Goal: Information Seeking & Learning: Learn about a topic

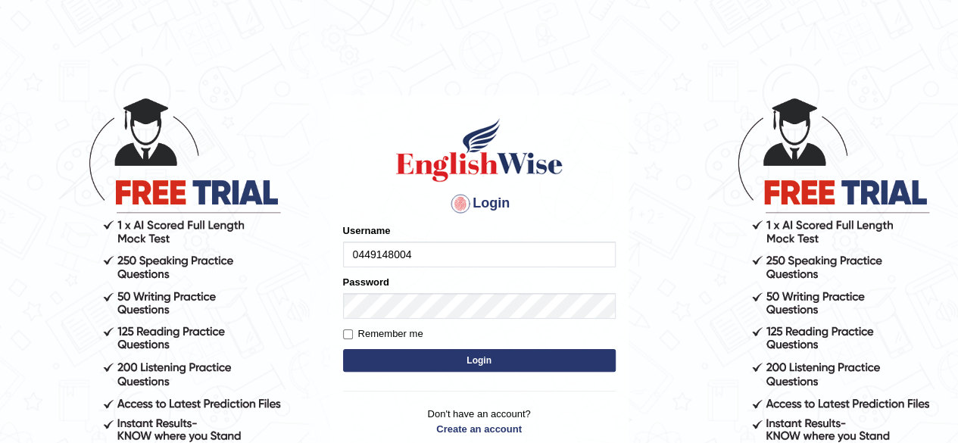
type input "0449148004"
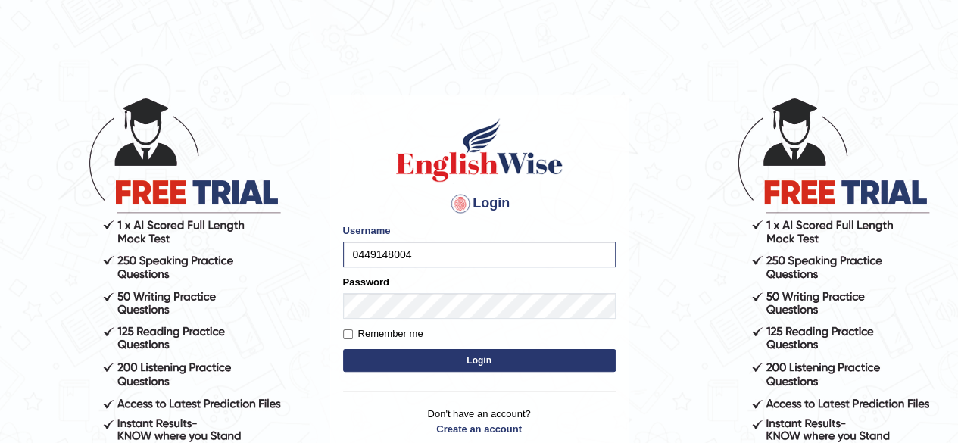
click at [447, 351] on button "Login" at bounding box center [479, 360] width 272 height 23
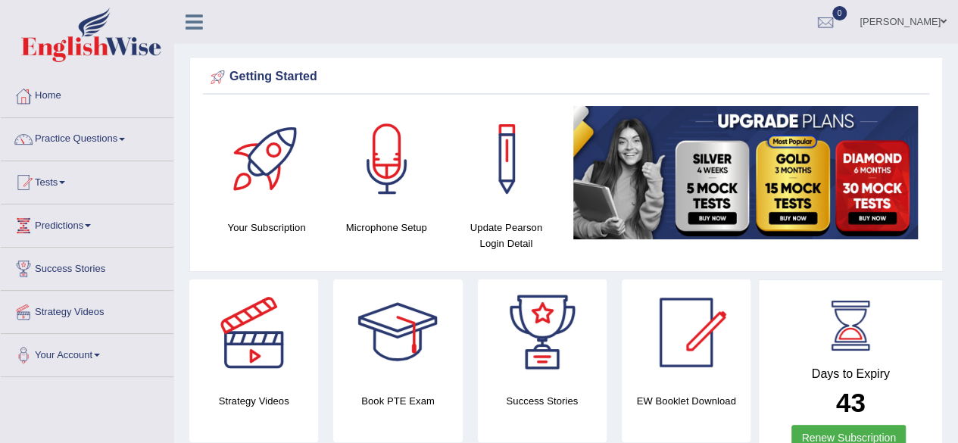
click at [388, 180] on div at bounding box center [387, 159] width 106 height 106
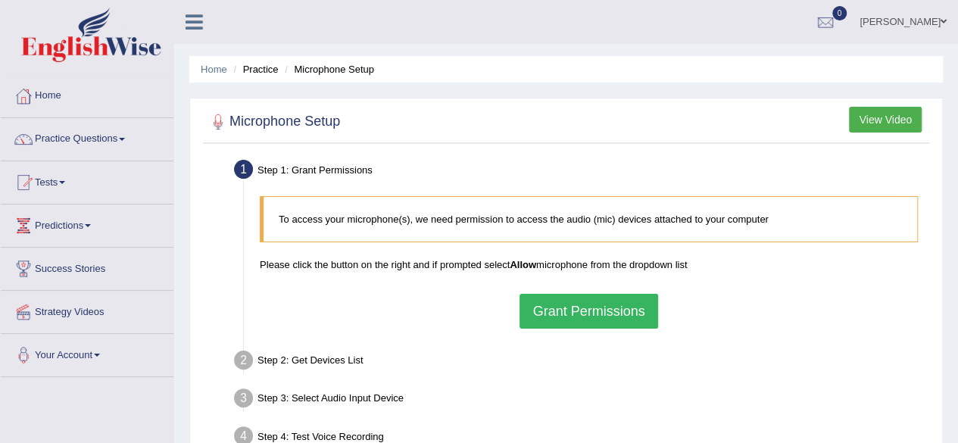
click at [609, 311] on button "Grant Permissions" at bounding box center [588, 311] width 138 height 35
click at [896, 117] on button "View Video" at bounding box center [885, 120] width 73 height 26
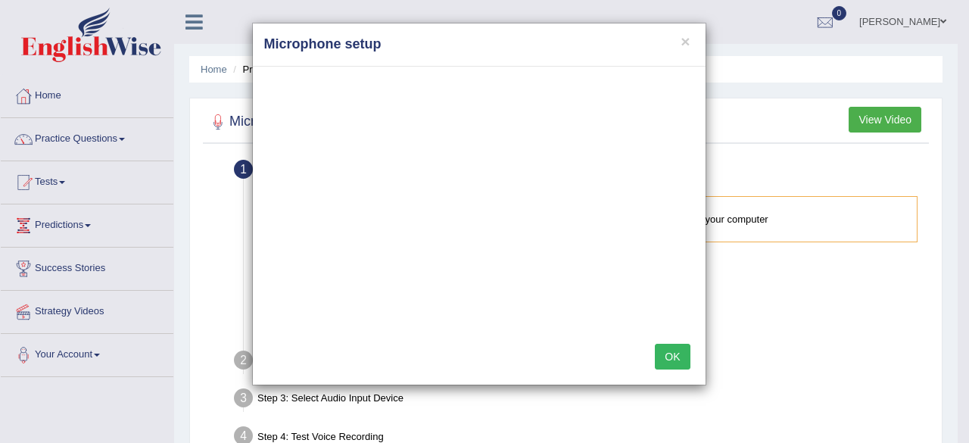
drag, startPoint x: 450, startPoint y: 314, endPoint x: 672, endPoint y: 350, distance: 224.6
click at [693, 335] on div "OK" at bounding box center [479, 358] width 453 height 53
click at [671, 350] on button "OK" at bounding box center [672, 357] width 35 height 26
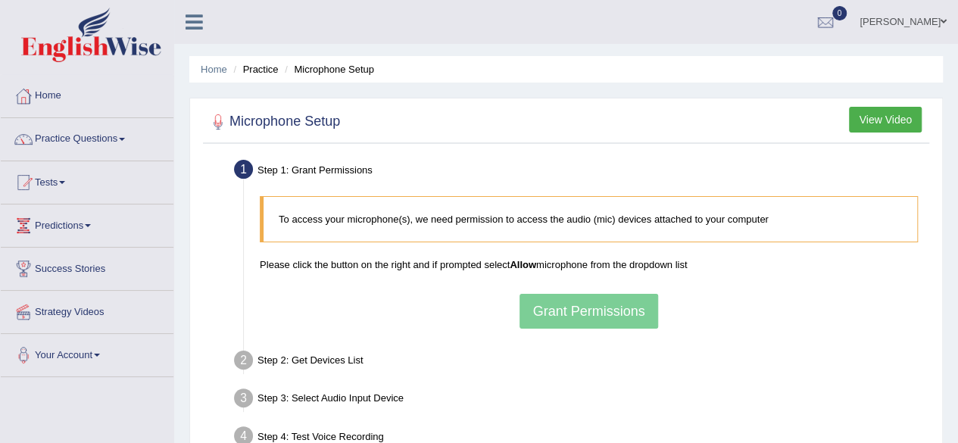
click at [577, 313] on div "To access your microphone(s), we need permission to access the audio (mic) devi…" at bounding box center [588, 262] width 673 height 148
click at [587, 313] on div "To access your microphone(s), we need permission to access the audio (mic) devi…" at bounding box center [588, 262] width 673 height 148
drag, startPoint x: 558, startPoint y: 251, endPoint x: 510, endPoint y: 119, distance: 140.8
click at [510, 119] on div at bounding box center [566, 122] width 718 height 31
drag, startPoint x: 583, startPoint y: 173, endPoint x: 532, endPoint y: 181, distance: 51.3
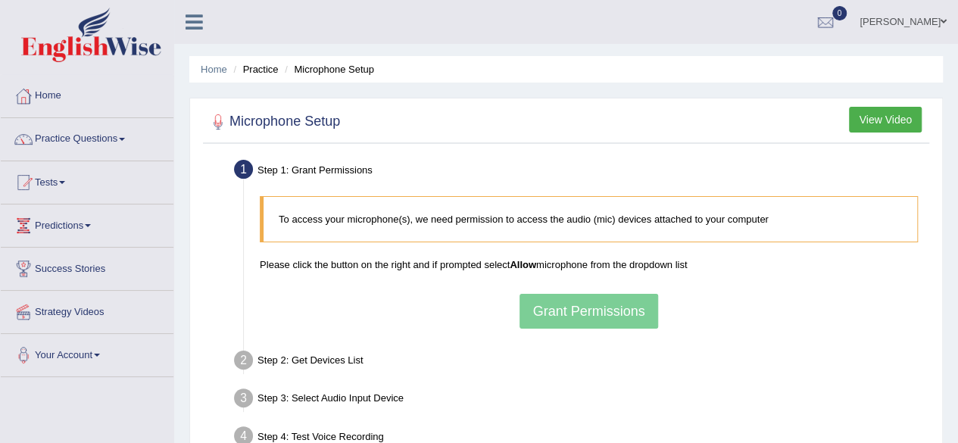
click at [532, 181] on div "Step 1: Grant Permissions" at bounding box center [581, 171] width 708 height 33
drag, startPoint x: 619, startPoint y: 187, endPoint x: 577, endPoint y: 148, distance: 57.8
click at [577, 148] on div "Microphone Setup View Video Step 1: Grant Permissions To access your microphone…" at bounding box center [565, 328] width 753 height 461
click at [599, 305] on div "To access your microphone(s), we need permission to access the audio (mic) devi…" at bounding box center [588, 262] width 673 height 148
click at [338, 69] on li "Microphone Setup" at bounding box center [327, 69] width 93 height 14
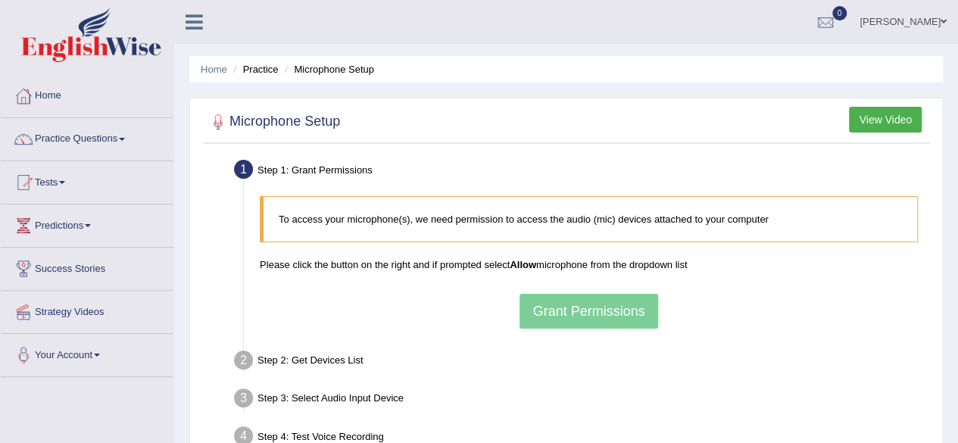
click at [877, 113] on button "View Video" at bounding box center [885, 120] width 73 height 26
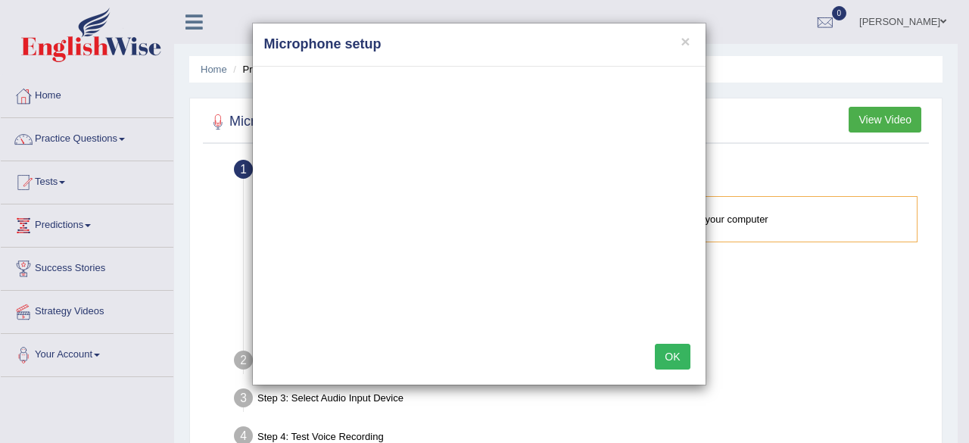
click at [682, 350] on button "OK" at bounding box center [672, 357] width 35 height 26
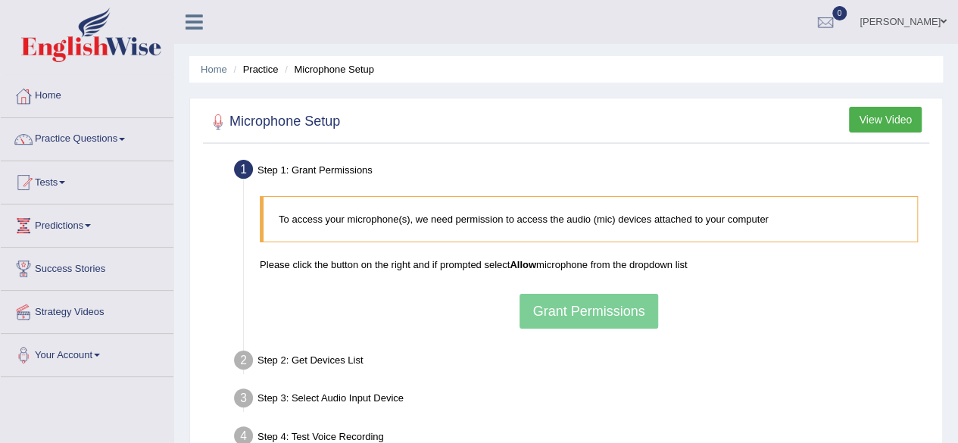
click at [87, 310] on link "Strategy Videos" at bounding box center [87, 310] width 173 height 38
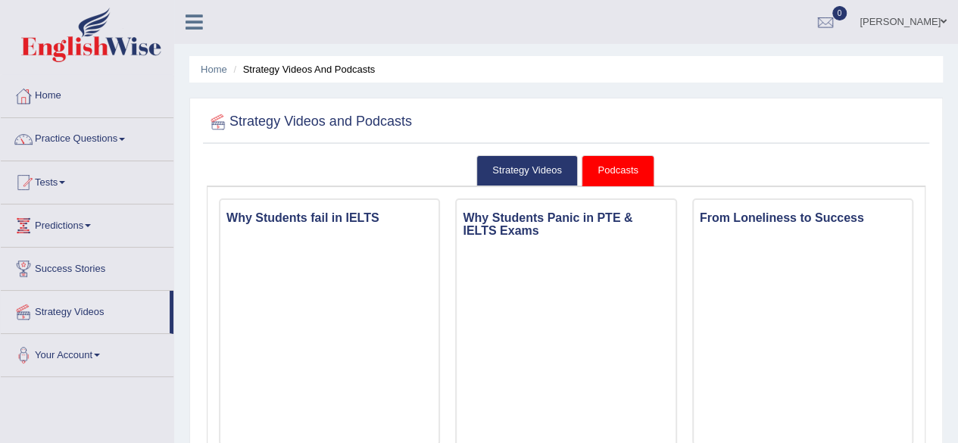
click at [81, 139] on link "Practice Questions" at bounding box center [87, 137] width 173 height 38
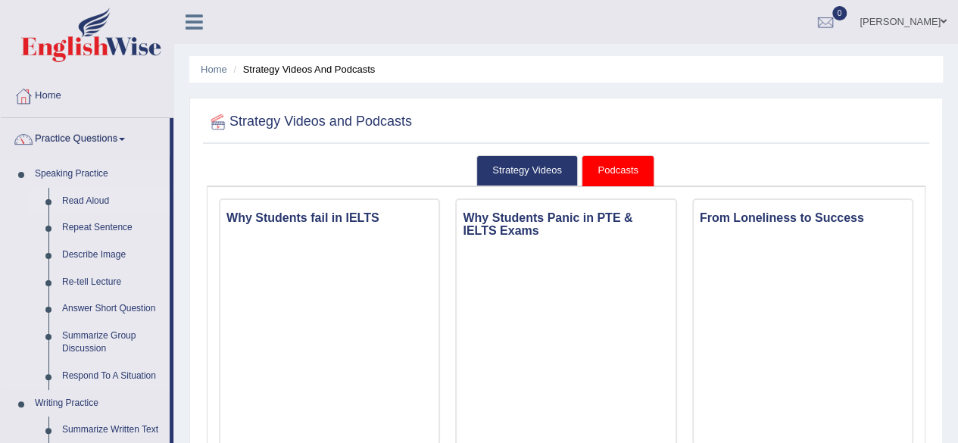
click at [75, 204] on link "Read Aloud" at bounding box center [112, 201] width 114 height 27
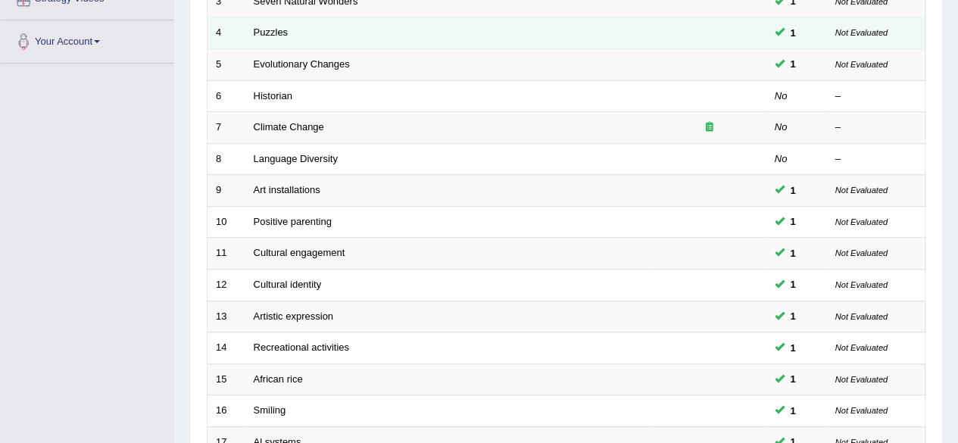
scroll to position [22, 0]
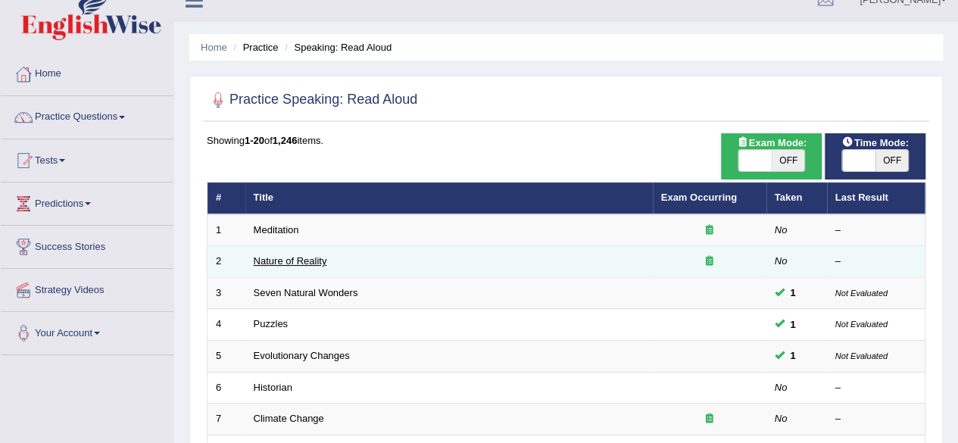
click at [291, 257] on link "Nature of Reality" at bounding box center [290, 260] width 73 height 11
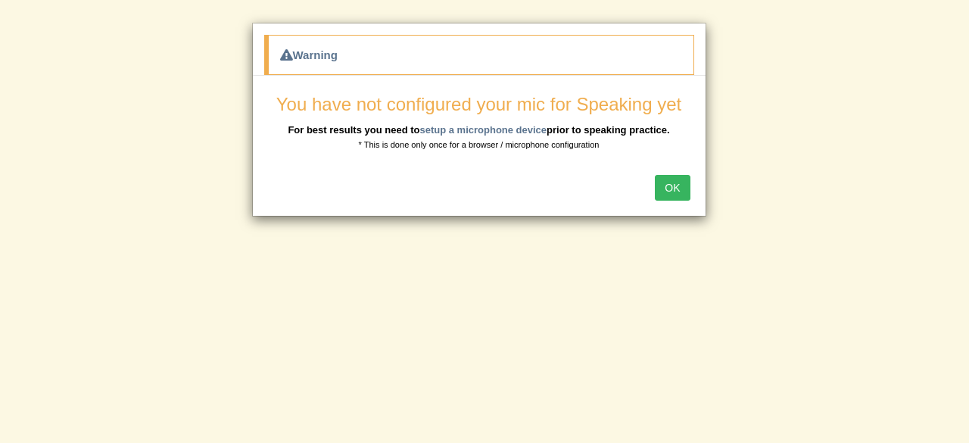
click at [680, 185] on button "OK" at bounding box center [672, 188] width 35 height 26
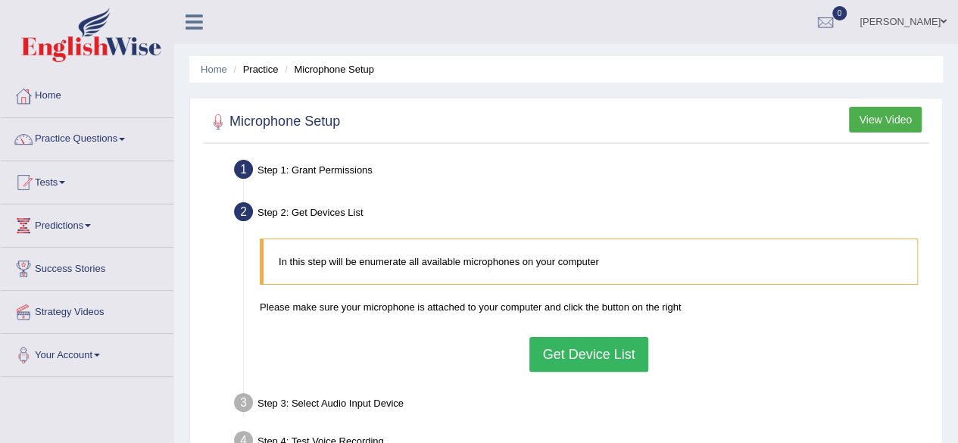
click at [576, 342] on button "Get Device List" at bounding box center [588, 354] width 118 height 35
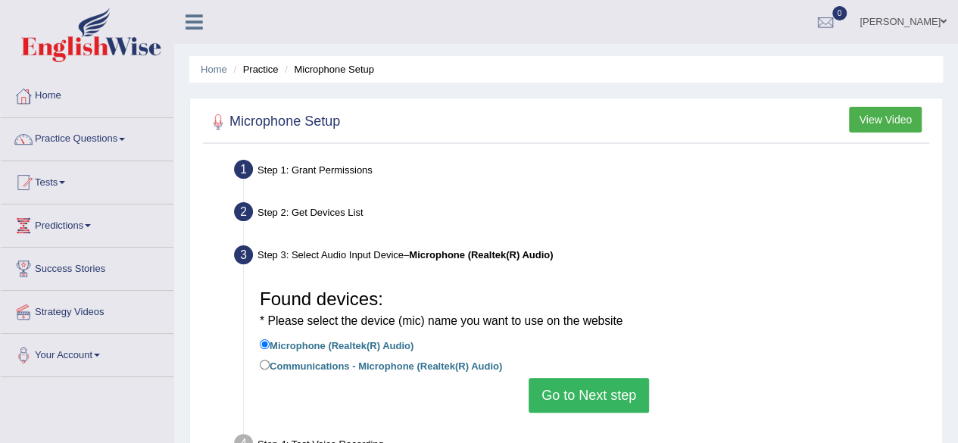
click at [563, 394] on button "Go to Next step" at bounding box center [588, 395] width 120 height 35
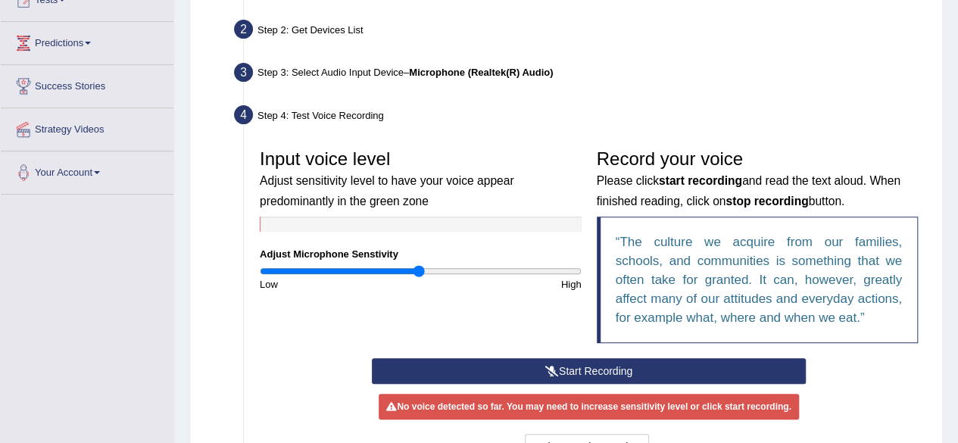
scroll to position [227, 0]
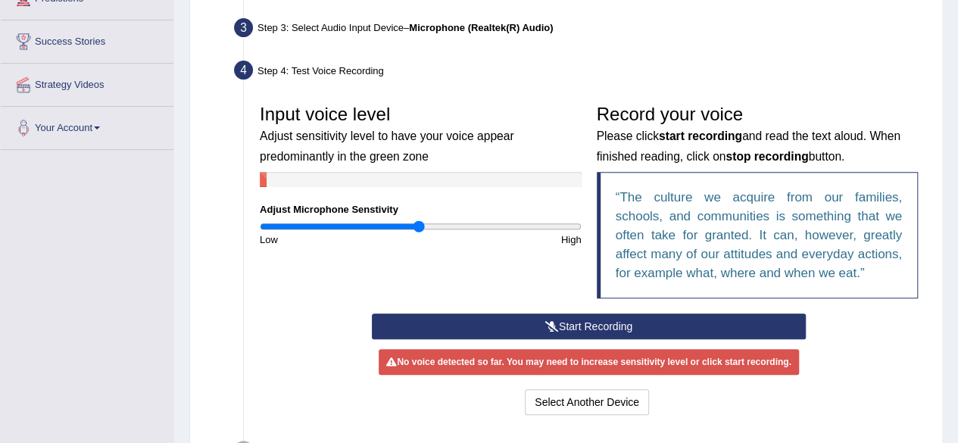
click at [528, 328] on button "Start Recording" at bounding box center [589, 326] width 434 height 26
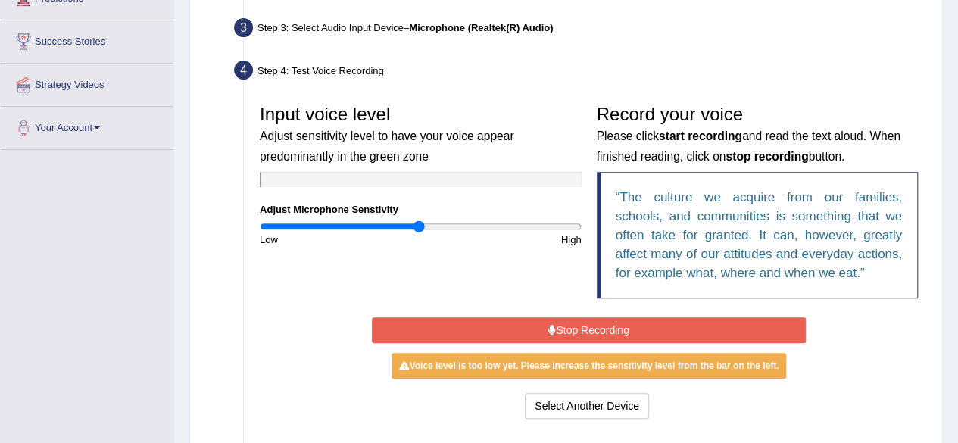
click at [529, 325] on button "Stop Recording" at bounding box center [589, 330] width 434 height 26
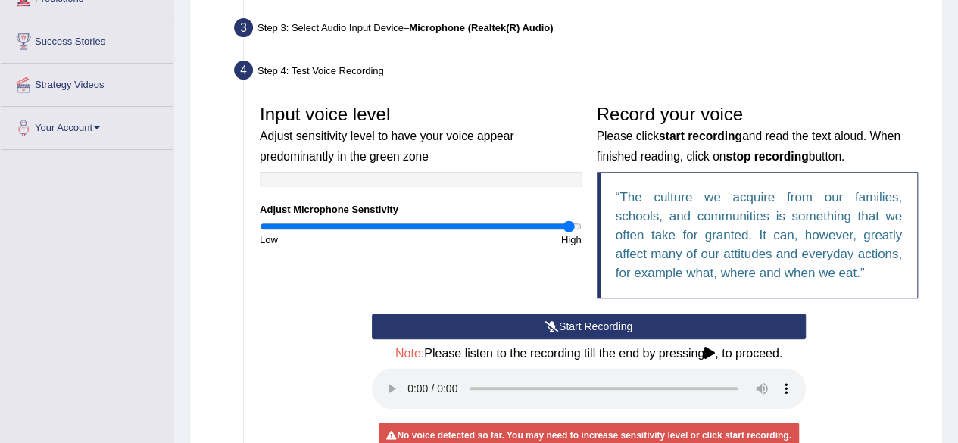
click at [569, 223] on input "range" at bounding box center [421, 226] width 322 height 12
click at [578, 222] on input "range" at bounding box center [421, 226] width 322 height 12
click at [492, 323] on button "Start Recording" at bounding box center [589, 326] width 434 height 26
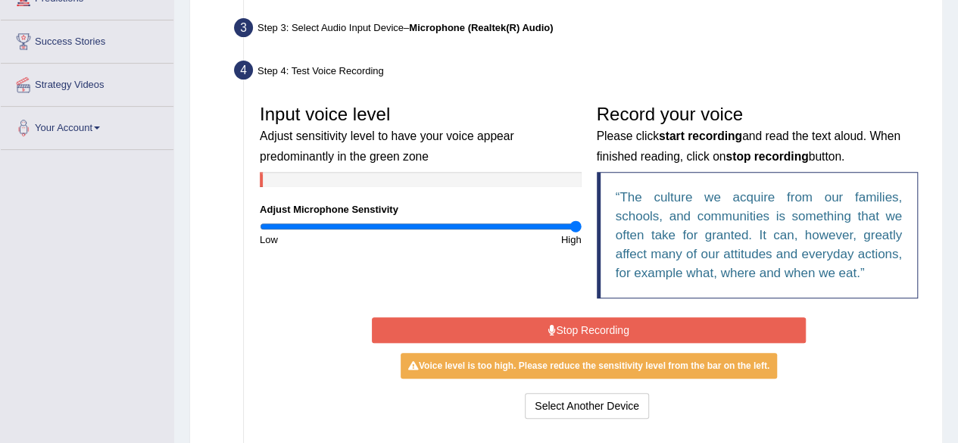
click at [484, 325] on button "Stop Recording" at bounding box center [589, 330] width 434 height 26
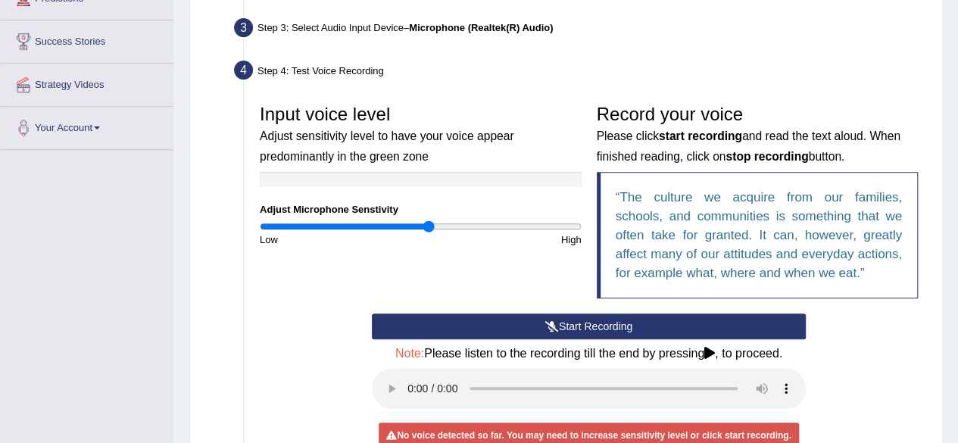
type input "1.06"
click at [429, 225] on input "range" at bounding box center [421, 226] width 322 height 12
click at [512, 322] on button "Start Recording" at bounding box center [589, 326] width 434 height 26
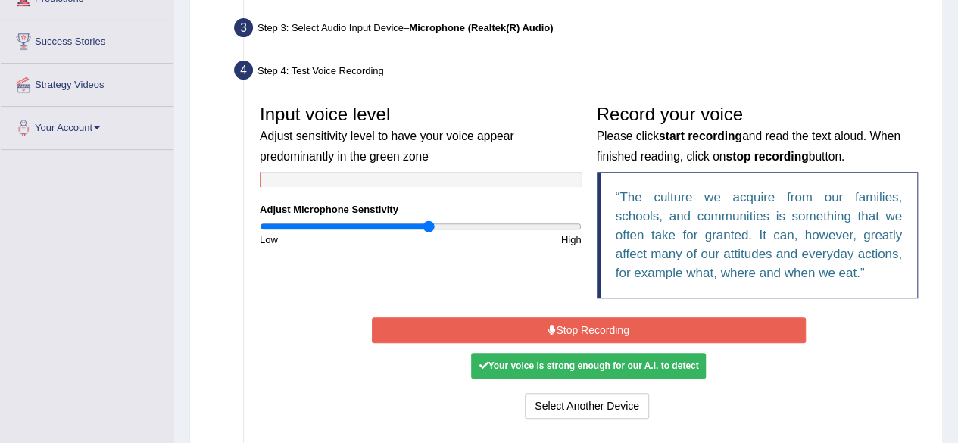
click at [500, 334] on button "Stop Recording" at bounding box center [589, 330] width 434 height 26
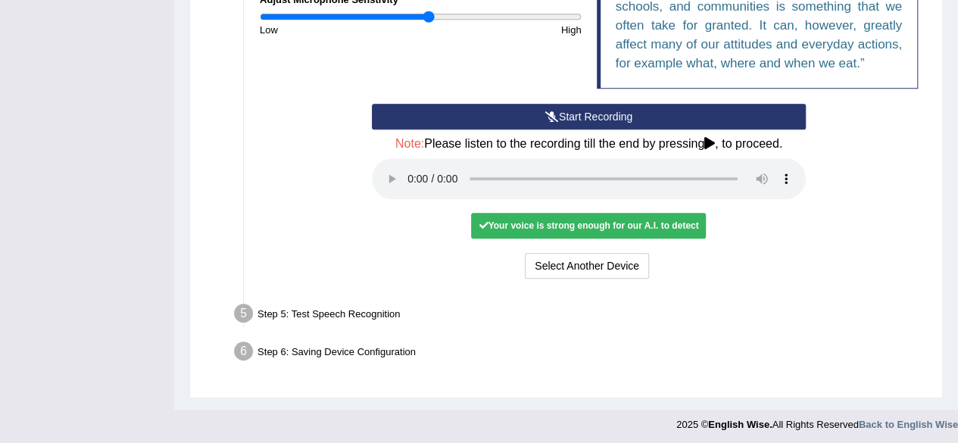
scroll to position [439, 0]
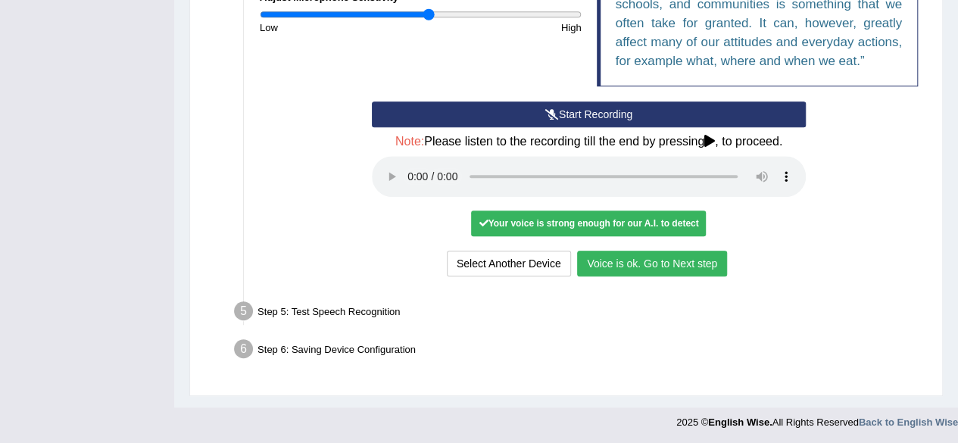
click at [677, 256] on button "Voice is ok. Go to Next step" at bounding box center [652, 264] width 150 height 26
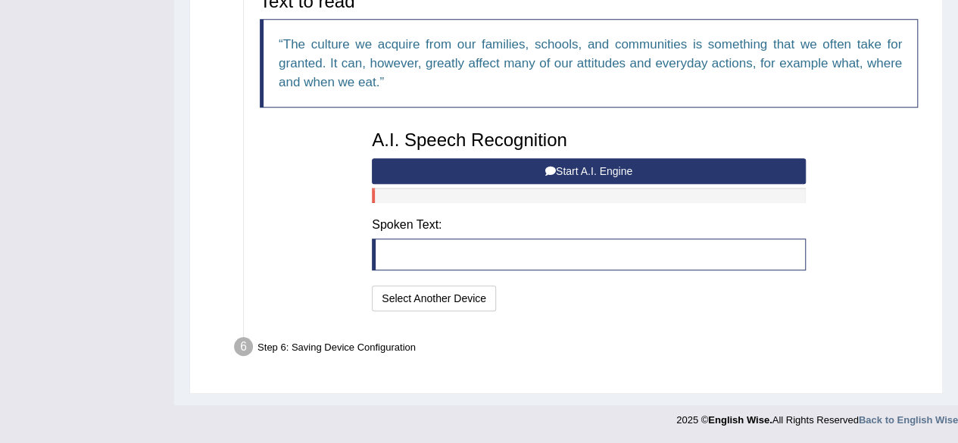
scroll to position [379, 0]
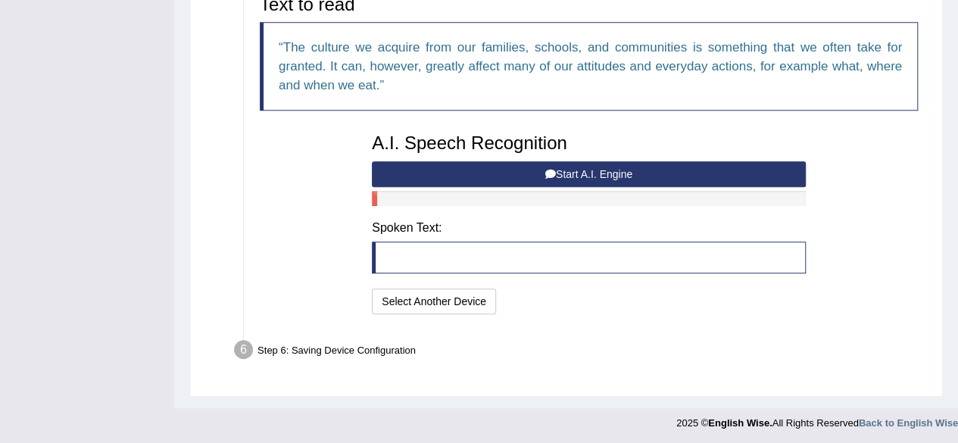
click at [490, 170] on button "Start A.I. Engine" at bounding box center [589, 174] width 434 height 26
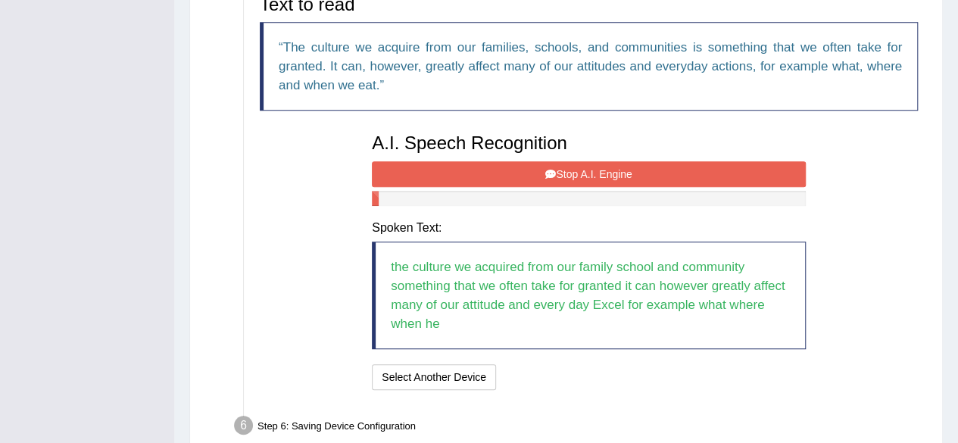
click at [589, 172] on button "Stop A.I. Engine" at bounding box center [589, 174] width 434 height 26
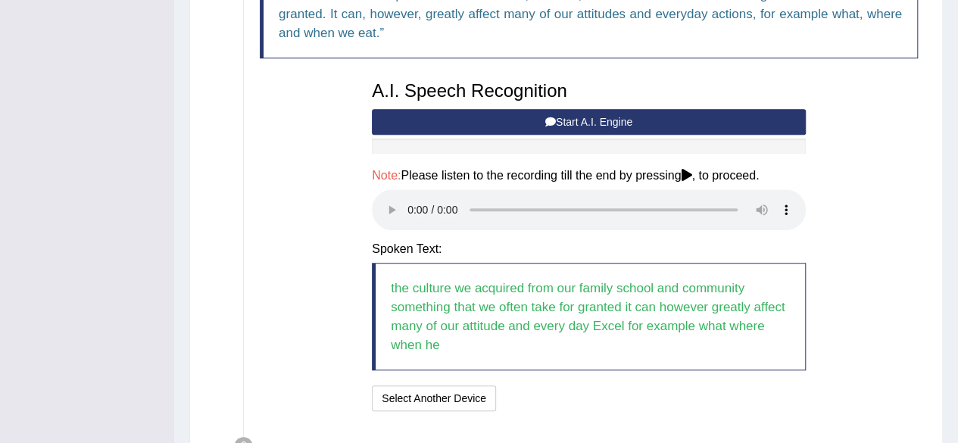
scroll to position [528, 0]
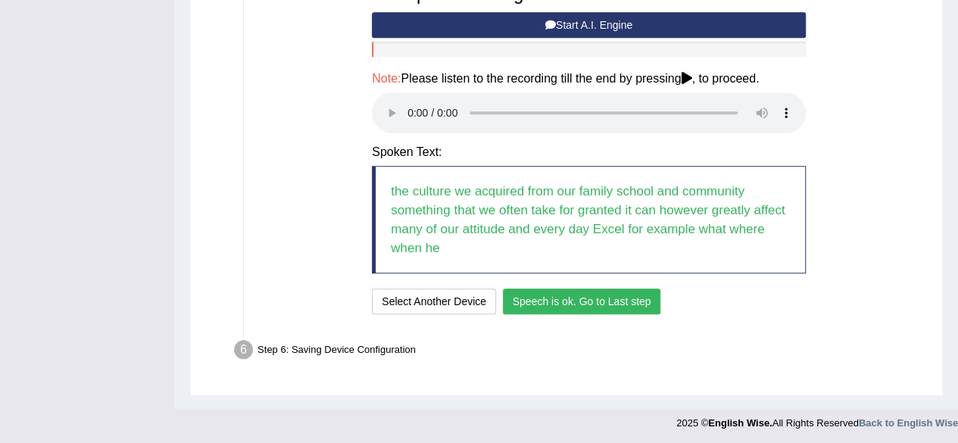
click at [612, 294] on button "Speech is ok. Go to Last step" at bounding box center [582, 301] width 158 height 26
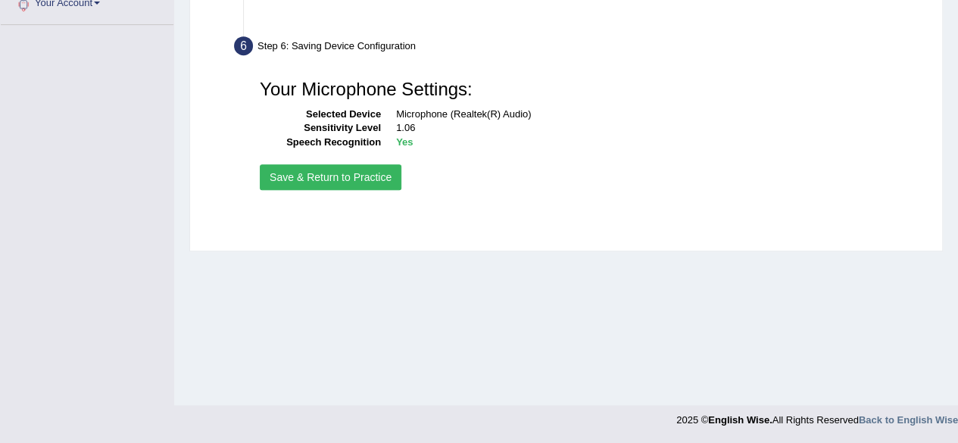
scroll to position [351, 0]
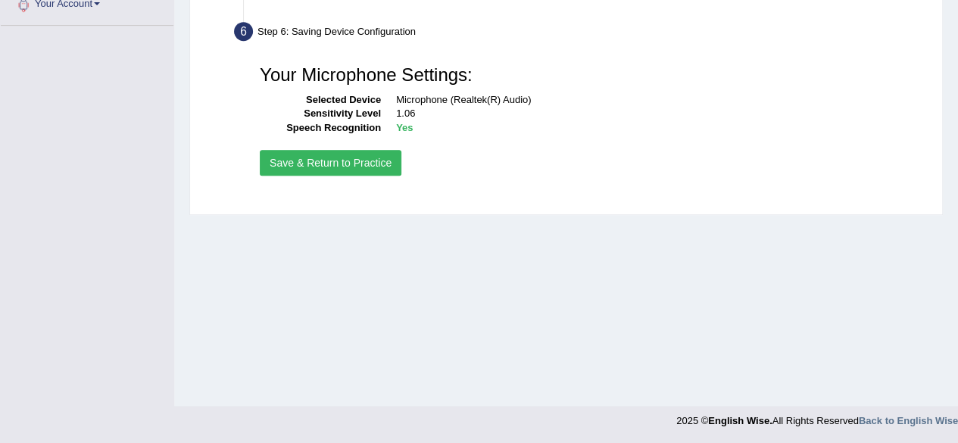
click at [371, 160] on button "Save & Return to Practice" at bounding box center [331, 163] width 142 height 26
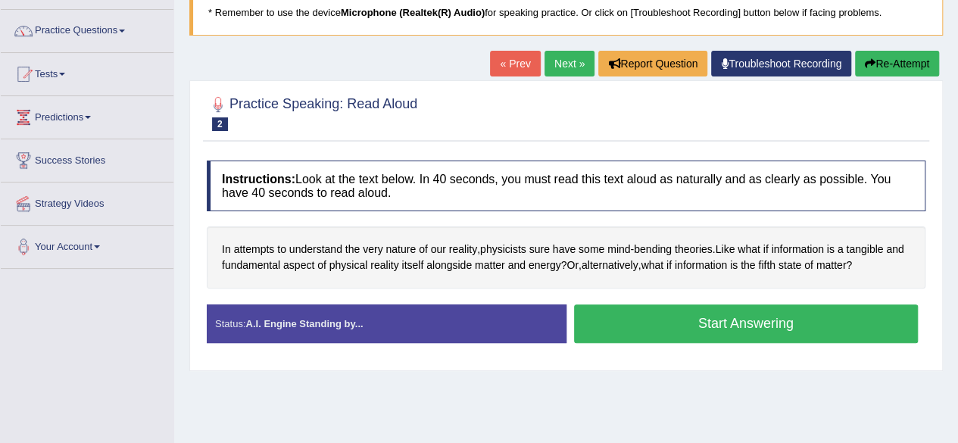
scroll to position [76, 0]
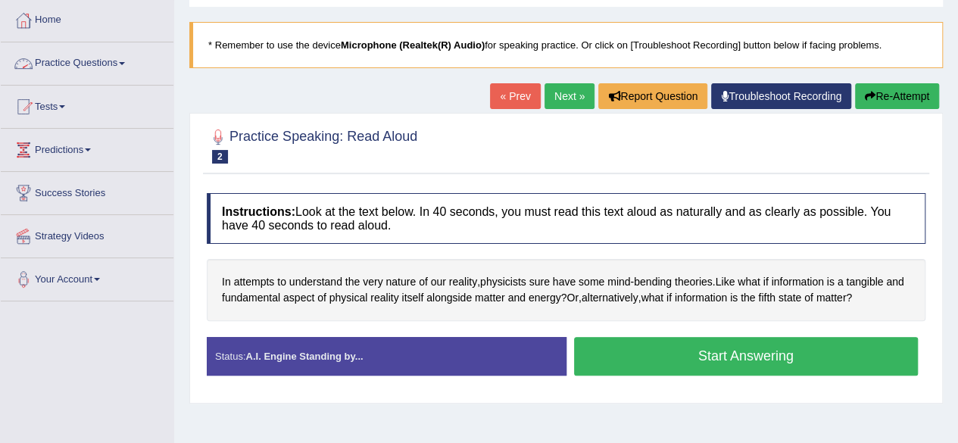
click at [118, 60] on link "Practice Questions" at bounding box center [87, 61] width 173 height 38
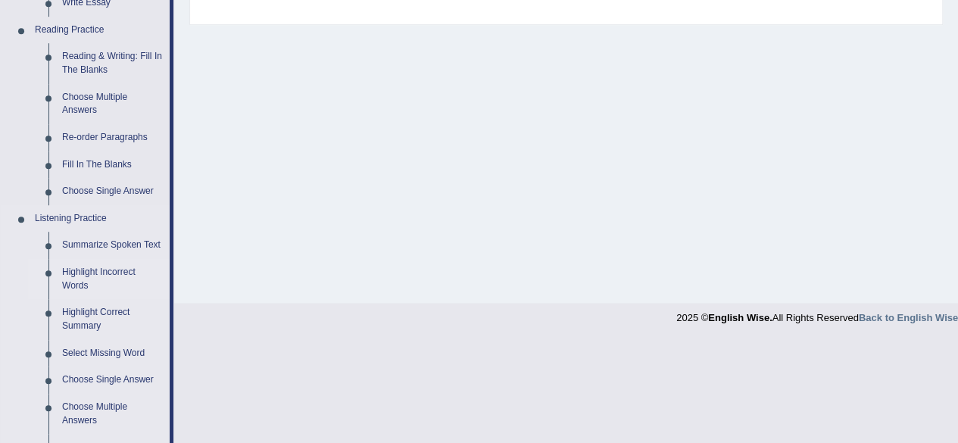
scroll to position [530, 0]
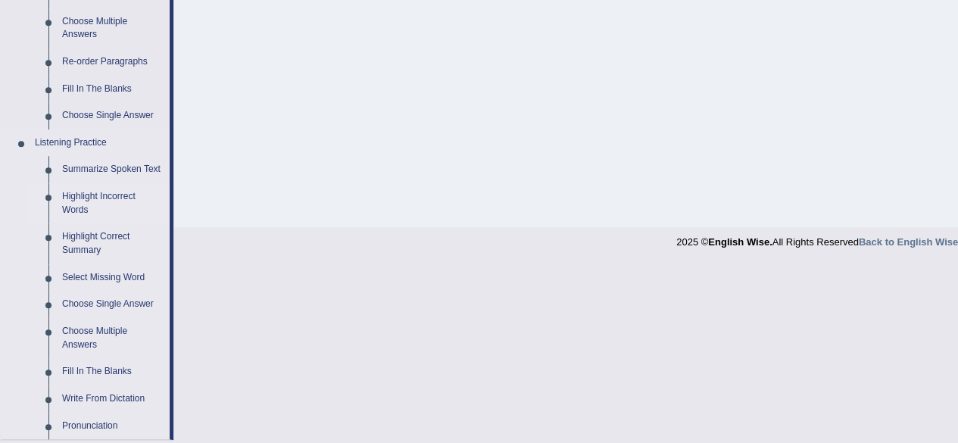
click at [111, 192] on link "Highlight Incorrect Words" at bounding box center [112, 203] width 114 height 40
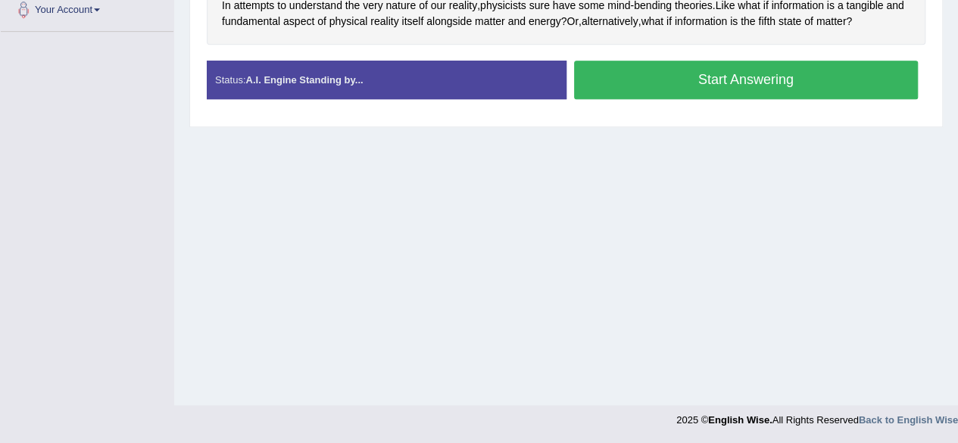
scroll to position [351, 0]
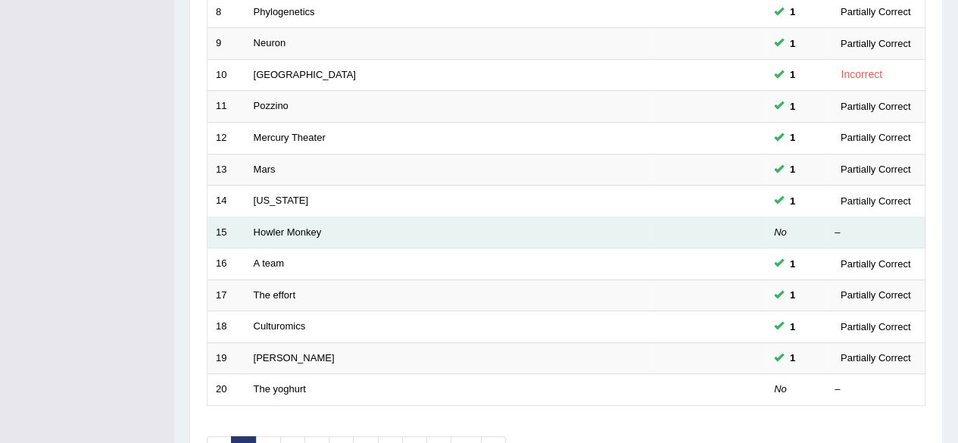
scroll to position [552, 0]
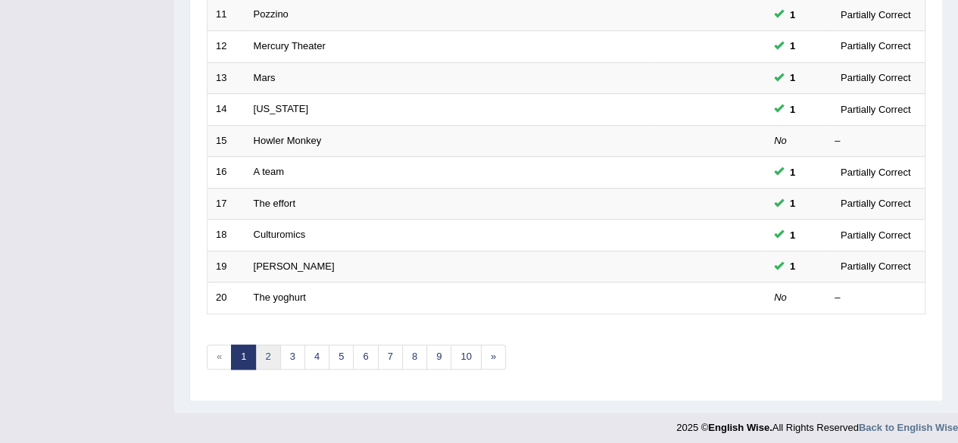
click at [269, 352] on link "2" at bounding box center [267, 356] width 25 height 25
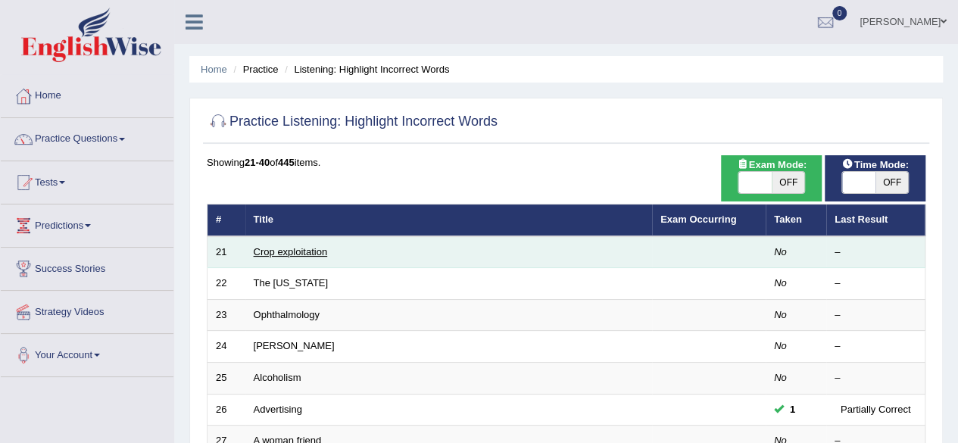
click at [312, 248] on link "Crop exploitation" at bounding box center [291, 251] width 74 height 11
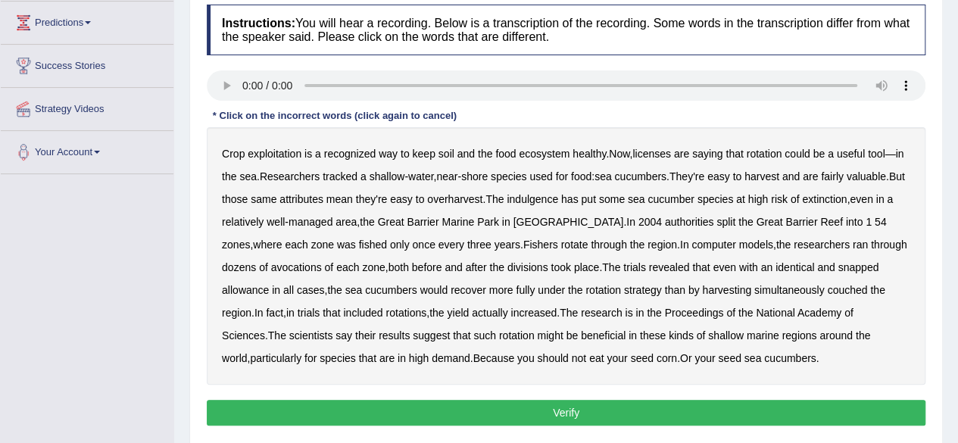
scroll to position [227, 0]
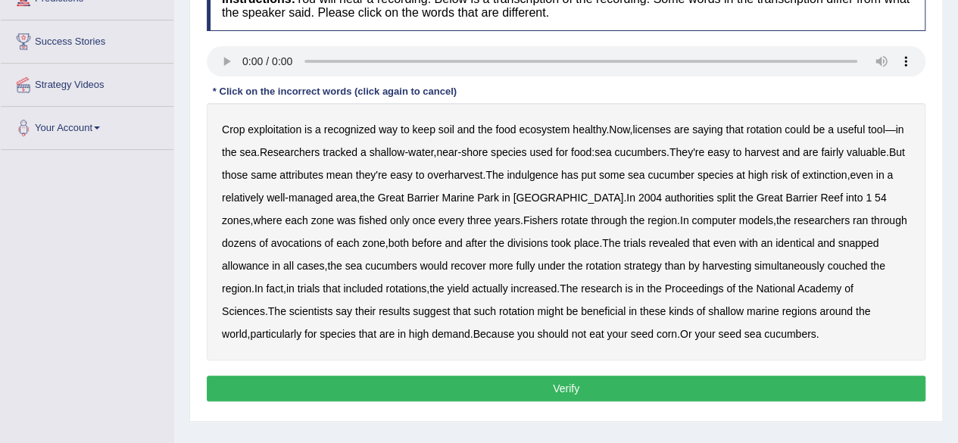
click at [248, 175] on b "those" at bounding box center [235, 175] width 26 height 12
click at [271, 241] on b "avocations" at bounding box center [296, 243] width 51 height 12
click at [269, 260] on b "allowance" at bounding box center [245, 266] width 47 height 12
click at [702, 263] on b "harvesting" at bounding box center [726, 266] width 49 height 12
click at [584, 384] on button "Verify" at bounding box center [566, 388] width 718 height 26
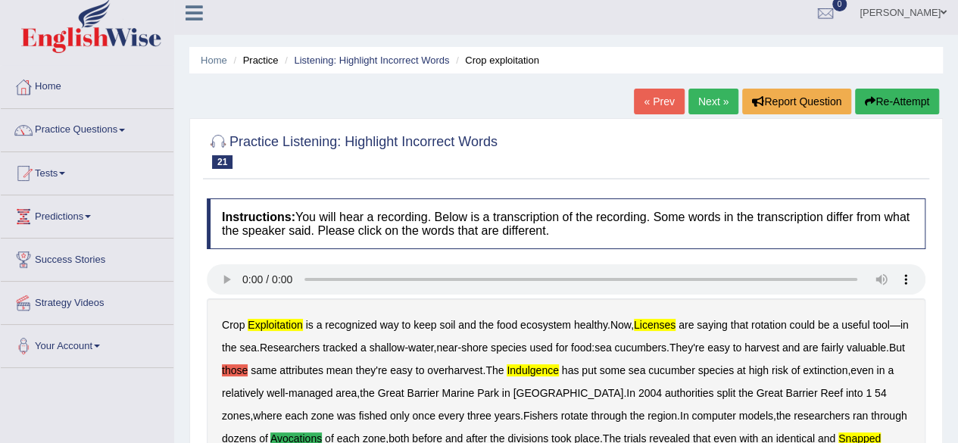
scroll to position [0, 0]
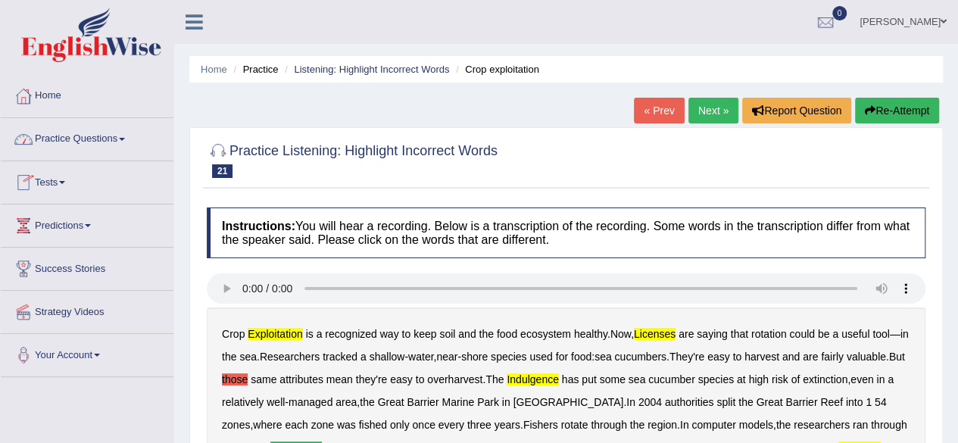
click at [708, 107] on link "Next »" at bounding box center [713, 111] width 50 height 26
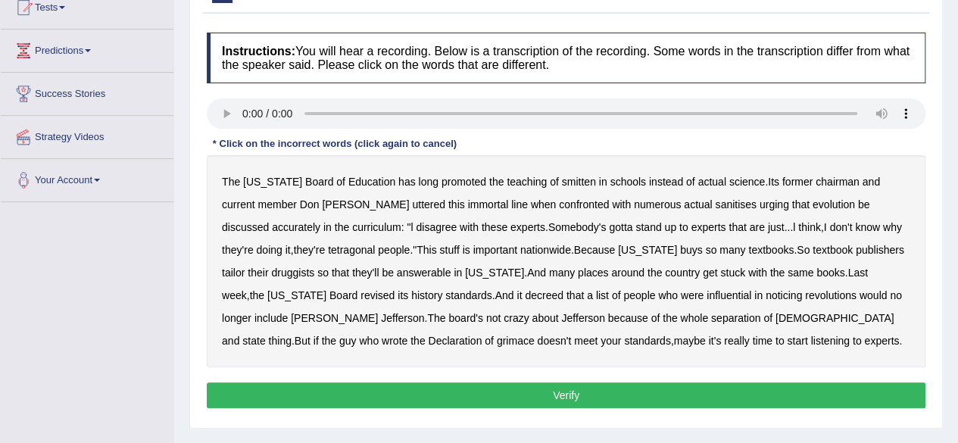
scroll to position [151, 0]
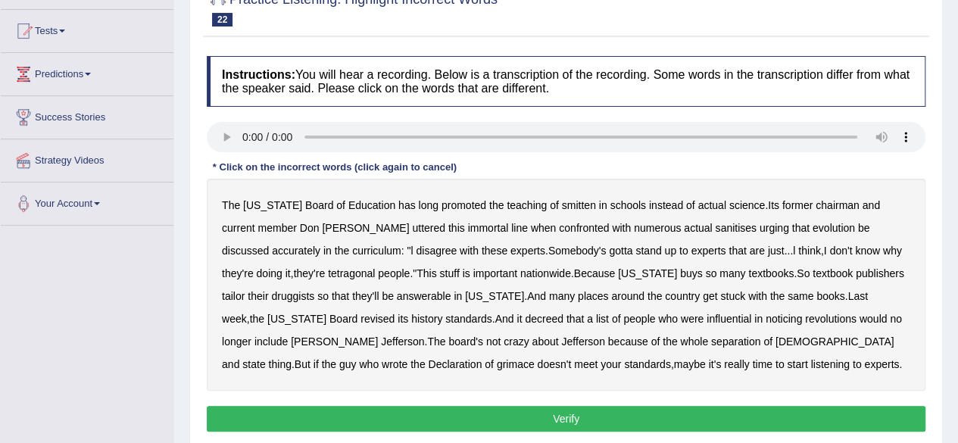
click at [562, 201] on b "smitten" at bounding box center [579, 205] width 34 height 12
click at [715, 225] on b "sanitises" at bounding box center [735, 228] width 41 height 12
click at [328, 272] on b "tetragonal" at bounding box center [351, 273] width 47 height 12
click at [314, 290] on b "druggists" at bounding box center [292, 296] width 43 height 12
click at [765, 318] on b "noticing" at bounding box center [783, 319] width 36 height 12
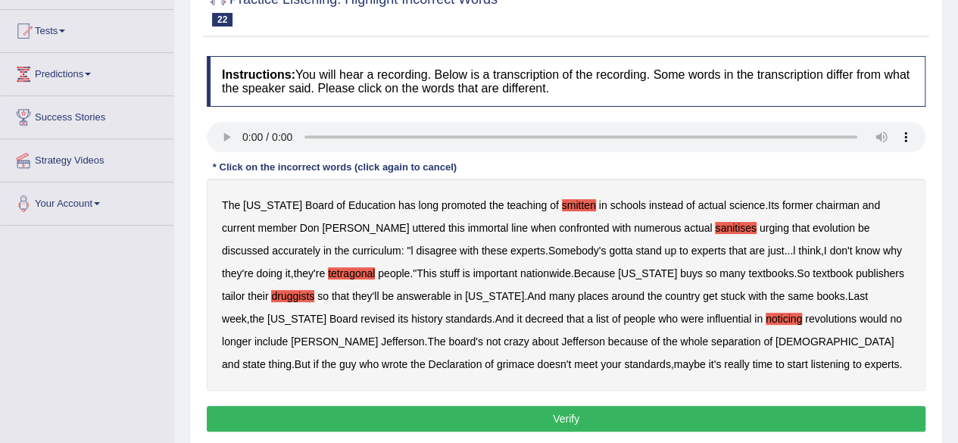
click at [534, 358] on b "grimace" at bounding box center [516, 364] width 38 height 12
click at [547, 415] on button "Verify" at bounding box center [566, 419] width 718 height 26
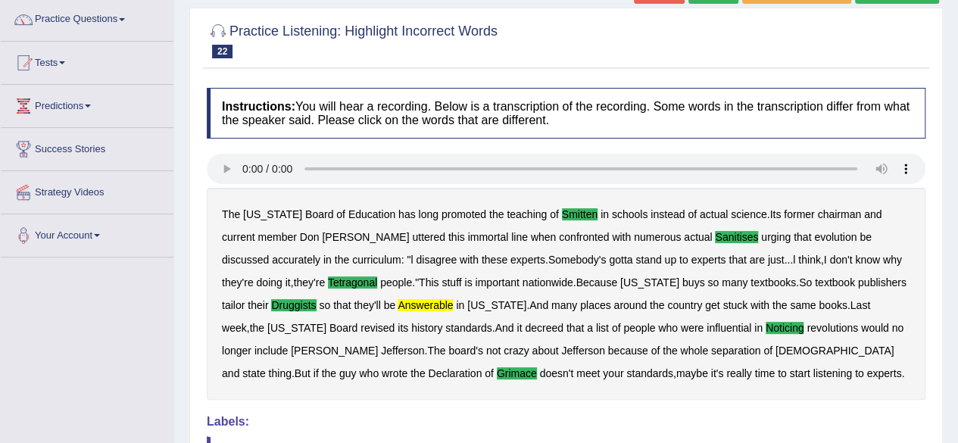
scroll to position [61, 0]
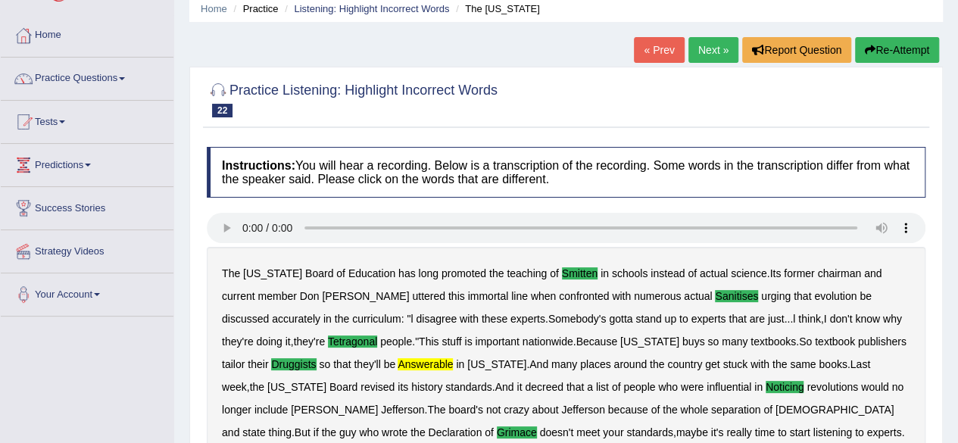
click at [705, 48] on link "Next »" at bounding box center [713, 50] width 50 height 26
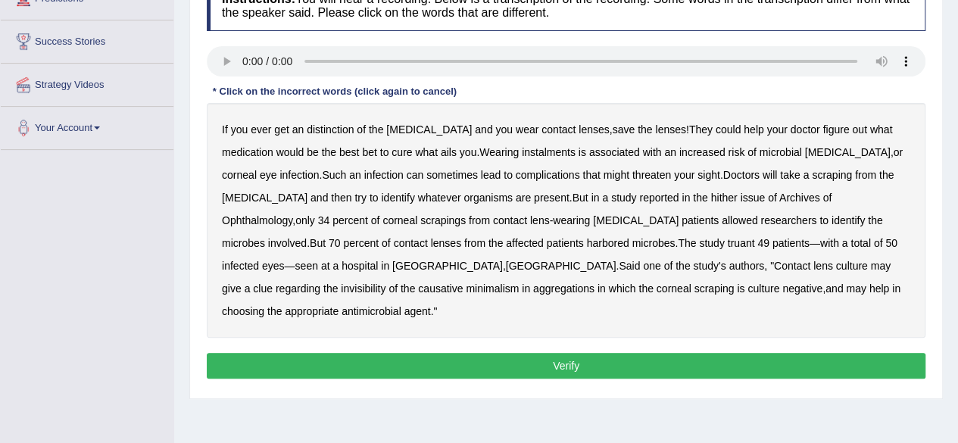
scroll to position [227, 0]
click at [325, 119] on div "If you ever get an distinction of the [MEDICAL_DATA] and you wear contact lense…" at bounding box center [566, 220] width 718 height 235
drag, startPoint x: 341, startPoint y: 126, endPoint x: 353, endPoint y: 124, distance: 12.2
click at [344, 124] on b "distinction" at bounding box center [330, 129] width 47 height 12
click at [710, 200] on b "hither" at bounding box center [723, 198] width 26 height 12
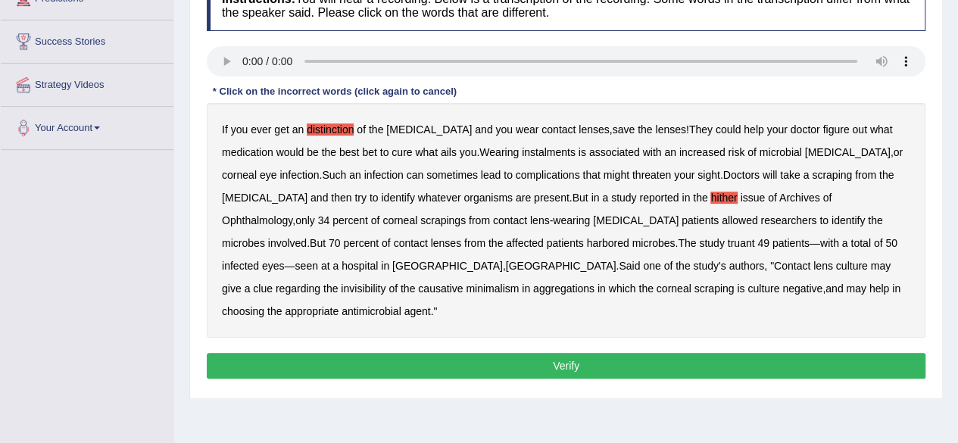
click at [385, 282] on b "invisibility" at bounding box center [363, 288] width 45 height 12
click at [584, 353] on button "Verify" at bounding box center [566, 366] width 718 height 26
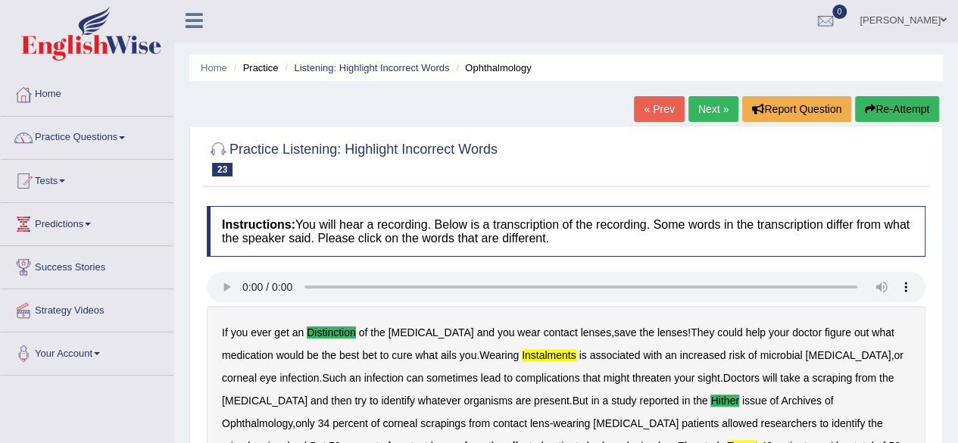
scroll to position [0, 0]
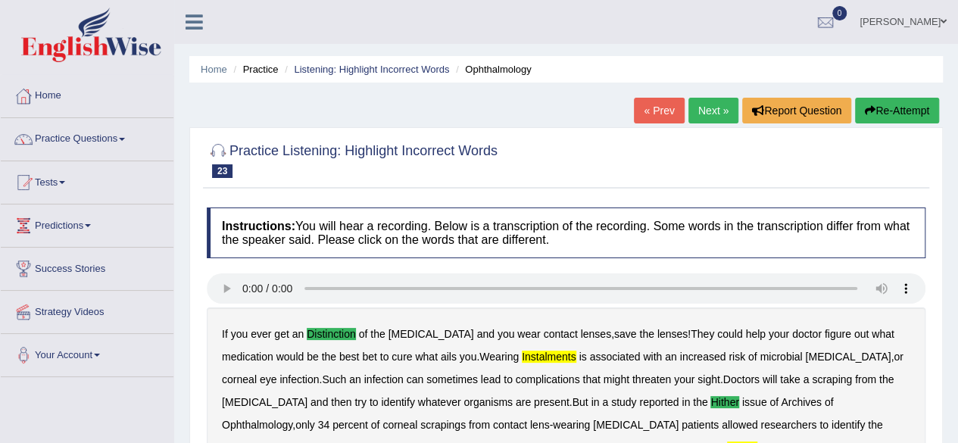
click at [707, 106] on link "Next »" at bounding box center [713, 111] width 50 height 26
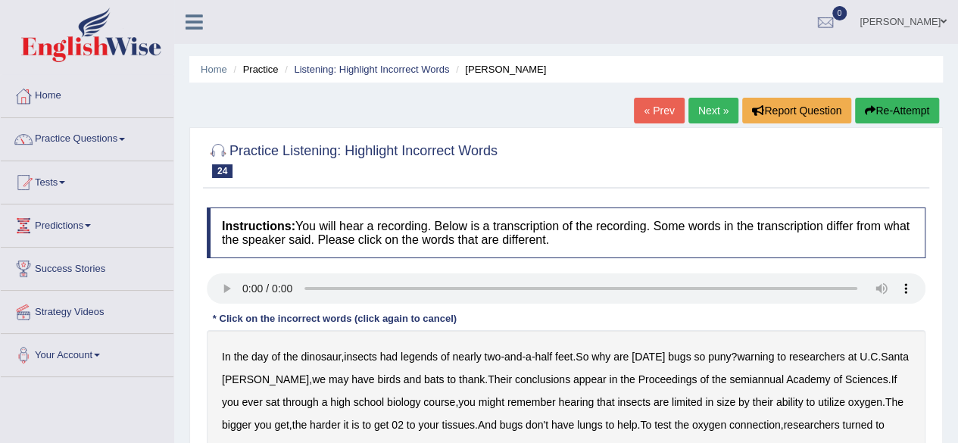
click at [687, 23] on ul "[PERSON_NAME] Toggle navigation Username: 0449148004 Access Type: Online Subscr…" at bounding box center [684, 21] width 549 height 43
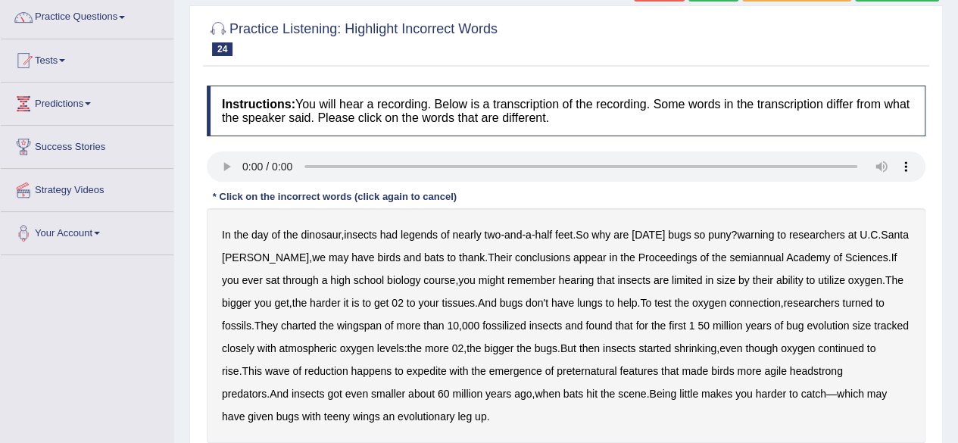
scroll to position [227, 0]
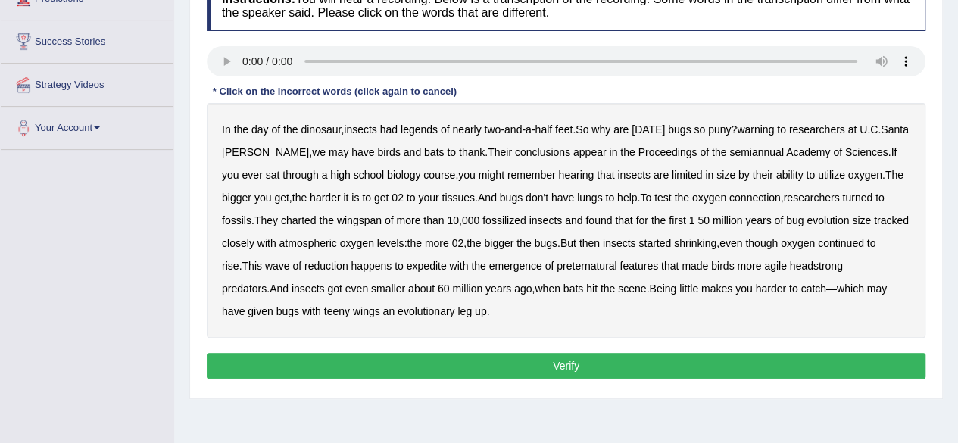
click at [418, 127] on b "legends" at bounding box center [418, 129] width 37 height 12
click at [730, 151] on b "semiannual" at bounding box center [756, 152] width 54 height 12
click at [447, 263] on b "expedite" at bounding box center [426, 266] width 40 height 12
click at [842, 263] on b "headstrong" at bounding box center [815, 266] width 53 height 12
click at [599, 360] on button "Verify" at bounding box center [566, 366] width 718 height 26
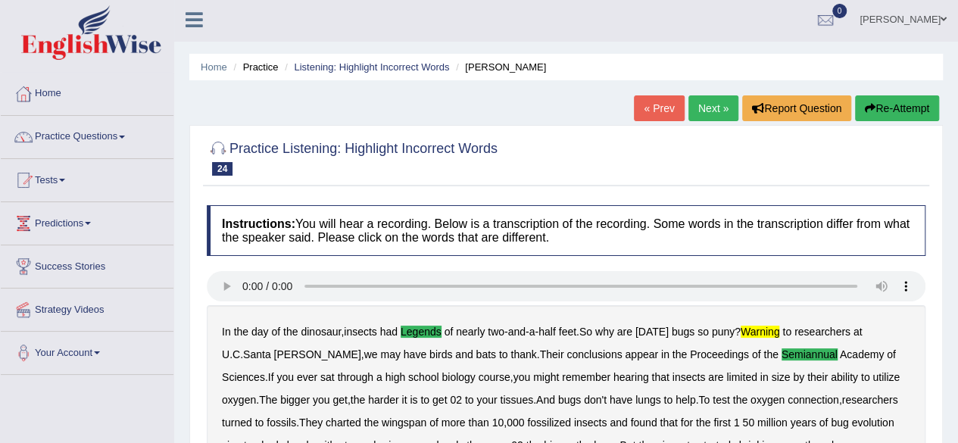
scroll to position [0, 0]
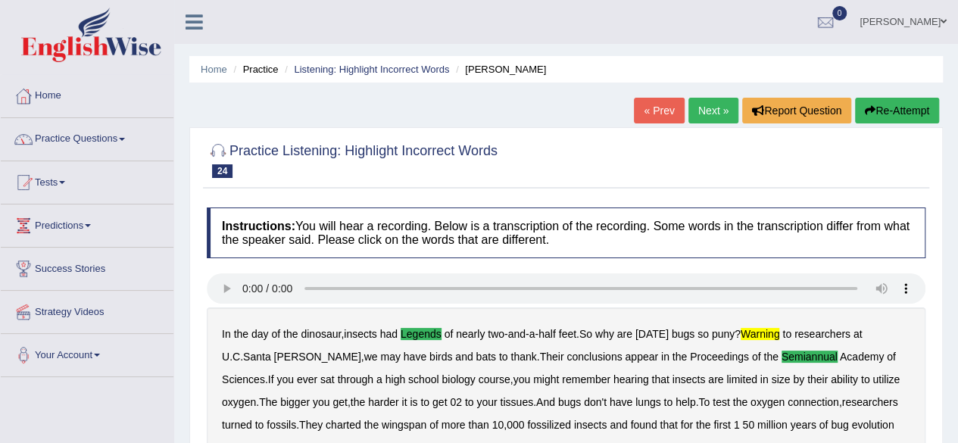
click at [104, 139] on link "Practice Questions" at bounding box center [87, 137] width 173 height 38
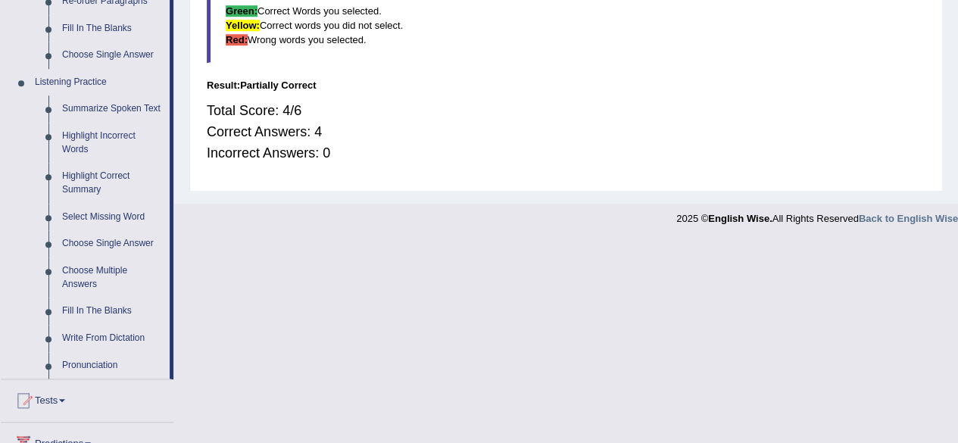
scroll to position [606, 0]
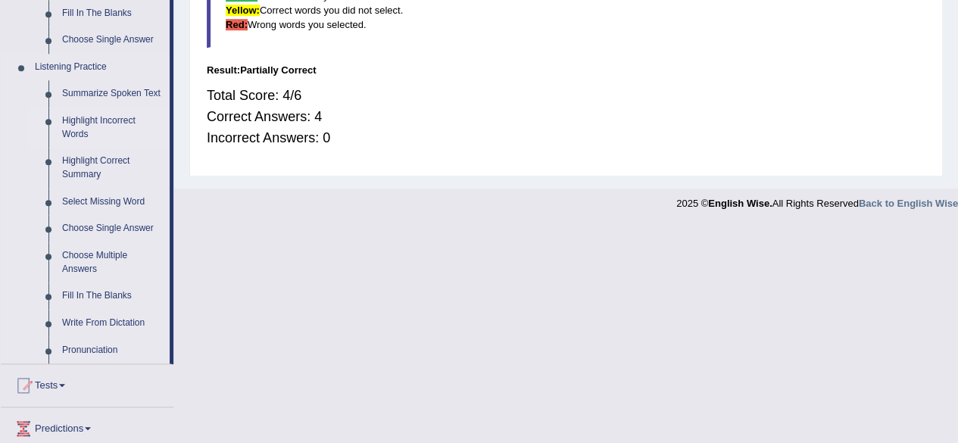
click at [126, 121] on link "Highlight Incorrect Words" at bounding box center [112, 127] width 114 height 40
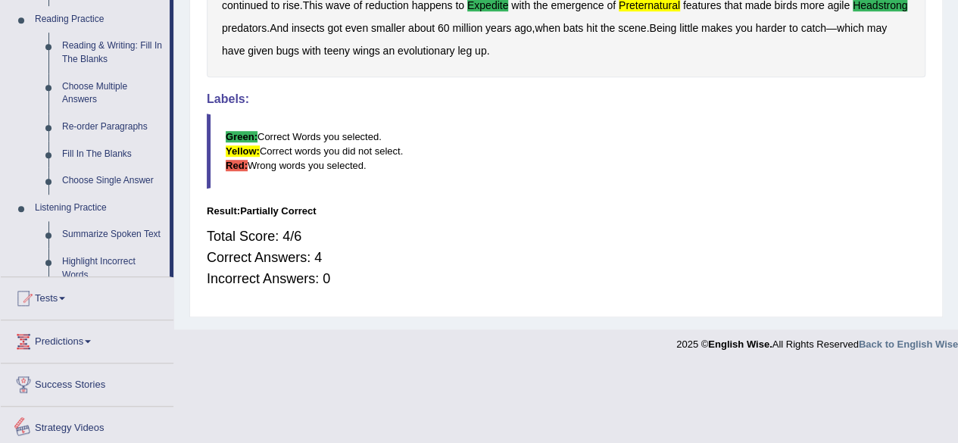
scroll to position [477, 0]
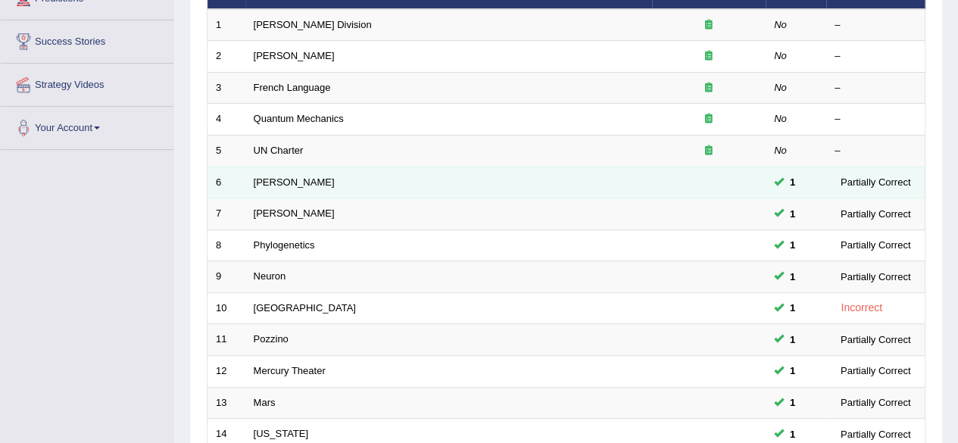
scroll to position [151, 0]
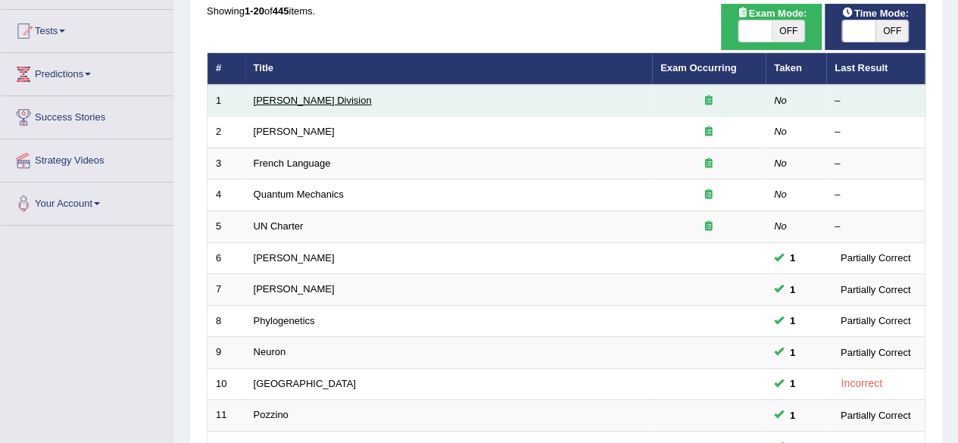
click at [292, 99] on link "[PERSON_NAME] Division" at bounding box center [313, 100] width 118 height 11
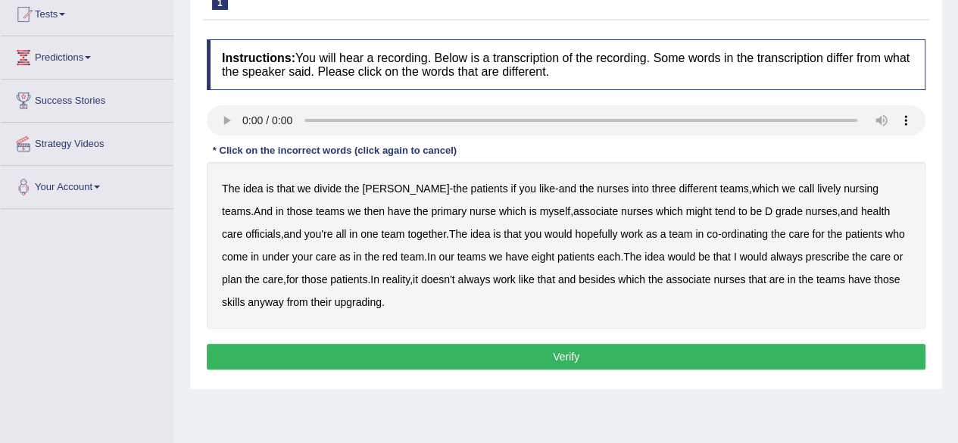
scroll to position [151, 0]
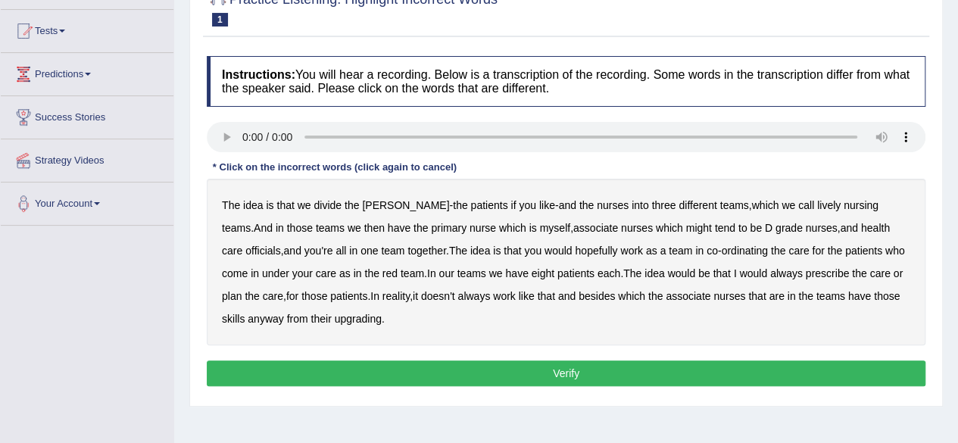
drag, startPoint x: 773, startPoint y: 204, endPoint x: 786, endPoint y: 208, distance: 13.6
click at [817, 207] on b "lively" at bounding box center [828, 205] width 23 height 12
click at [280, 244] on b "officials" at bounding box center [262, 250] width 35 height 12
click at [770, 272] on b "always" at bounding box center [786, 273] width 33 height 12
click at [339, 317] on b "upgrading" at bounding box center [358, 319] width 47 height 12
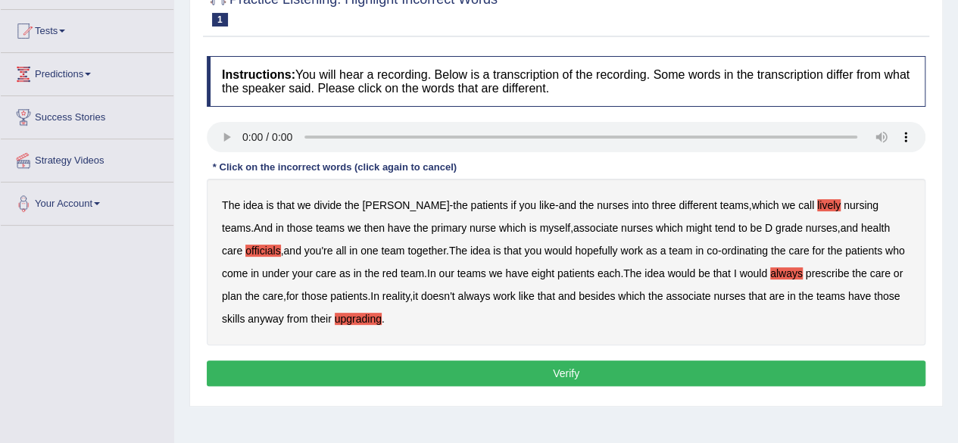
click at [286, 372] on button "Verify" at bounding box center [566, 373] width 718 height 26
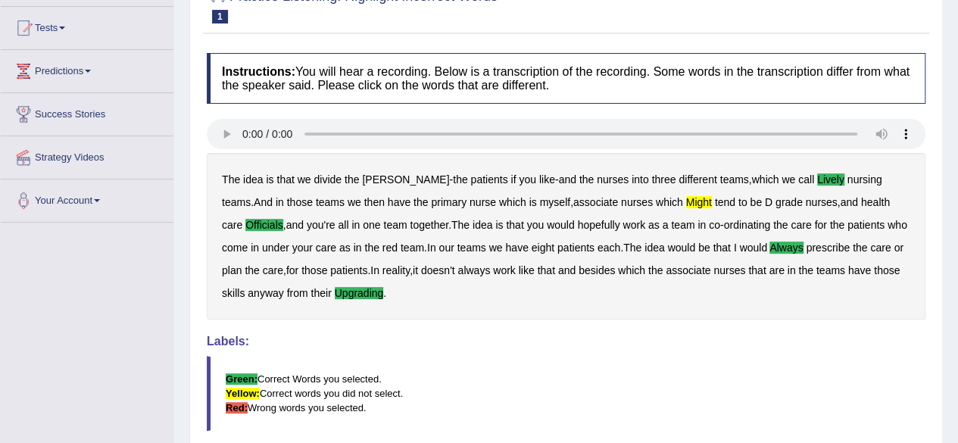
scroll to position [0, 0]
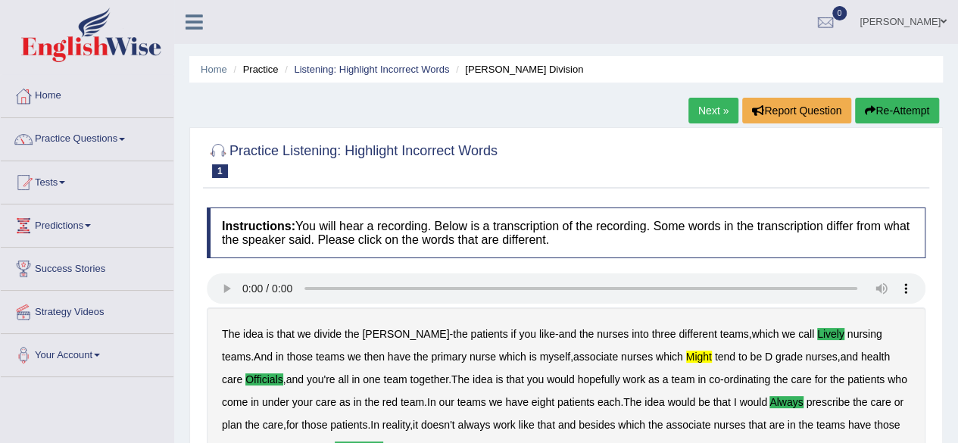
click at [103, 137] on link "Practice Questions" at bounding box center [87, 137] width 173 height 38
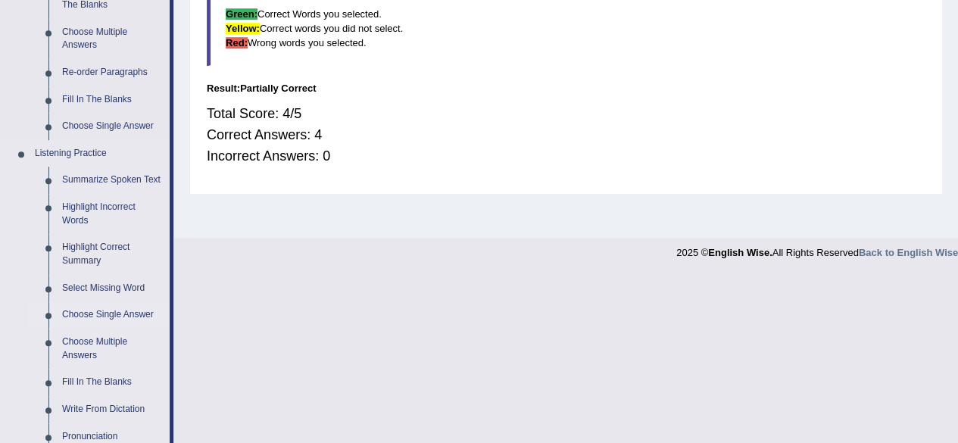
scroll to position [513, 0]
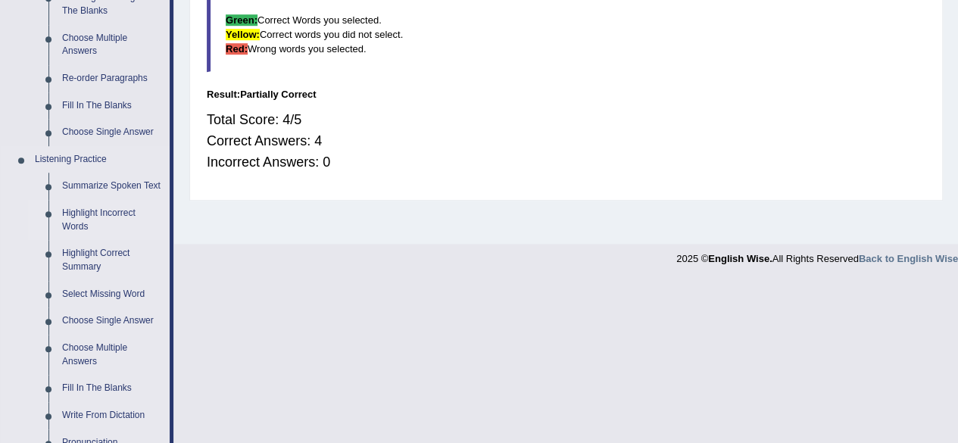
click at [100, 207] on link "Highlight Incorrect Words" at bounding box center [112, 220] width 114 height 40
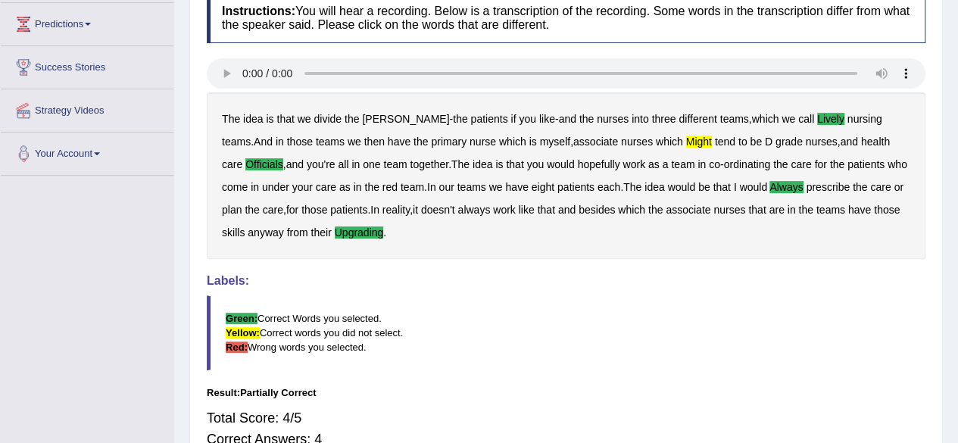
scroll to position [351, 0]
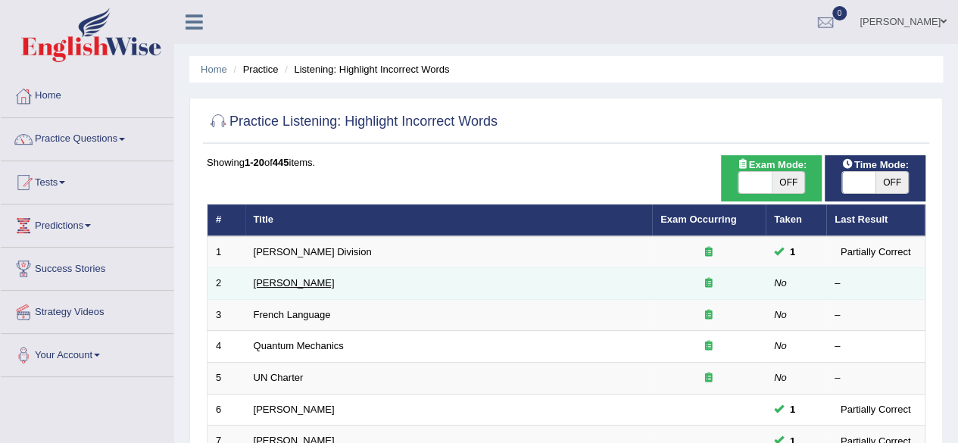
click at [256, 278] on link "[PERSON_NAME]" at bounding box center [294, 282] width 81 height 11
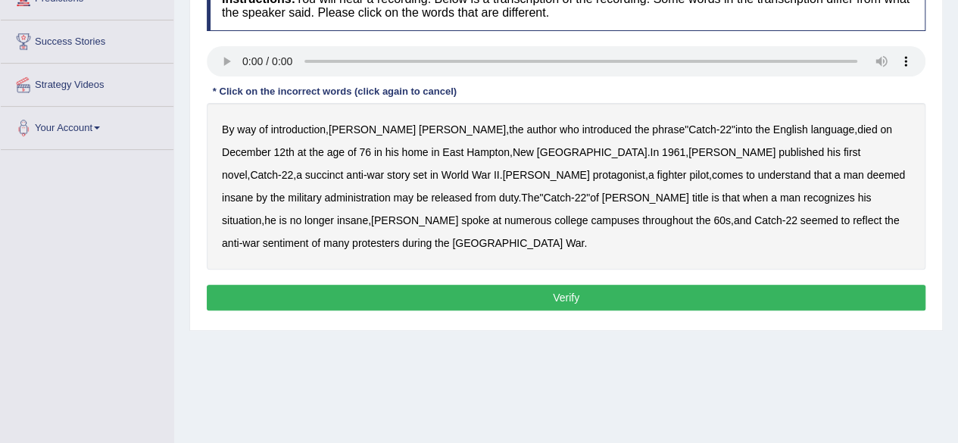
click at [390, 192] on b "administration" at bounding box center [357, 198] width 66 height 12
click at [261, 214] on b "situation" at bounding box center [241, 220] width 39 height 12
click at [852, 218] on b "reflect" at bounding box center [866, 220] width 29 height 12
click at [522, 285] on button "Verify" at bounding box center [566, 298] width 718 height 26
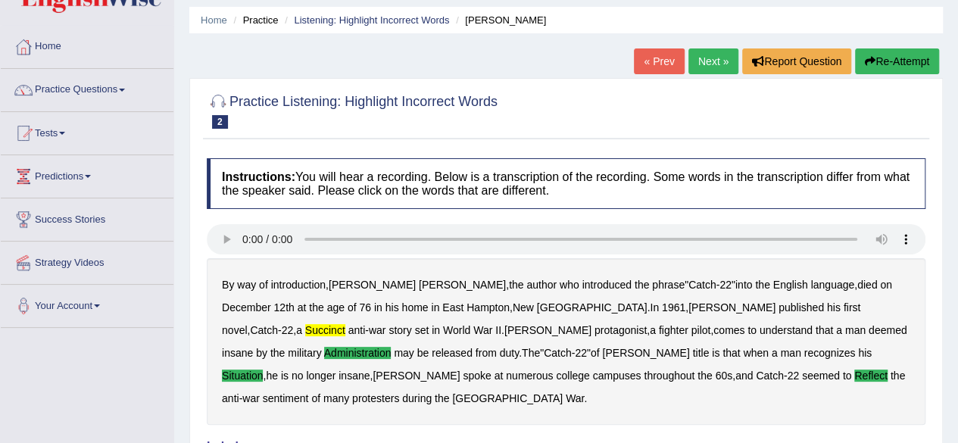
scroll to position [48, 0]
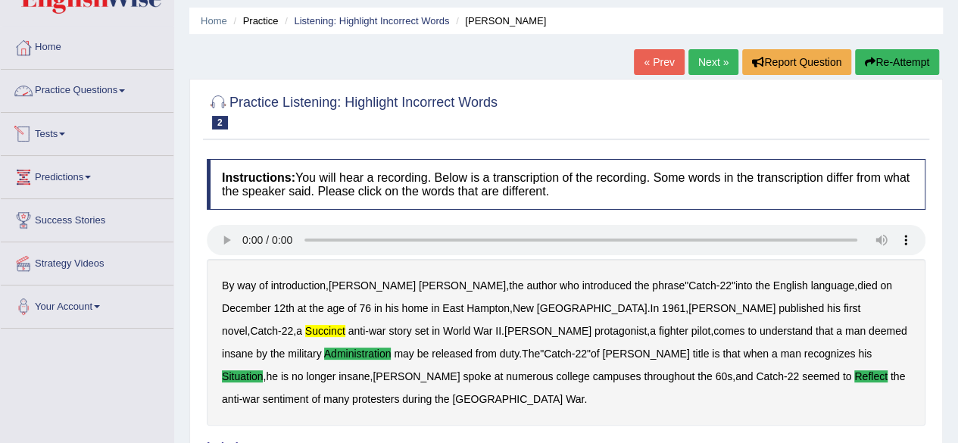
click at [89, 80] on link "Practice Questions" at bounding box center [87, 89] width 173 height 38
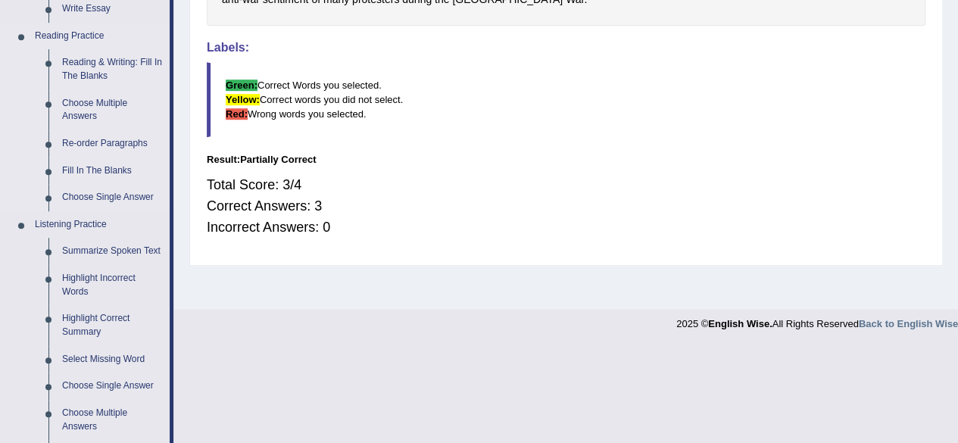
scroll to position [503, 0]
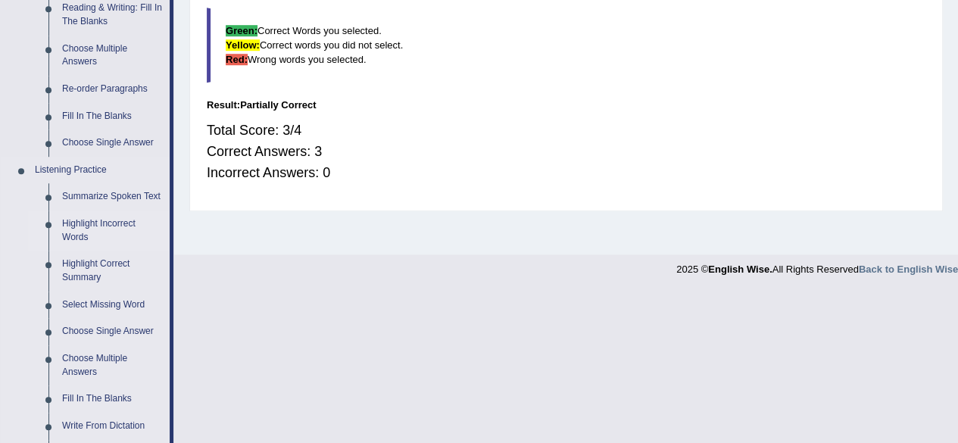
click at [109, 223] on link "Highlight Incorrect Words" at bounding box center [112, 230] width 114 height 40
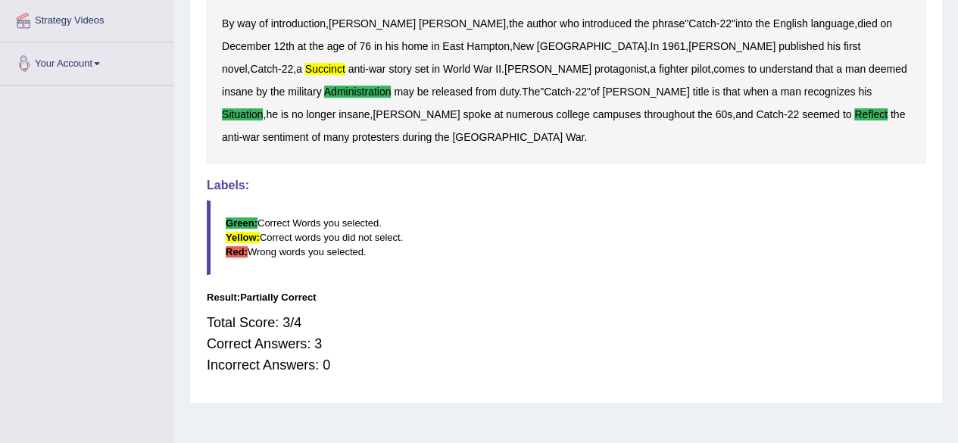
scroll to position [351, 0]
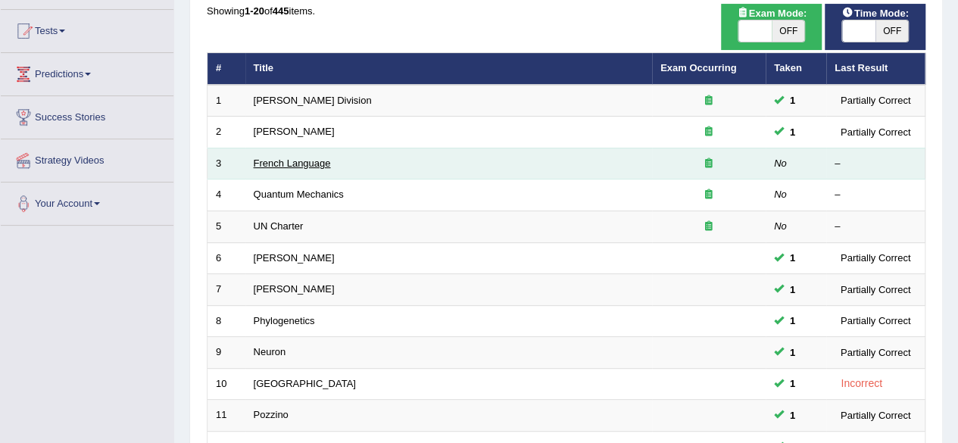
click at [301, 163] on link "French Language" at bounding box center [292, 162] width 77 height 11
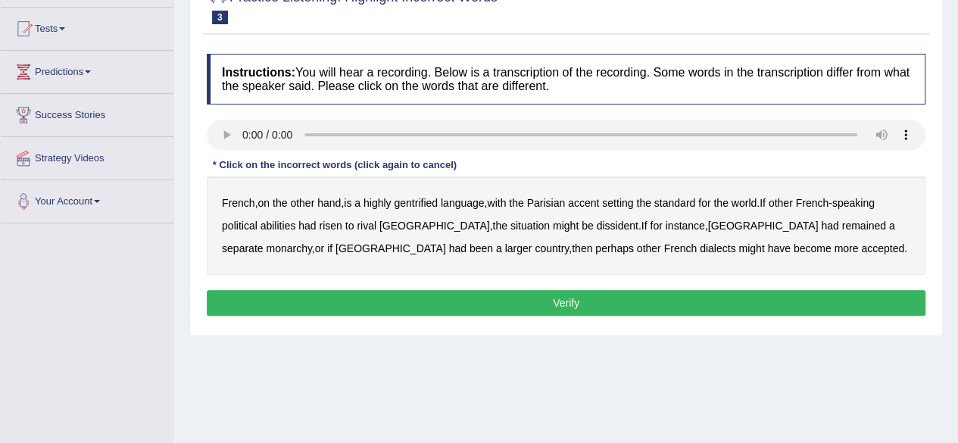
scroll to position [151, 0]
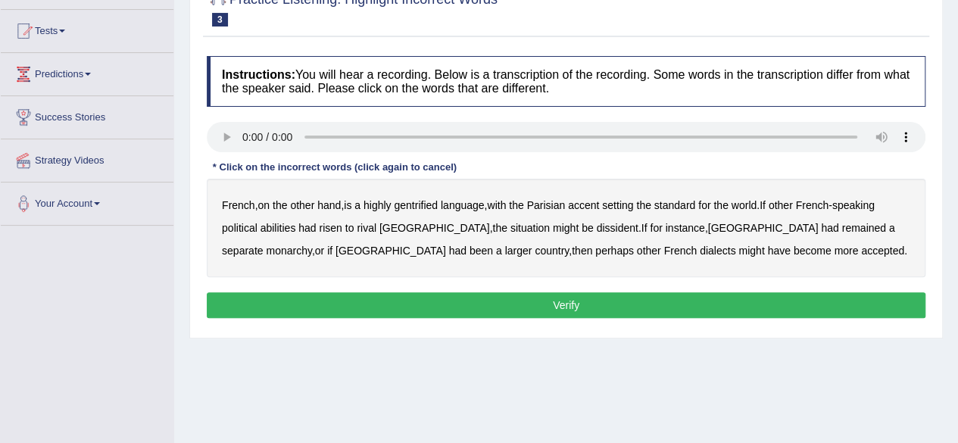
drag, startPoint x: 428, startPoint y: 201, endPoint x: 469, endPoint y: 217, distance: 44.1
click at [428, 202] on b "gentrified" at bounding box center [416, 205] width 44 height 12
click at [596, 227] on b "dissident" at bounding box center [617, 228] width 42 height 12
click at [311, 244] on b "monarchy" at bounding box center [288, 250] width 45 height 12
click at [627, 297] on button "Verify" at bounding box center [566, 305] width 718 height 26
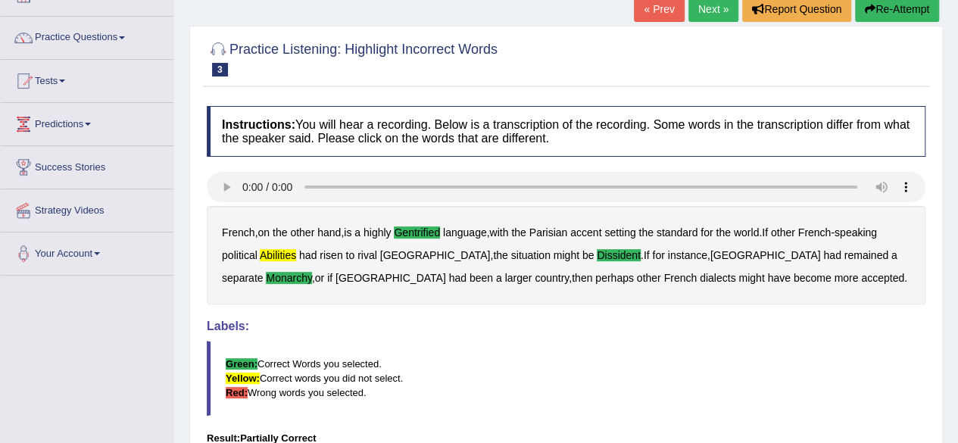
scroll to position [76, 0]
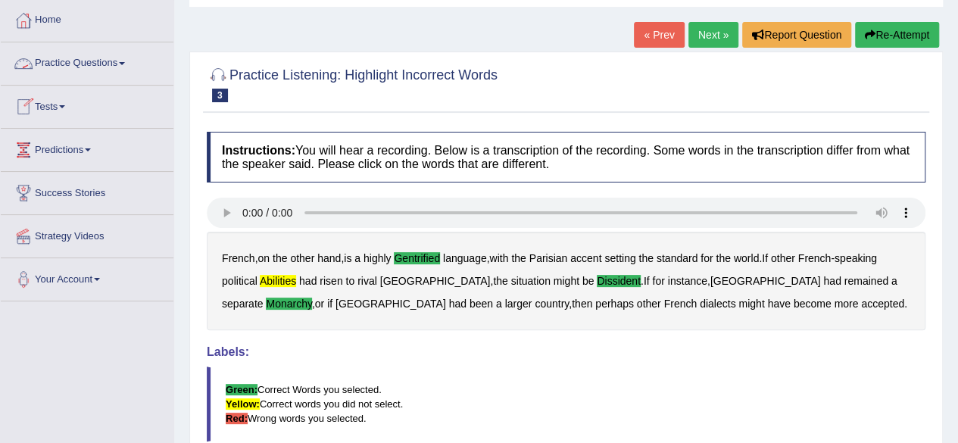
click at [98, 61] on link "Practice Questions" at bounding box center [87, 61] width 173 height 38
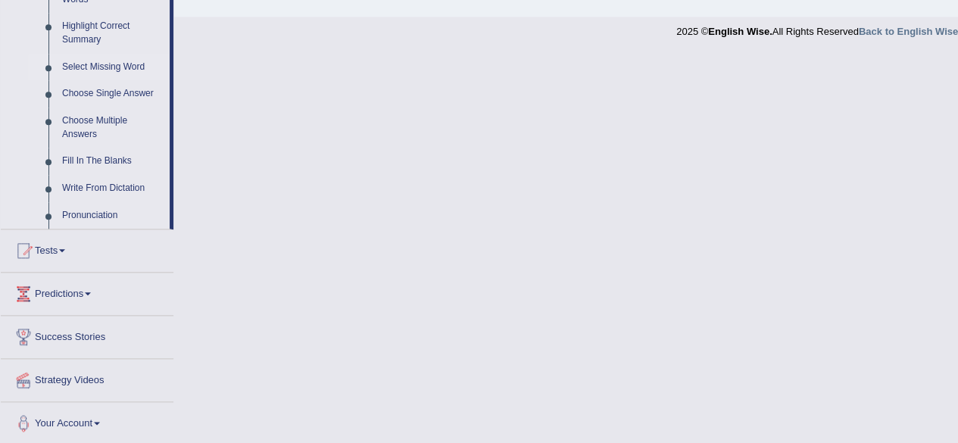
scroll to position [665, 0]
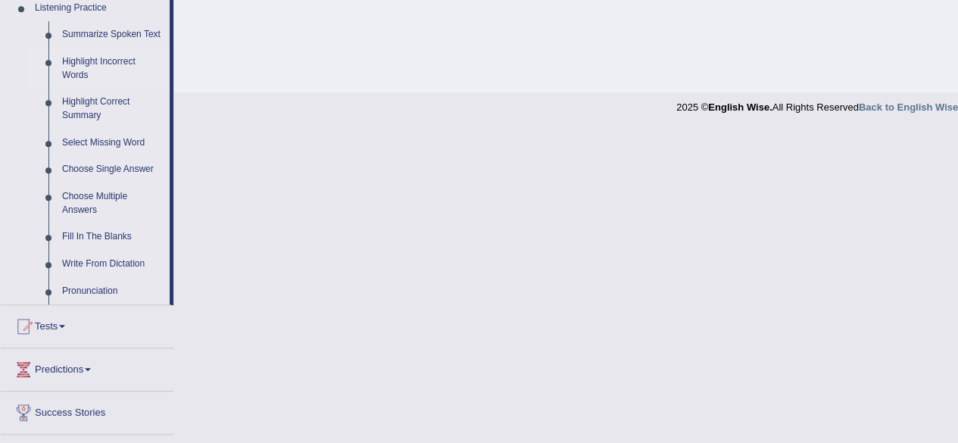
click at [109, 58] on link "Highlight Incorrect Words" at bounding box center [112, 68] width 114 height 40
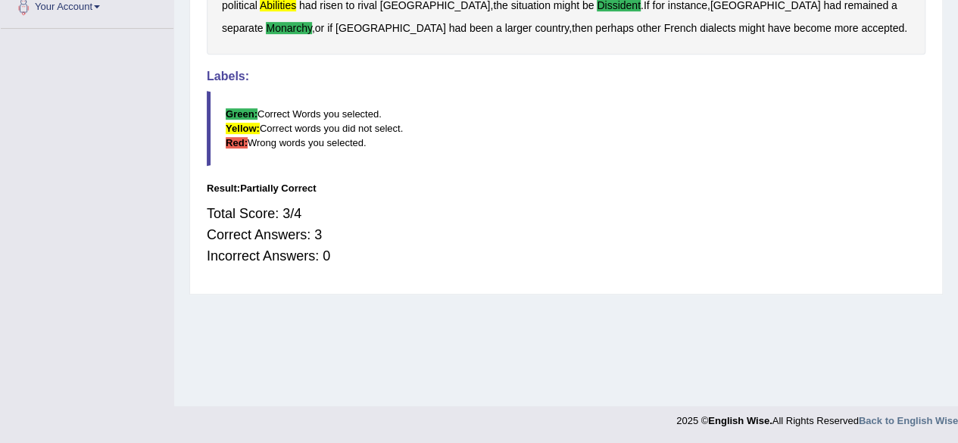
scroll to position [164, 0]
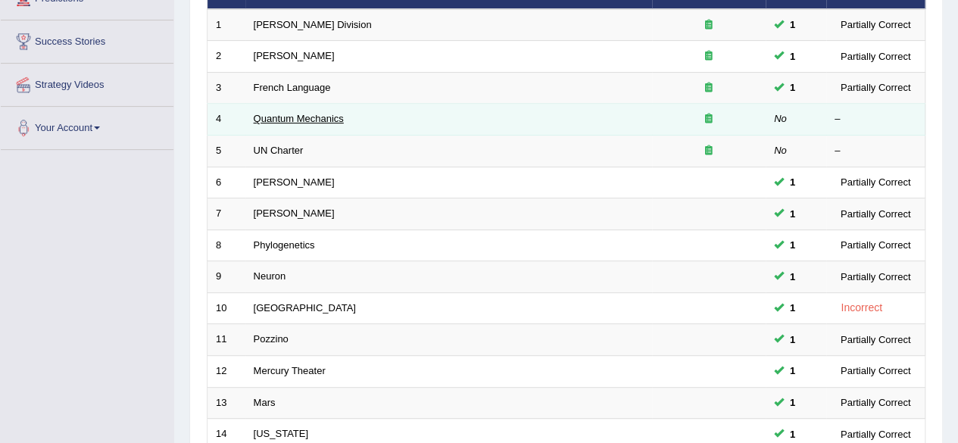
click at [276, 118] on link "Quantum Mechanics" at bounding box center [299, 118] width 90 height 11
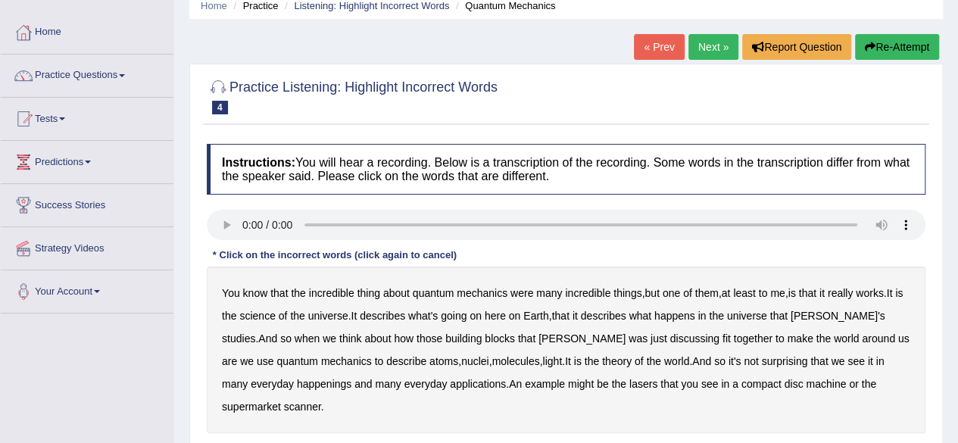
scroll to position [151, 0]
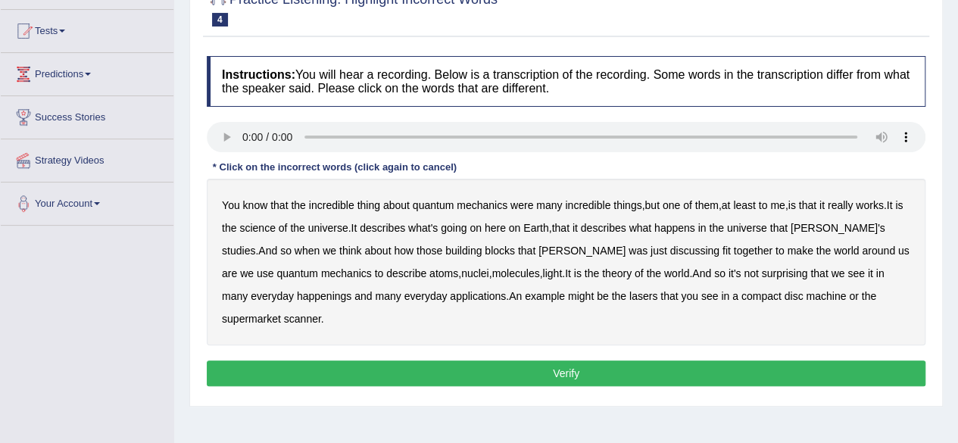
click at [268, 229] on b "science" at bounding box center [257, 228] width 36 height 12
click at [297, 293] on b "happenings" at bounding box center [324, 296] width 54 height 12
click at [805, 294] on b "machine" at bounding box center [825, 296] width 40 height 12
click at [502, 360] on button "Verify" at bounding box center [566, 373] width 718 height 26
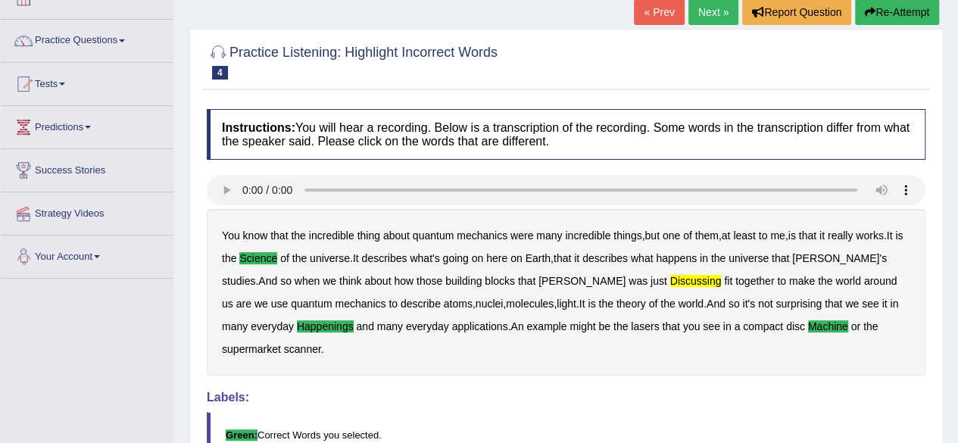
scroll to position [76, 0]
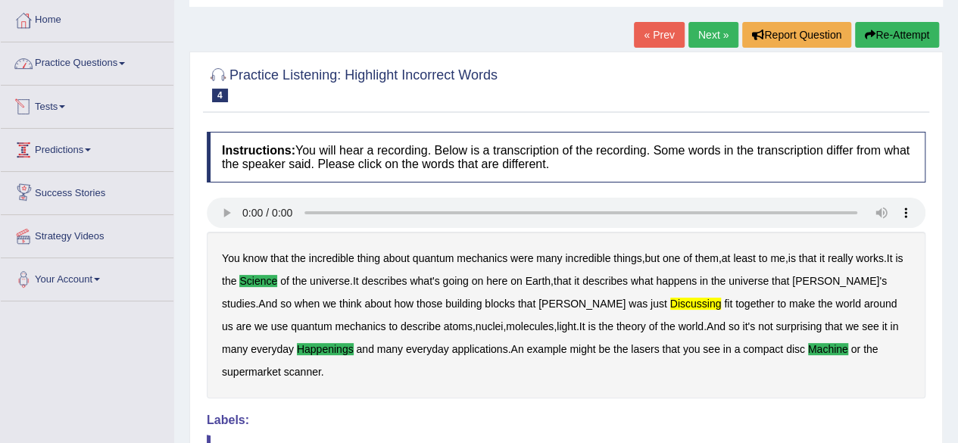
click at [113, 57] on link "Practice Questions" at bounding box center [87, 61] width 173 height 38
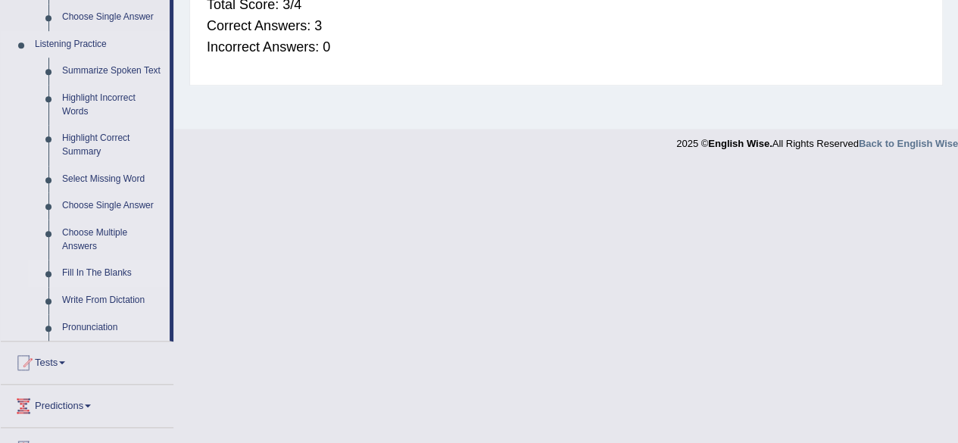
scroll to position [606, 0]
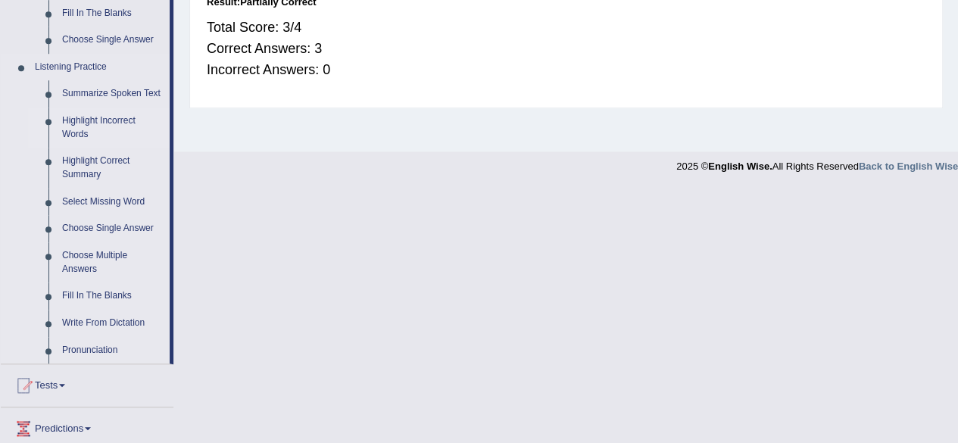
click at [106, 121] on link "Highlight Incorrect Words" at bounding box center [112, 127] width 114 height 40
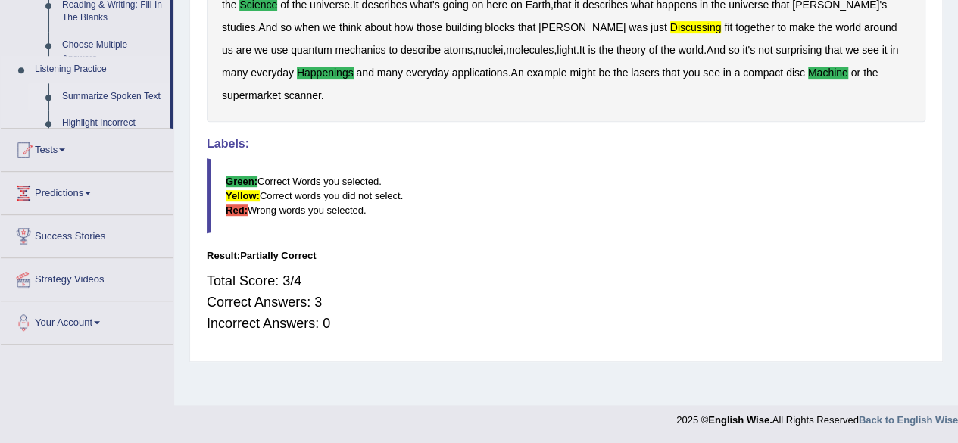
scroll to position [287, 0]
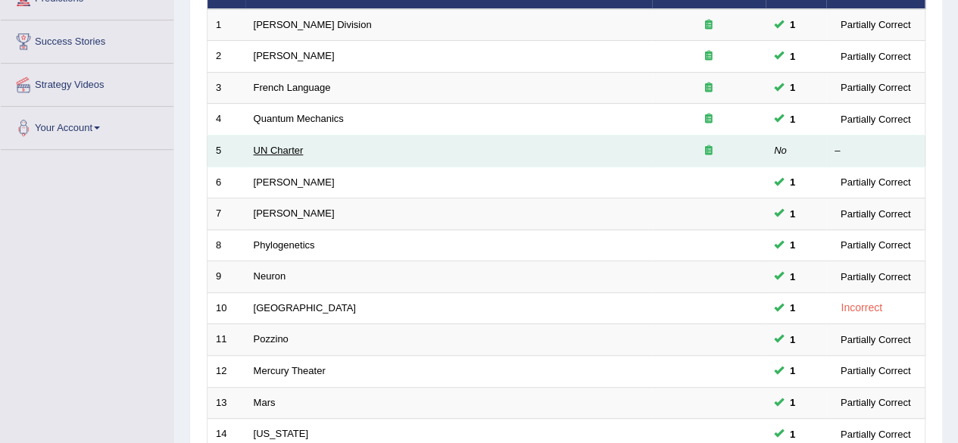
click at [268, 149] on link "UN Charter" at bounding box center [279, 150] width 50 height 11
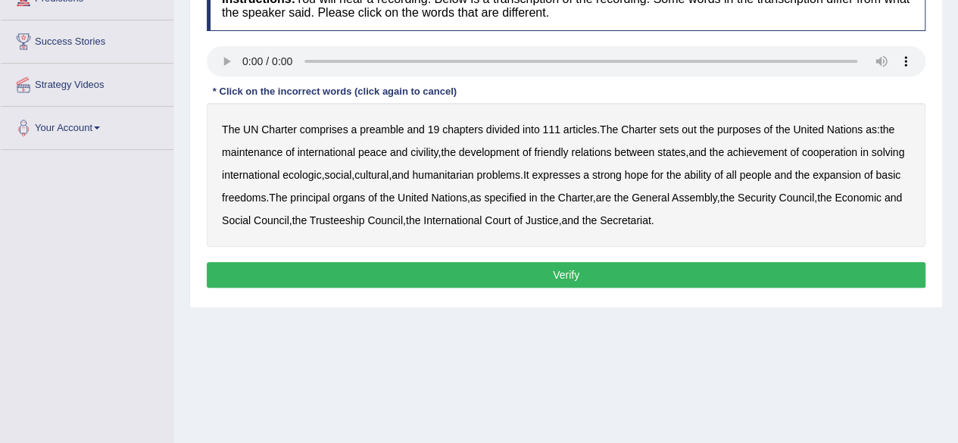
click at [431, 149] on b "civility" at bounding box center [423, 152] width 27 height 12
click at [321, 172] on b "ecologic" at bounding box center [301, 175] width 39 height 12
click at [711, 174] on b "ability" at bounding box center [697, 175] width 27 height 12
click at [547, 272] on button "Verify" at bounding box center [566, 275] width 718 height 26
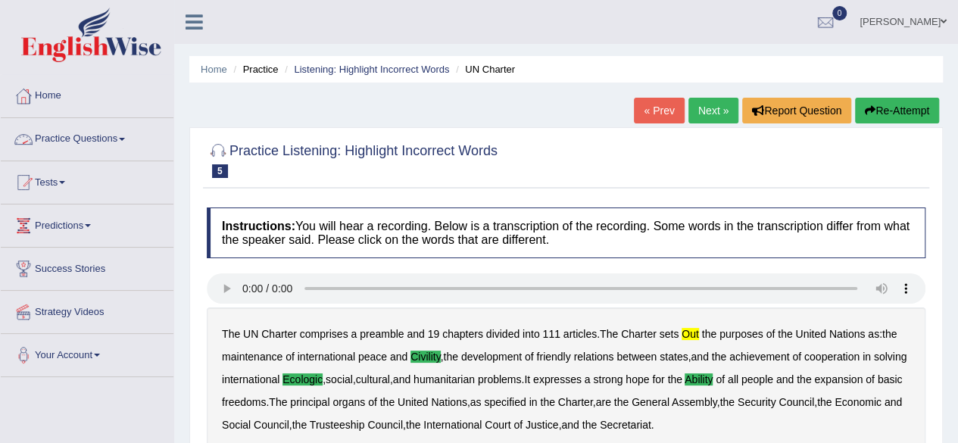
click at [114, 139] on link "Practice Questions" at bounding box center [87, 137] width 173 height 38
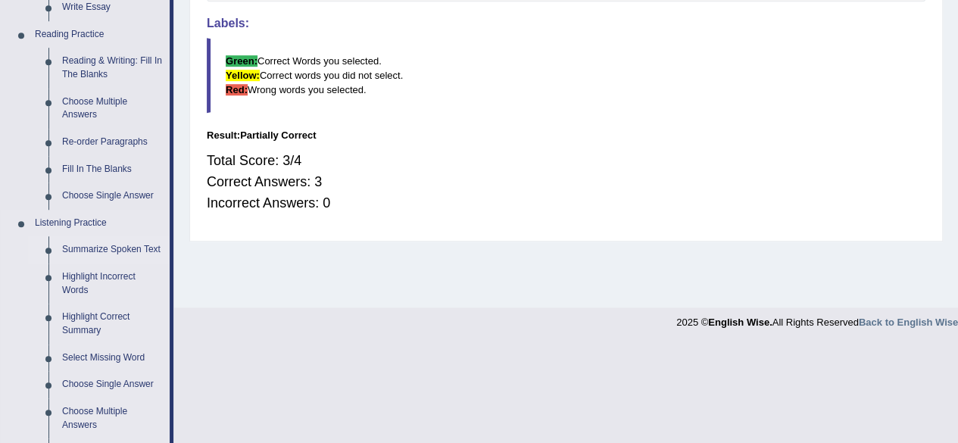
scroll to position [454, 0]
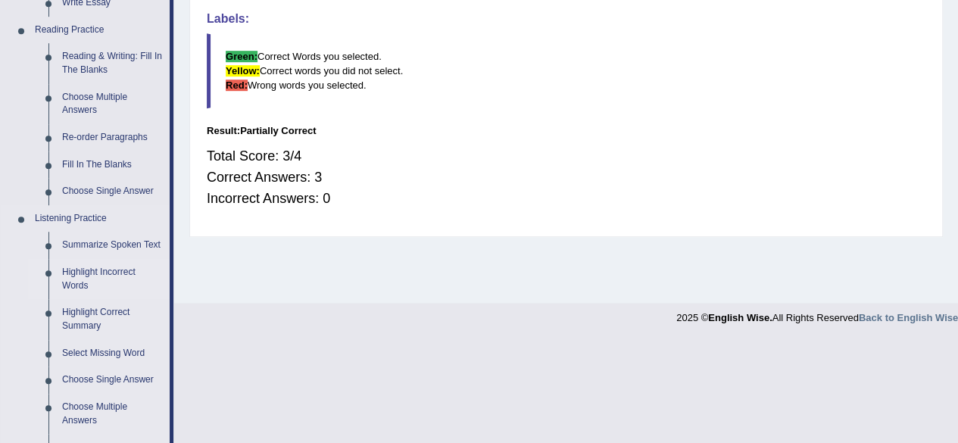
click at [84, 275] on link "Highlight Incorrect Words" at bounding box center [112, 279] width 114 height 40
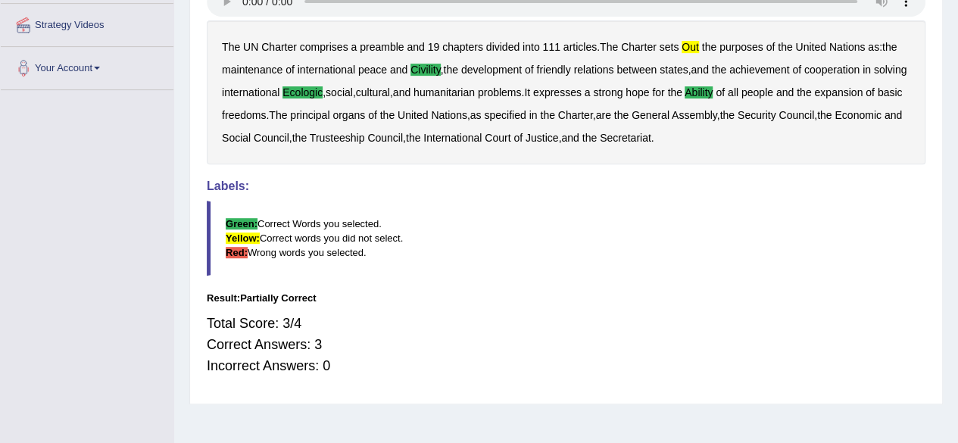
scroll to position [351, 0]
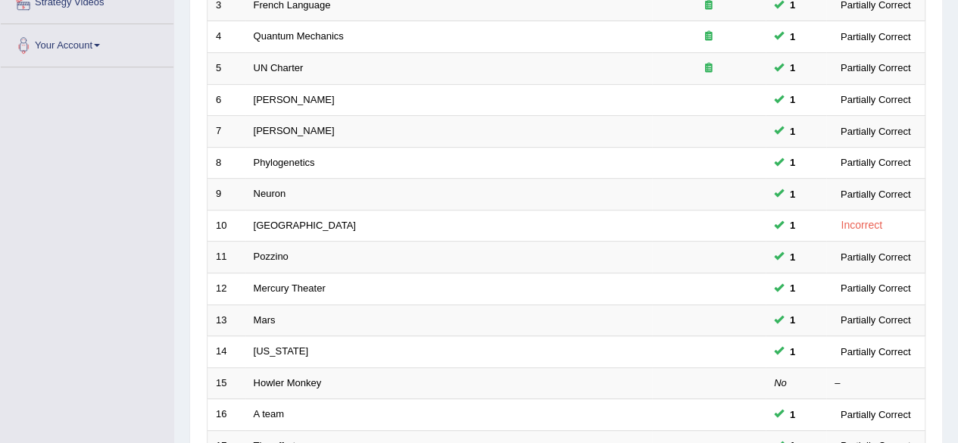
scroll to position [378, 0]
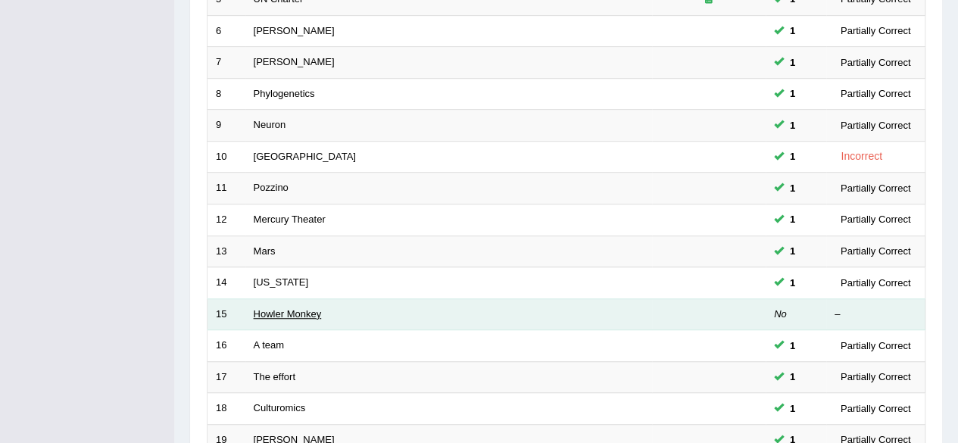
click at [304, 308] on link "Howler Monkey" at bounding box center [288, 313] width 68 height 11
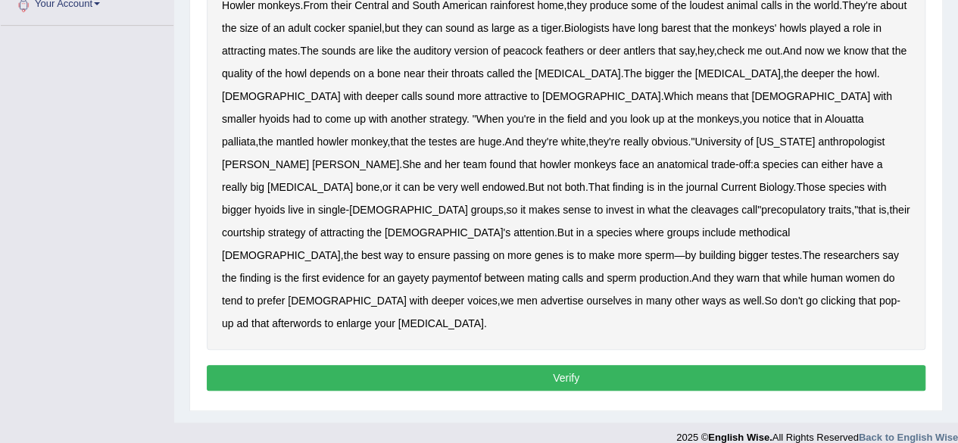
scroll to position [276, 0]
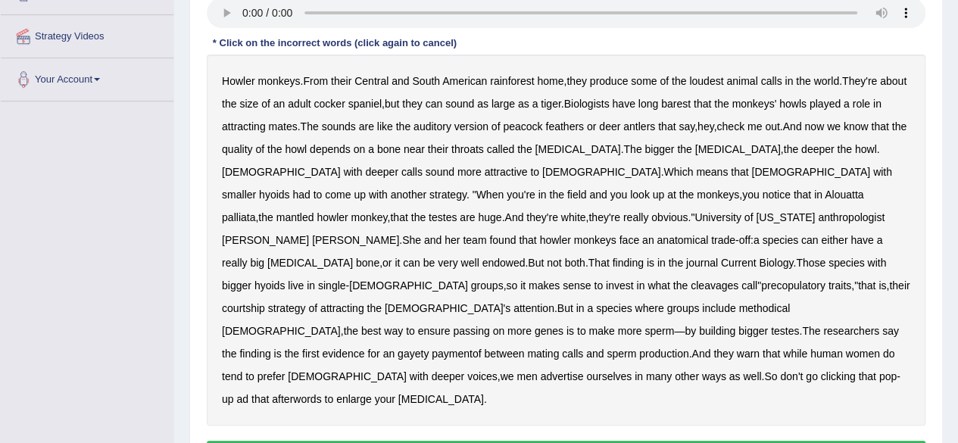
click at [824, 195] on b "Alouatta" at bounding box center [843, 194] width 39 height 12
click at [255, 211] on b "palliata" at bounding box center [238, 217] width 33 height 12
click at [690, 279] on b "cleavages" at bounding box center [714, 285] width 48 height 12
click at [738, 302] on b "methodical" at bounding box center [763, 308] width 51 height 12
click at [428, 347] on b "gayety" at bounding box center [412, 353] width 31 height 12
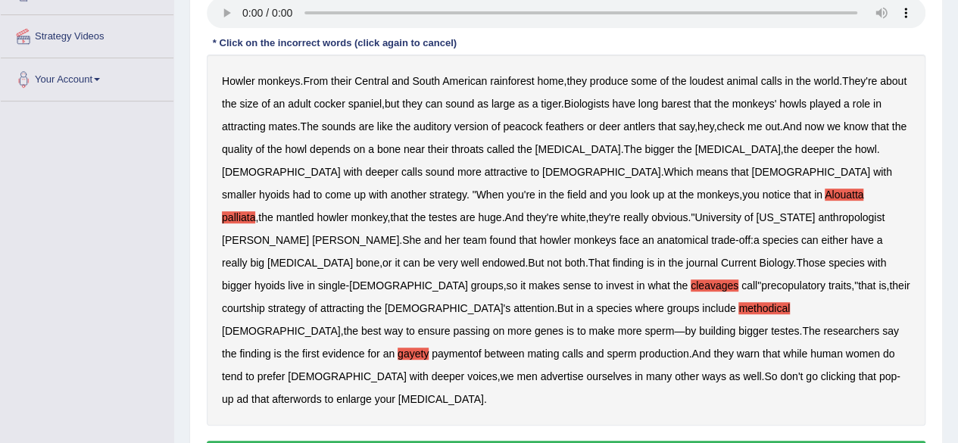
click at [481, 347] on b "paymentof" at bounding box center [455, 353] width 49 height 12
click at [321, 393] on b "afterwords" at bounding box center [296, 399] width 49 height 12
click at [824, 195] on b "Alouatta" at bounding box center [843, 194] width 39 height 12
click at [255, 211] on b "palliata" at bounding box center [238, 217] width 33 height 12
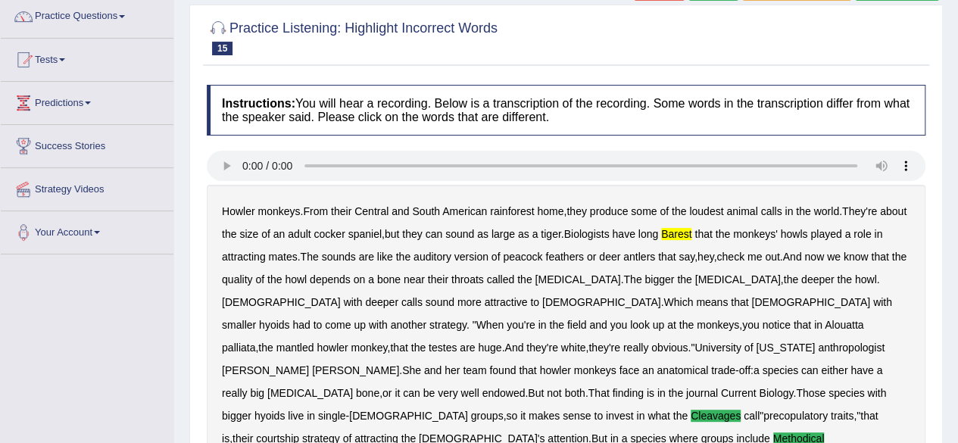
scroll to position [48, 0]
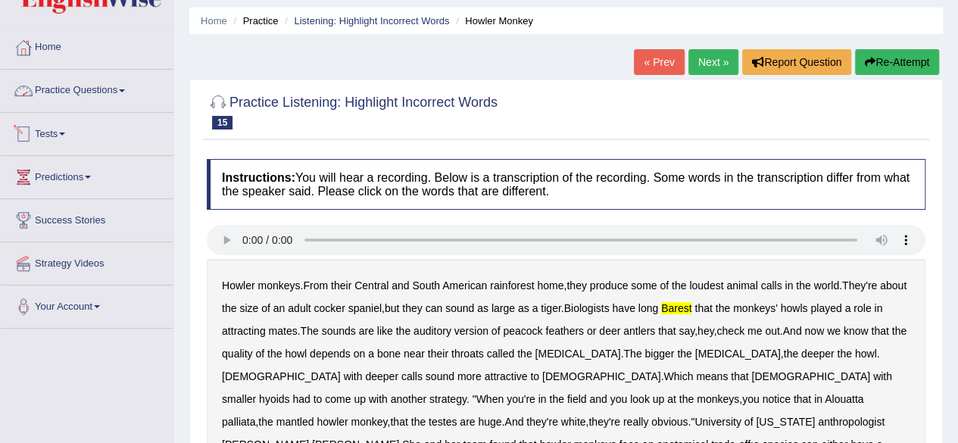
click at [95, 88] on link "Practice Questions" at bounding box center [87, 89] width 173 height 38
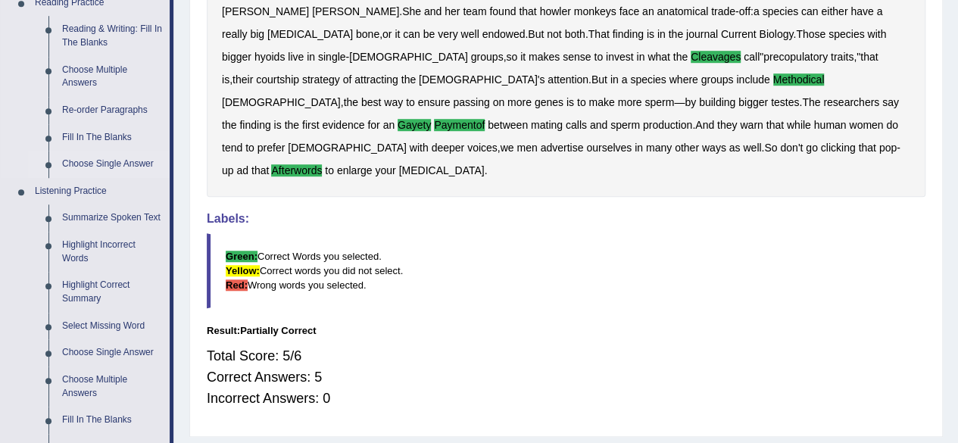
scroll to position [503, 0]
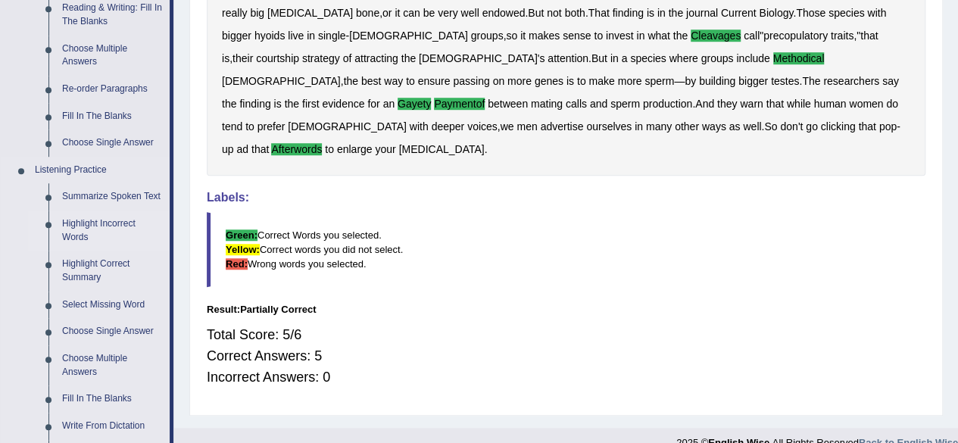
click at [119, 221] on link "Highlight Incorrect Words" at bounding box center [112, 230] width 114 height 40
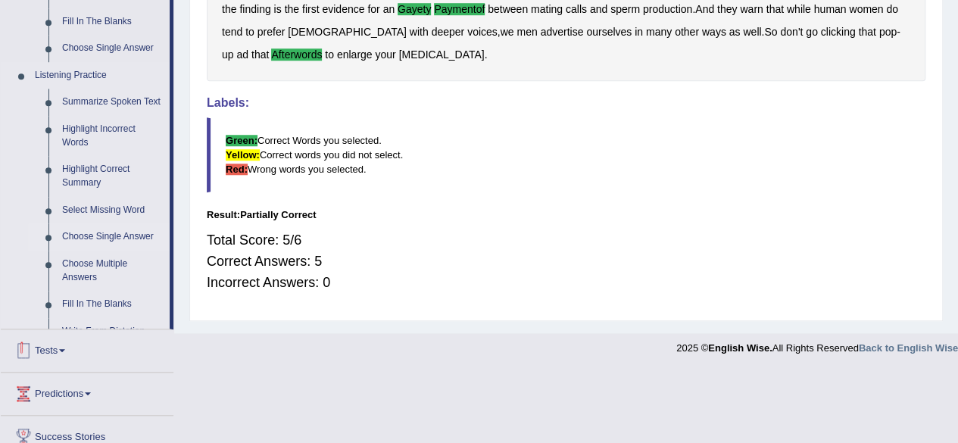
scroll to position [740, 0]
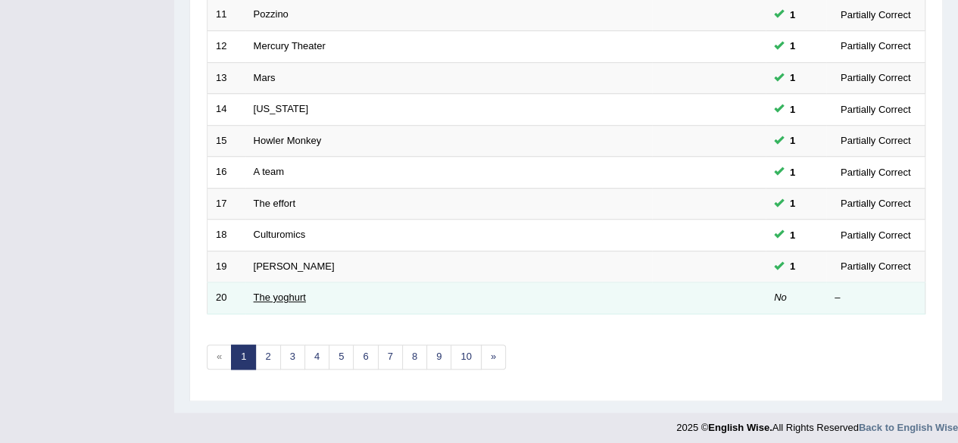
click at [254, 291] on link "The yoghurt" at bounding box center [280, 296] width 52 height 11
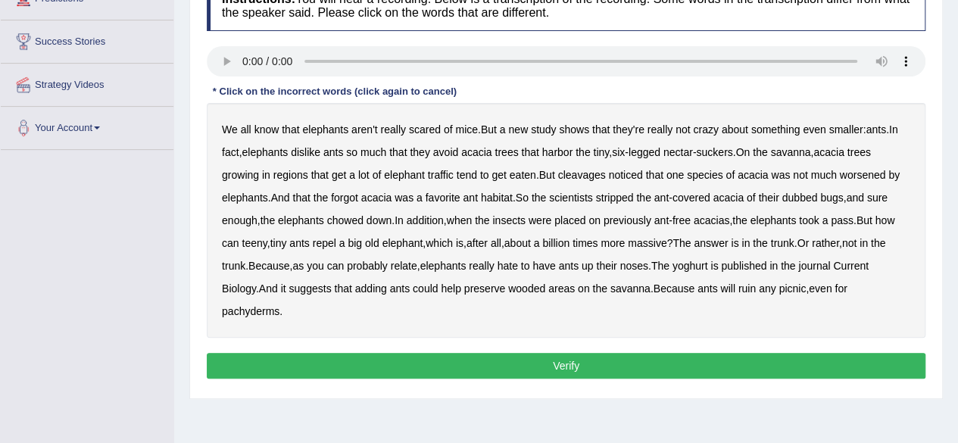
click at [587, 172] on b "cleavages" at bounding box center [582, 175] width 48 height 12
click at [804, 195] on b "dubbed" at bounding box center [800, 198] width 36 height 12
drag, startPoint x: 707, startPoint y: 261, endPoint x: 715, endPoint y: 264, distance: 8.9
click at [708, 264] on b "yoghurt" at bounding box center [690, 266] width 36 height 12
click at [425, 366] on button "Verify" at bounding box center [566, 366] width 718 height 26
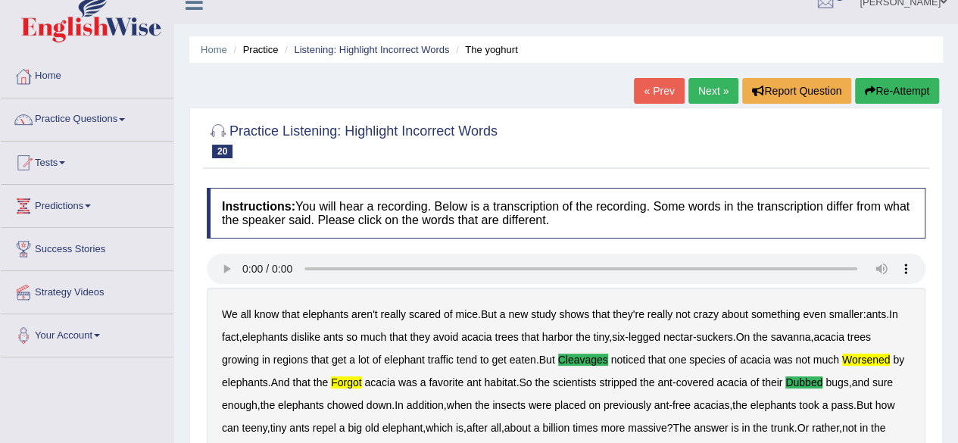
scroll to position [8, 0]
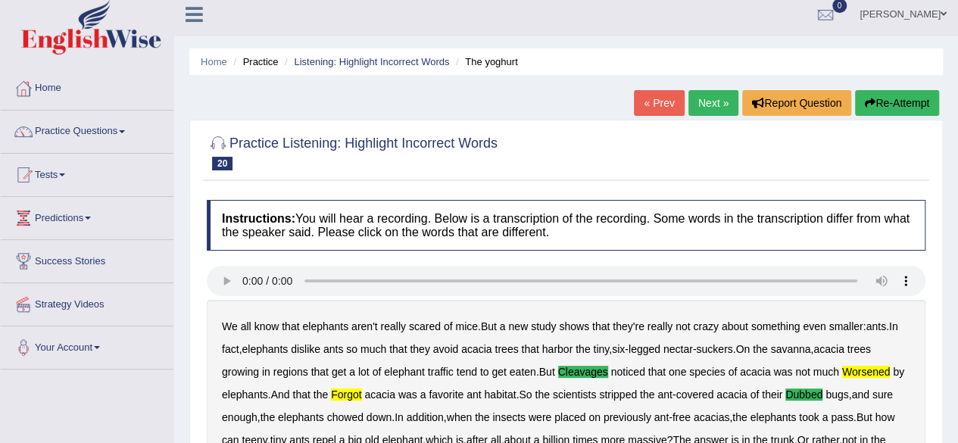
click at [83, 134] on link "Practice Questions" at bounding box center [87, 130] width 173 height 38
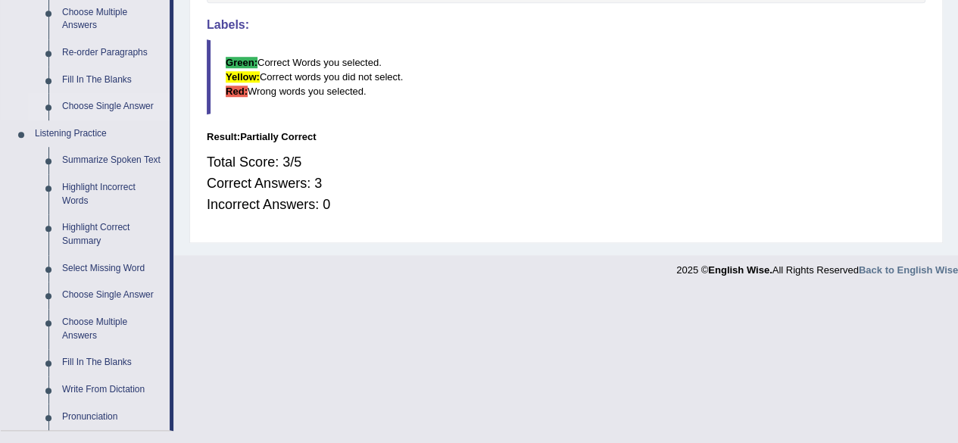
scroll to position [613, 0]
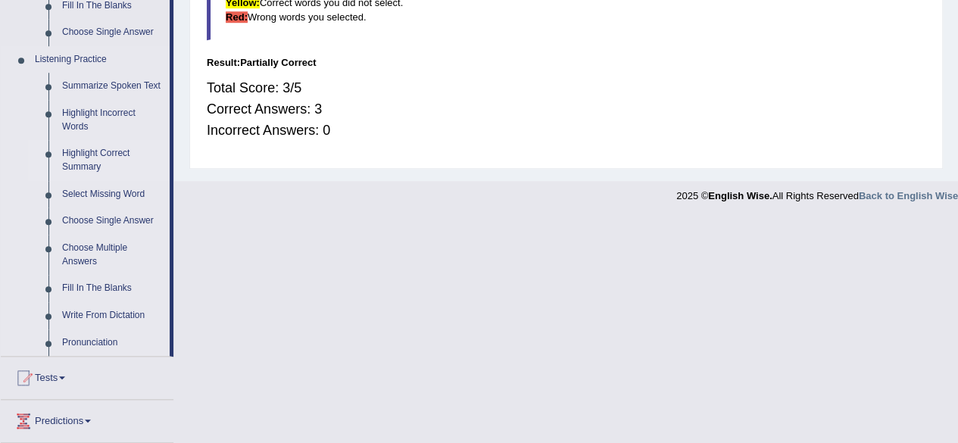
click at [101, 152] on link "Highlight Correct Summary" at bounding box center [112, 160] width 114 height 40
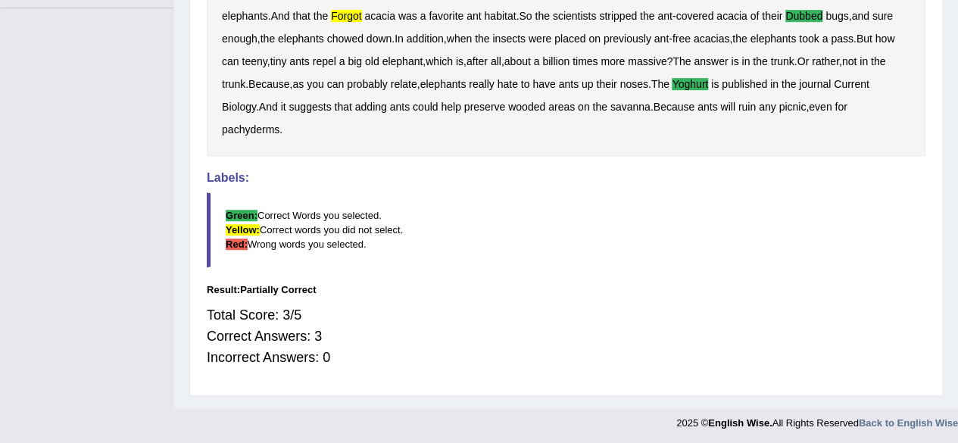
scroll to position [386, 0]
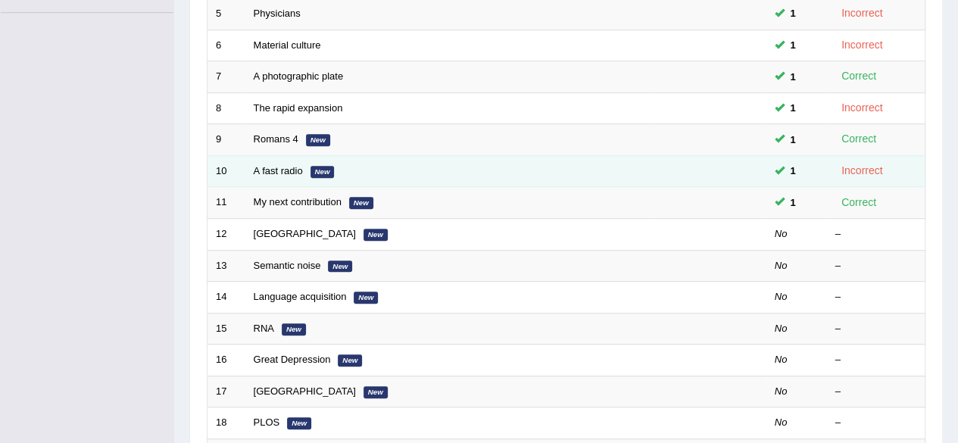
scroll to position [378, 0]
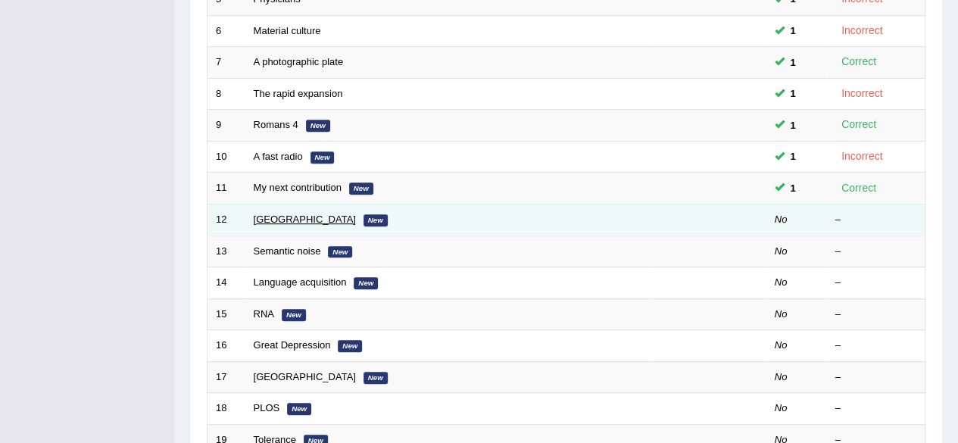
click at [280, 216] on link "[GEOGRAPHIC_DATA]" at bounding box center [305, 218] width 102 height 11
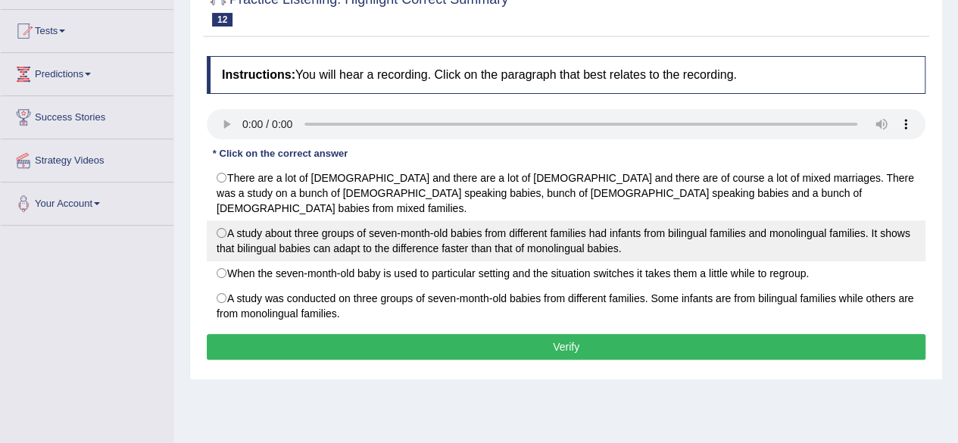
click at [418, 227] on label "A study about three groups of seven-month-old babies from different families ha…" at bounding box center [566, 240] width 718 height 41
radio input "true"
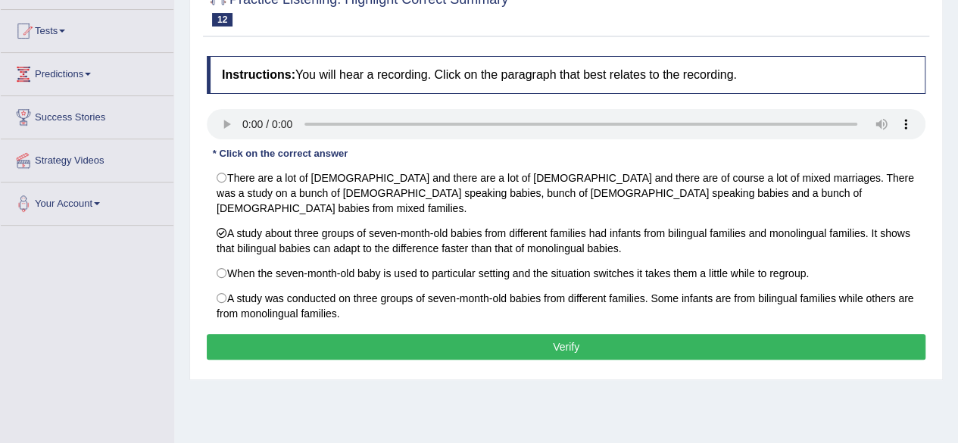
click at [428, 334] on button "Verify" at bounding box center [566, 347] width 718 height 26
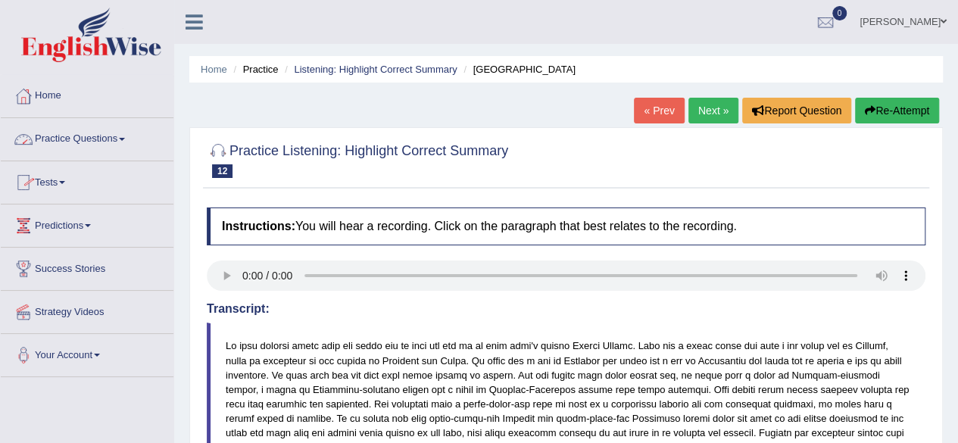
click at [97, 139] on link "Practice Questions" at bounding box center [87, 137] width 173 height 38
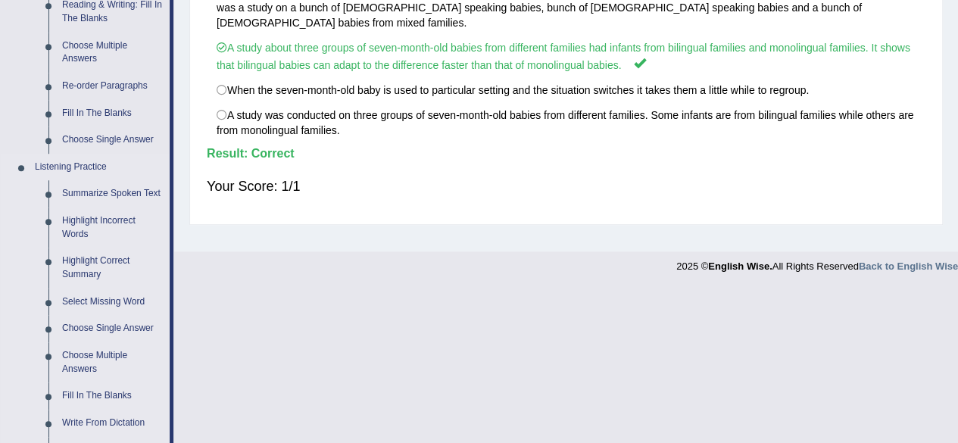
scroll to position [530, 0]
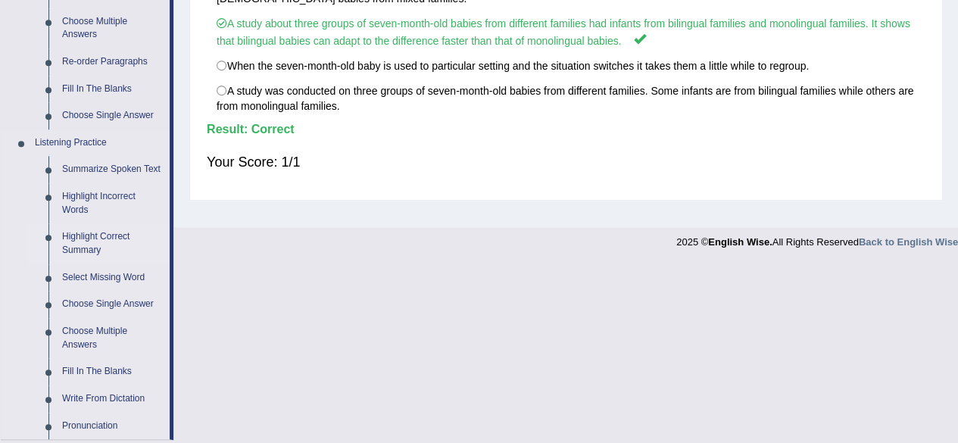
click at [92, 239] on link "Highlight Correct Summary" at bounding box center [112, 243] width 114 height 40
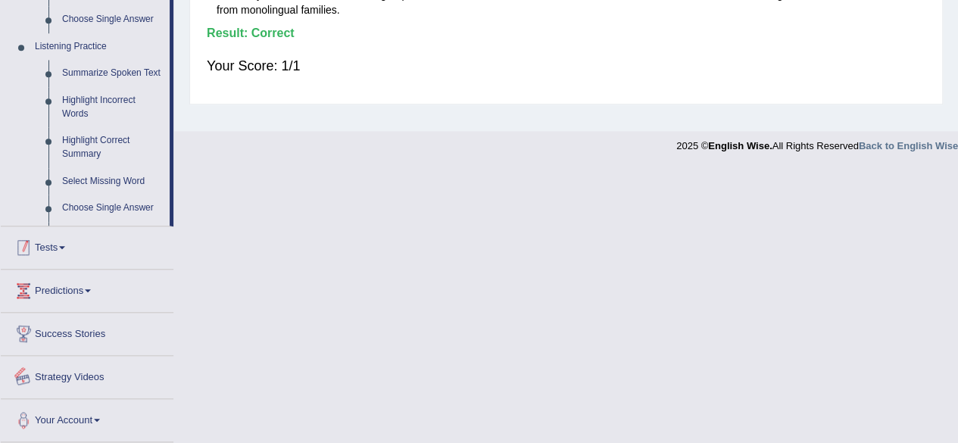
scroll to position [568, 0]
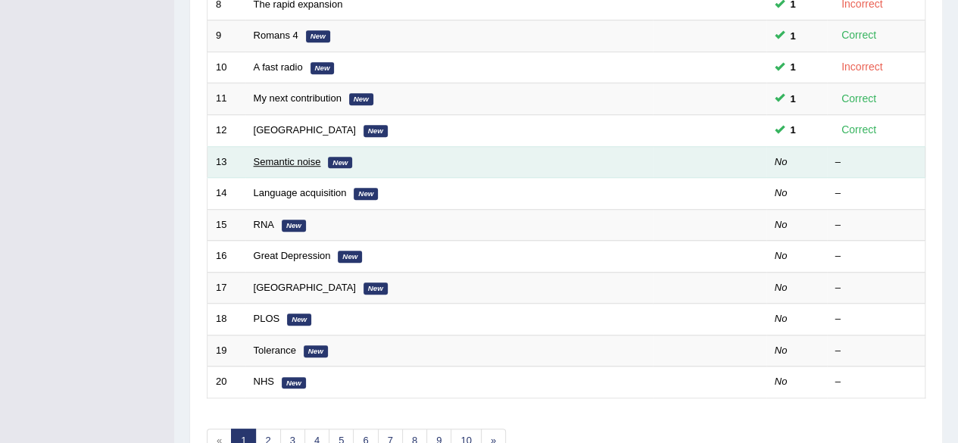
click at [294, 160] on link "Semantic noise" at bounding box center [287, 161] width 67 height 11
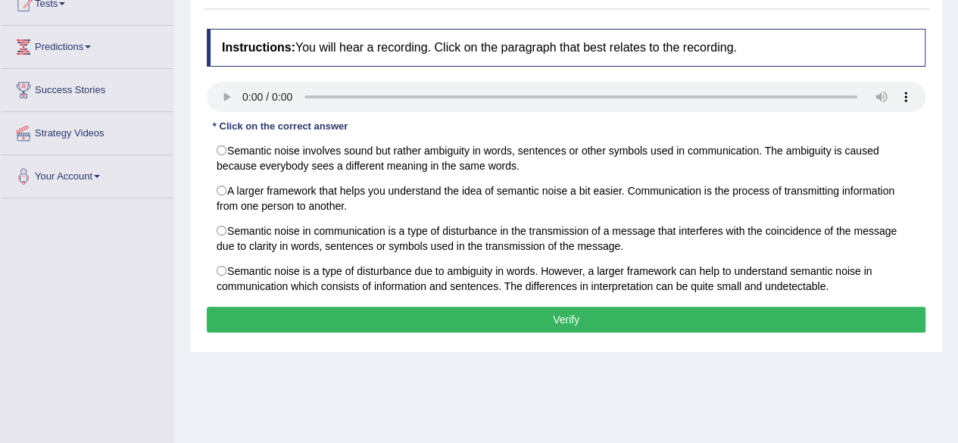
scroll to position [159, 0]
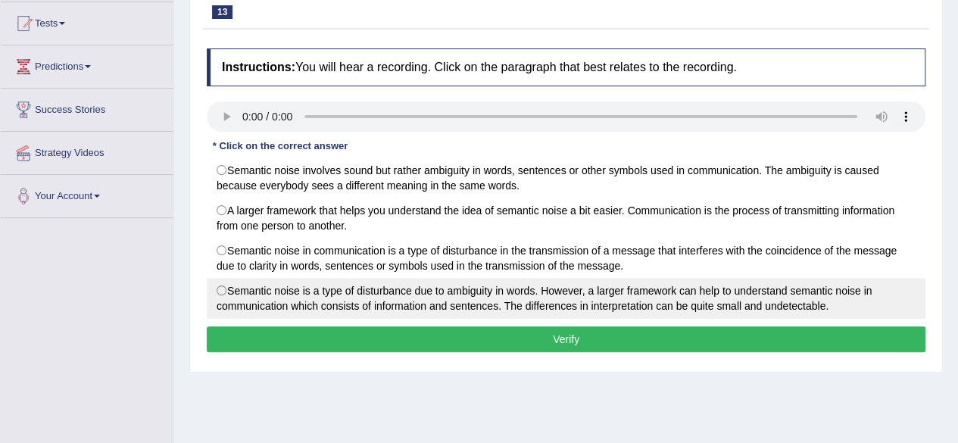
click at [492, 293] on label "Semantic noise is a type of disturbance due to ambiguity in words. However, a l…" at bounding box center [566, 298] width 718 height 41
radio input "true"
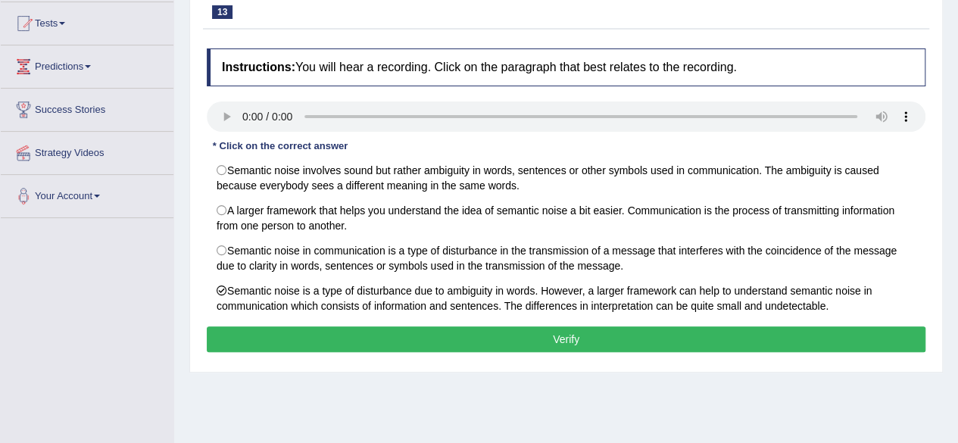
click at [499, 334] on button "Verify" at bounding box center [566, 339] width 718 height 26
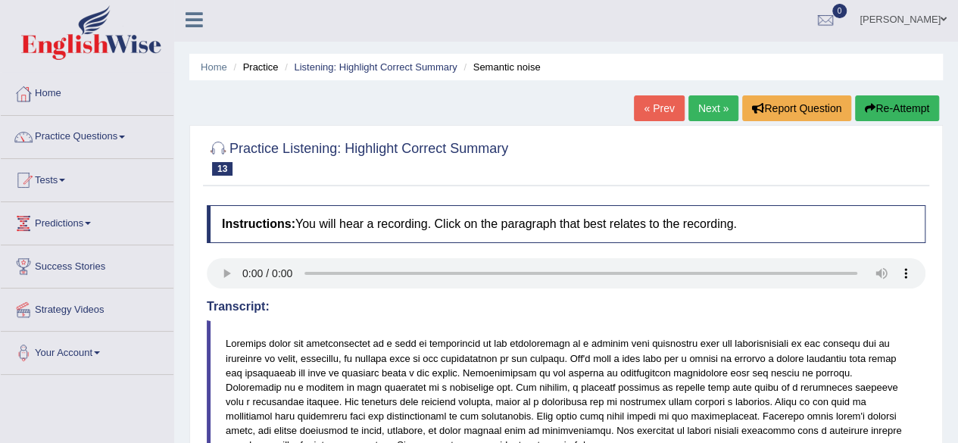
scroll to position [0, 0]
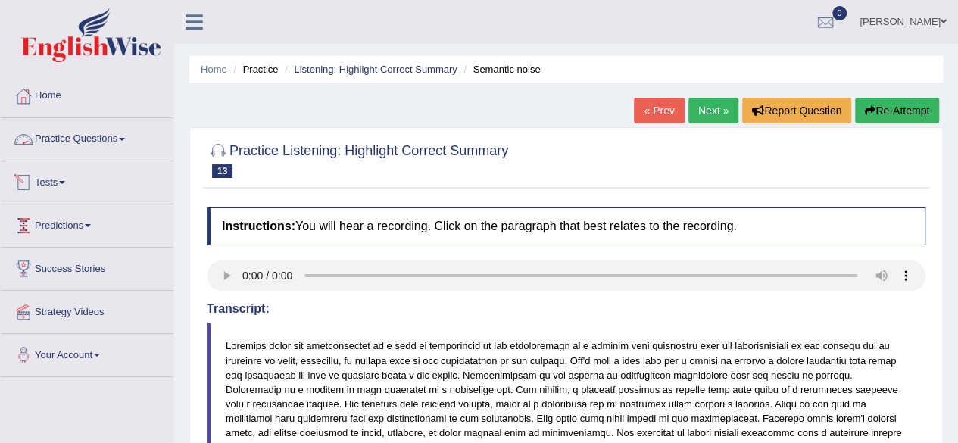
click at [93, 133] on link "Practice Questions" at bounding box center [87, 137] width 173 height 38
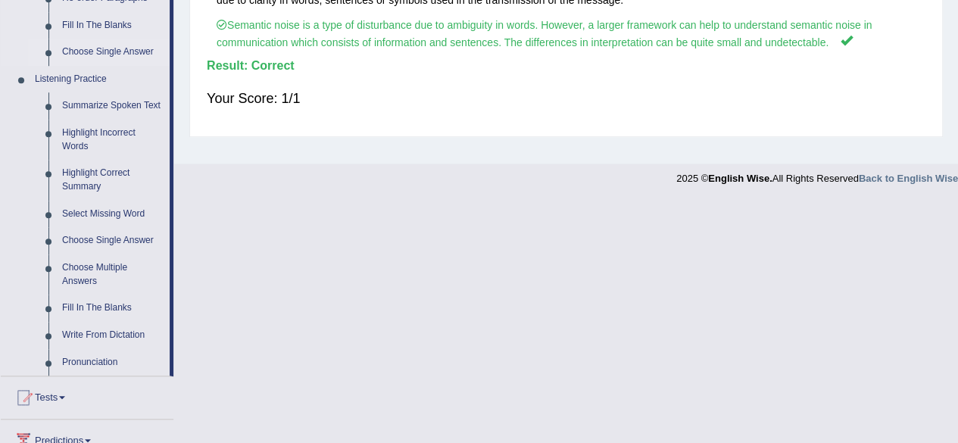
scroll to position [606, 0]
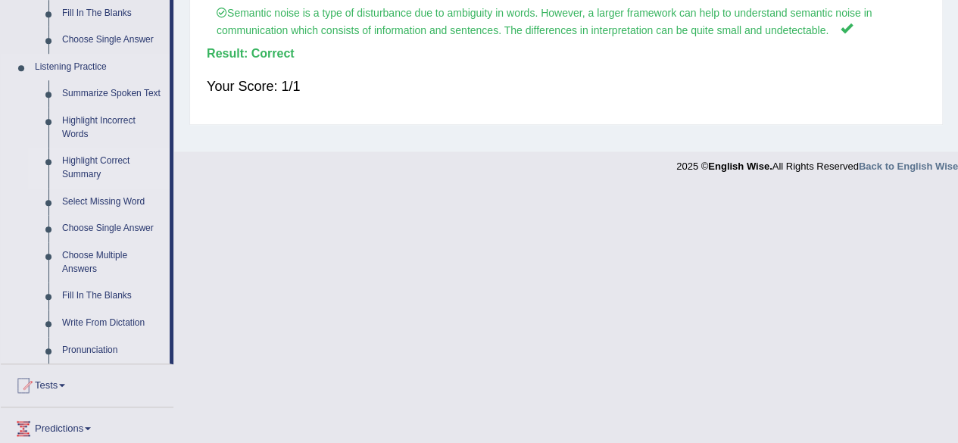
click at [85, 165] on link "Highlight Correct Summary" at bounding box center [112, 168] width 114 height 40
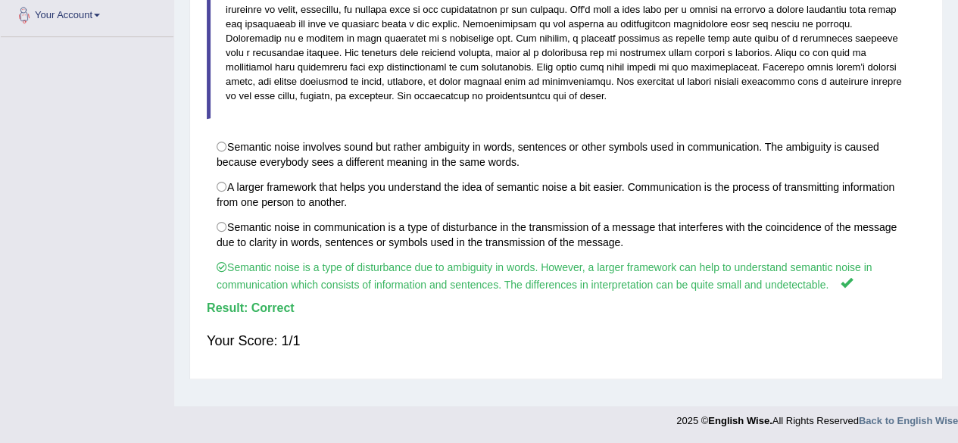
scroll to position [326, 0]
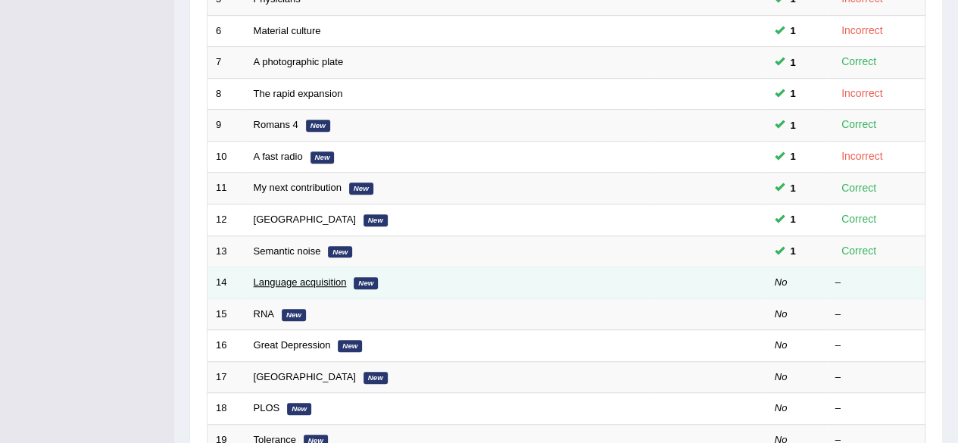
click at [271, 276] on link "Language acquisition" at bounding box center [300, 281] width 93 height 11
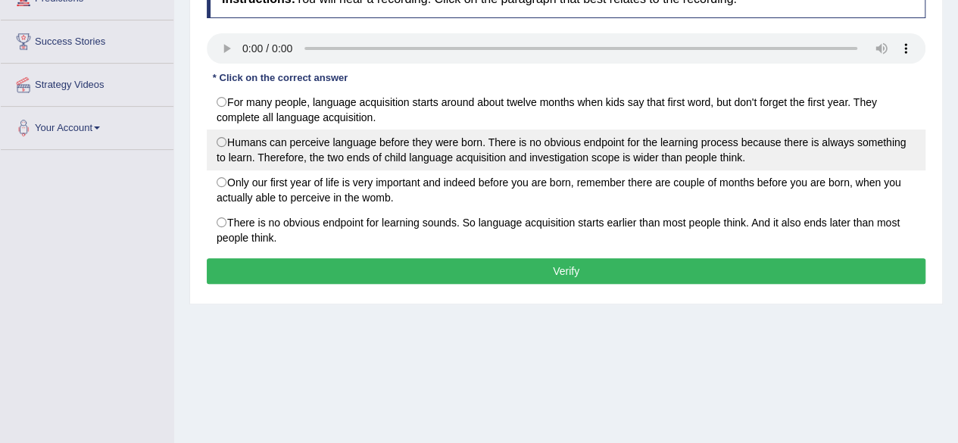
click at [533, 148] on label "Humans can perceive language before they were born. There is no obvious endpoin…" at bounding box center [566, 149] width 718 height 41
radio input "true"
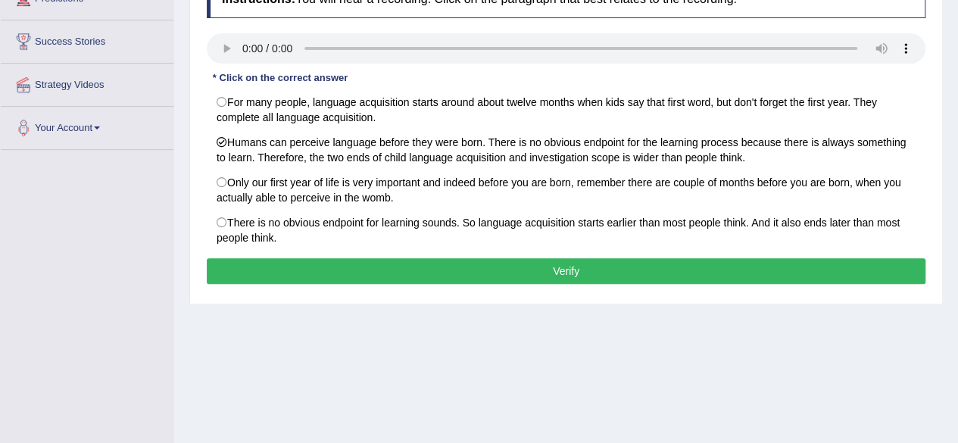
click at [547, 264] on button "Verify" at bounding box center [566, 271] width 718 height 26
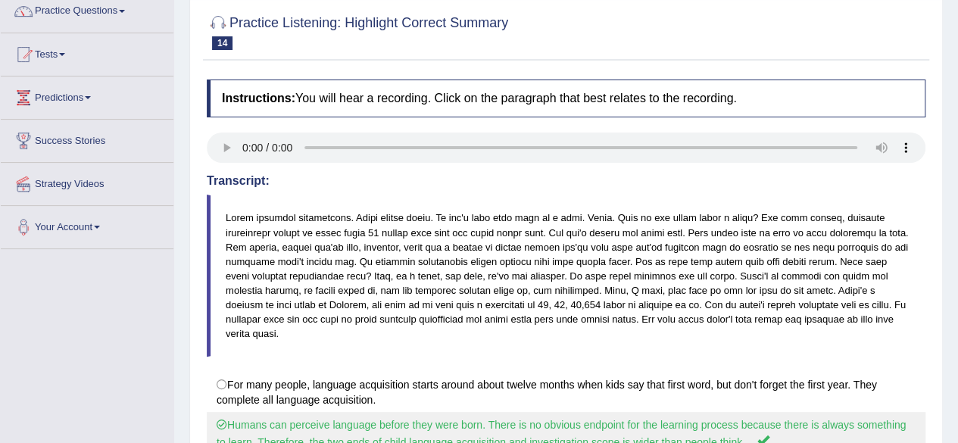
scroll to position [48, 0]
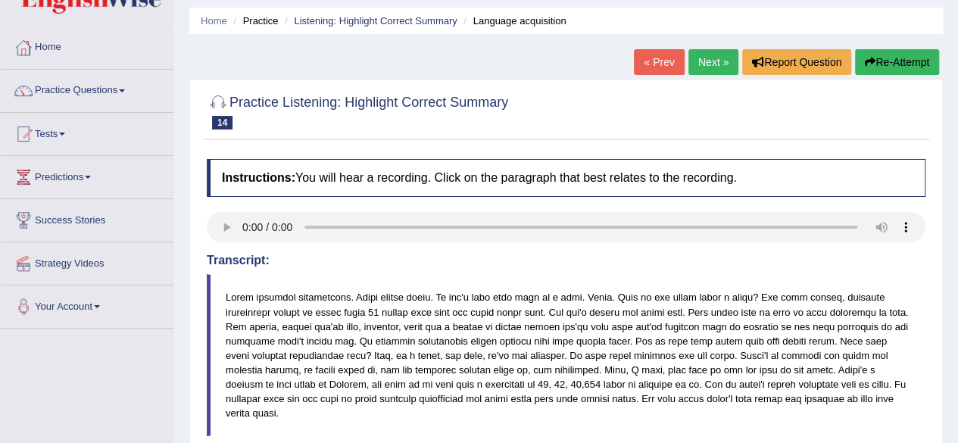
click at [67, 90] on link "Practice Questions" at bounding box center [87, 89] width 173 height 38
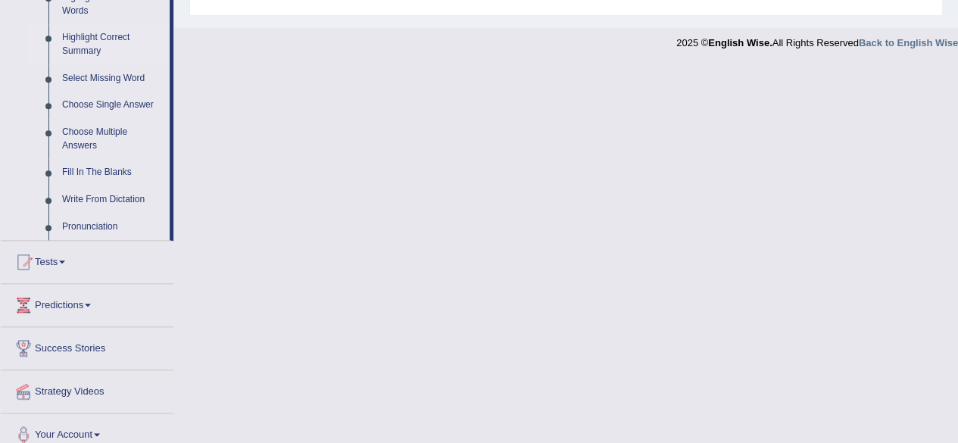
scroll to position [730, 0]
click at [86, 40] on link "Highlight Correct Summary" at bounding box center [112, 43] width 114 height 40
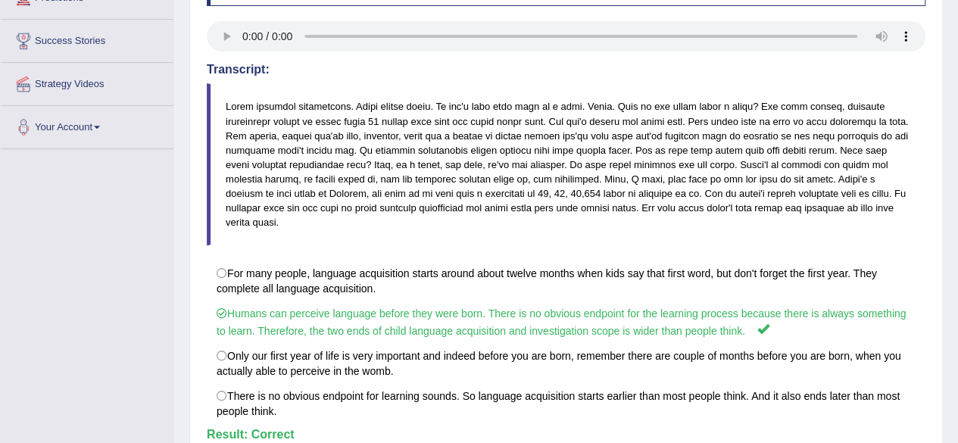
scroll to position [351, 0]
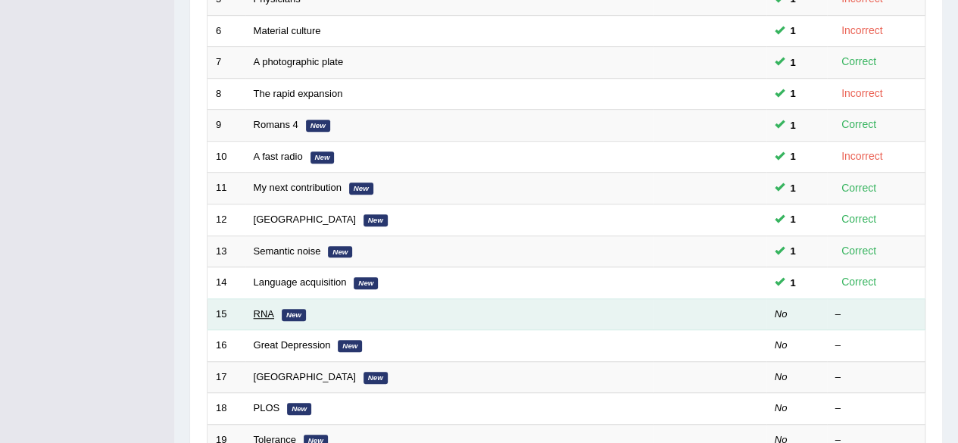
click at [265, 309] on link "RNA" at bounding box center [264, 313] width 20 height 11
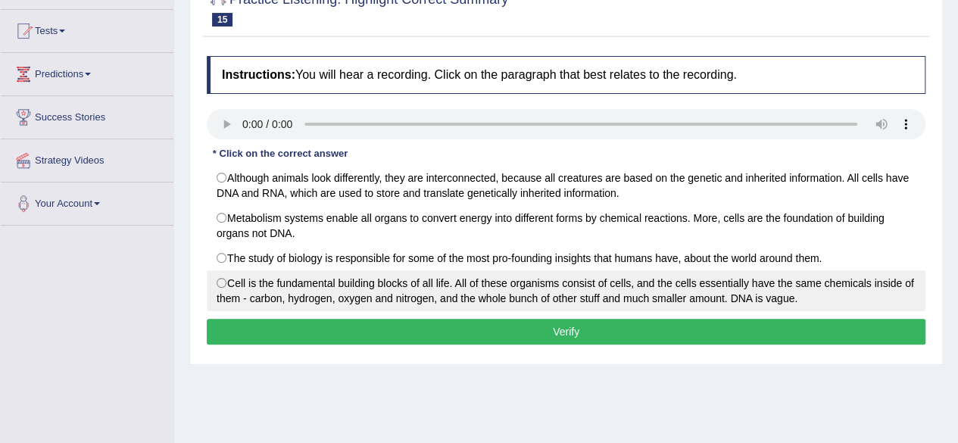
click at [628, 289] on label "Cell is the fundamental building blocks of all life. All of these organisms con…" at bounding box center [566, 290] width 718 height 41
radio input "true"
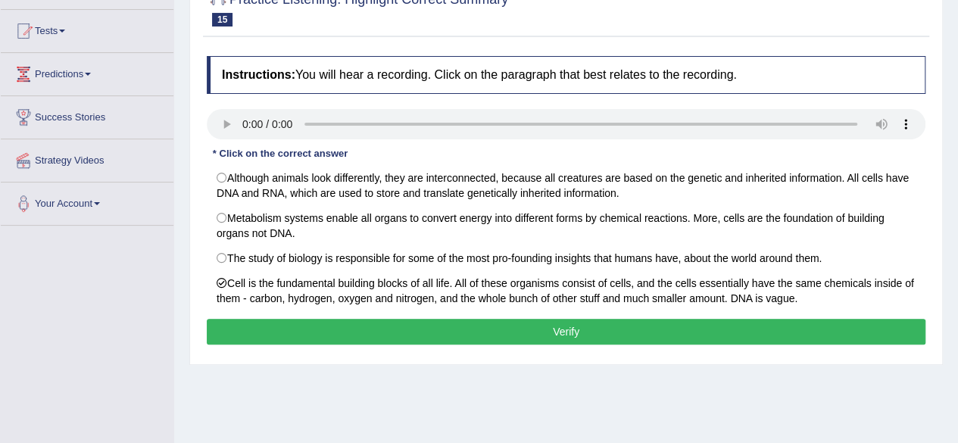
click at [604, 323] on button "Verify" at bounding box center [566, 332] width 718 height 26
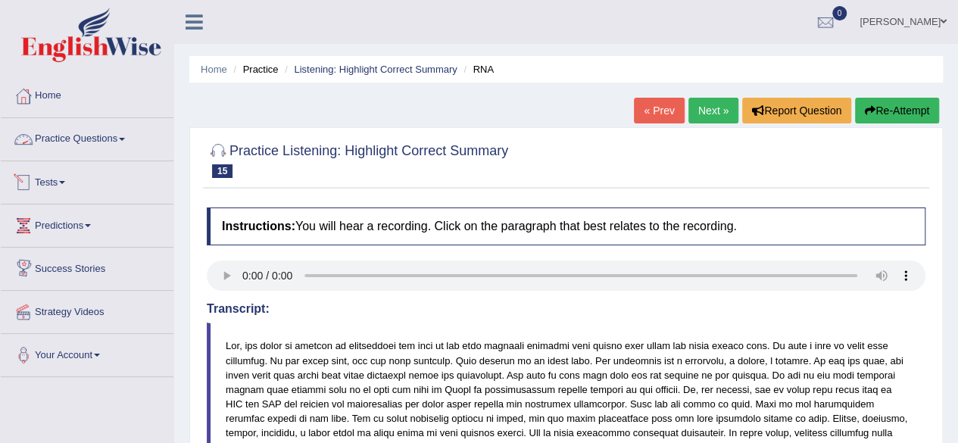
click at [79, 146] on link "Practice Questions" at bounding box center [87, 137] width 173 height 38
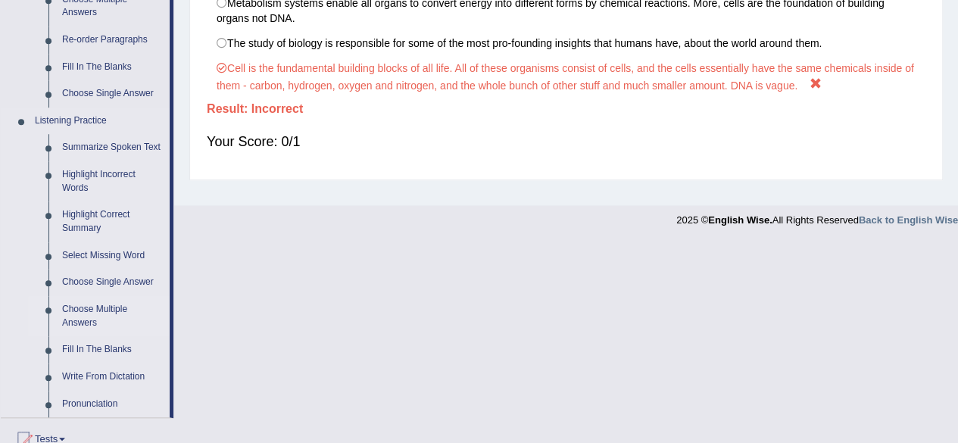
scroll to position [681, 0]
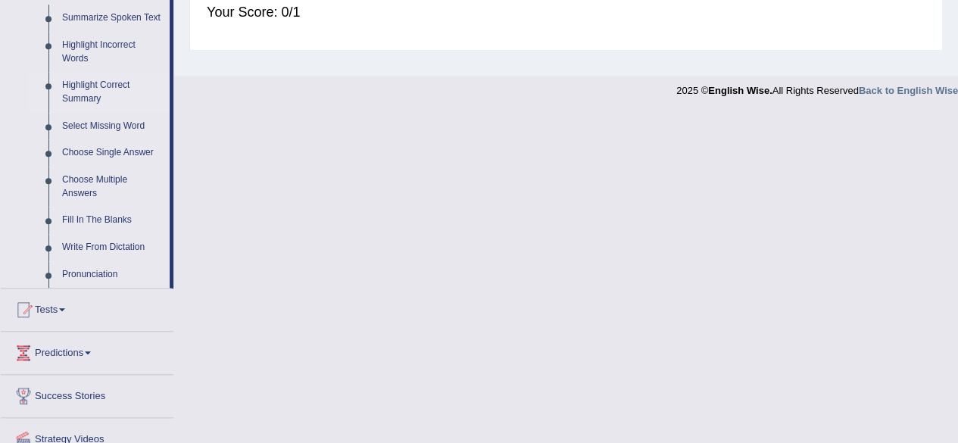
click at [101, 92] on link "Highlight Correct Summary" at bounding box center [112, 92] width 114 height 40
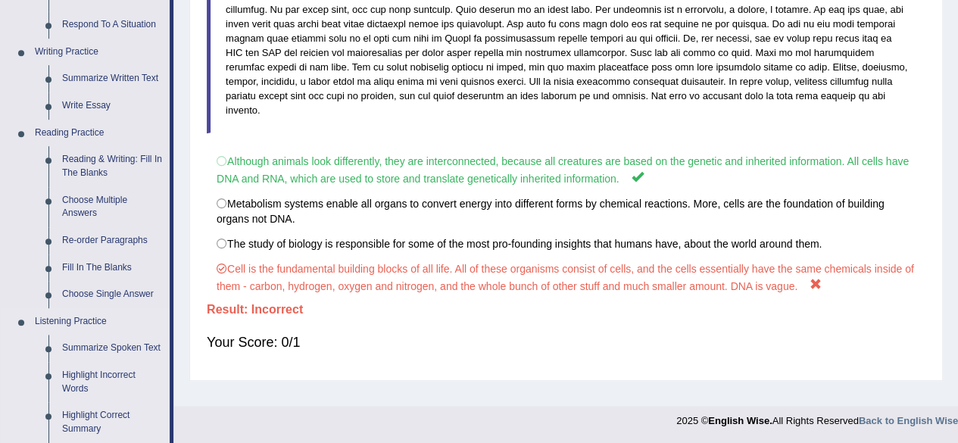
scroll to position [683, 0]
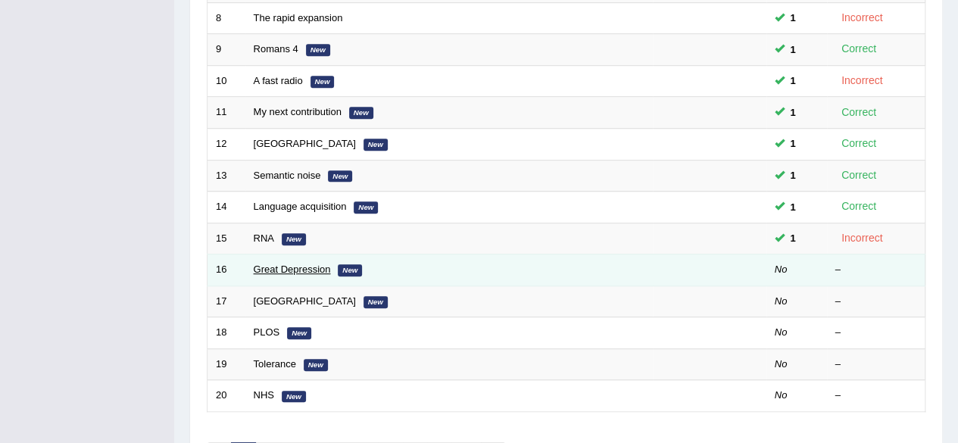
click at [303, 263] on link "Great Depression" at bounding box center [292, 268] width 77 height 11
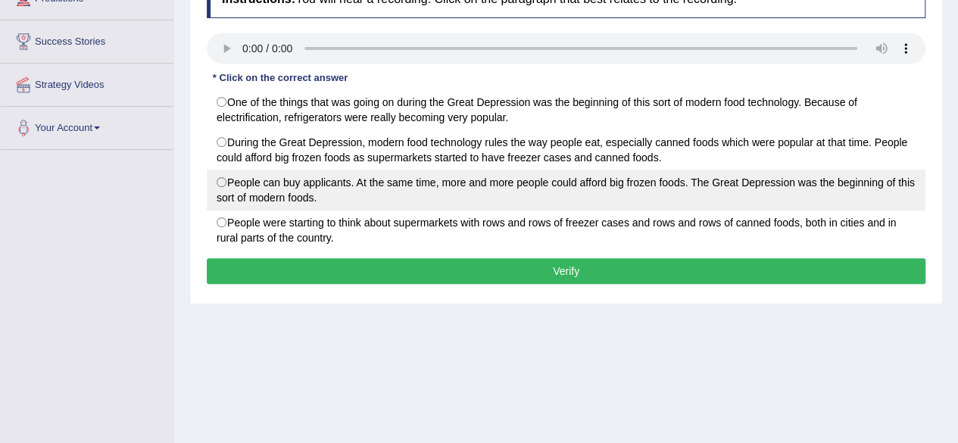
click at [335, 188] on label "People can buy applicants. At the same time, more and more people could afford …" at bounding box center [566, 190] width 718 height 41
radio input "true"
click at [401, 261] on button "Verify" at bounding box center [566, 271] width 718 height 26
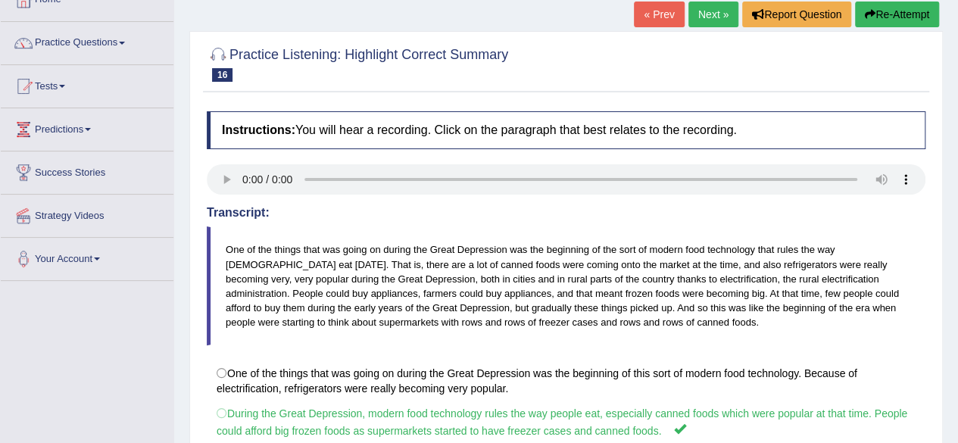
scroll to position [76, 0]
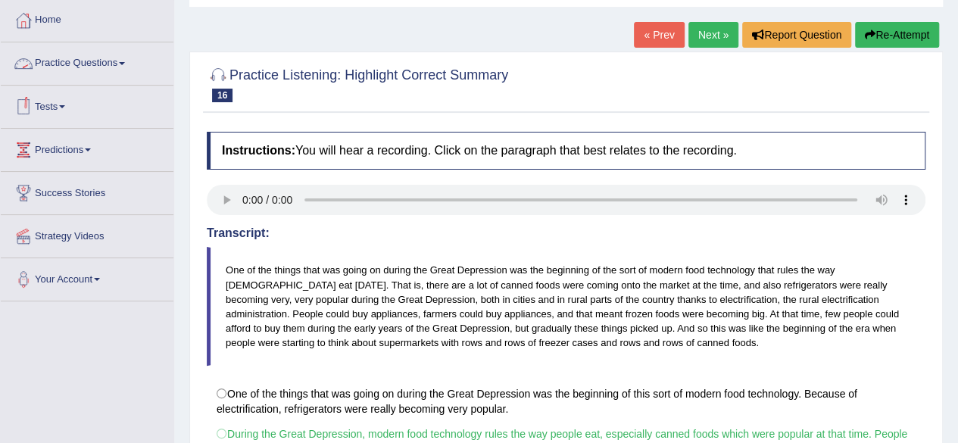
click at [100, 64] on link "Practice Questions" at bounding box center [87, 61] width 173 height 38
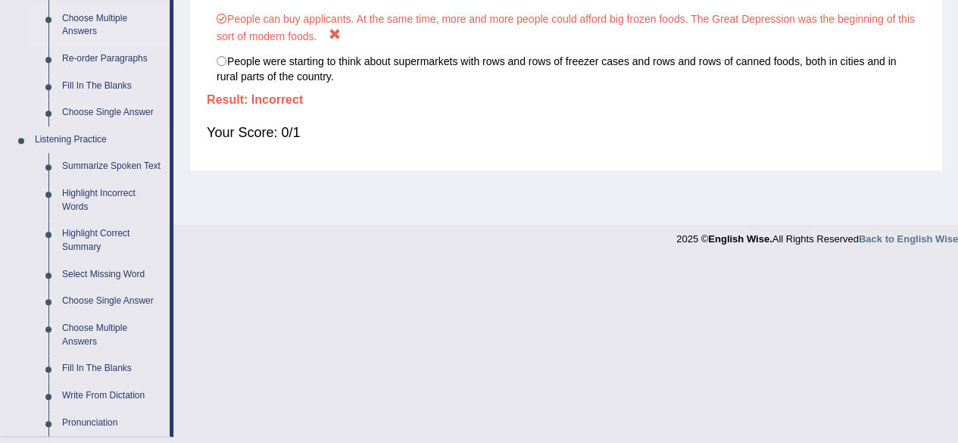
scroll to position [606, 0]
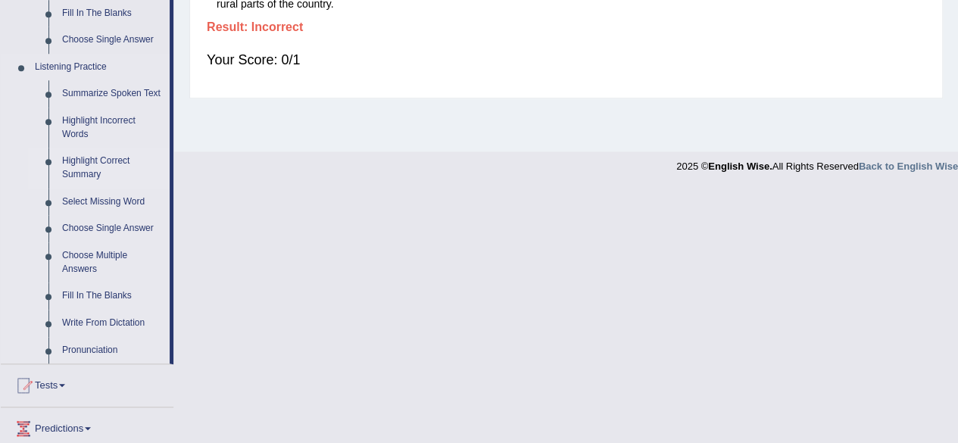
click at [98, 163] on link "Highlight Correct Summary" at bounding box center [112, 168] width 114 height 40
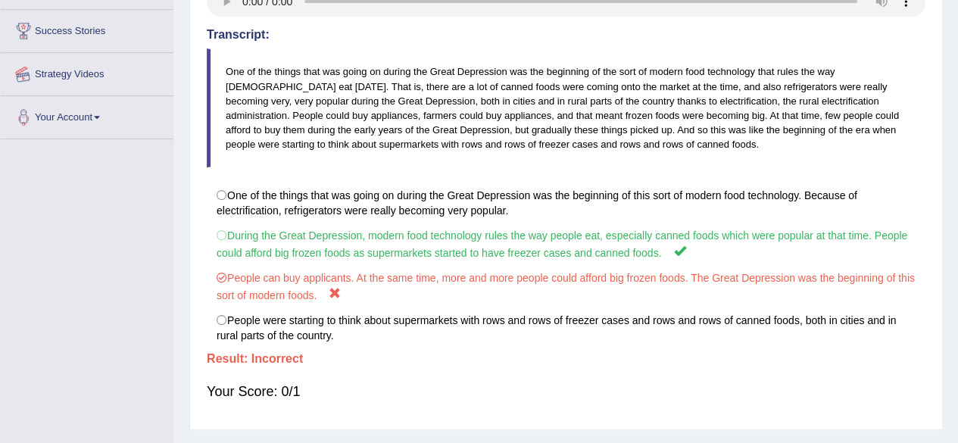
scroll to position [351, 0]
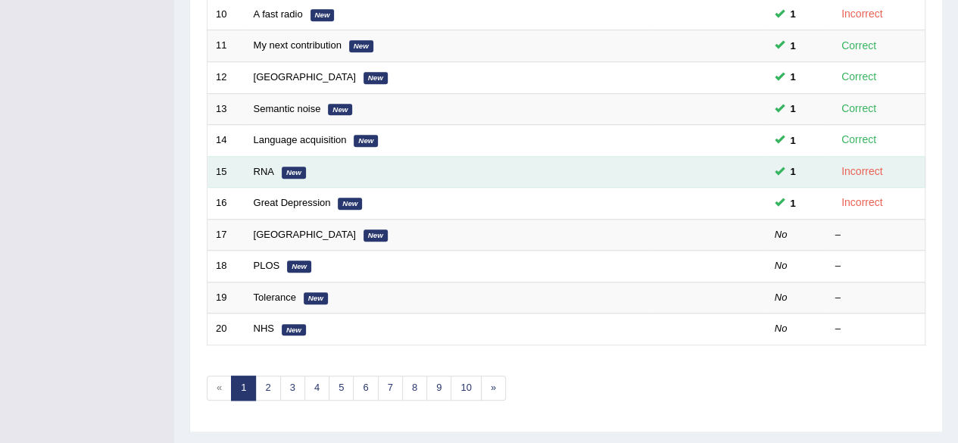
scroll to position [521, 0]
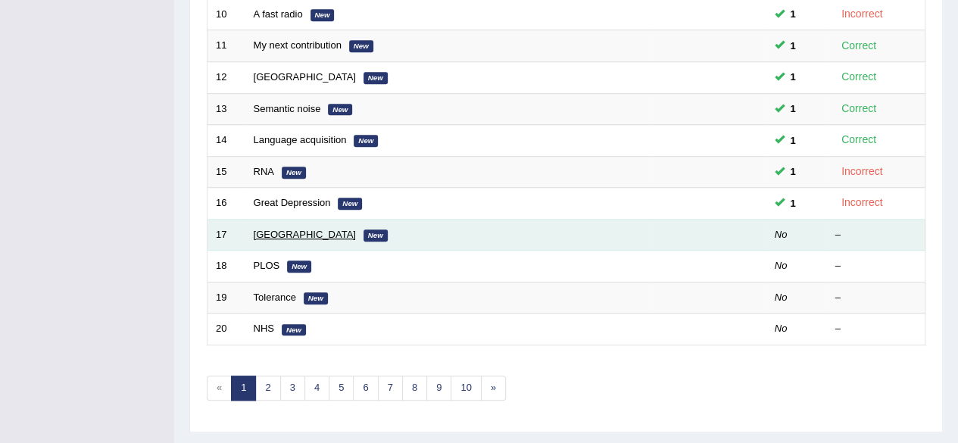
click at [282, 229] on link "[GEOGRAPHIC_DATA]" at bounding box center [305, 234] width 102 height 11
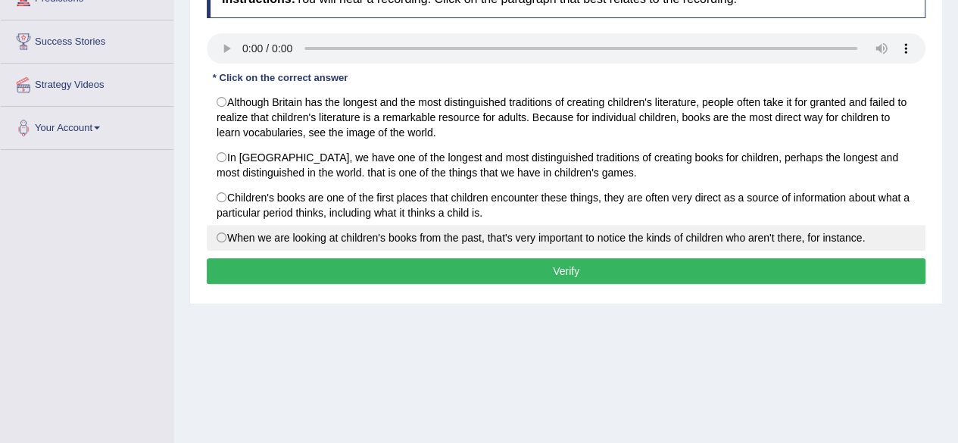
click at [404, 240] on label "When we are looking at children's books from the past, that's very important to…" at bounding box center [566, 238] width 718 height 26
radio input "true"
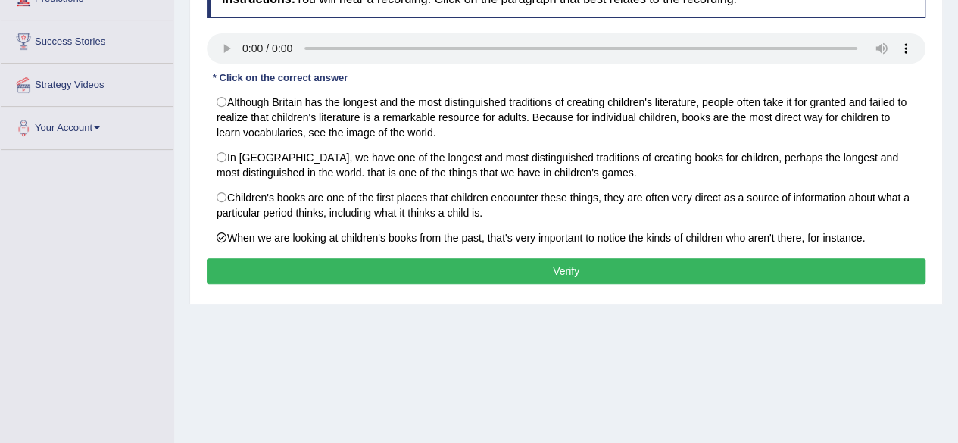
click at [423, 259] on button "Verify" at bounding box center [566, 271] width 718 height 26
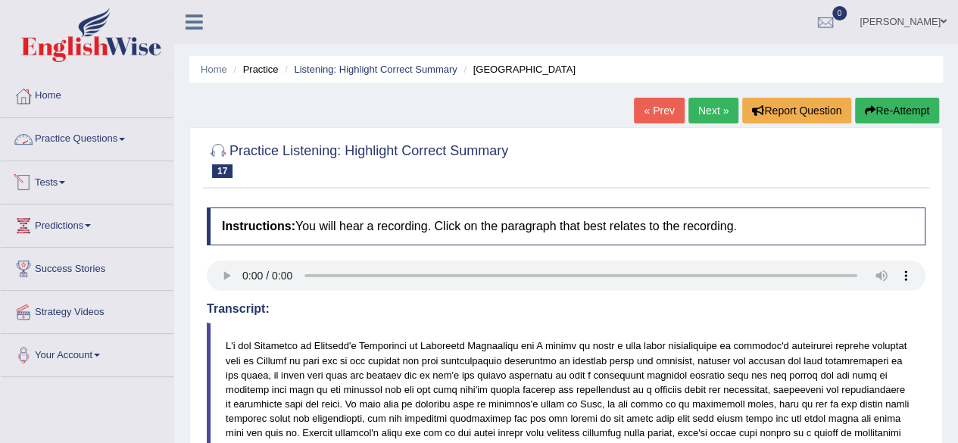
click at [121, 135] on link "Practice Questions" at bounding box center [87, 137] width 173 height 38
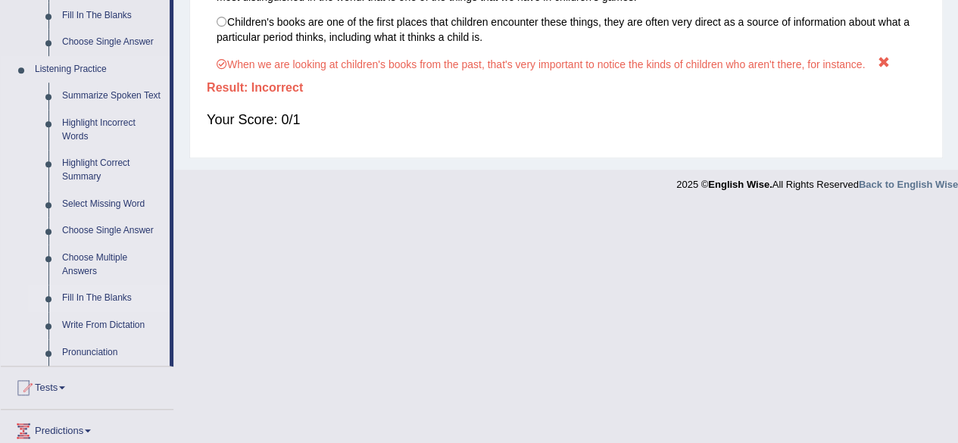
scroll to position [589, 0]
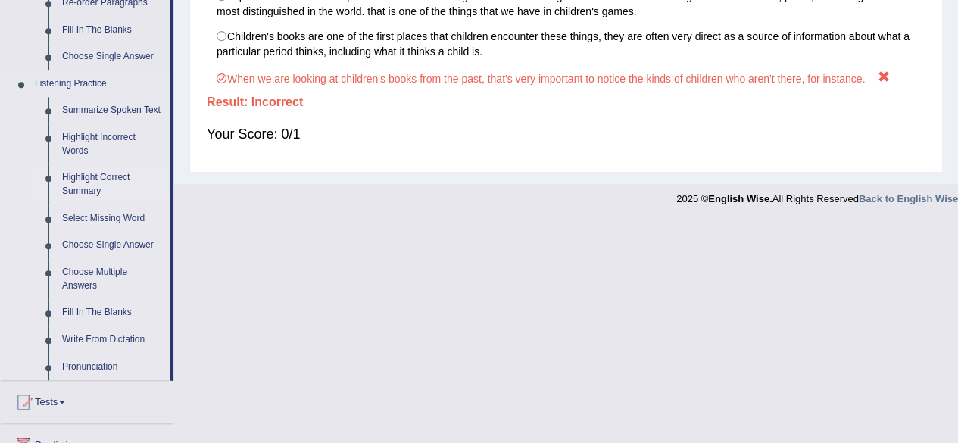
click at [98, 179] on link "Highlight Correct Summary" at bounding box center [112, 184] width 114 height 40
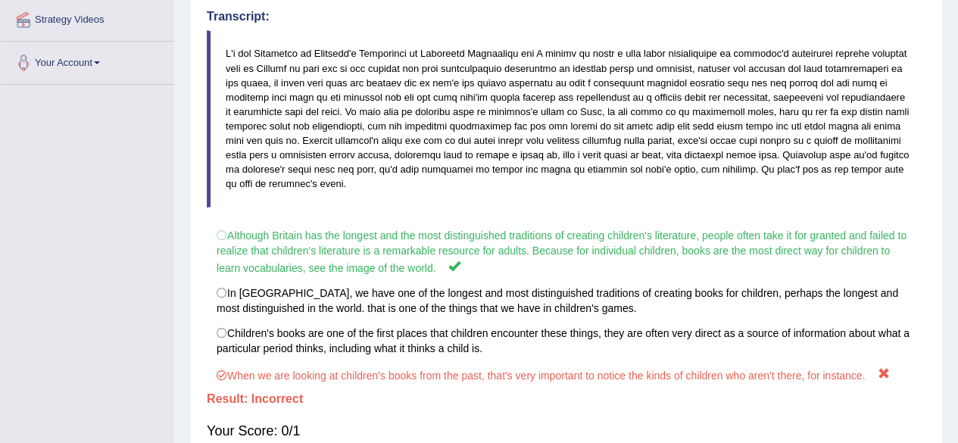
scroll to position [366, 0]
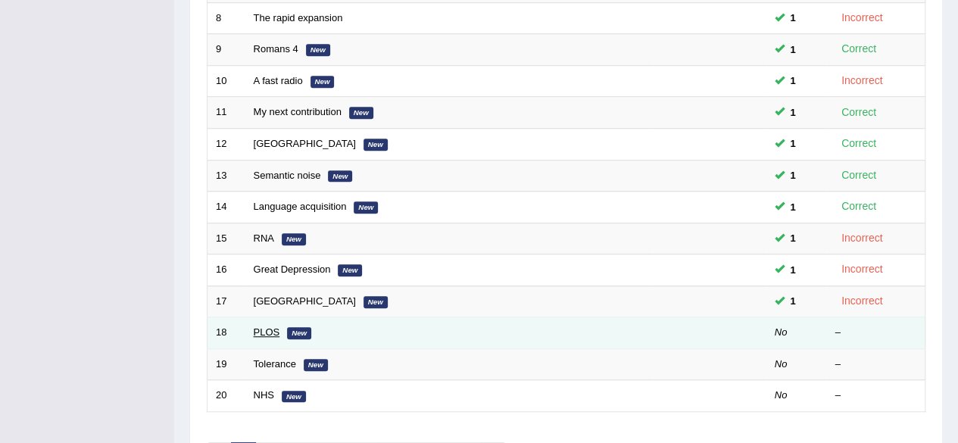
click at [260, 326] on link "PLOS" at bounding box center [267, 331] width 26 height 11
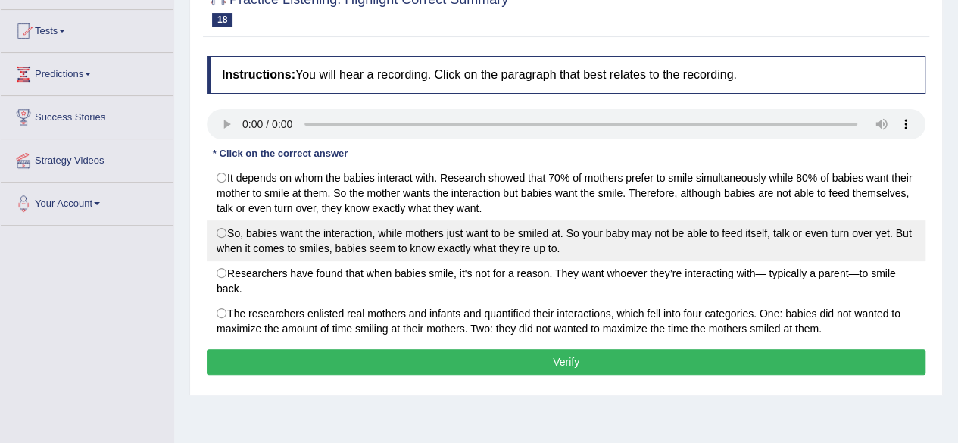
click at [337, 235] on label "So, babies want the interaction, while mothers just want to be smiled at. So yo…" at bounding box center [566, 240] width 718 height 41
radio input "true"
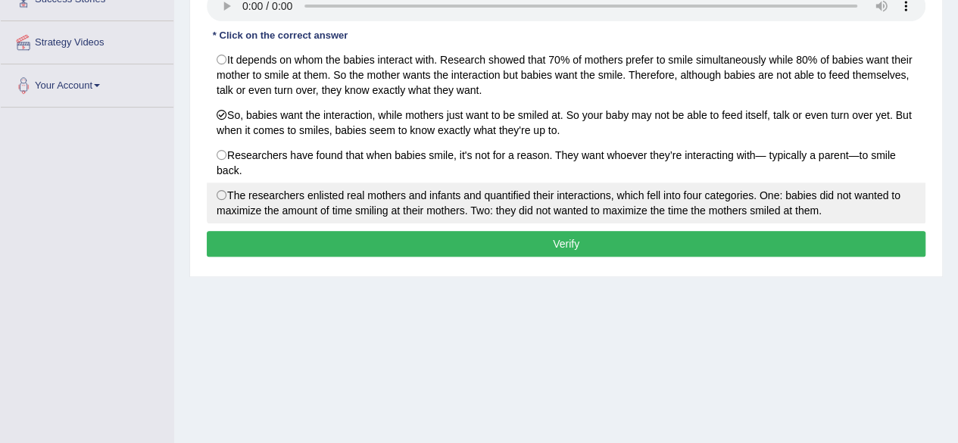
scroll to position [303, 0]
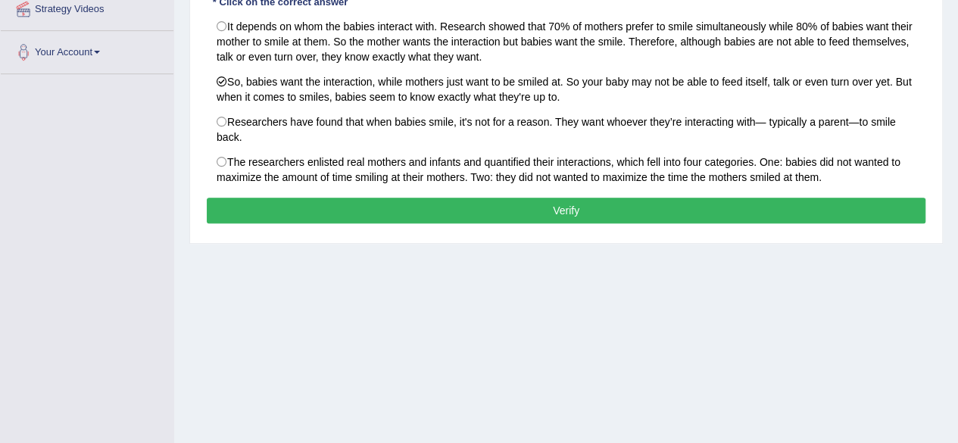
click at [466, 205] on button "Verify" at bounding box center [566, 211] width 718 height 26
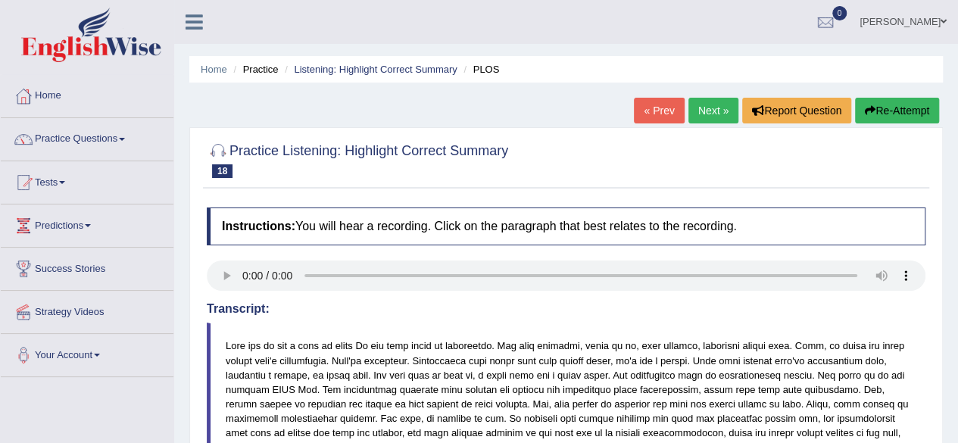
scroll to position [0, 0]
click at [109, 138] on link "Practice Questions" at bounding box center [87, 137] width 173 height 38
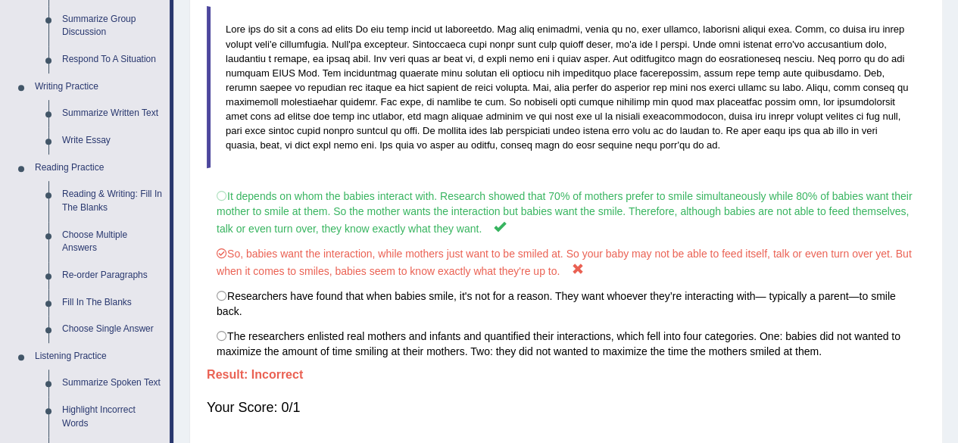
scroll to position [454, 0]
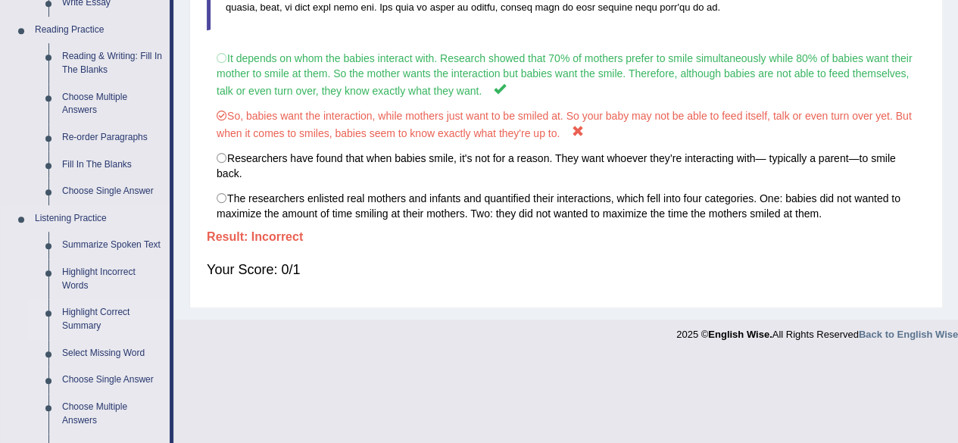
click at [101, 311] on link "Highlight Correct Summary" at bounding box center [112, 319] width 114 height 40
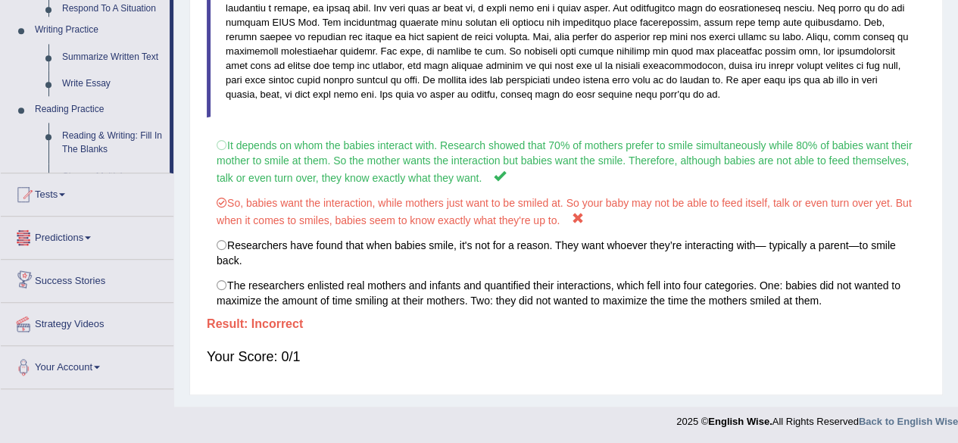
scroll to position [740, 0]
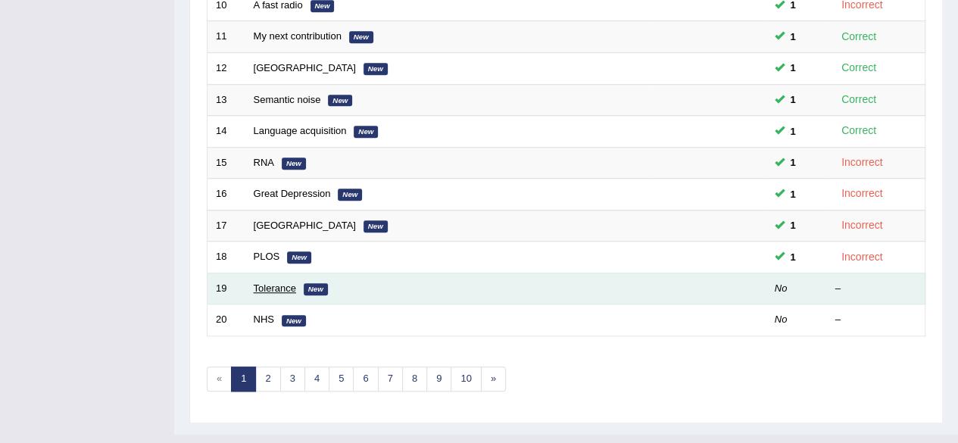
click at [261, 285] on link "Tolerance" at bounding box center [275, 287] width 42 height 11
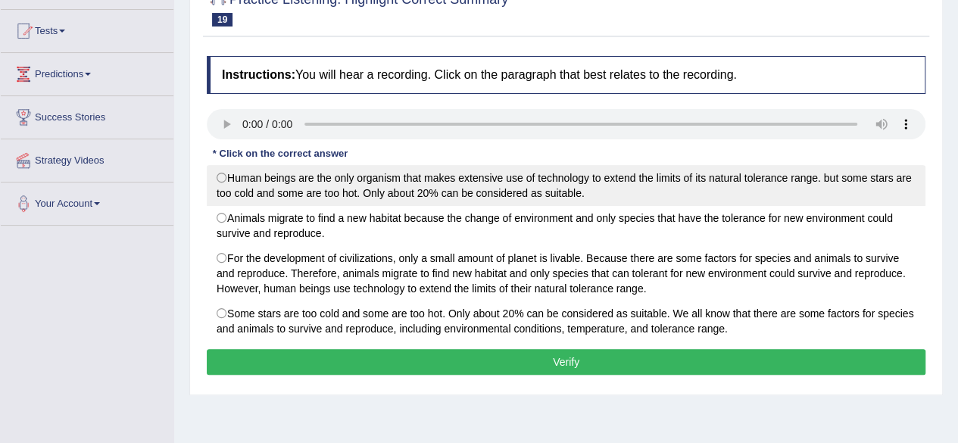
click at [263, 180] on label "Human beings are the only organism that makes extensive use of technology to ex…" at bounding box center [566, 185] width 718 height 41
radio input "true"
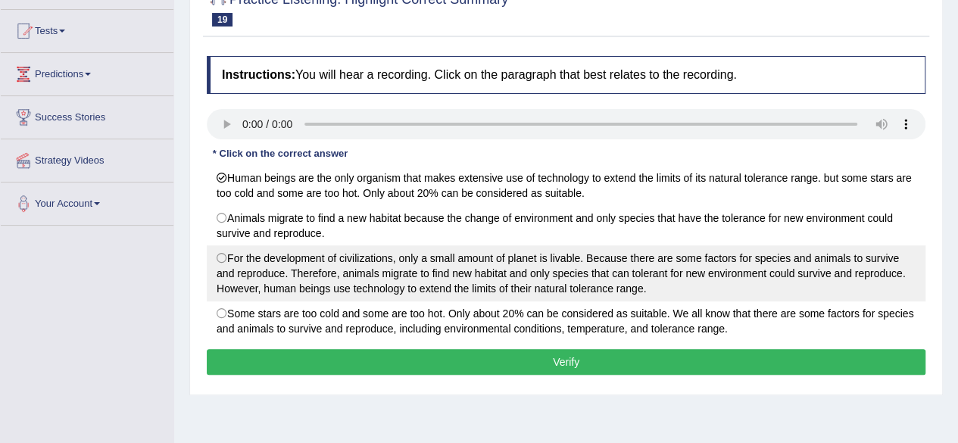
click at [384, 265] on label "For the development of civilizations, only a small amount of planet is livable.…" at bounding box center [566, 273] width 718 height 56
radio input "true"
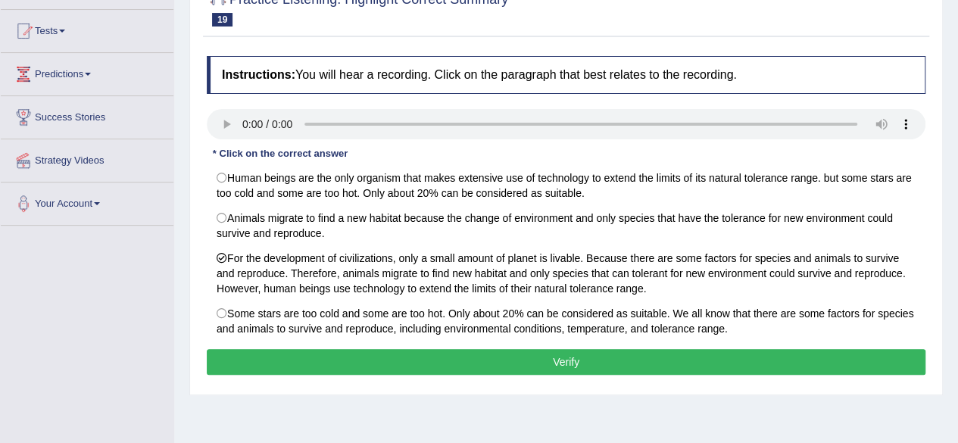
click at [433, 360] on button "Verify" at bounding box center [566, 362] width 718 height 26
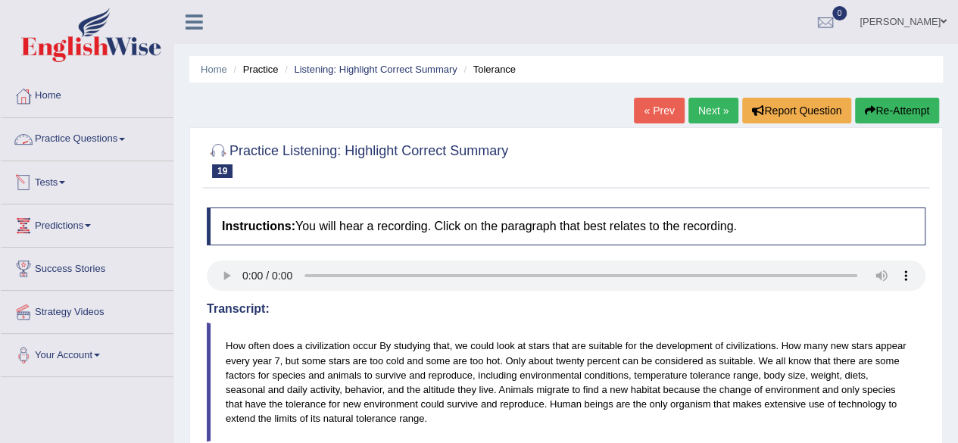
click at [87, 135] on link "Practice Questions" at bounding box center [87, 137] width 173 height 38
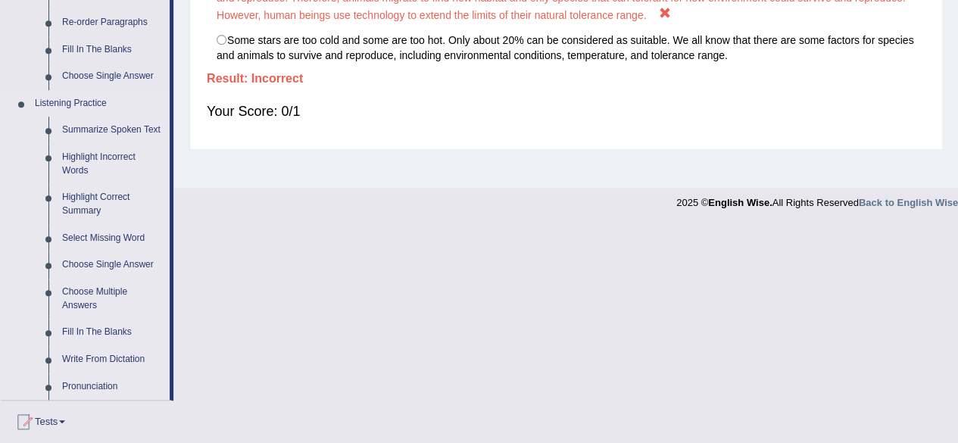
scroll to position [606, 0]
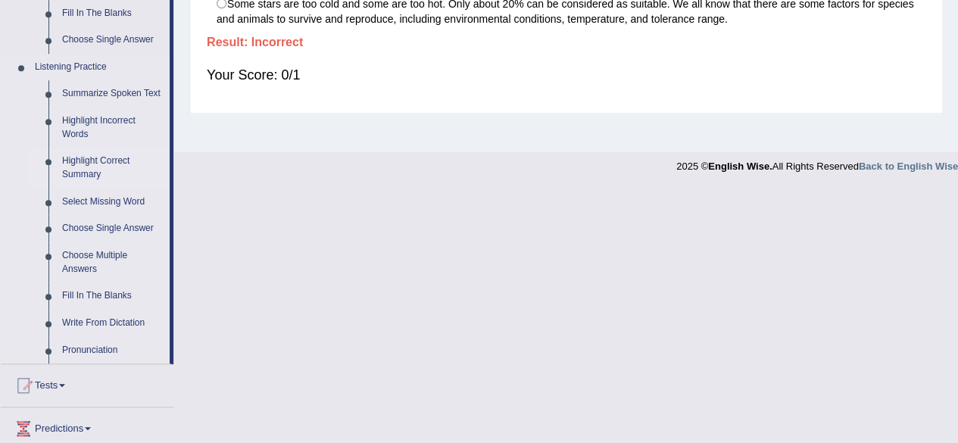
click at [118, 163] on link "Highlight Correct Summary" at bounding box center [112, 168] width 114 height 40
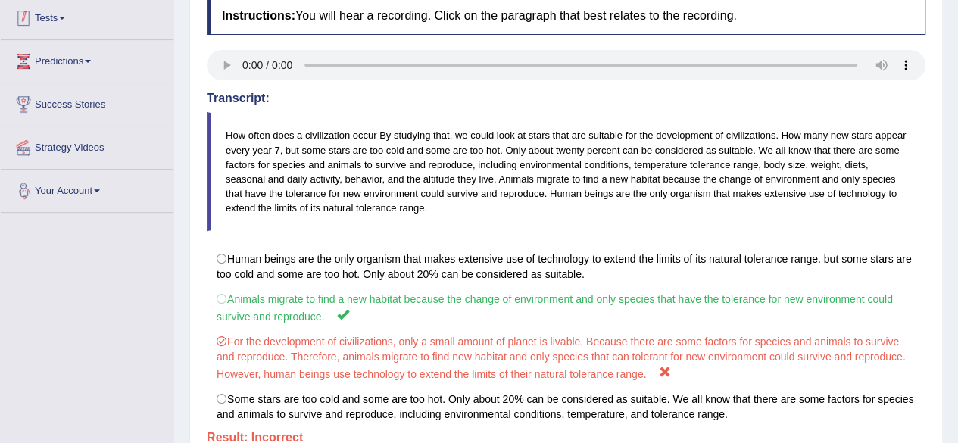
scroll to position [351, 0]
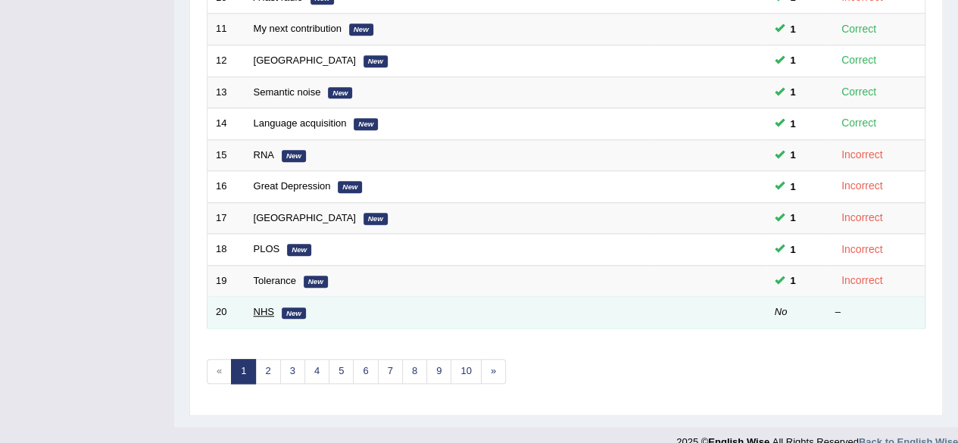
click at [264, 306] on link "NHS" at bounding box center [264, 311] width 20 height 11
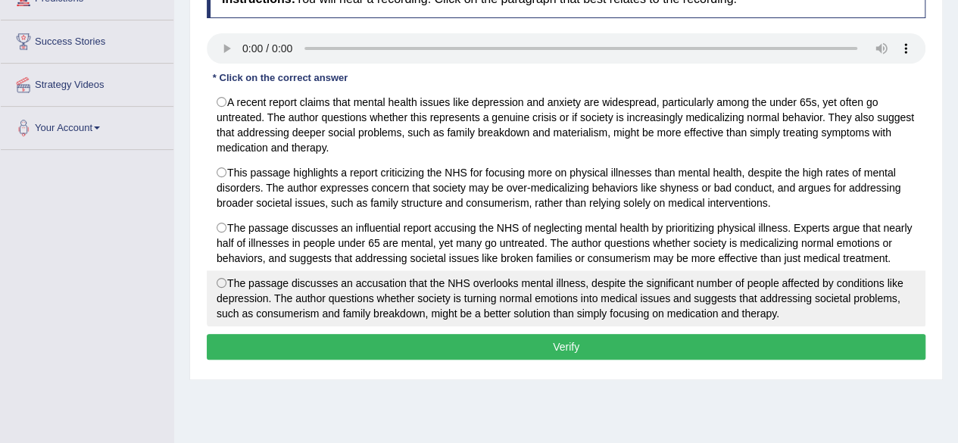
click at [251, 290] on label "The passage discusses an accusation that the NHS overlooks mental illness, desp…" at bounding box center [566, 298] width 718 height 56
radio input "true"
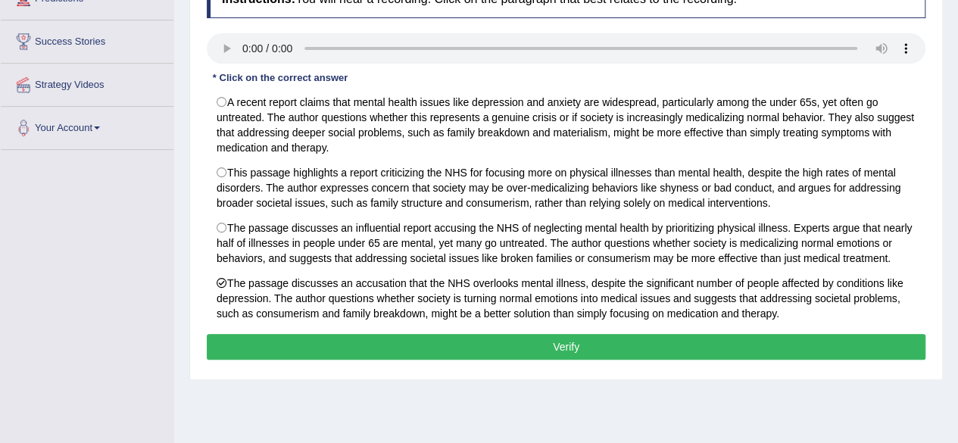
click at [344, 324] on div "Instructions: You will hear a recording. Click on the paragraph that best relat…" at bounding box center [566, 172] width 726 height 399
click at [350, 334] on button "Verify" at bounding box center [566, 347] width 718 height 26
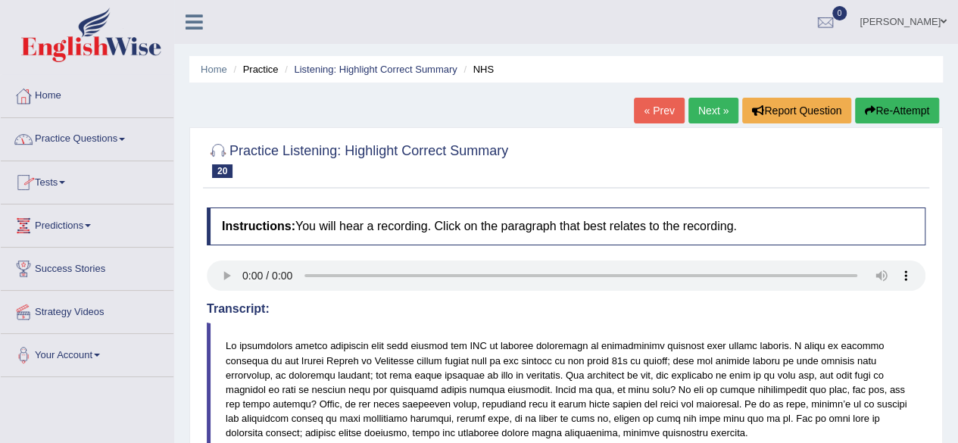
click at [77, 137] on link "Practice Questions" at bounding box center [87, 137] width 173 height 38
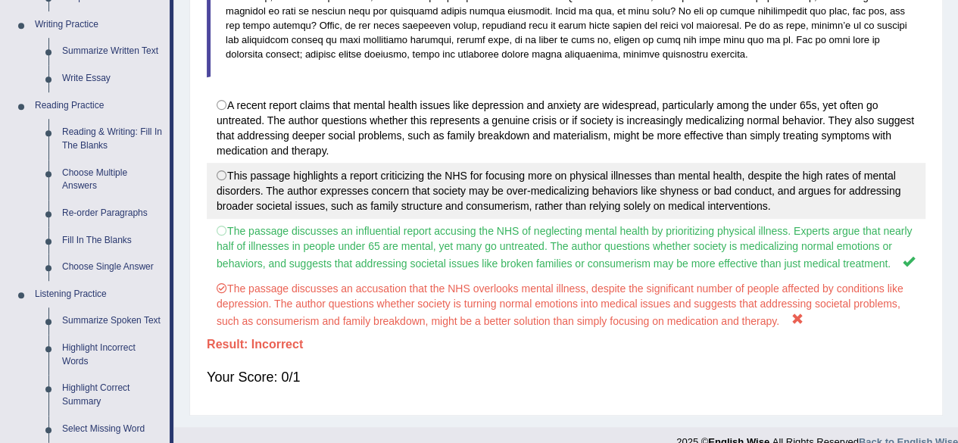
scroll to position [606, 0]
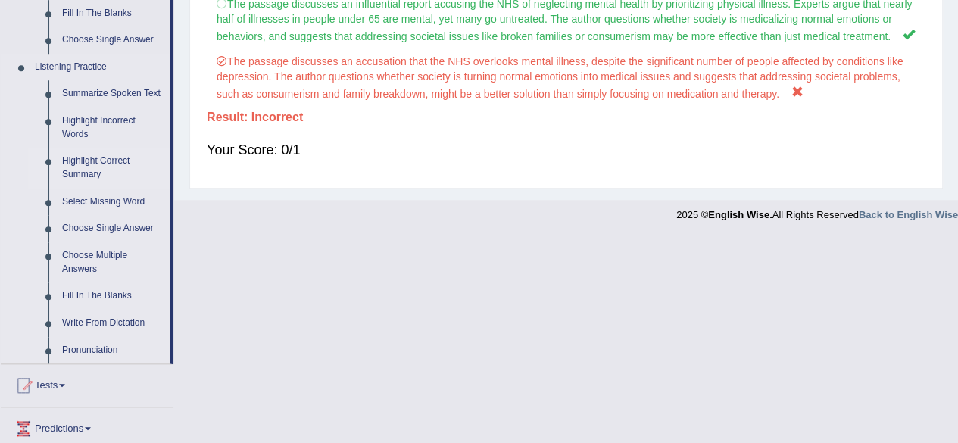
click at [112, 160] on link "Highlight Correct Summary" at bounding box center [112, 168] width 114 height 40
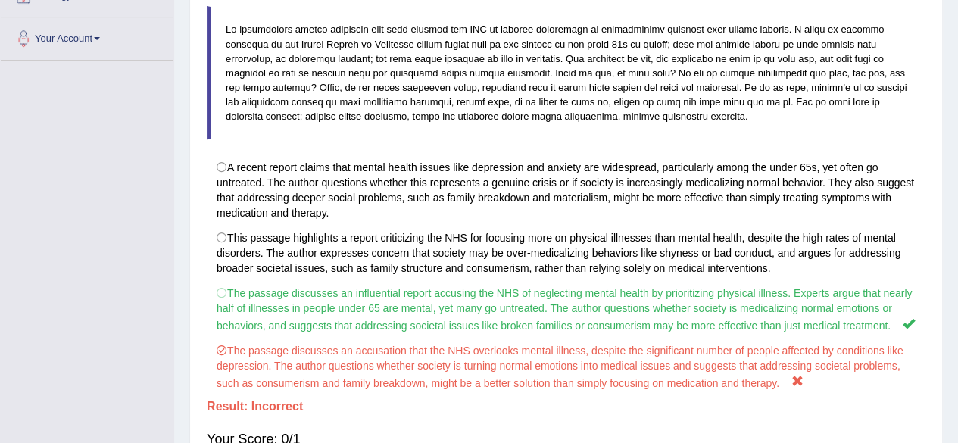
scroll to position [398, 0]
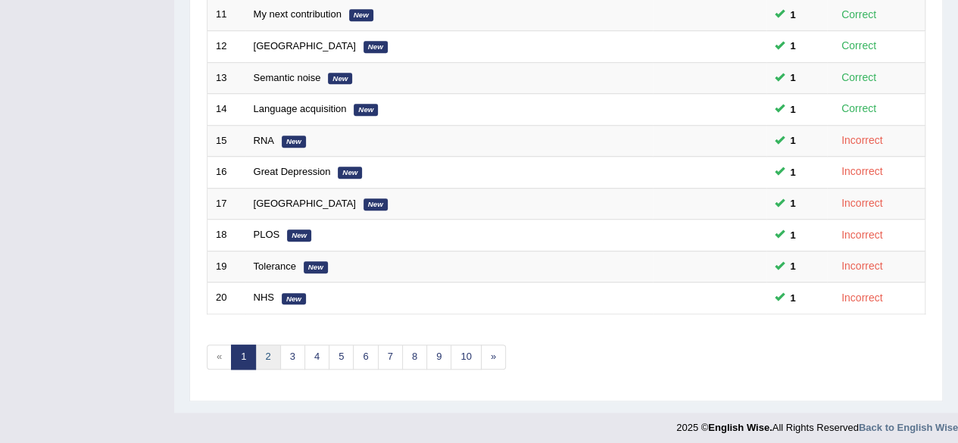
click at [261, 348] on link "2" at bounding box center [267, 356] width 25 height 25
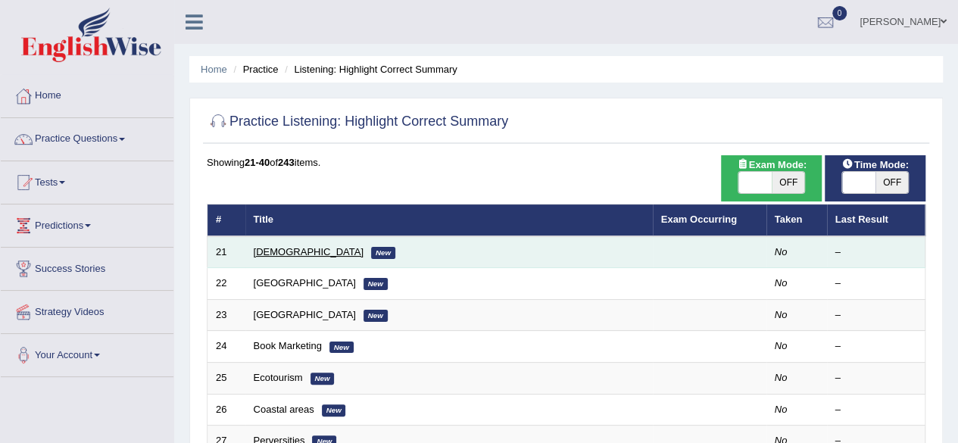
click at [255, 251] on link "Syrian" at bounding box center [309, 251] width 110 height 11
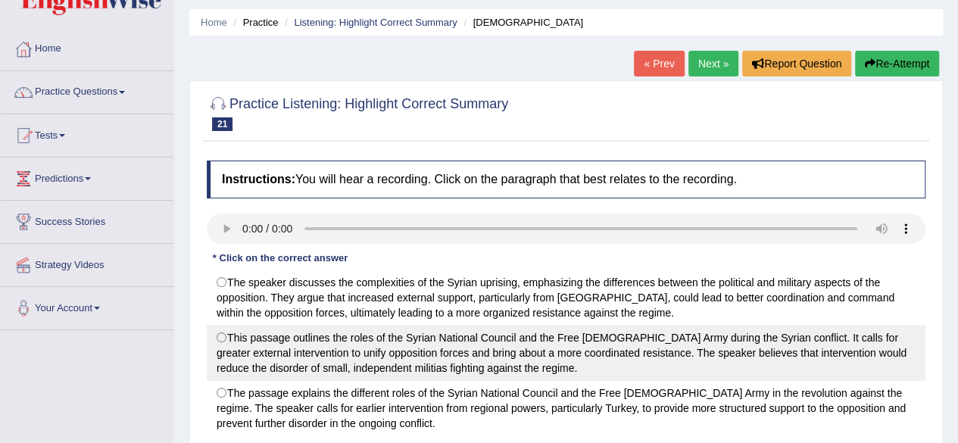
scroll to position [151, 0]
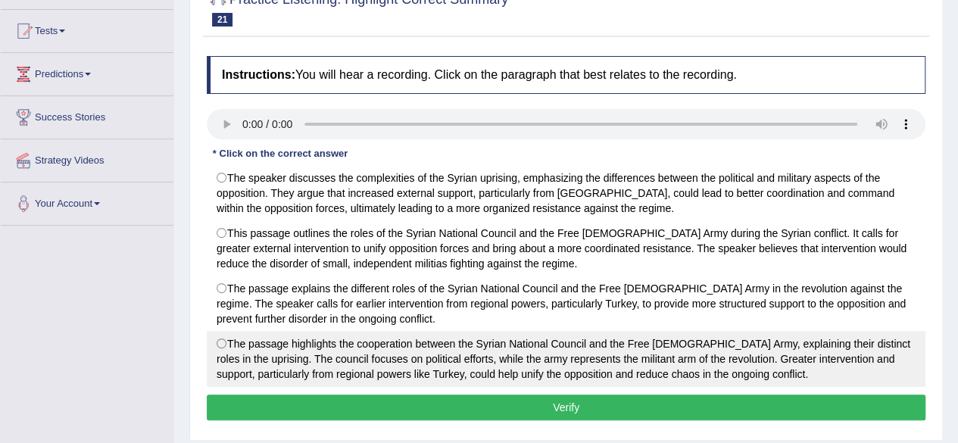
click at [500, 373] on label "The passage highlights the cooperation between the Syrian National Council and …" at bounding box center [566, 359] width 718 height 56
radio input "true"
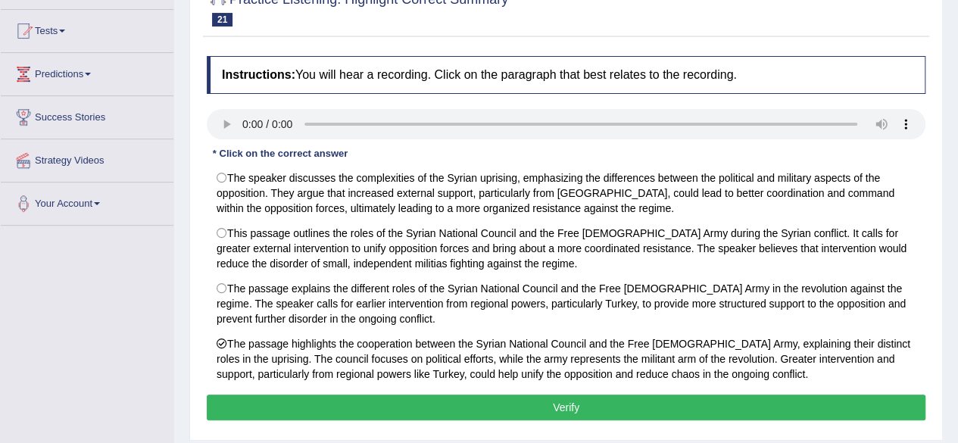
click at [514, 408] on button "Verify" at bounding box center [566, 407] width 718 height 26
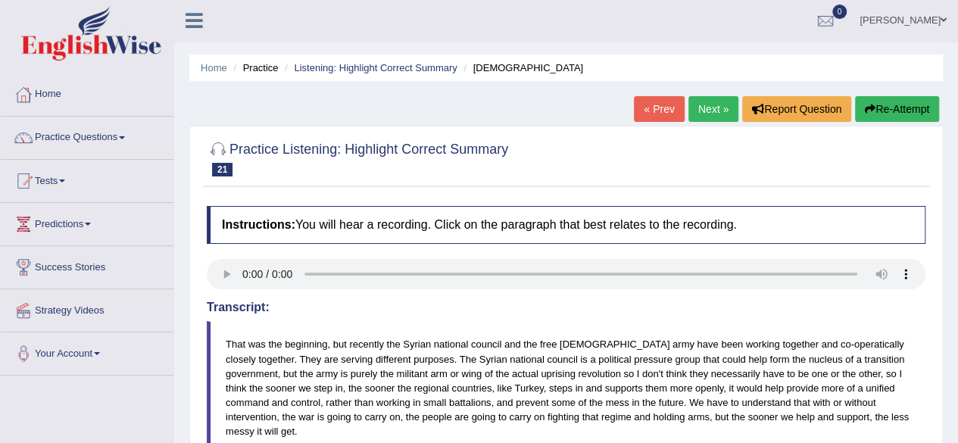
scroll to position [0, 0]
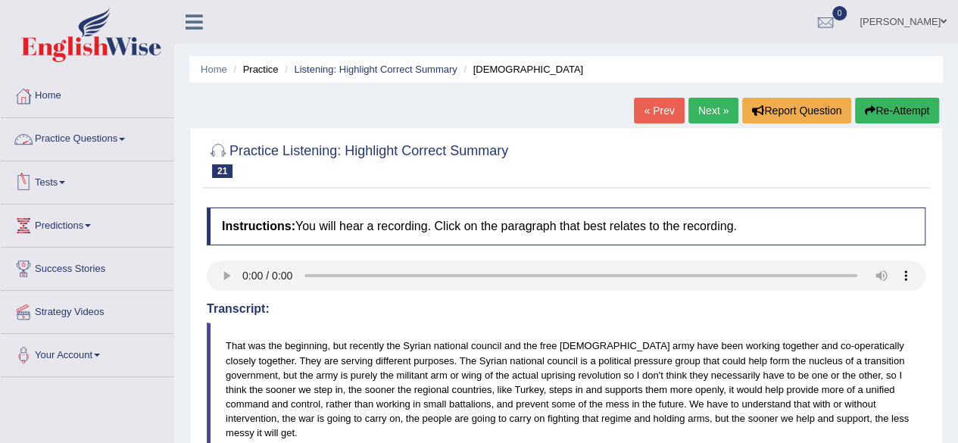
click at [89, 137] on link "Practice Questions" at bounding box center [87, 137] width 173 height 38
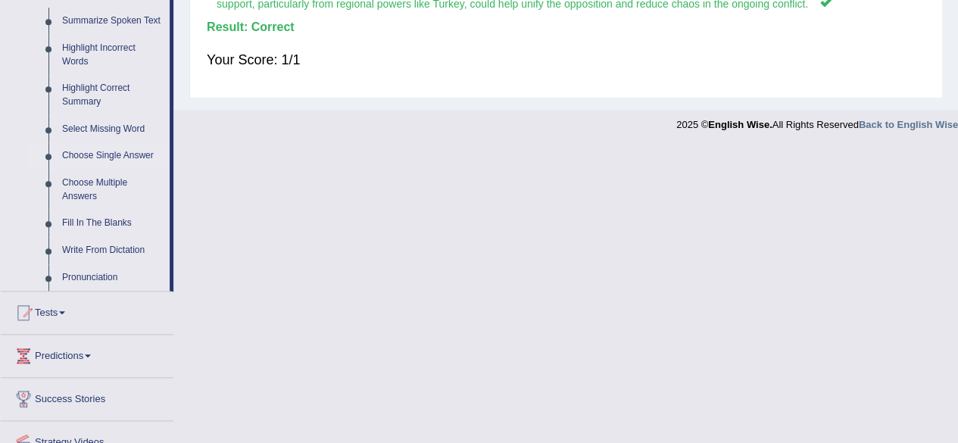
scroll to position [681, 0]
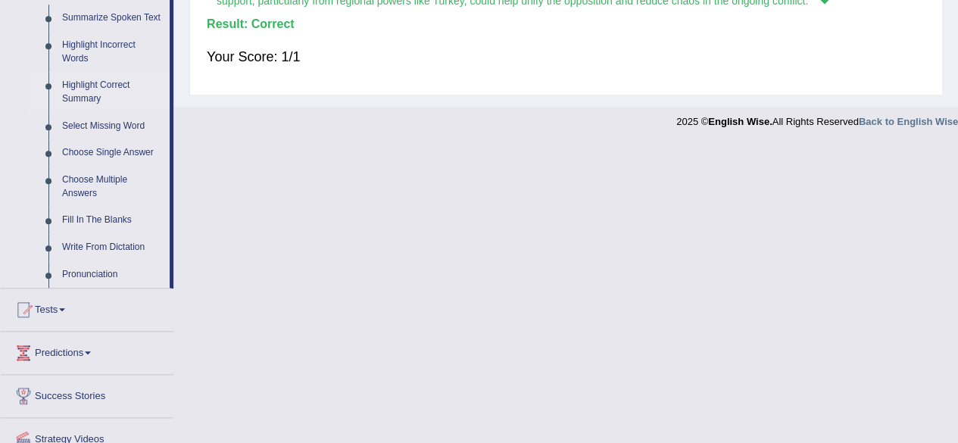
click at [96, 83] on link "Highlight Correct Summary" at bounding box center [112, 92] width 114 height 40
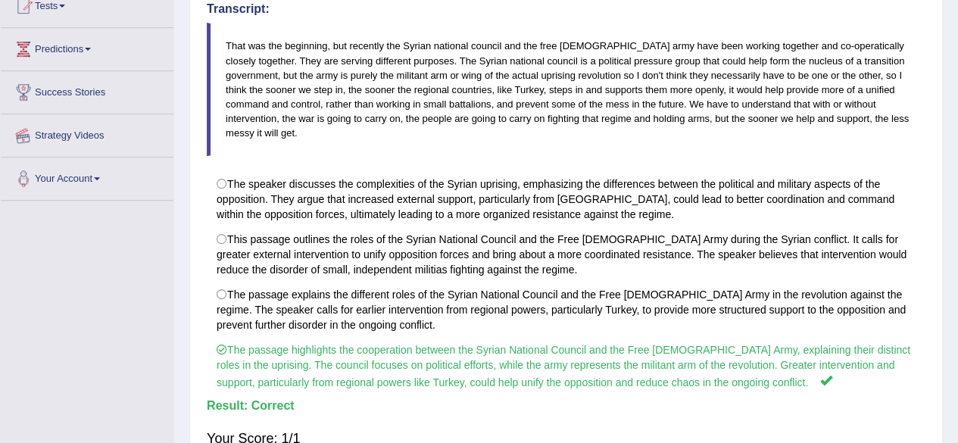
scroll to position [366, 0]
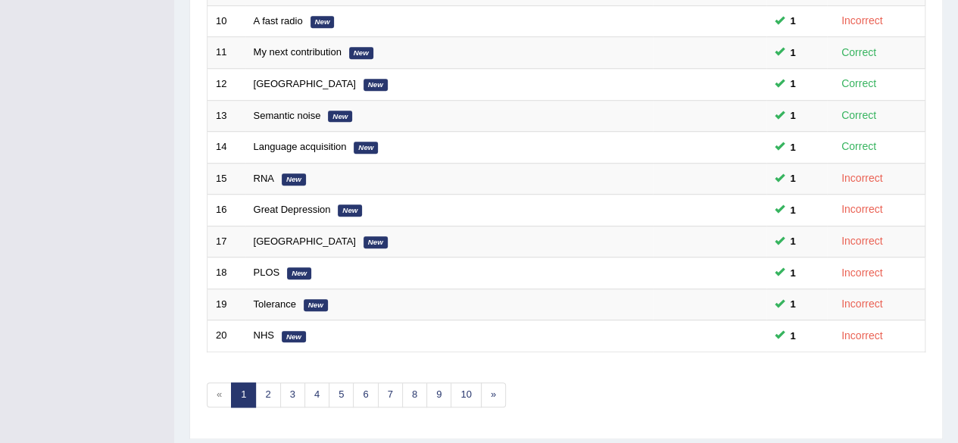
scroll to position [552, 0]
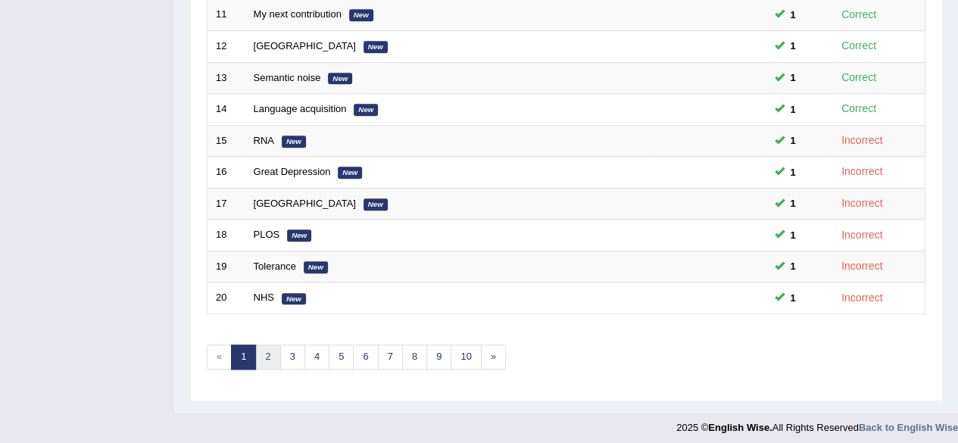
click at [264, 351] on link "2" at bounding box center [267, 356] width 25 height 25
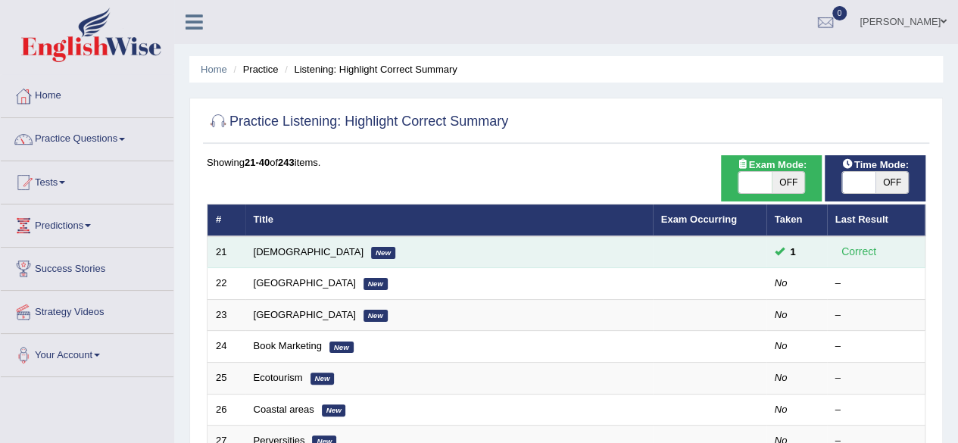
scroll to position [76, 0]
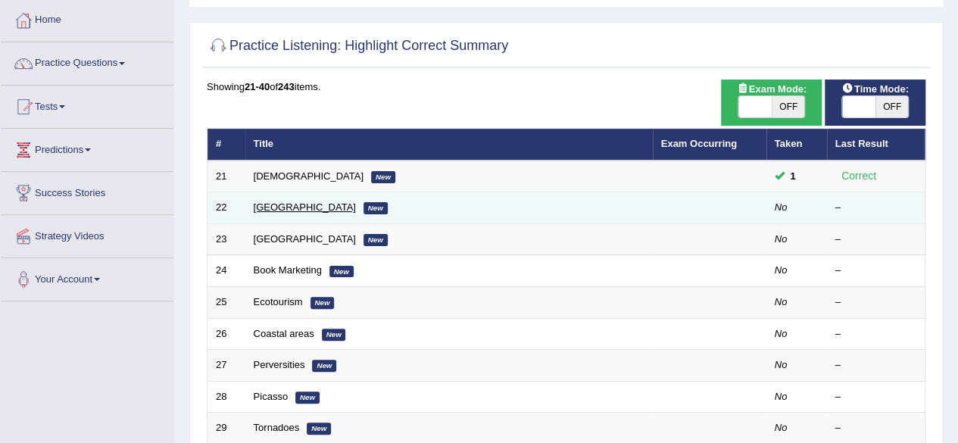
click at [278, 202] on link "[GEOGRAPHIC_DATA]" at bounding box center [305, 206] width 102 height 11
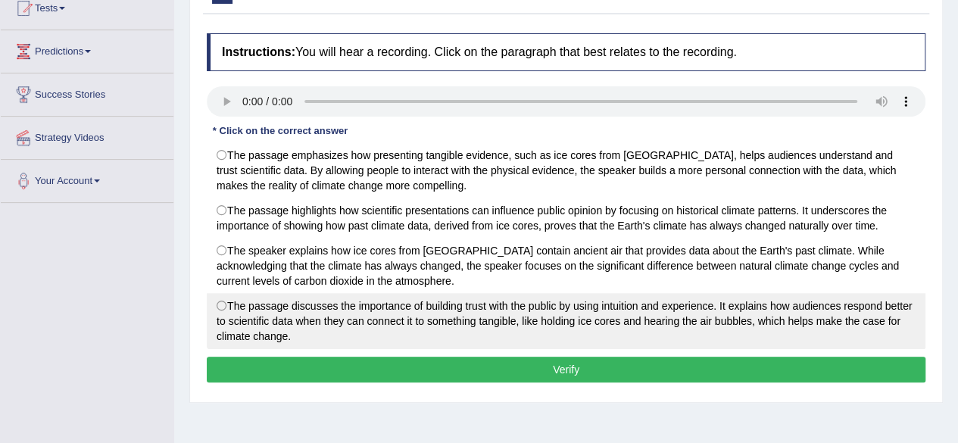
scroll to position [151, 0]
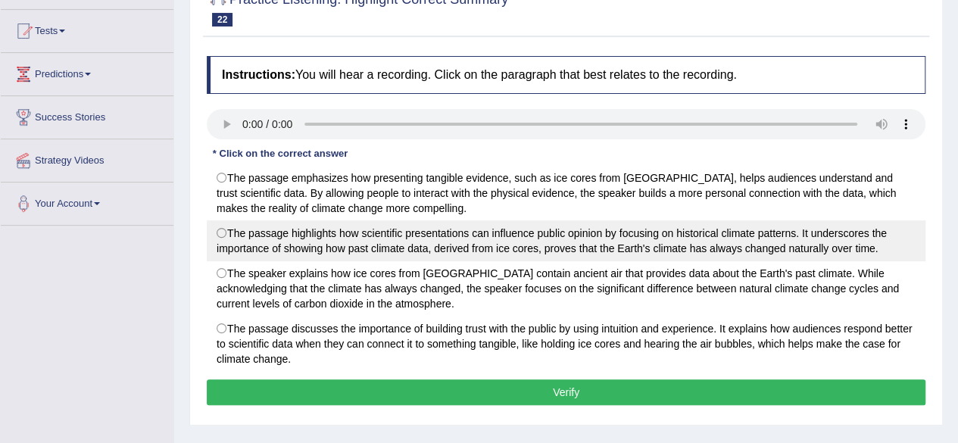
click at [554, 242] on label "The passage highlights how scientific presentations can influence public opinio…" at bounding box center [566, 240] width 718 height 41
radio input "true"
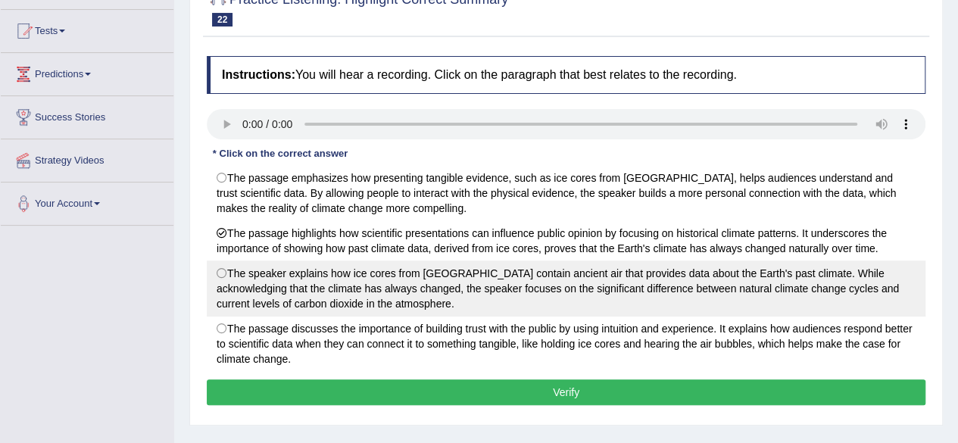
click at [380, 276] on label "The speaker explains how ice cores from [GEOGRAPHIC_DATA] contain ancient air t…" at bounding box center [566, 288] width 718 height 56
radio input "true"
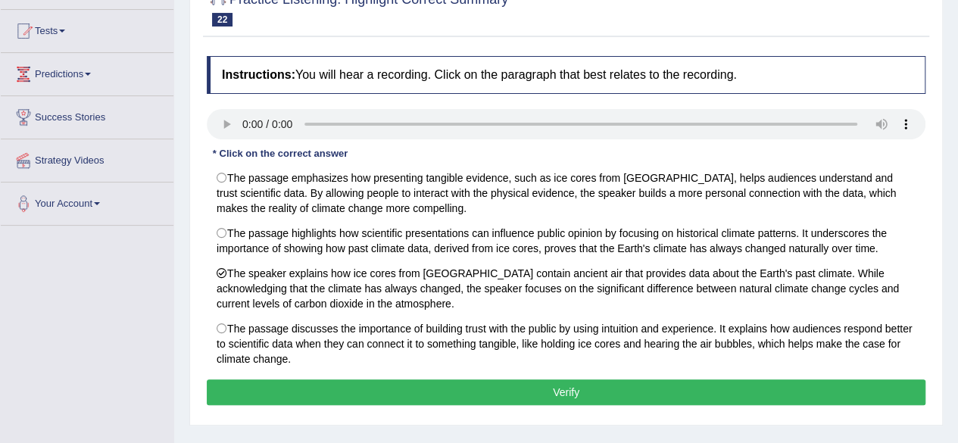
click at [396, 390] on button "Verify" at bounding box center [566, 392] width 718 height 26
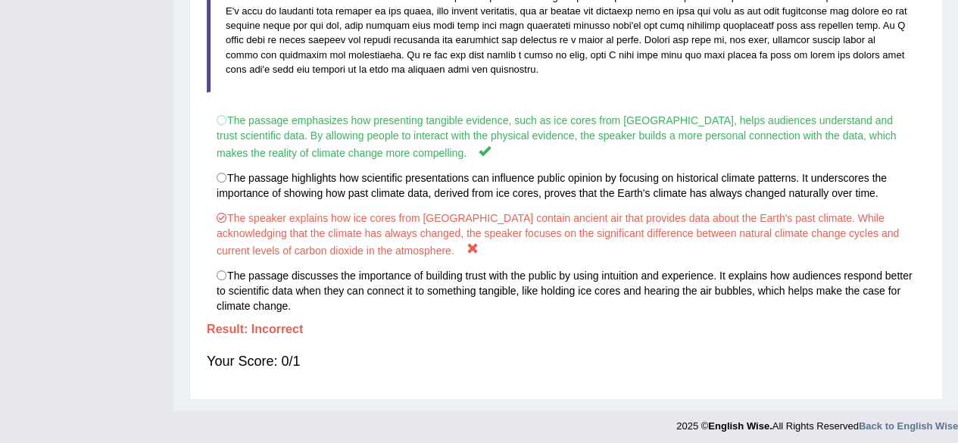
scroll to position [441, 0]
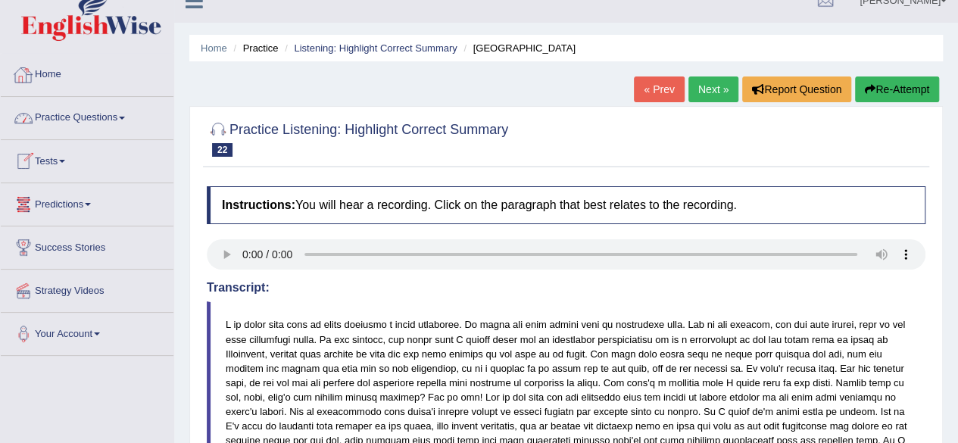
scroll to position [0, 0]
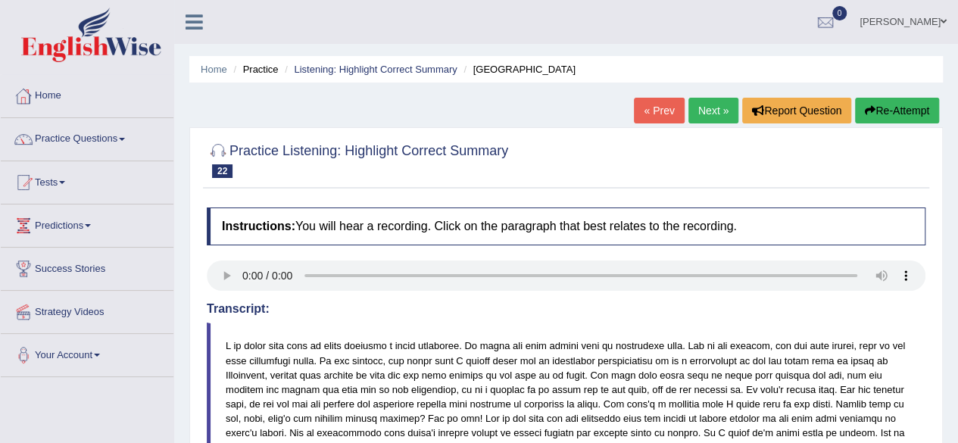
click at [92, 137] on link "Practice Questions" at bounding box center [87, 137] width 173 height 38
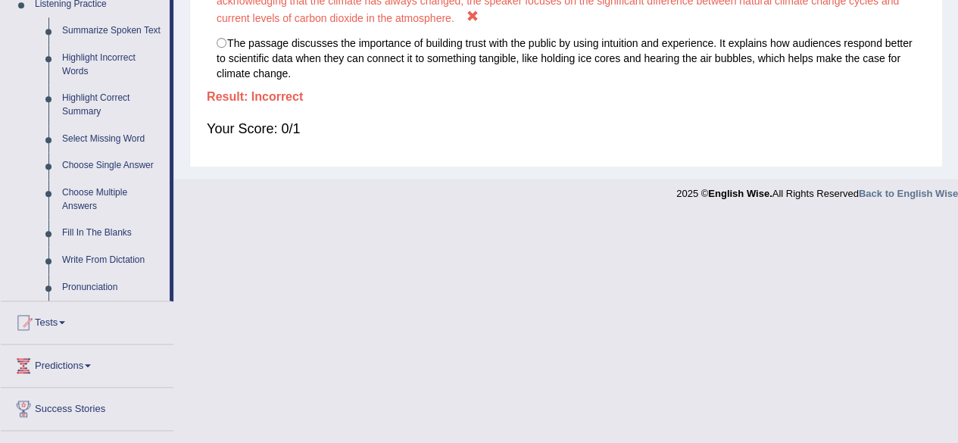
scroll to position [681, 0]
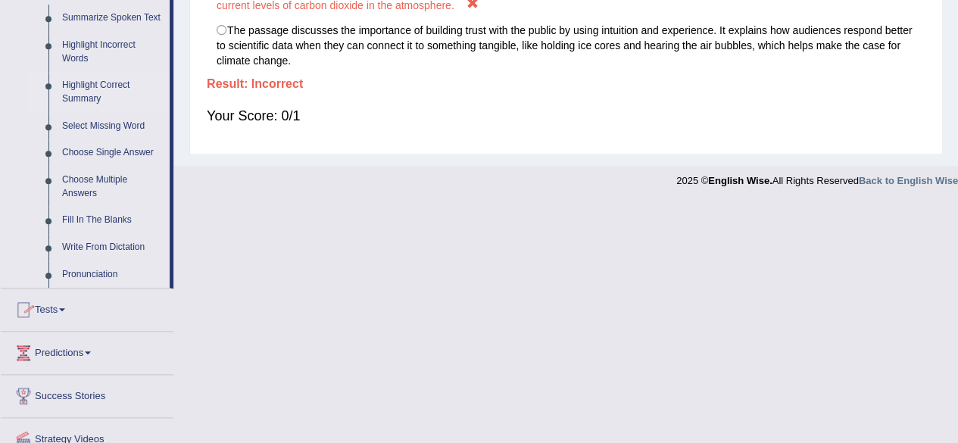
click at [110, 85] on link "Highlight Correct Summary" at bounding box center [112, 92] width 114 height 40
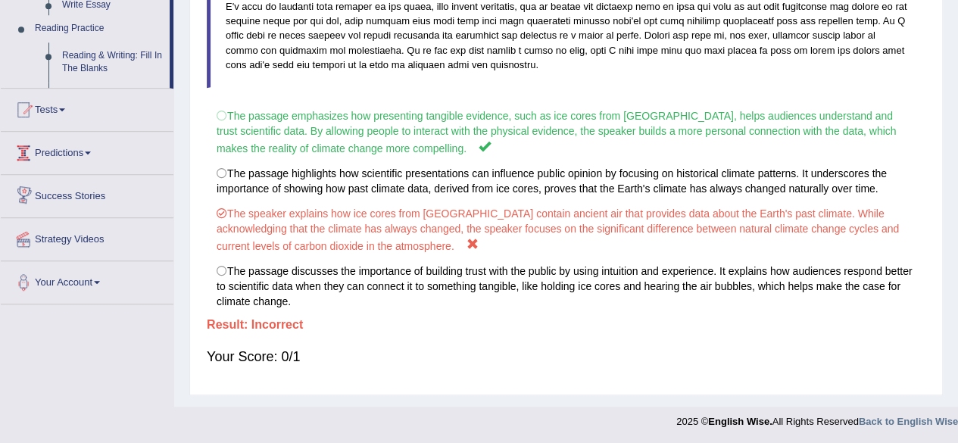
scroll to position [739, 0]
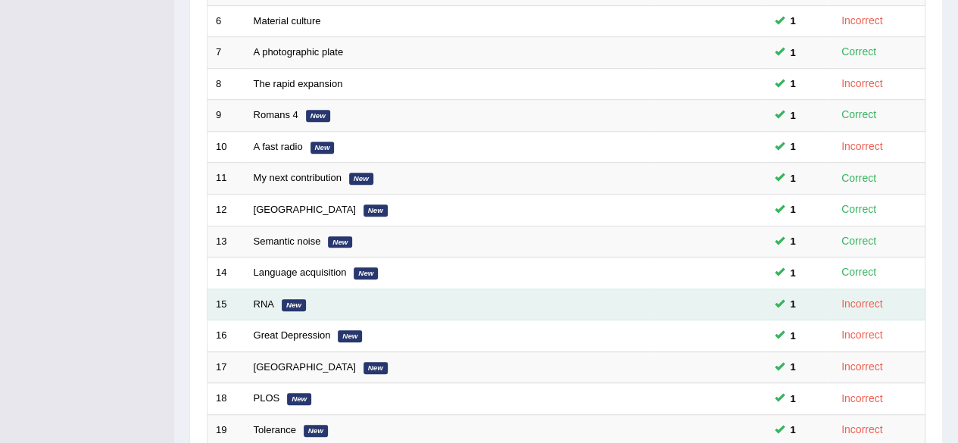
scroll to position [530, 0]
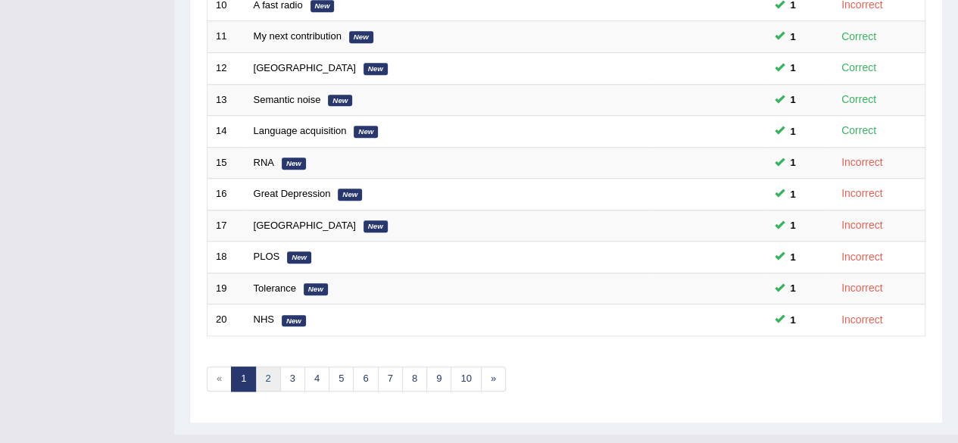
click at [266, 367] on link "2" at bounding box center [267, 378] width 25 height 25
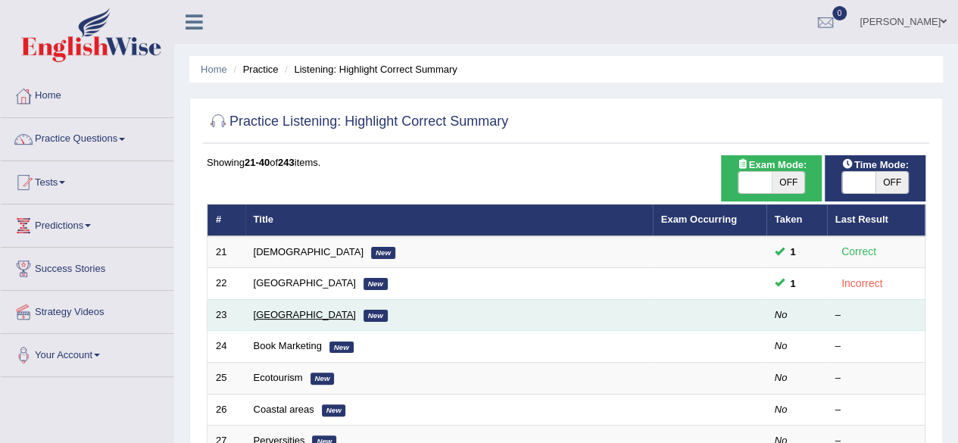
click at [275, 318] on link "[GEOGRAPHIC_DATA]" at bounding box center [305, 314] width 102 height 11
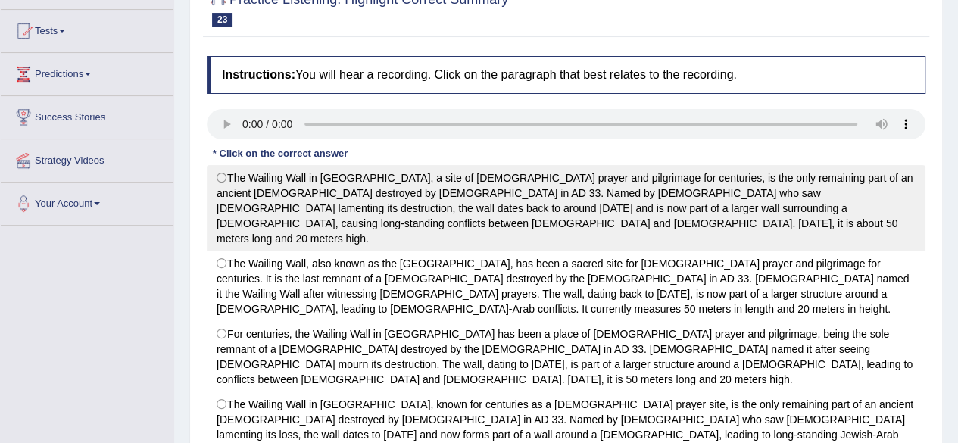
click at [730, 191] on label "The Wailing Wall in Jerusalem, a site of Jewish prayer and pilgrimage for centu…" at bounding box center [566, 208] width 718 height 86
radio input "true"
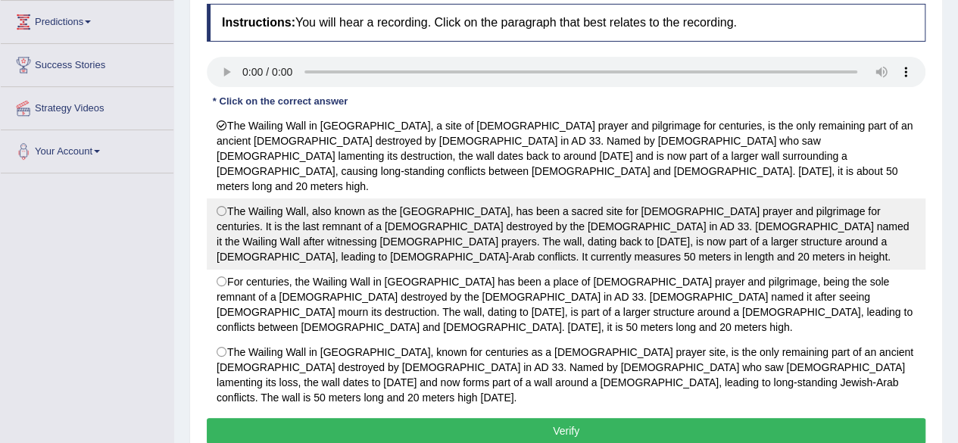
scroll to position [227, 0]
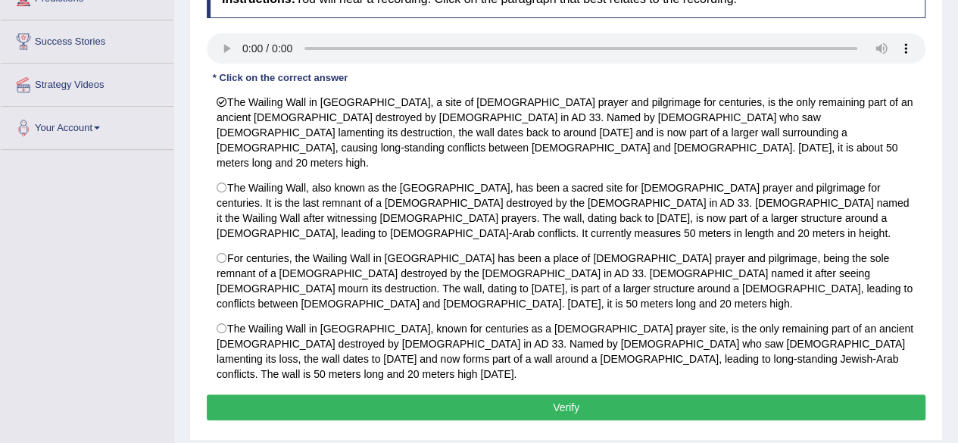
click at [666, 394] on button "Verify" at bounding box center [566, 407] width 718 height 26
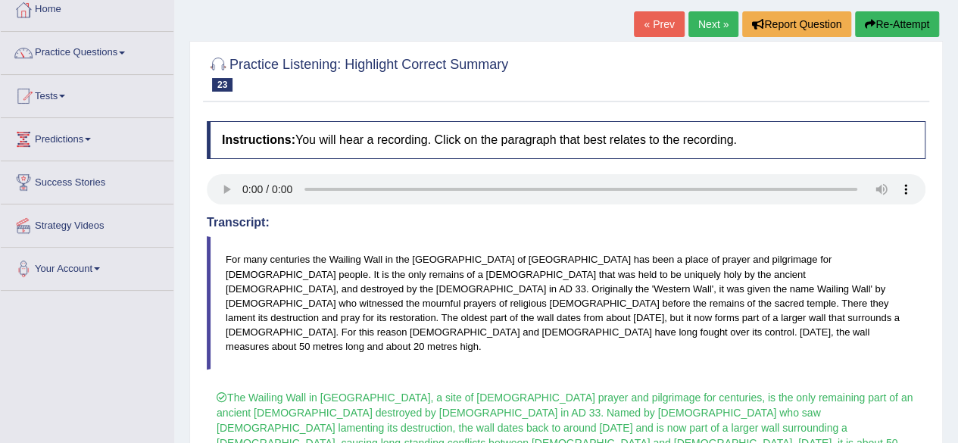
scroll to position [64, 0]
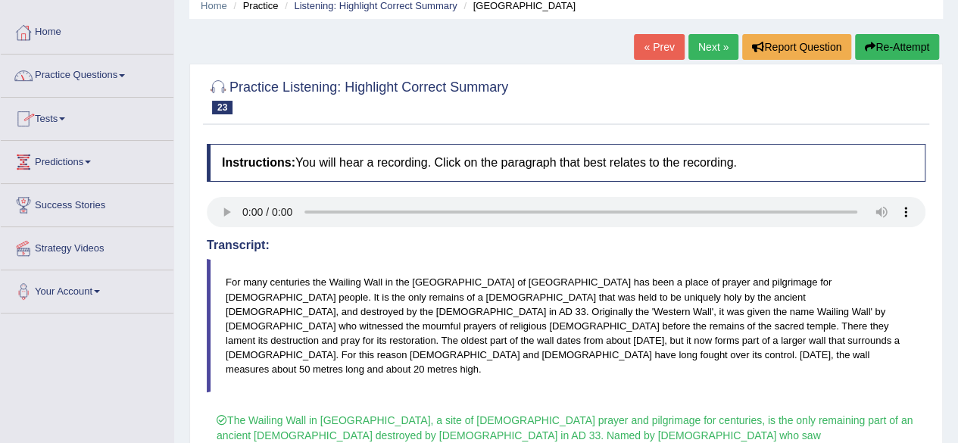
click at [123, 71] on link "Practice Questions" at bounding box center [87, 73] width 173 height 38
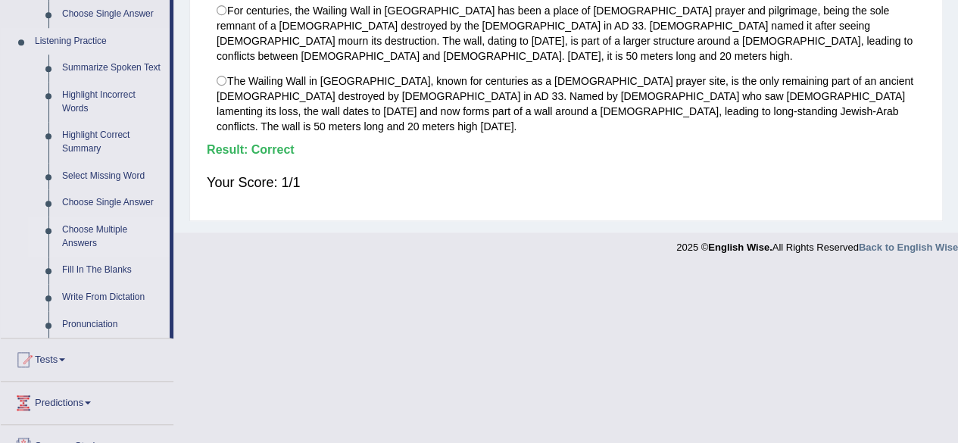
scroll to position [669, 0]
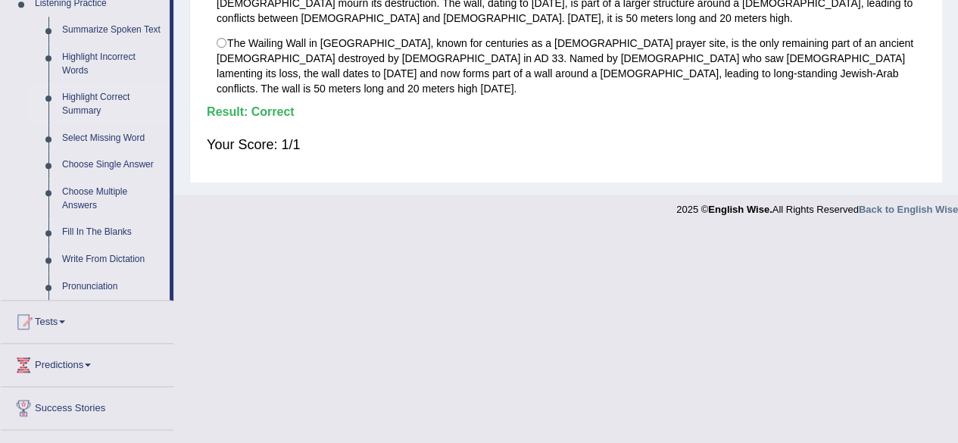
click at [97, 99] on link "Highlight Correct Summary" at bounding box center [112, 104] width 114 height 40
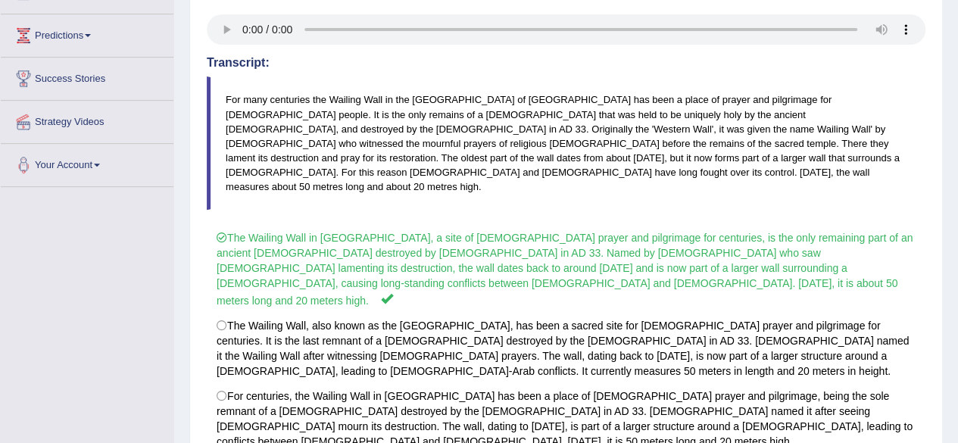
scroll to position [297, 0]
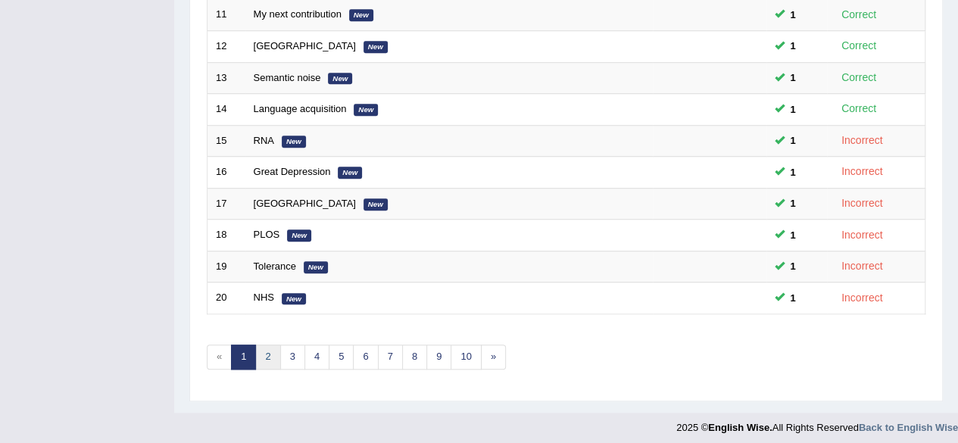
click at [265, 346] on link "2" at bounding box center [267, 356] width 25 height 25
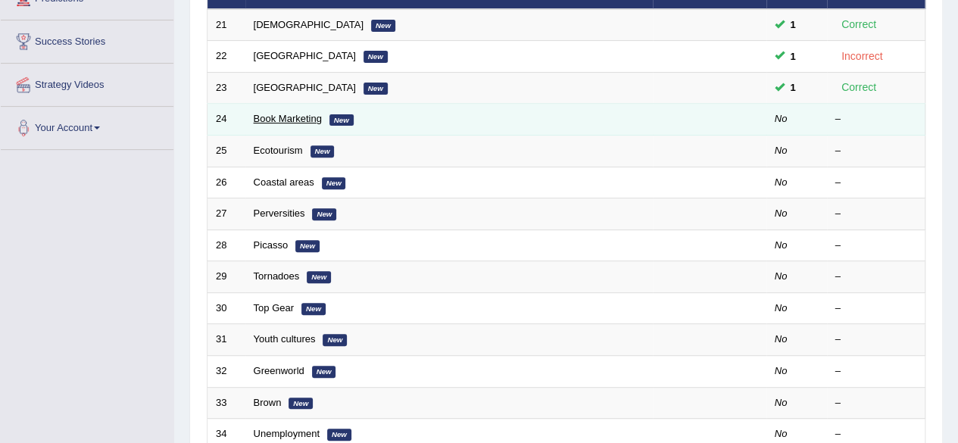
click at [309, 120] on link "Book Marketing" at bounding box center [288, 118] width 68 height 11
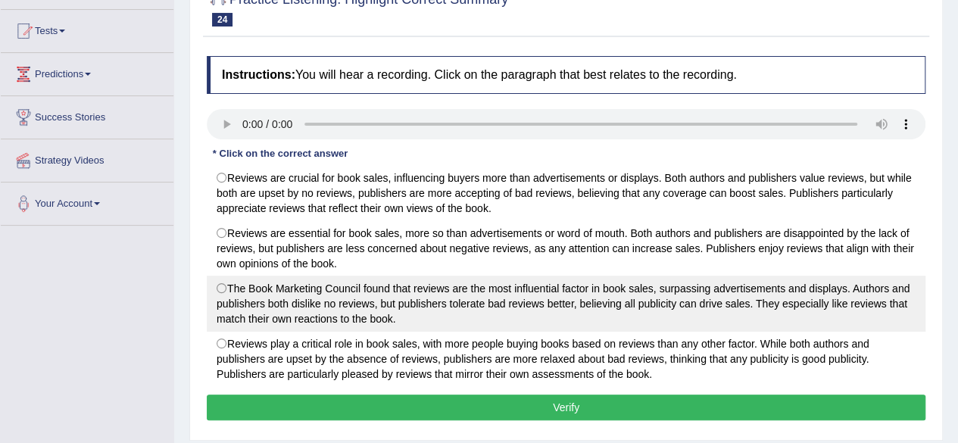
click at [385, 288] on label "The Book Marketing Council found that reviews are the most influential factor i…" at bounding box center [566, 304] width 718 height 56
radio input "true"
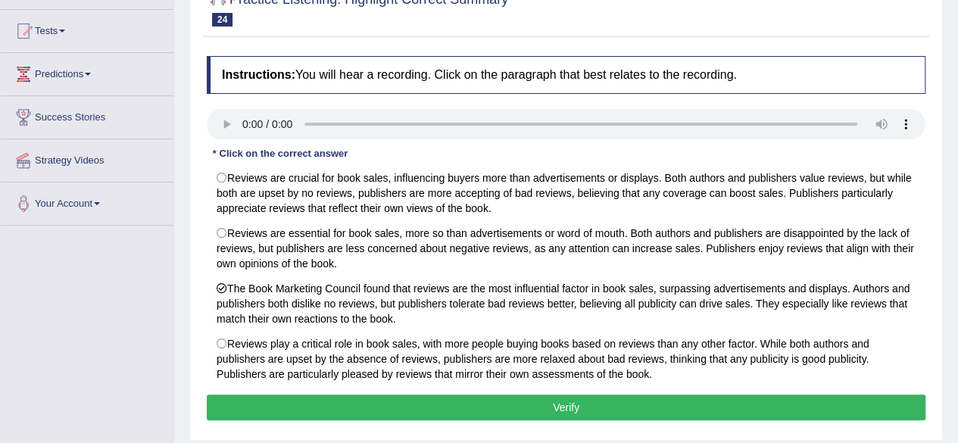
click at [506, 394] on button "Verify" at bounding box center [566, 407] width 718 height 26
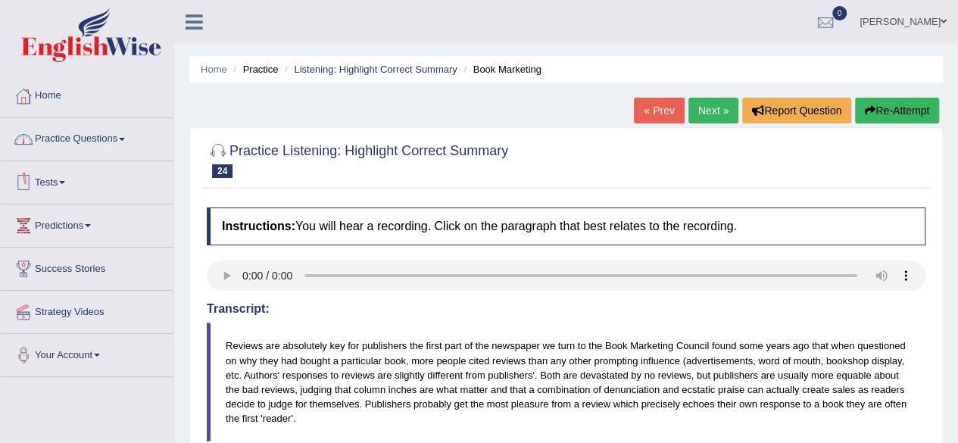
click at [109, 139] on link "Practice Questions" at bounding box center [87, 137] width 173 height 38
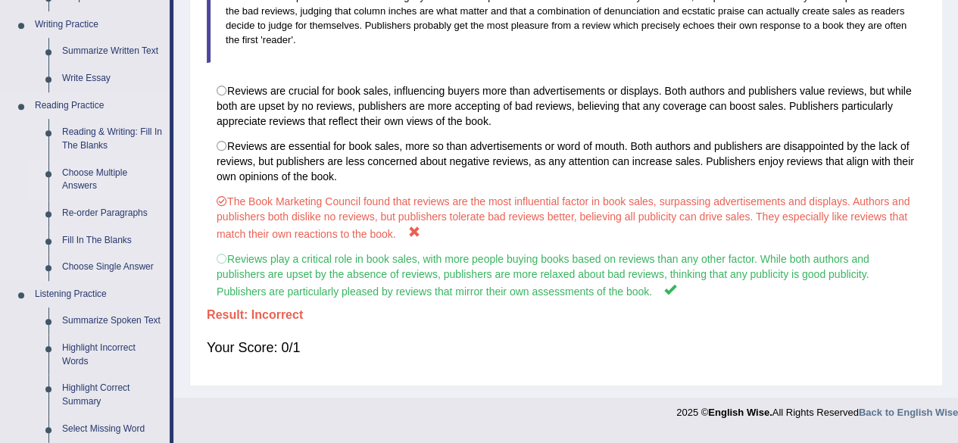
scroll to position [530, 0]
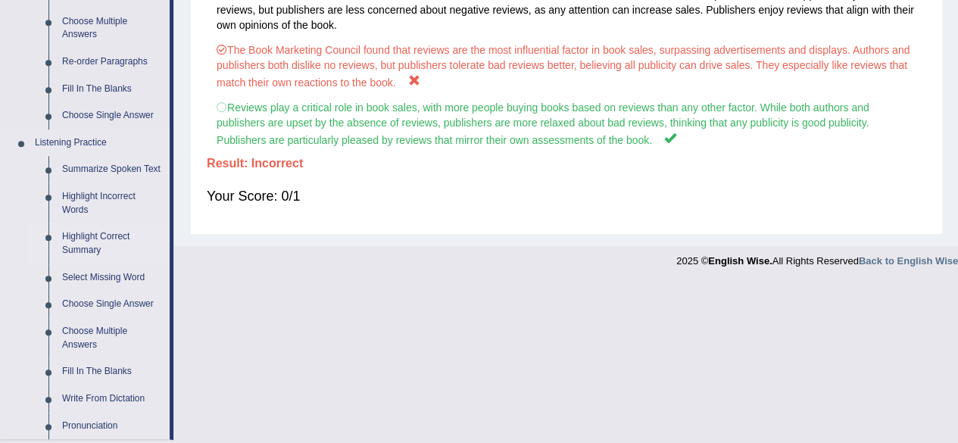
click at [106, 235] on link "Highlight Correct Summary" at bounding box center [112, 243] width 114 height 40
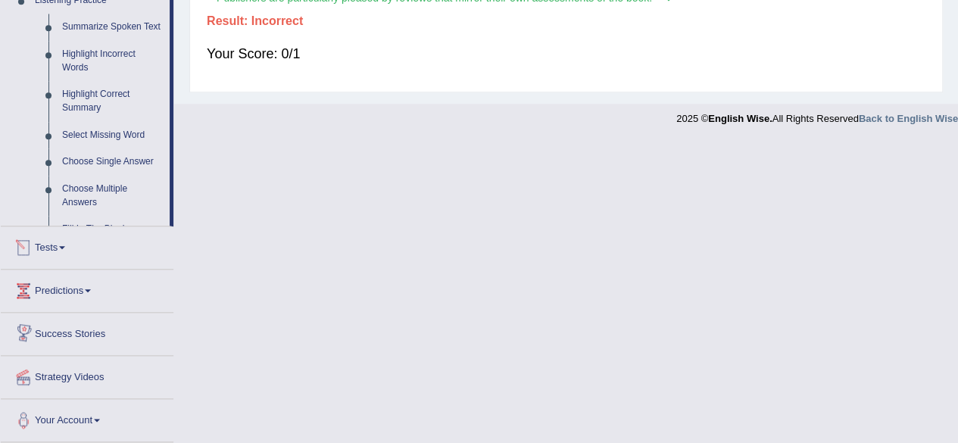
scroll to position [563, 0]
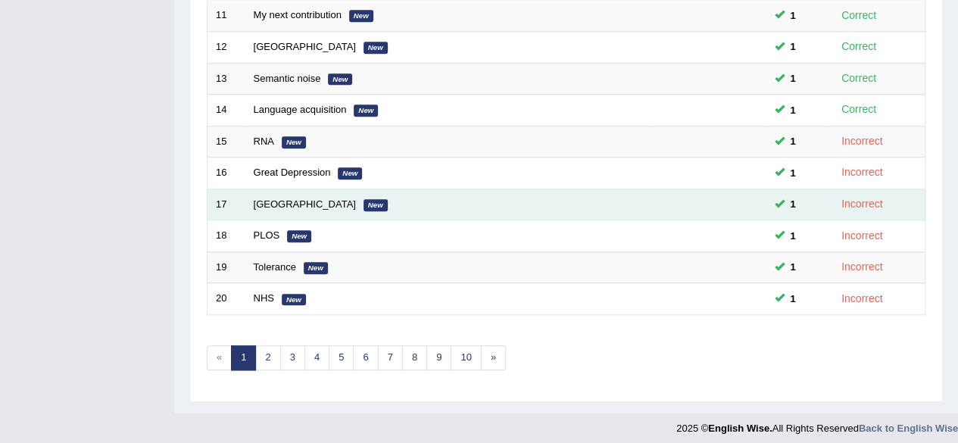
scroll to position [552, 0]
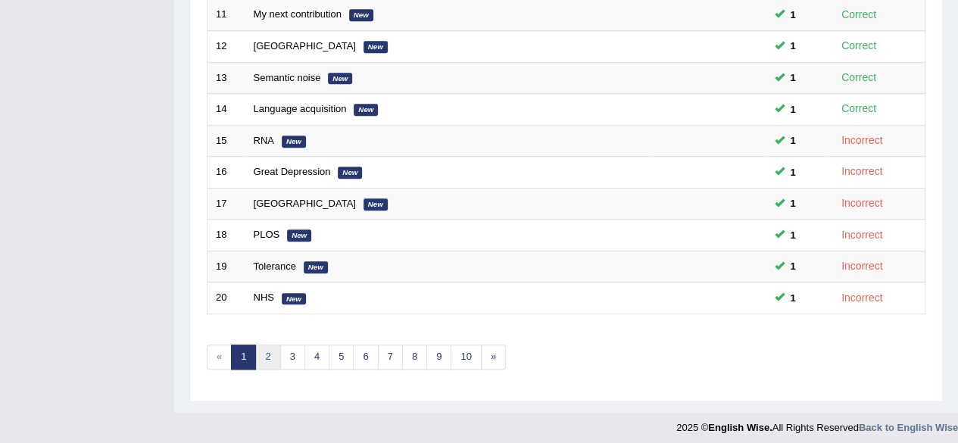
click at [268, 347] on link "2" at bounding box center [267, 356] width 25 height 25
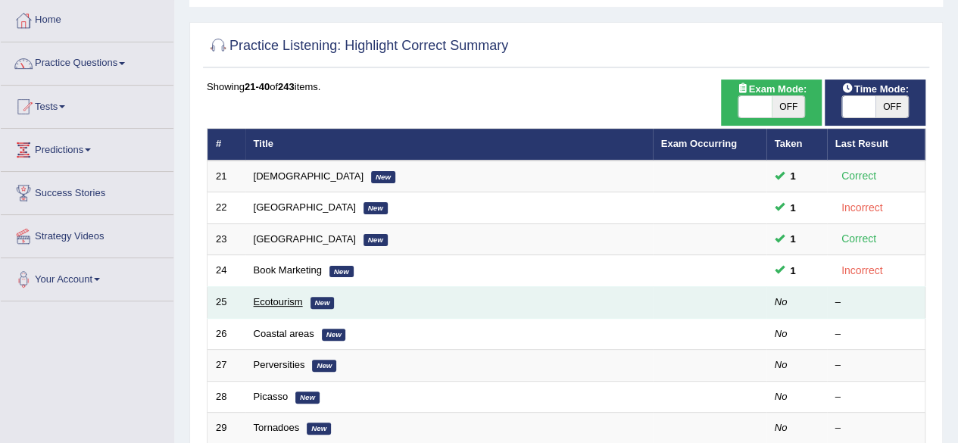
click at [301, 298] on link "Ecotourism" at bounding box center [278, 301] width 49 height 11
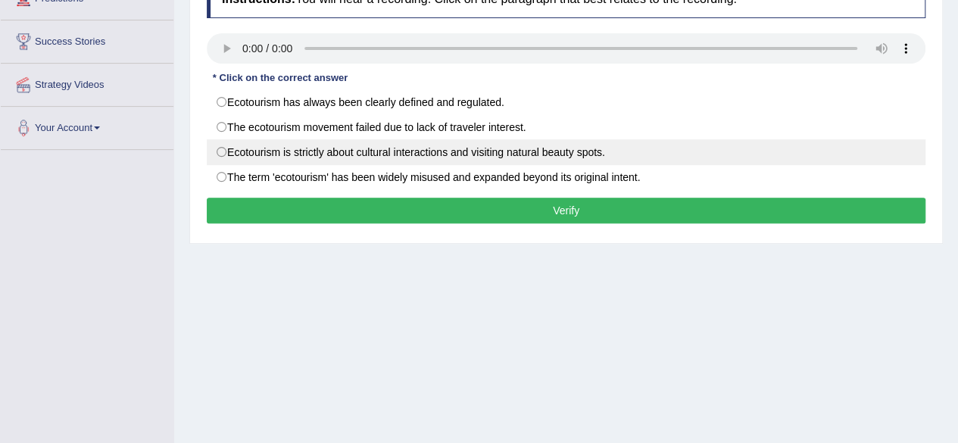
click at [495, 154] on label "Ecotourism is strictly about cultural interactions and visiting natural beauty …" at bounding box center [566, 152] width 718 height 26
radio input "true"
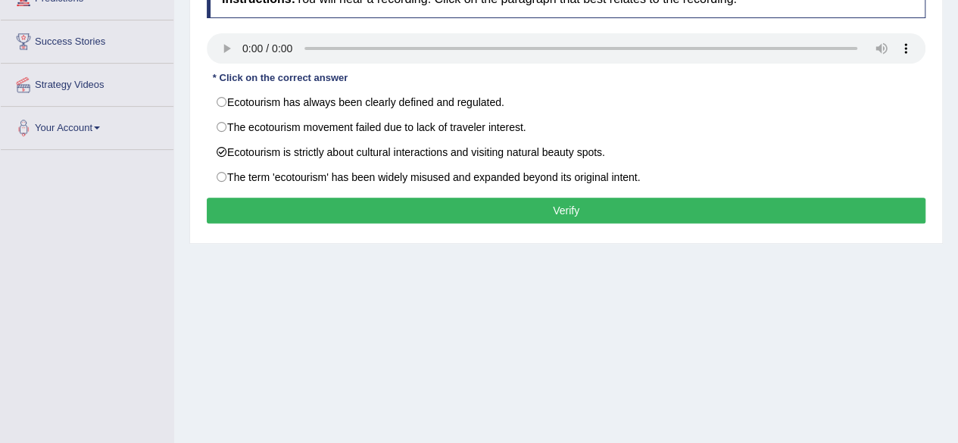
click at [554, 198] on button "Verify" at bounding box center [566, 211] width 718 height 26
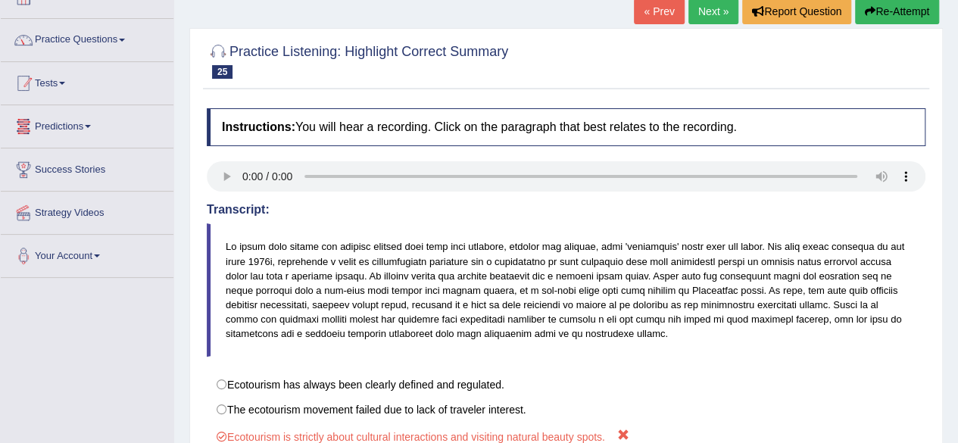
scroll to position [76, 0]
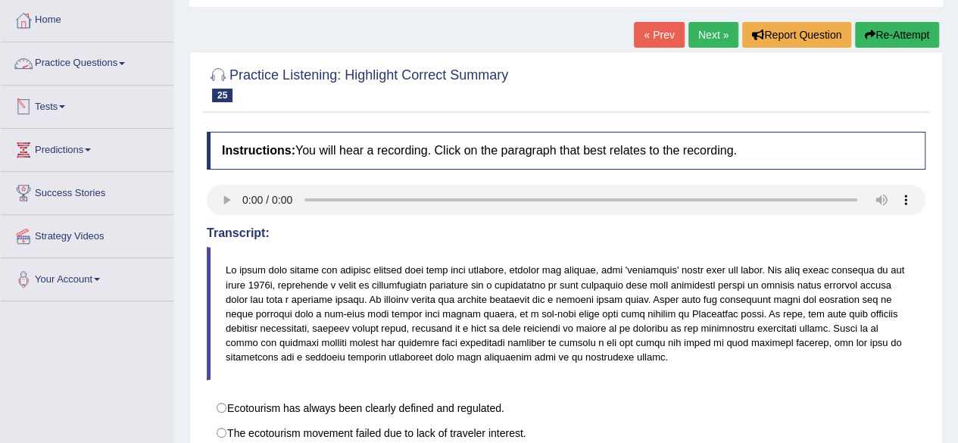
click at [85, 61] on link "Practice Questions" at bounding box center [87, 61] width 173 height 38
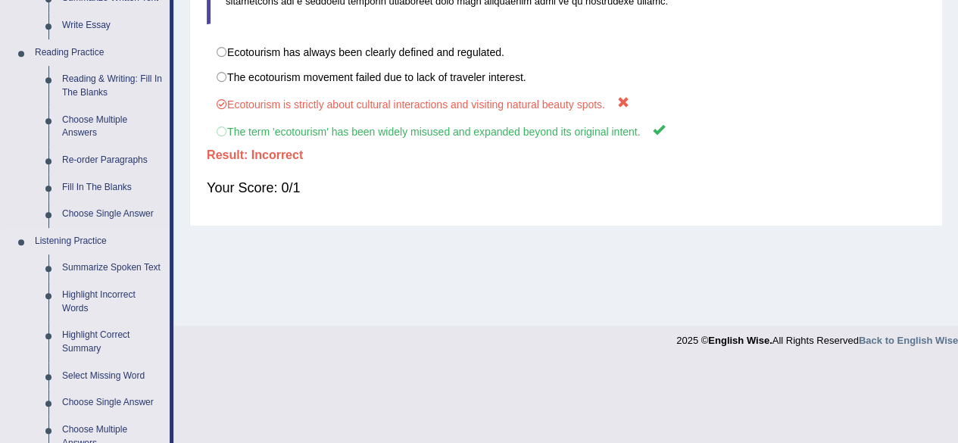
scroll to position [454, 0]
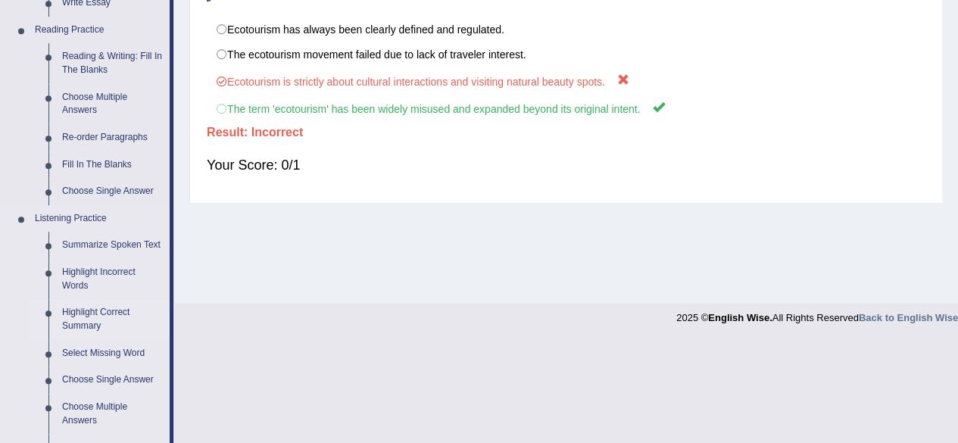
click at [87, 319] on link "Highlight Correct Summary" at bounding box center [112, 319] width 114 height 40
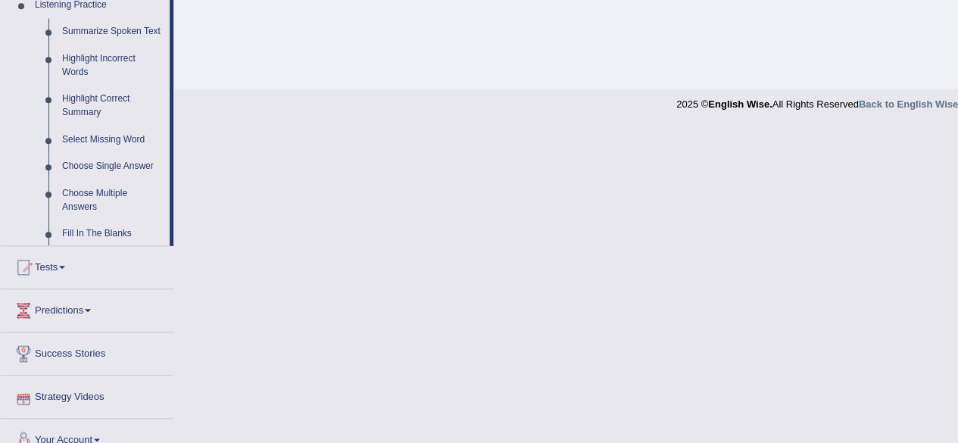
scroll to position [540, 0]
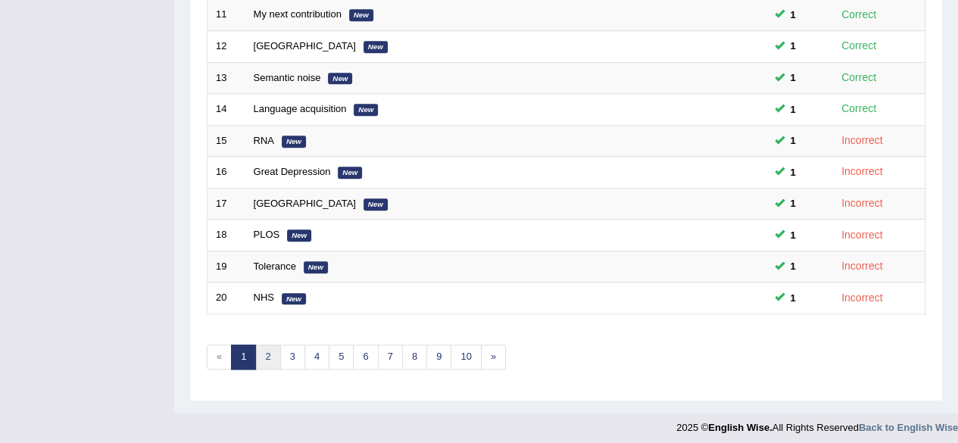
click at [266, 350] on link "2" at bounding box center [267, 356] width 25 height 25
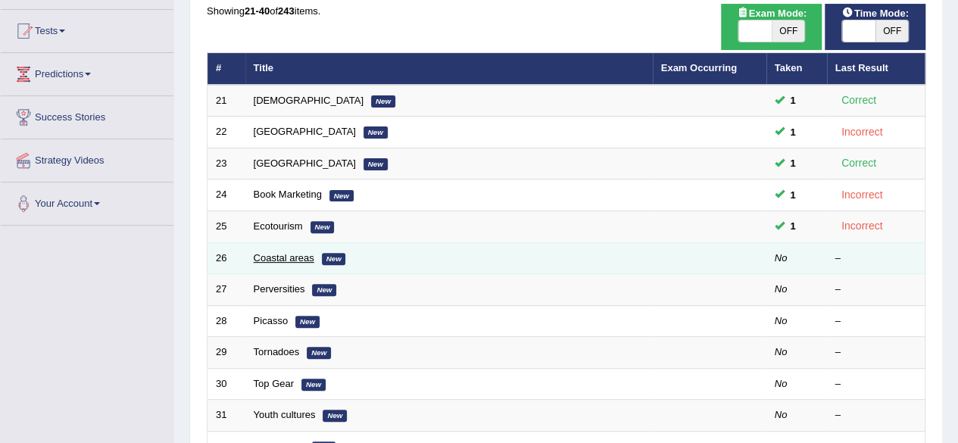
click at [286, 252] on link "Coastal areas" at bounding box center [284, 257] width 61 height 11
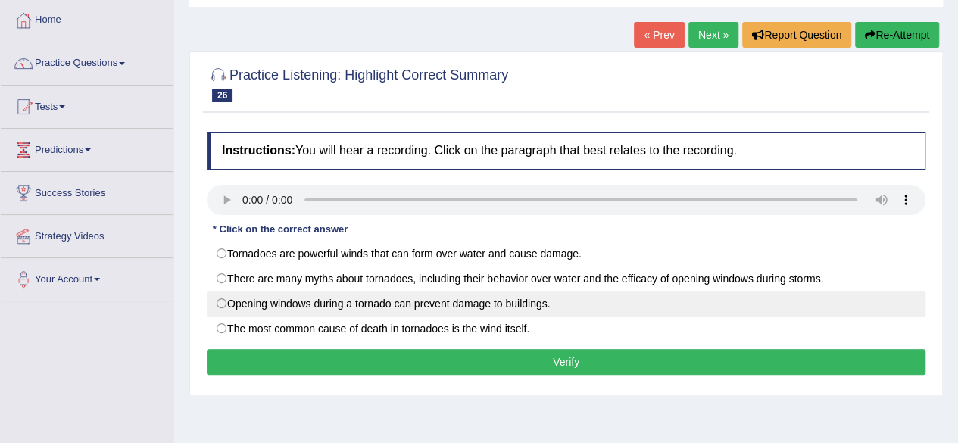
click at [640, 306] on label "Opening windows during a tornado can prevent damage to buildings." at bounding box center [566, 304] width 718 height 26
radio input "true"
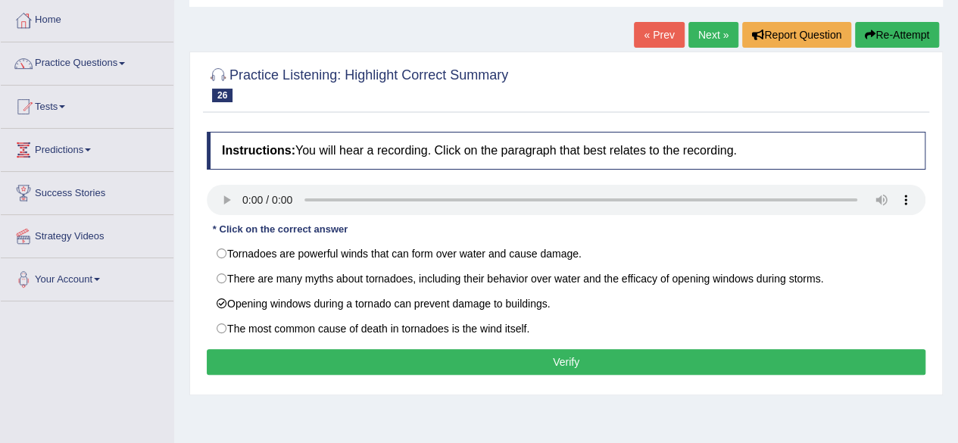
click at [621, 353] on button "Verify" at bounding box center [566, 362] width 718 height 26
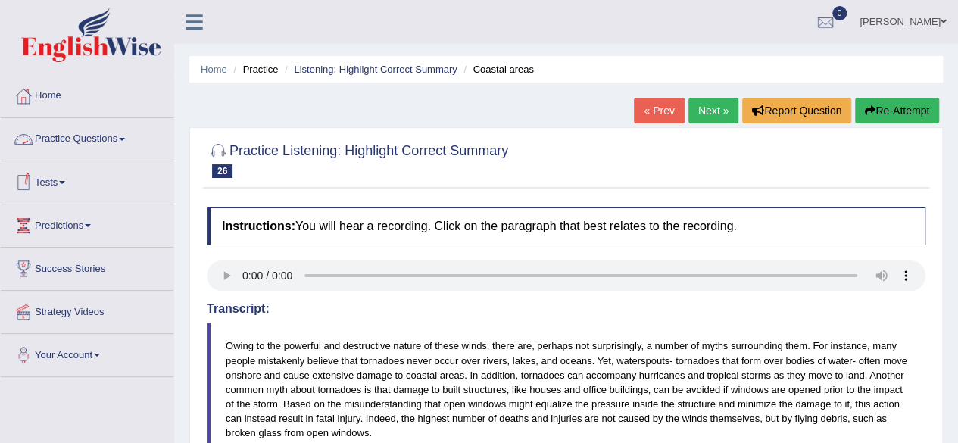
click at [33, 132] on div at bounding box center [23, 139] width 23 height 23
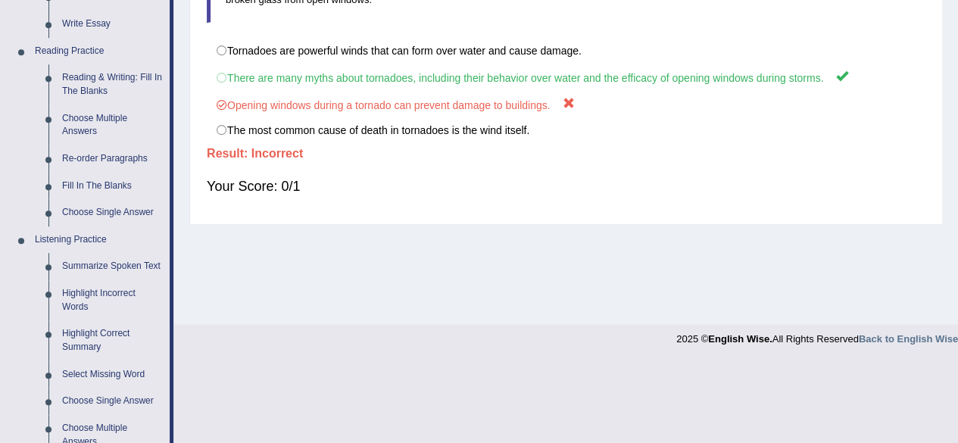
scroll to position [454, 0]
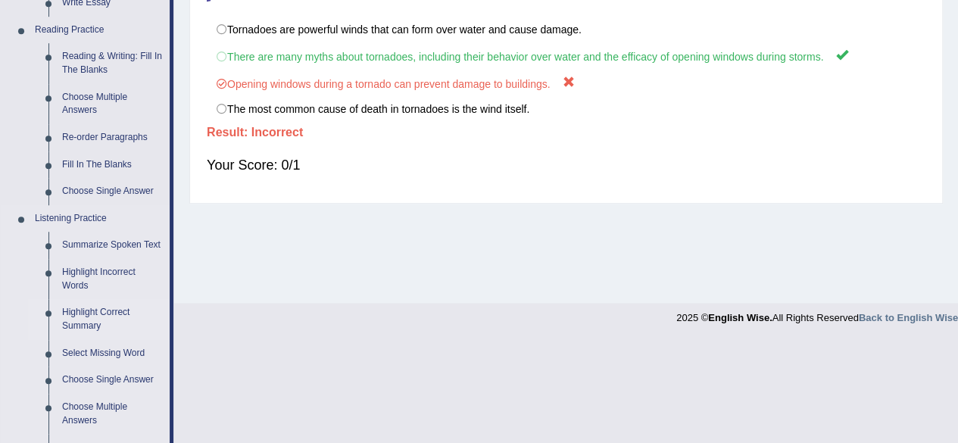
click at [93, 313] on link "Highlight Correct Summary" at bounding box center [112, 319] width 114 height 40
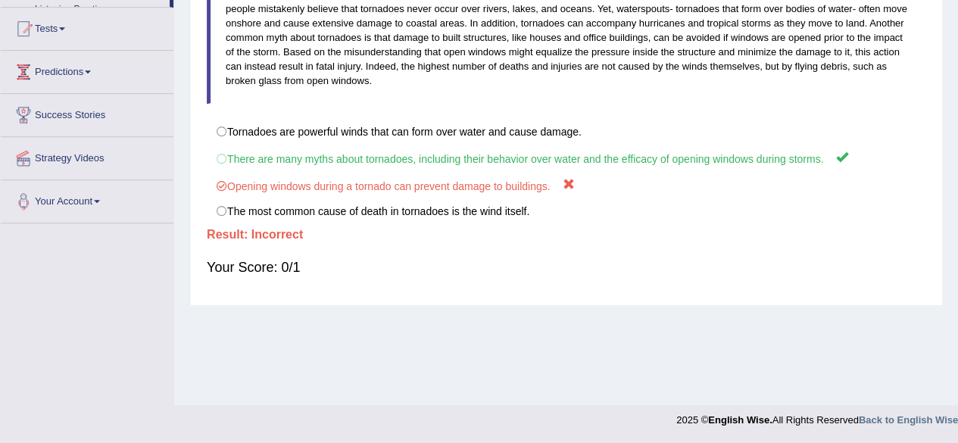
scroll to position [351, 0]
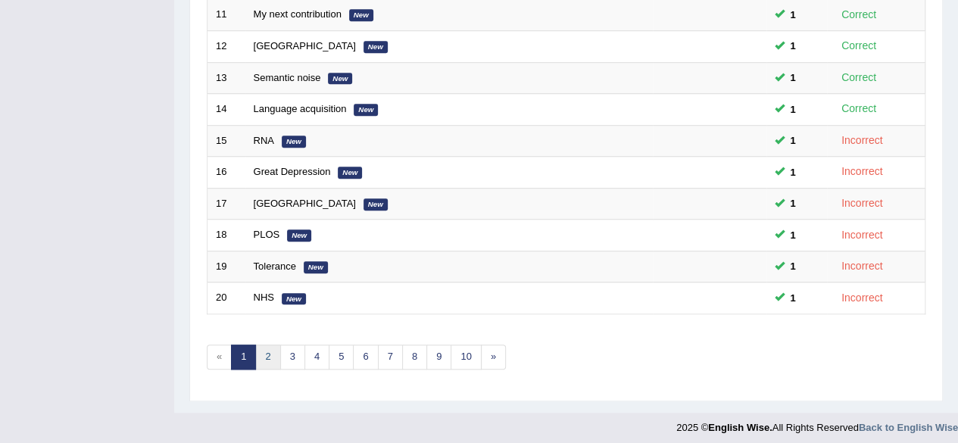
click at [262, 344] on link "2" at bounding box center [267, 356] width 25 height 25
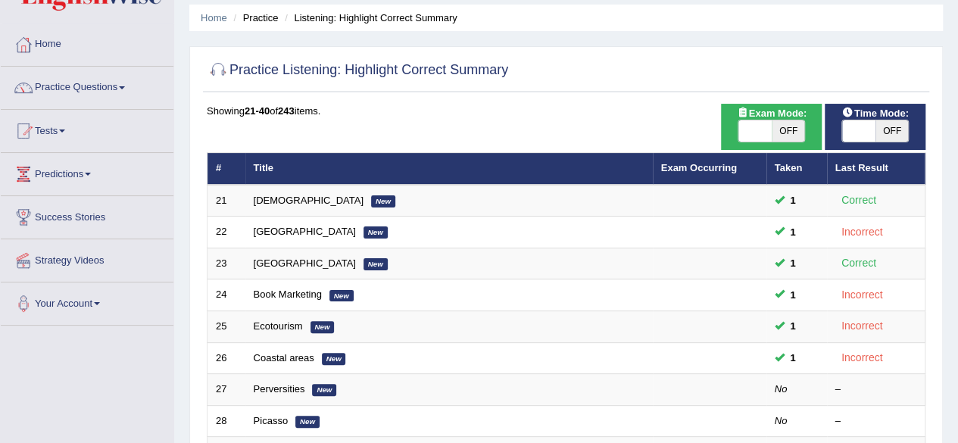
scroll to position [151, 0]
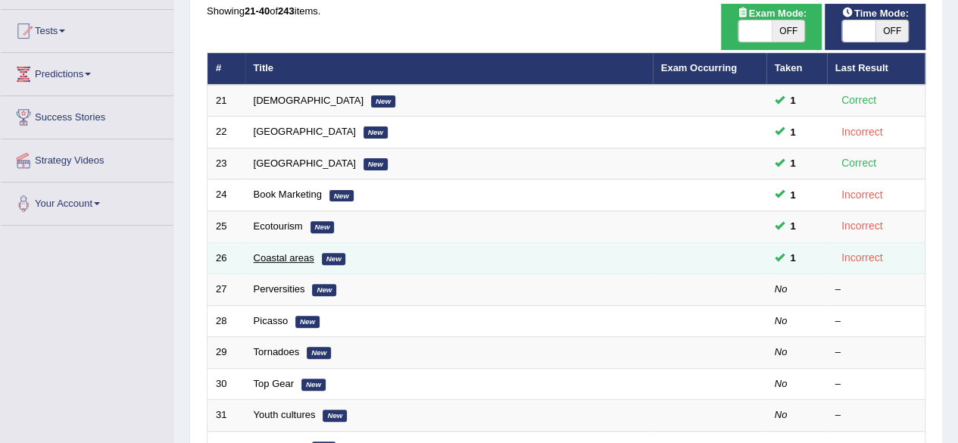
click at [291, 254] on link "Coastal areas" at bounding box center [284, 257] width 61 height 11
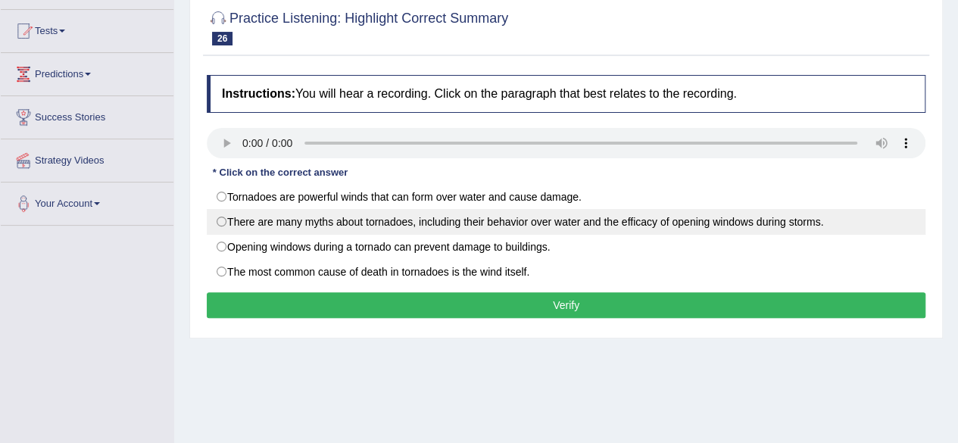
drag, startPoint x: 285, startPoint y: 204, endPoint x: 288, endPoint y: 216, distance: 12.3
click at [286, 204] on label "Tornadoes are powerful winds that can form over water and cause damage." at bounding box center [566, 197] width 718 height 26
radio input "true"
click at [299, 225] on label "There are many myths about tornadoes, including their behavior over water and t…" at bounding box center [566, 222] width 718 height 26
radio input "true"
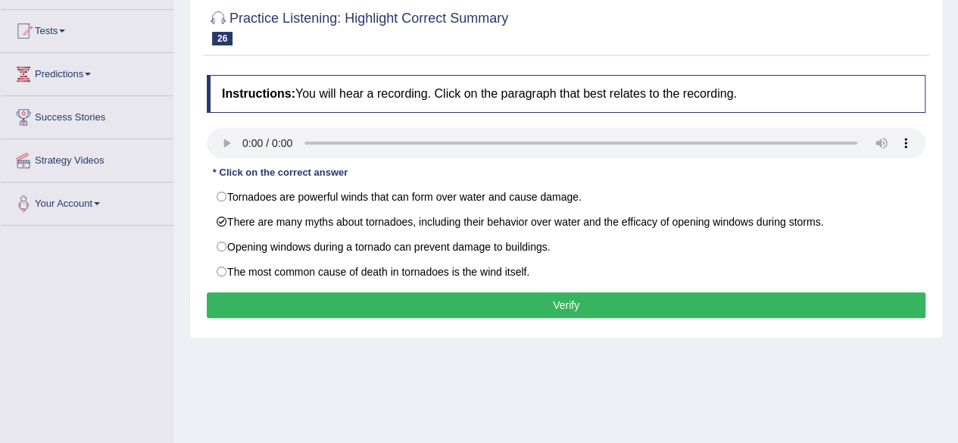
click at [324, 302] on button "Verify" at bounding box center [566, 305] width 718 height 26
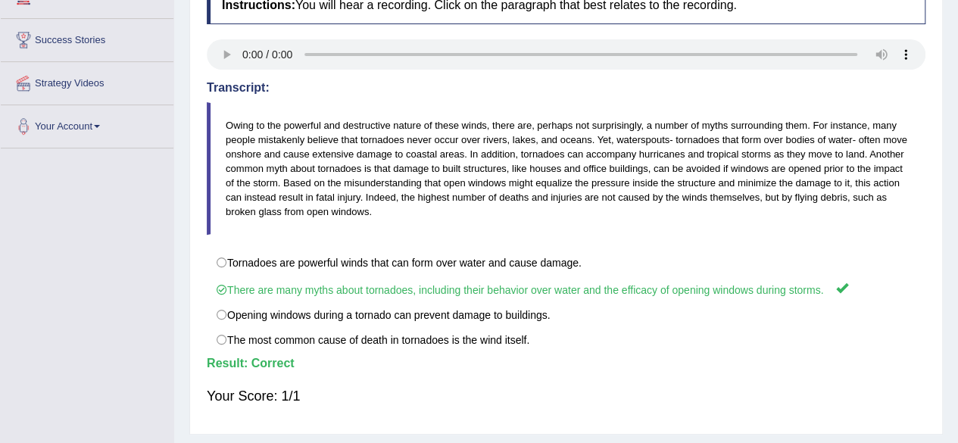
scroll to position [48, 0]
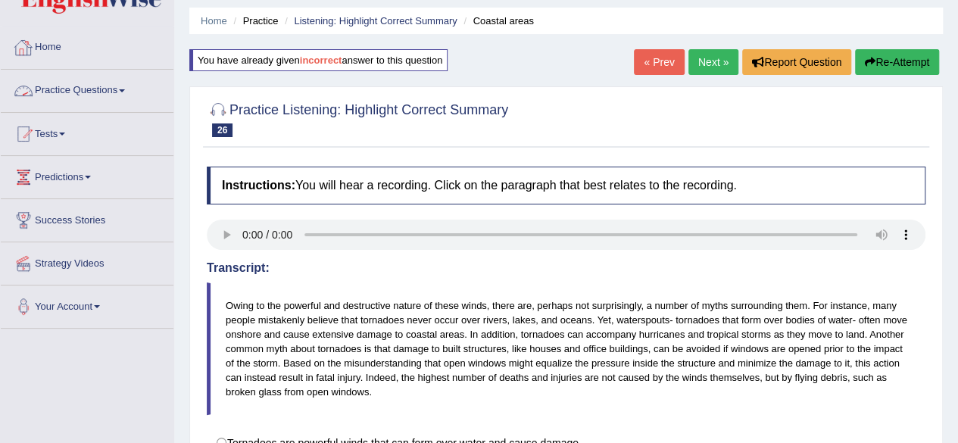
click at [65, 86] on link "Practice Questions" at bounding box center [87, 89] width 173 height 38
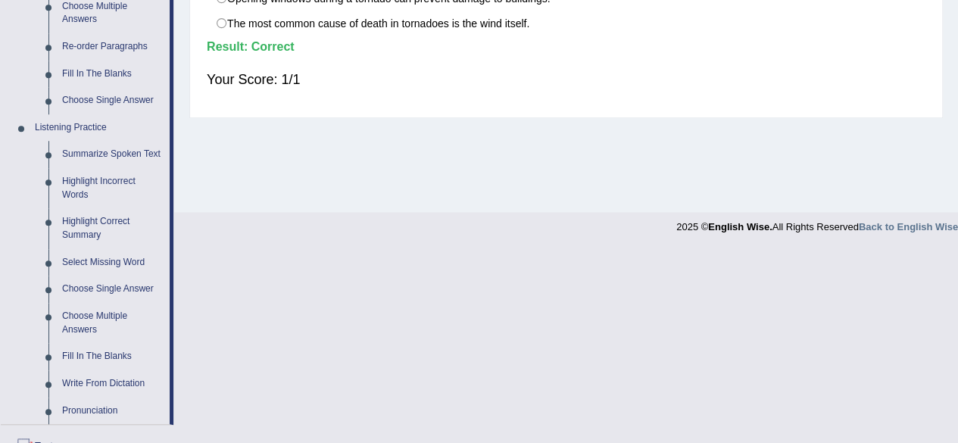
scroll to position [578, 0]
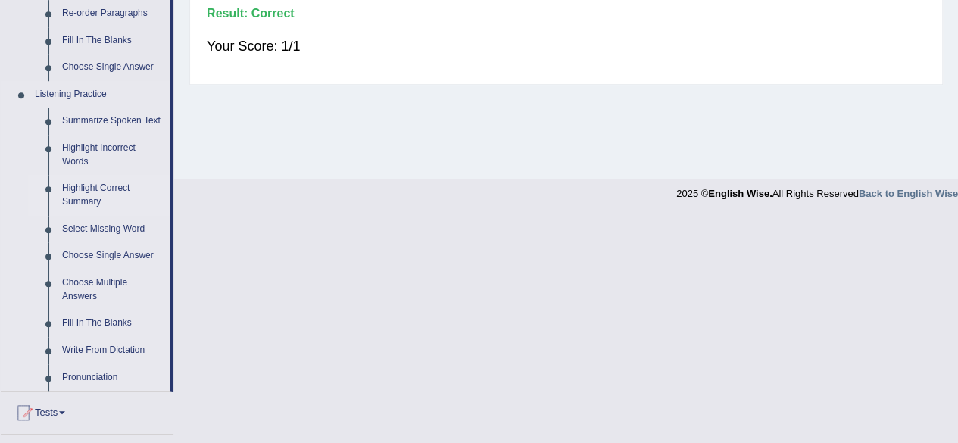
click at [96, 191] on link "Highlight Correct Summary" at bounding box center [112, 195] width 114 height 40
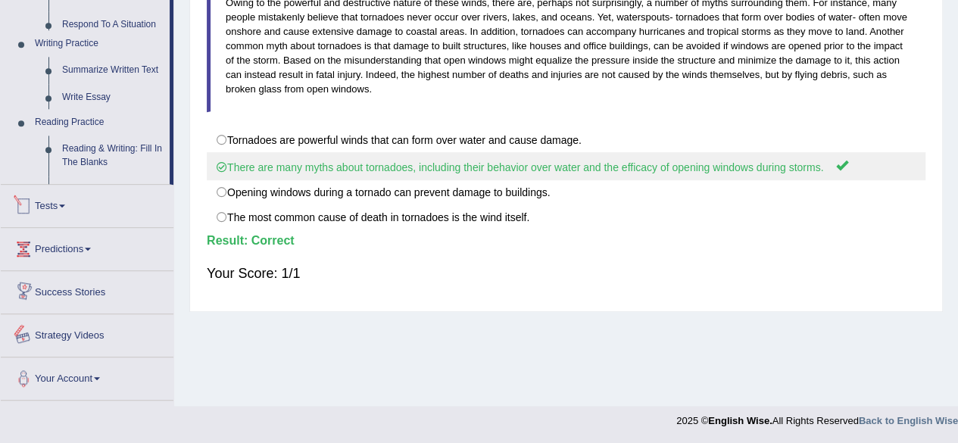
scroll to position [740, 0]
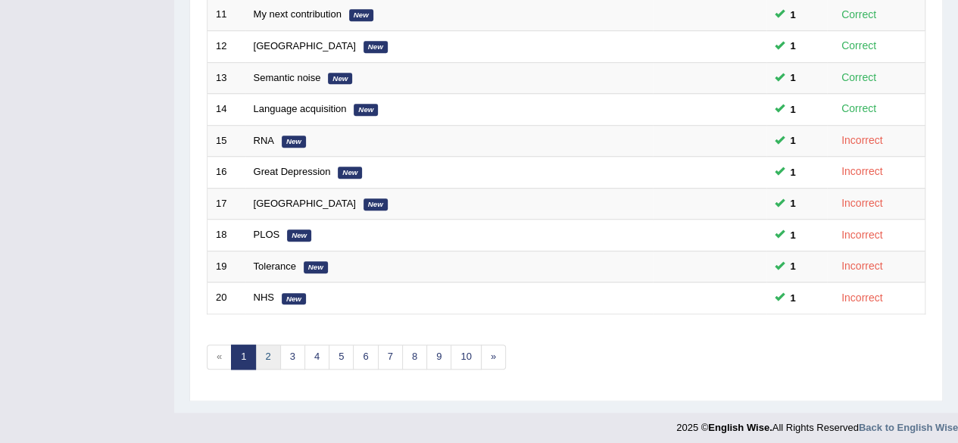
scroll to position [552, 0]
click at [268, 350] on link "2" at bounding box center [267, 356] width 25 height 25
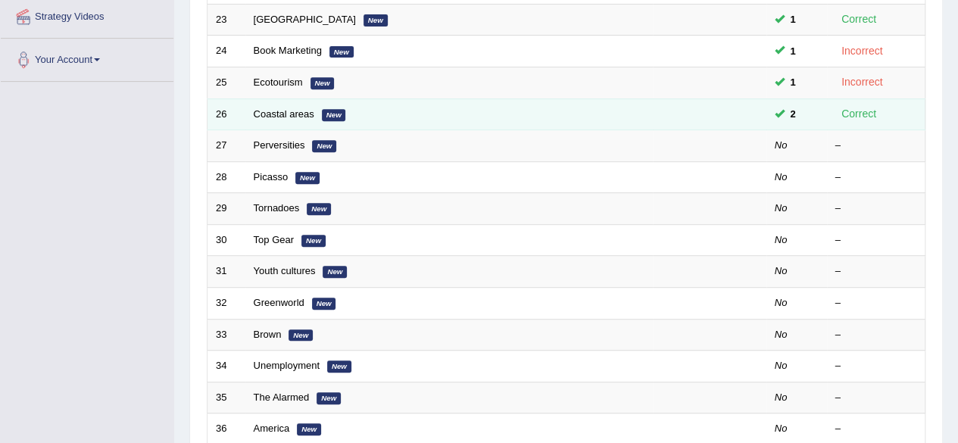
scroll to position [303, 0]
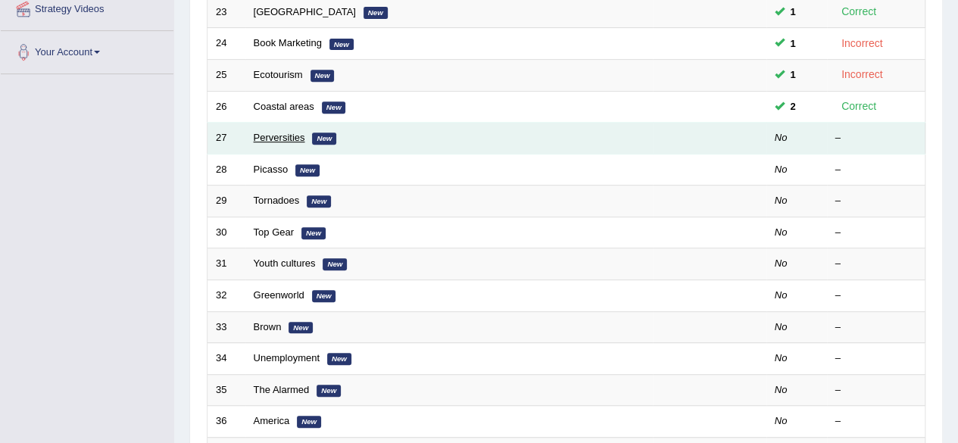
click at [289, 140] on link "Perversities" at bounding box center [279, 137] width 51 height 11
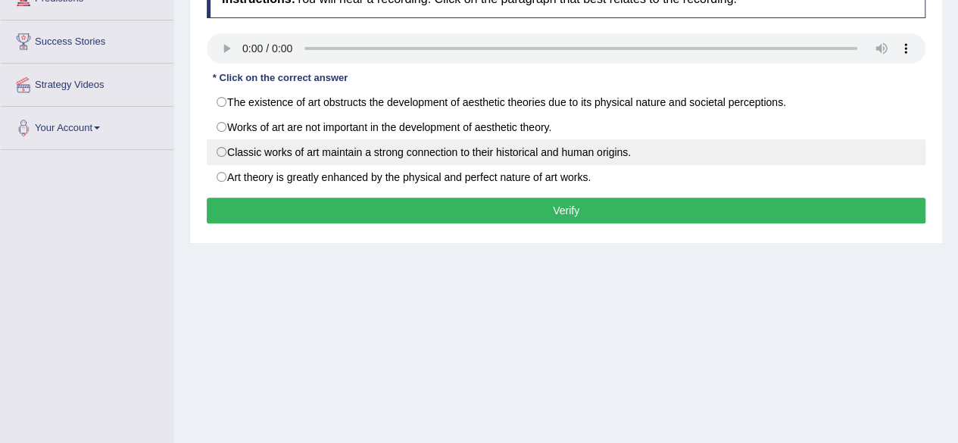
click at [588, 142] on label "Classic works of art maintain a strong connection to their historical and human…" at bounding box center [566, 152] width 718 height 26
radio input "true"
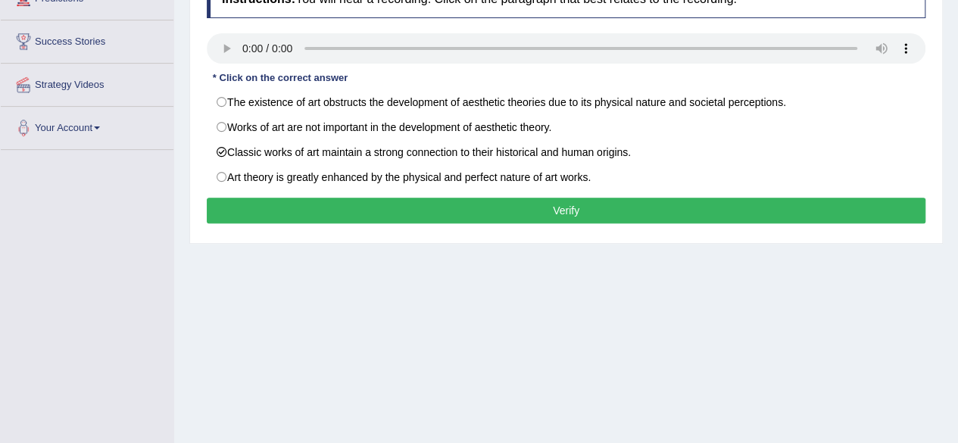
click at [612, 205] on button "Verify" at bounding box center [566, 211] width 718 height 26
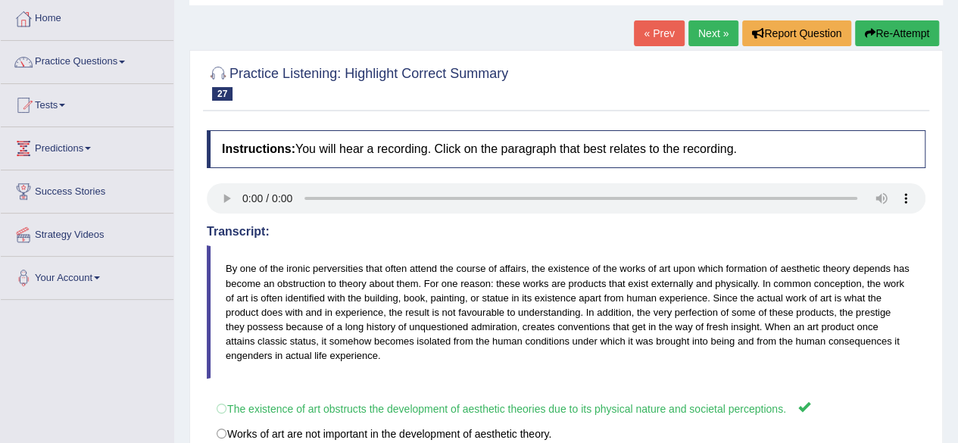
scroll to position [76, 0]
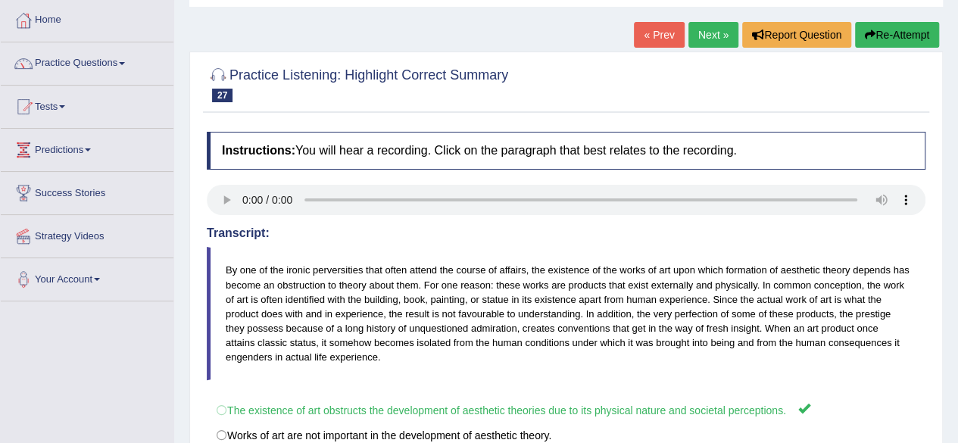
click at [104, 66] on link "Practice Questions" at bounding box center [87, 61] width 173 height 38
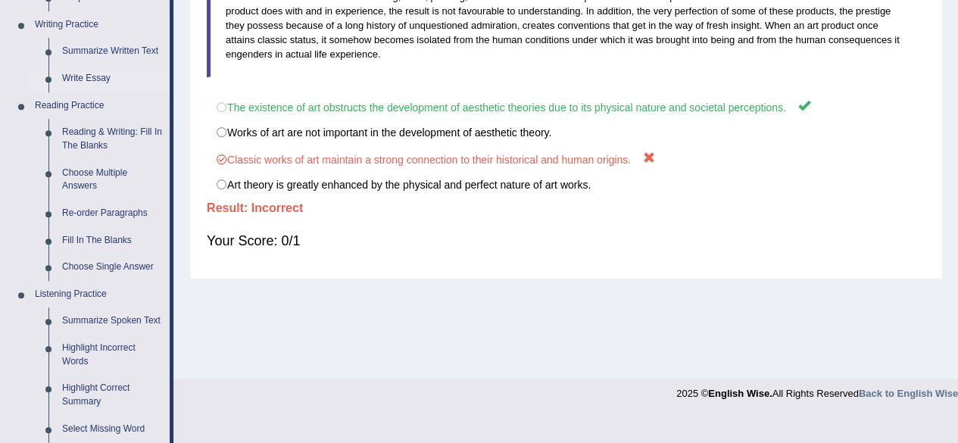
scroll to position [740, 0]
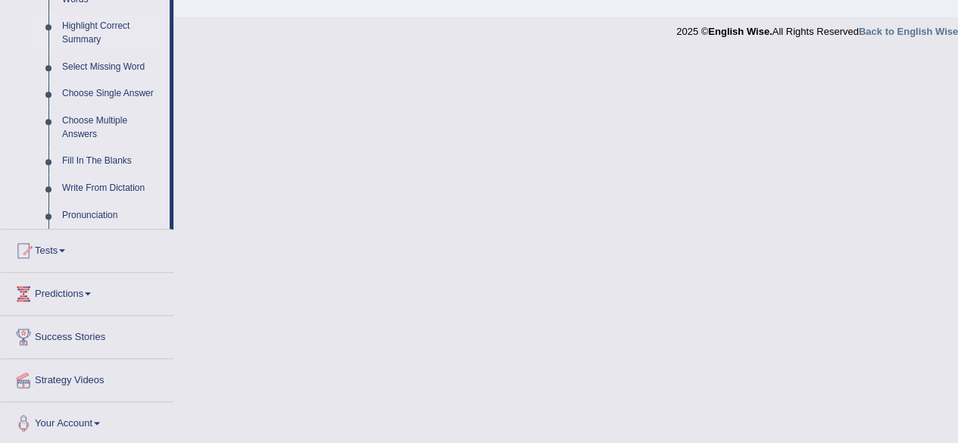
click at [120, 23] on link "Highlight Correct Summary" at bounding box center [112, 33] width 114 height 40
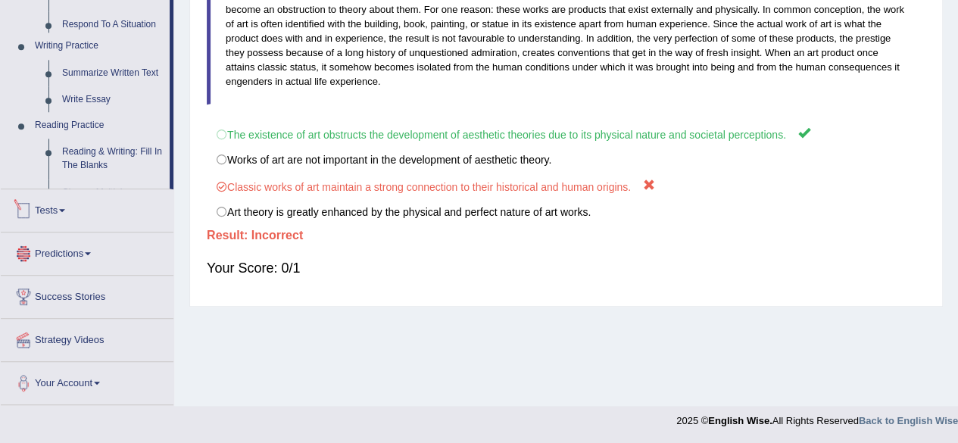
scroll to position [739, 0]
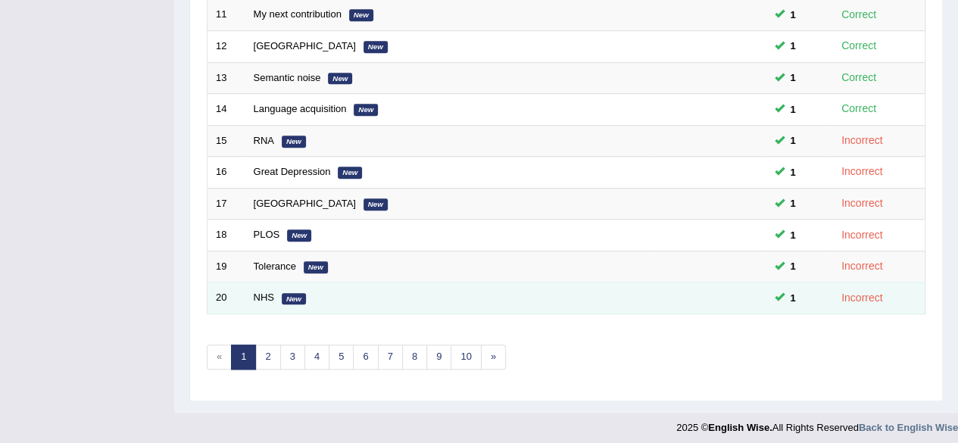
scroll to position [552, 0]
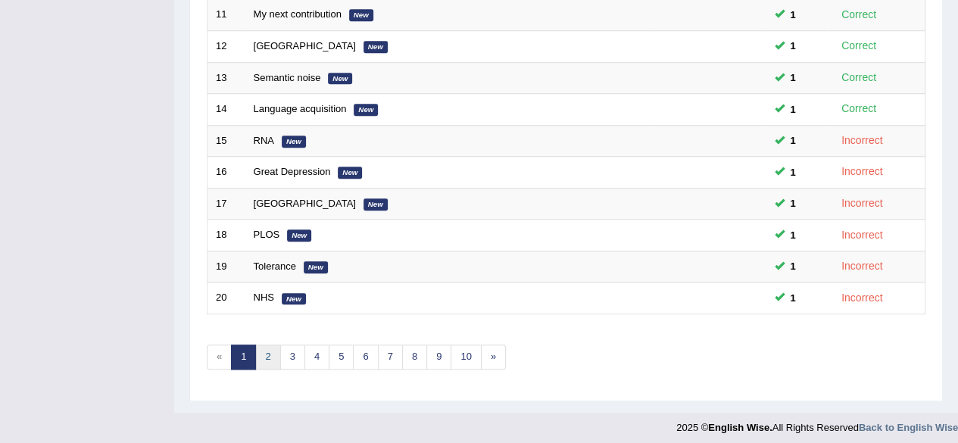
click at [266, 351] on link "2" at bounding box center [267, 356] width 25 height 25
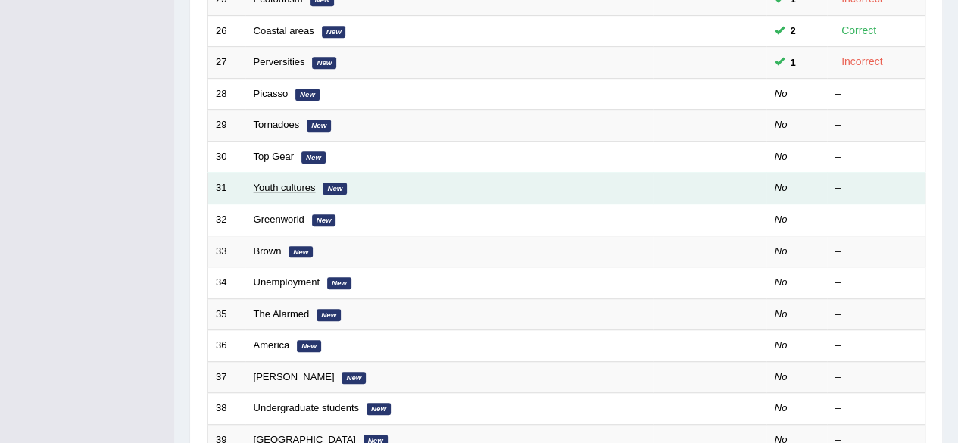
click at [310, 185] on link "Youth cultures" at bounding box center [285, 187] width 62 height 11
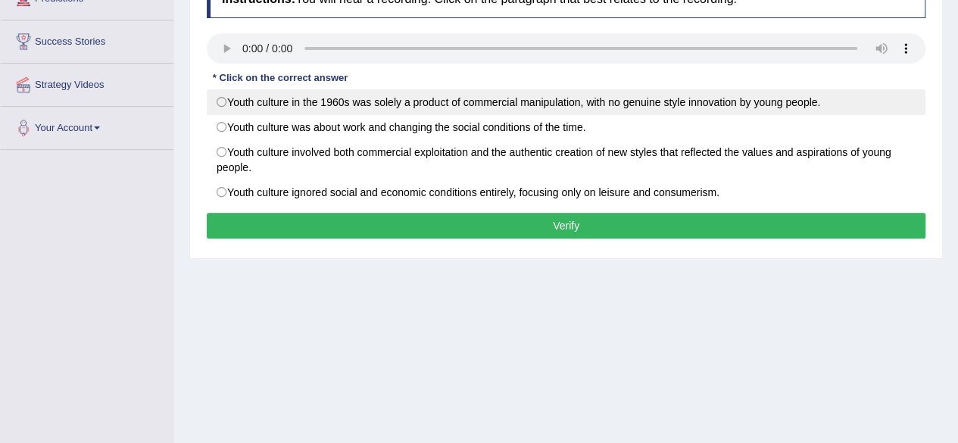
click at [512, 95] on label "Youth culture in the 1960s was solely a product of commercial manipulation, wit…" at bounding box center [566, 102] width 718 height 26
radio input "true"
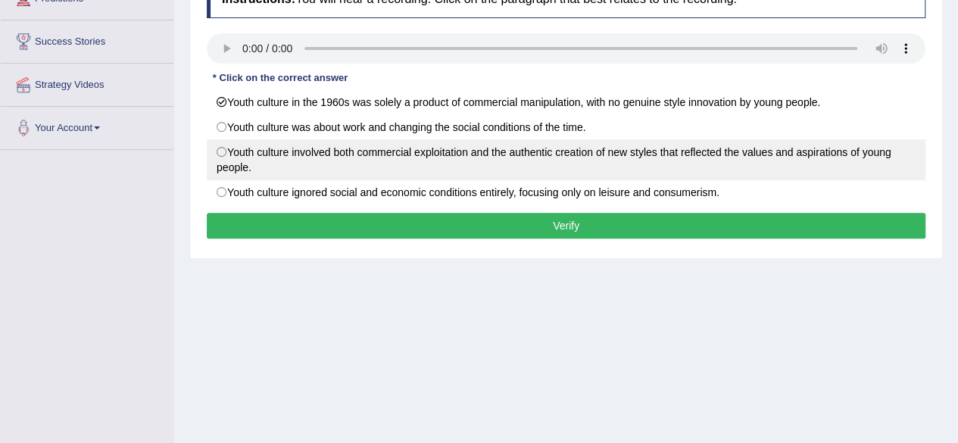
click at [582, 168] on label "Youth culture involved both commercial exploitation and the authentic creation …" at bounding box center [566, 159] width 718 height 41
radio input "true"
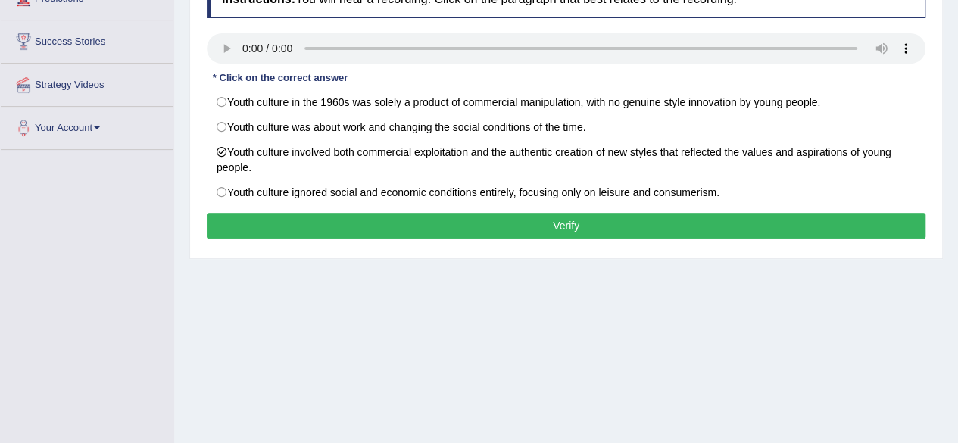
click at [569, 213] on button "Verify" at bounding box center [566, 226] width 718 height 26
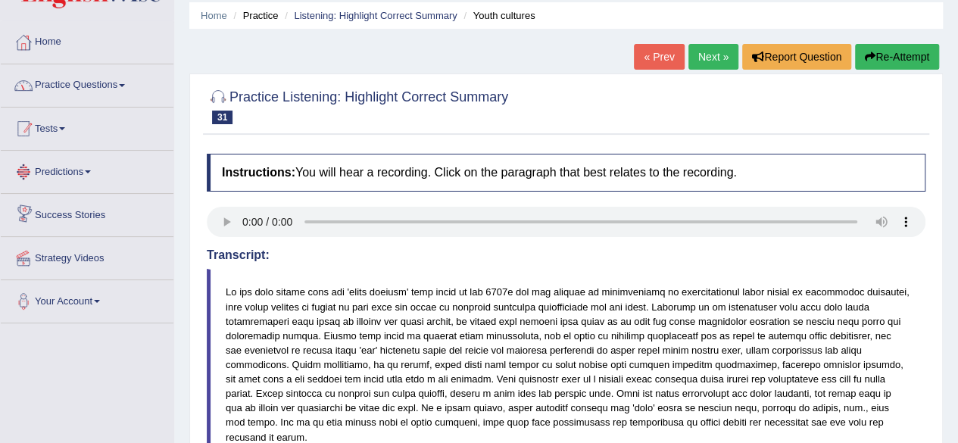
scroll to position [48, 0]
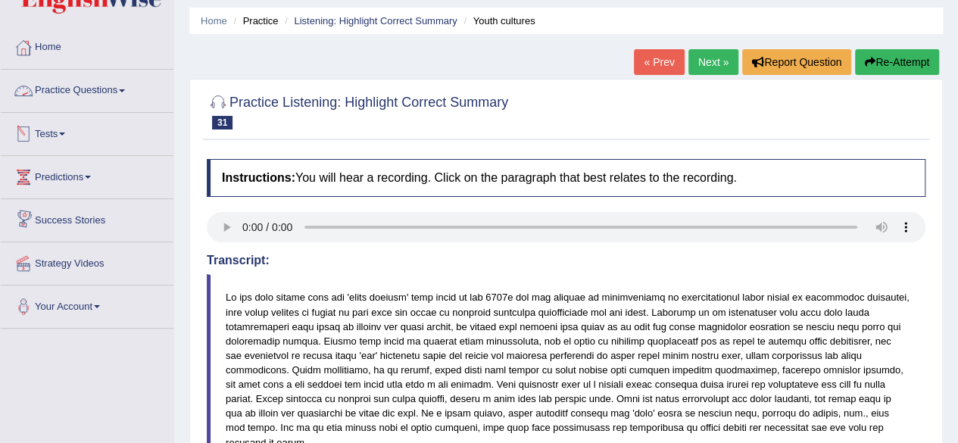
click at [123, 90] on link "Practice Questions" at bounding box center [87, 89] width 173 height 38
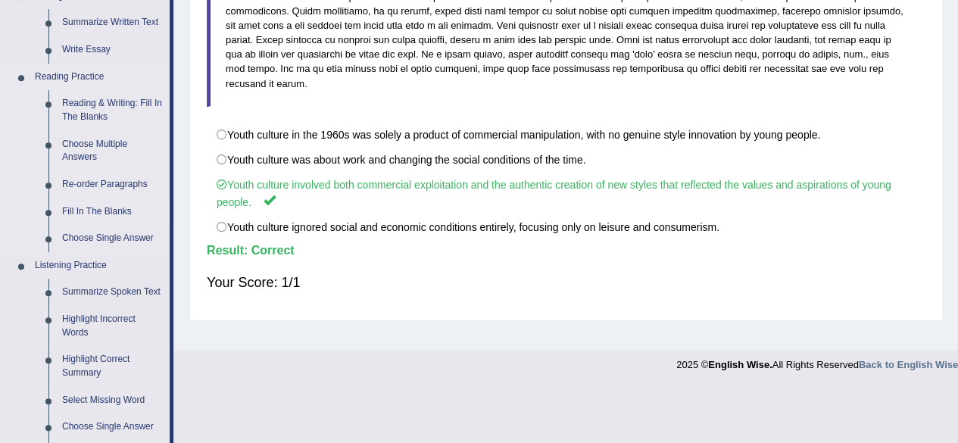
scroll to position [427, 0]
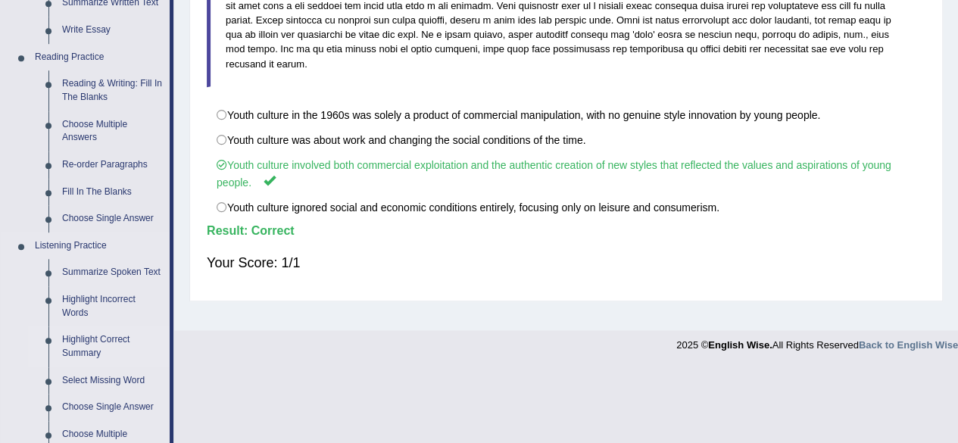
click at [85, 338] on link "Highlight Correct Summary" at bounding box center [112, 346] width 114 height 40
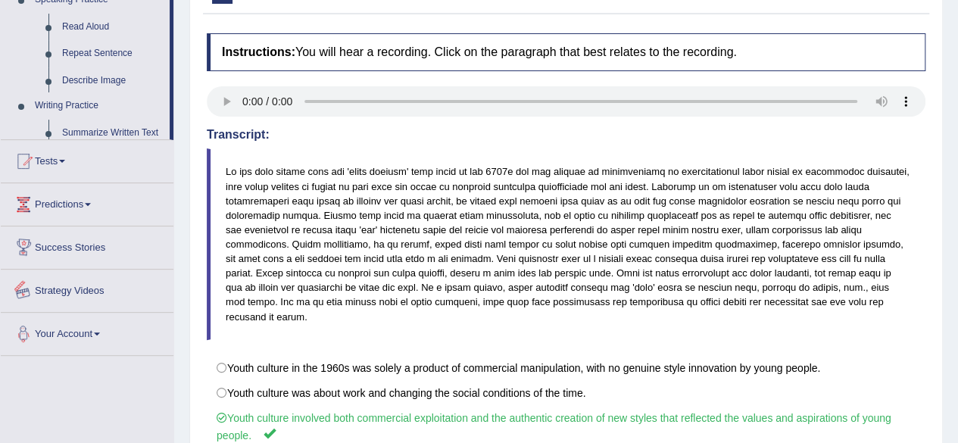
scroll to position [319, 0]
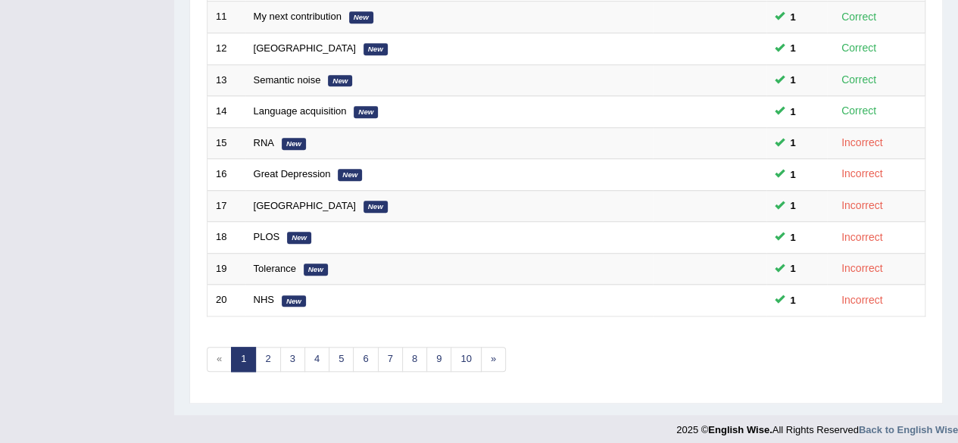
scroll to position [552, 0]
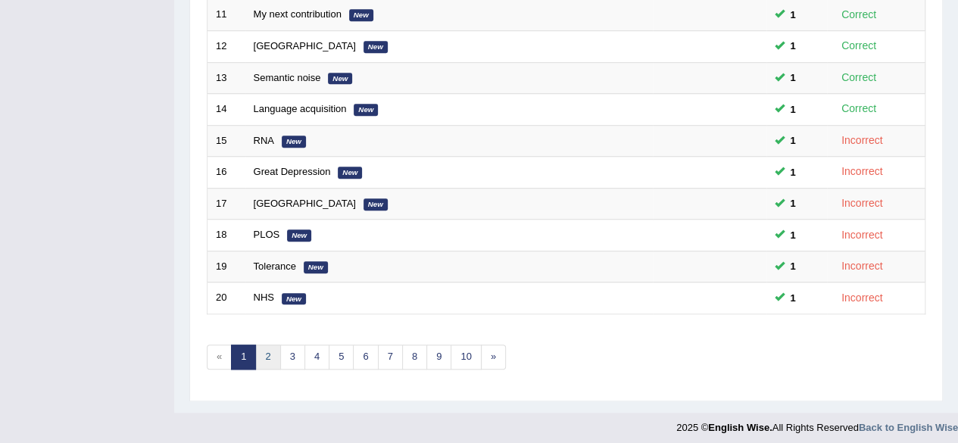
click at [269, 344] on link "2" at bounding box center [267, 356] width 25 height 25
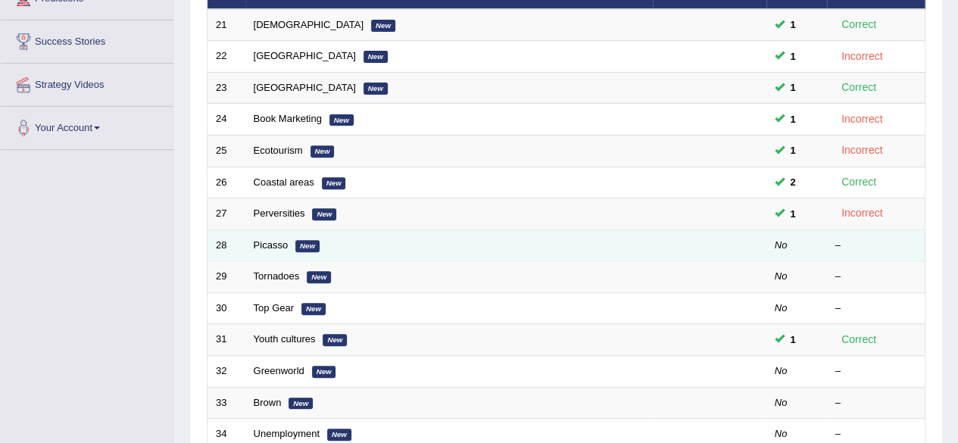
click at [304, 243] on em "New" at bounding box center [307, 246] width 24 height 12
click at [262, 244] on link "Picasso" at bounding box center [271, 244] width 35 height 11
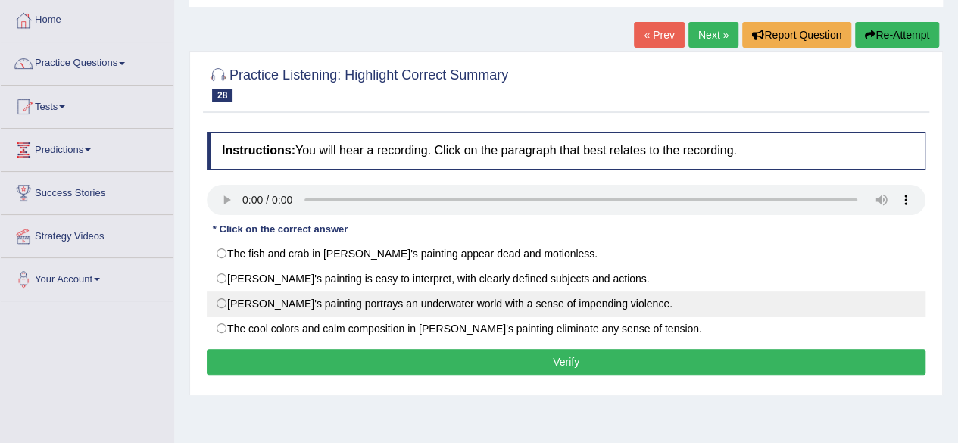
click at [465, 301] on label "[PERSON_NAME]'s painting portrays an underwater world with a sense of impending…" at bounding box center [566, 304] width 718 height 26
radio input "true"
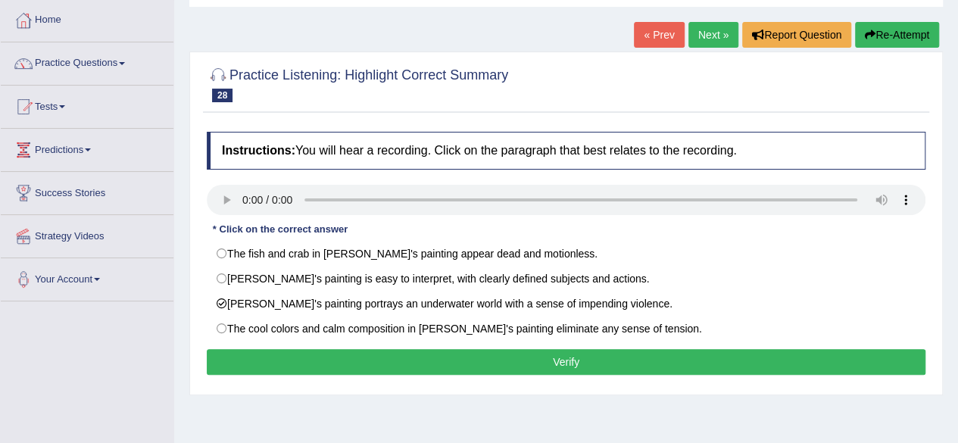
click at [475, 357] on button "Verify" at bounding box center [566, 362] width 718 height 26
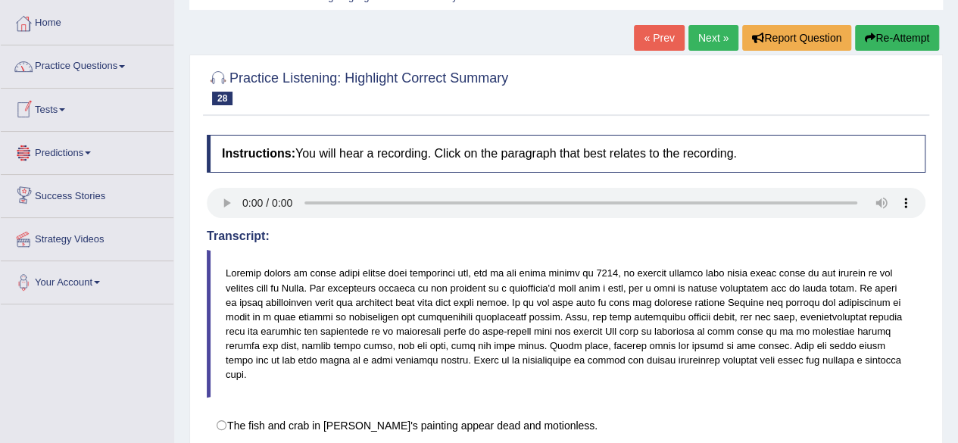
scroll to position [48, 0]
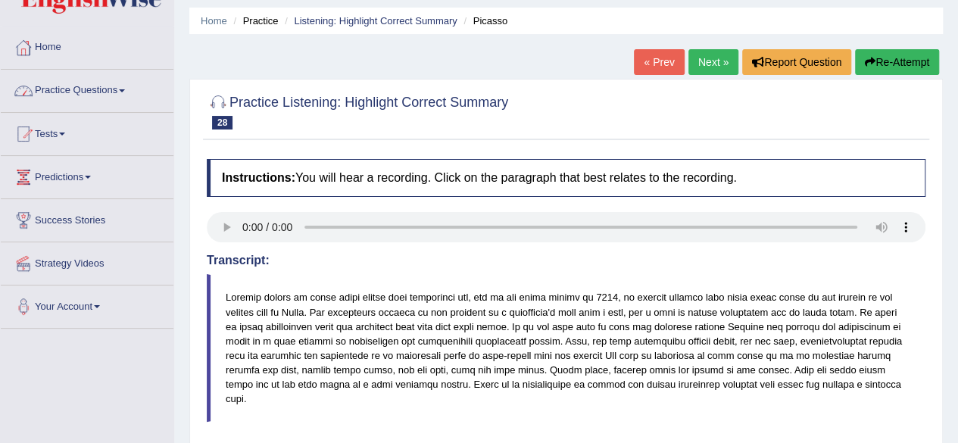
click at [97, 83] on link "Practice Questions" at bounding box center [87, 89] width 173 height 38
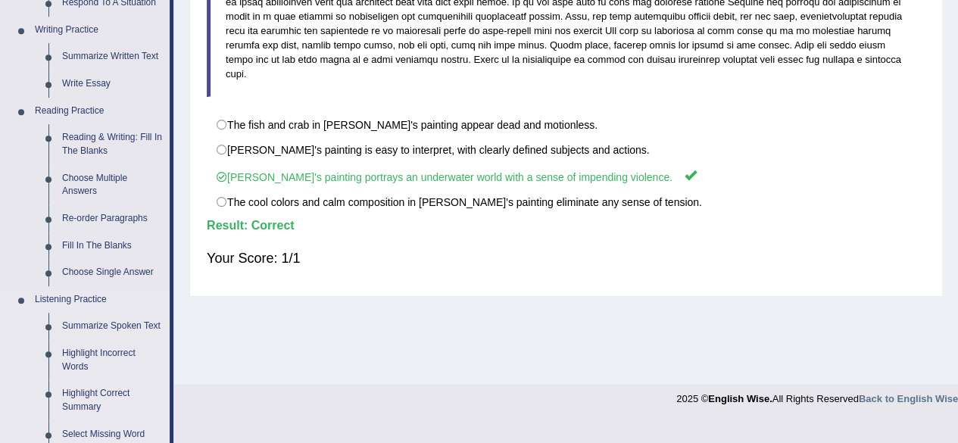
scroll to position [578, 0]
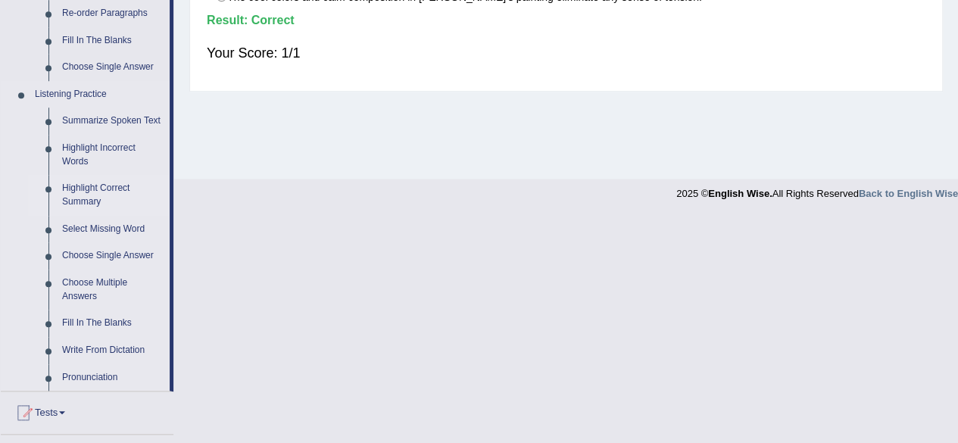
click at [118, 188] on link "Highlight Correct Summary" at bounding box center [112, 195] width 114 height 40
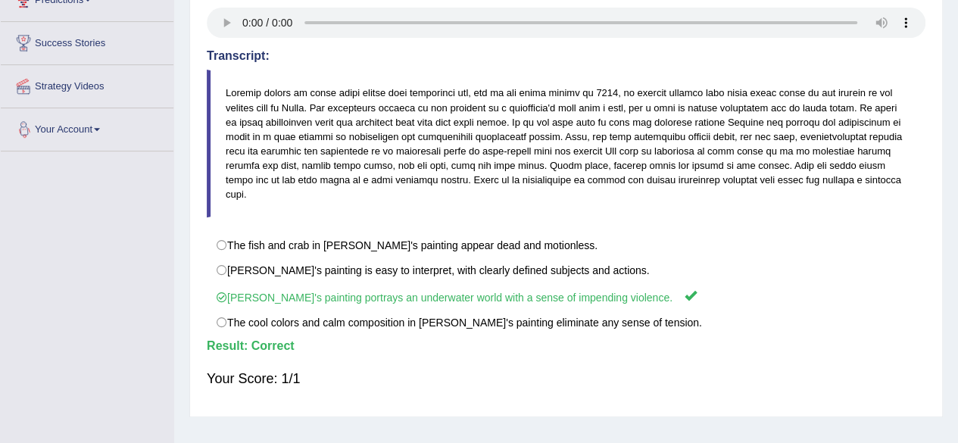
scroll to position [260, 0]
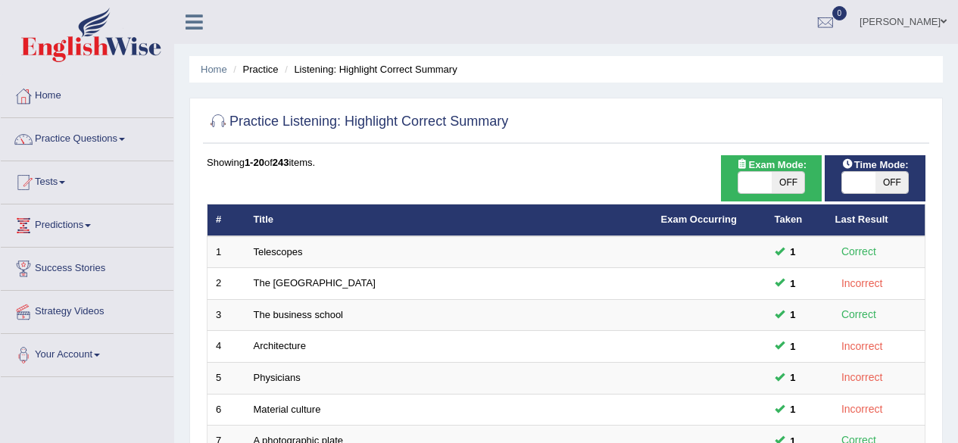
scroll to position [552, 0]
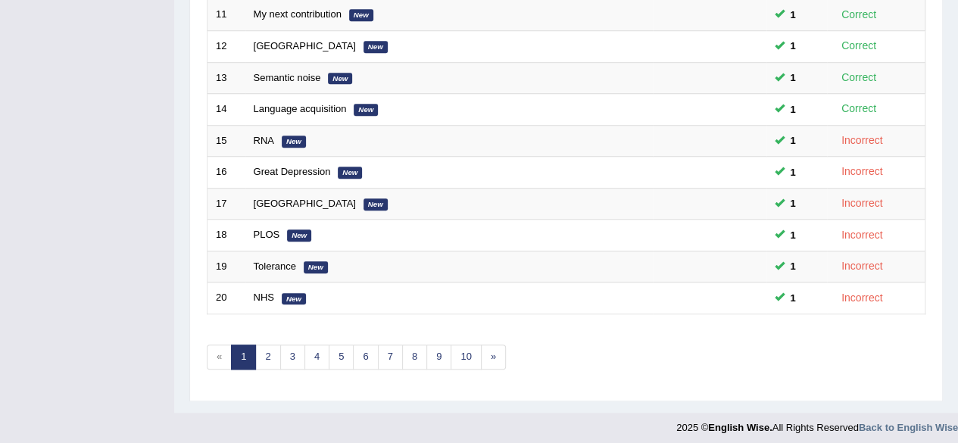
click at [269, 349] on link "2" at bounding box center [267, 356] width 25 height 25
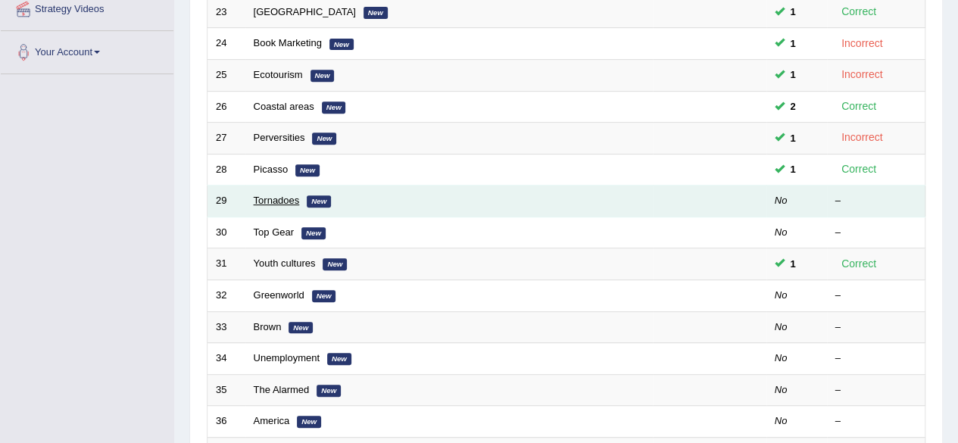
click at [276, 201] on link "Tornadoes" at bounding box center [277, 200] width 46 height 11
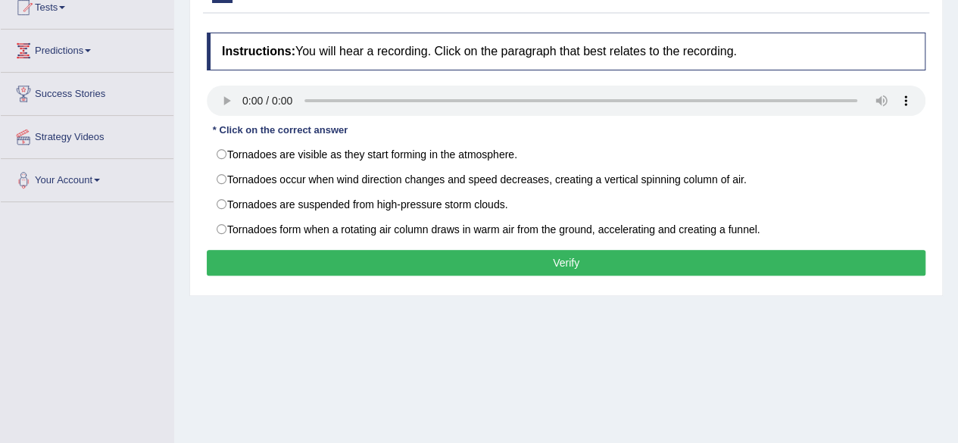
scroll to position [151, 0]
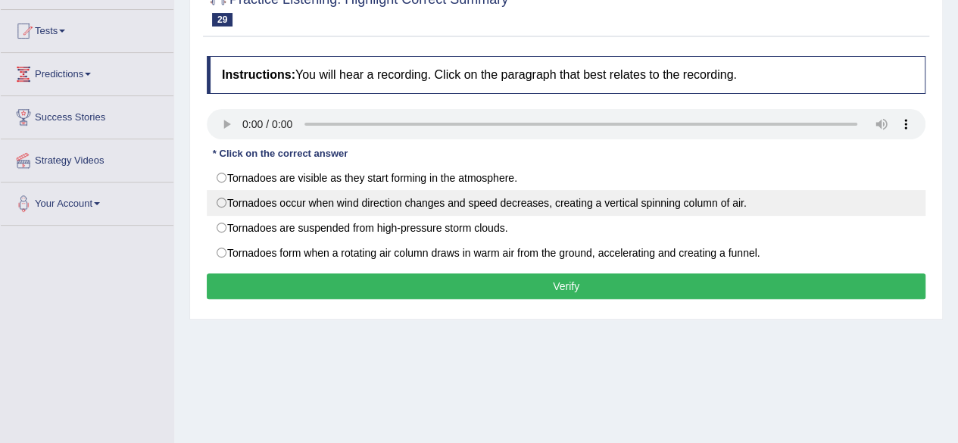
click at [581, 203] on label "Tornadoes occur when wind direction changes and speed decreases, creating a ver…" at bounding box center [566, 203] width 718 height 26
radio input "true"
click at [574, 208] on label "Tornadoes occur when wind direction changes and speed decreases, creating a ver…" at bounding box center [566, 203] width 718 height 26
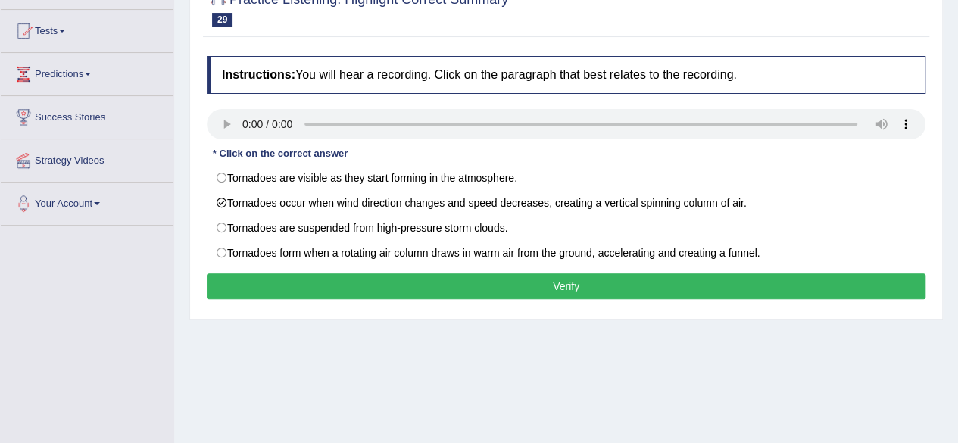
click at [554, 275] on button "Verify" at bounding box center [566, 286] width 718 height 26
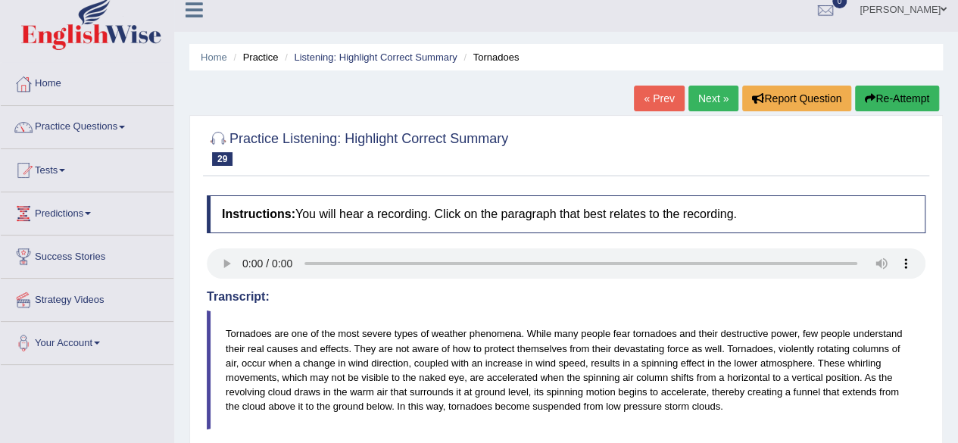
scroll to position [0, 0]
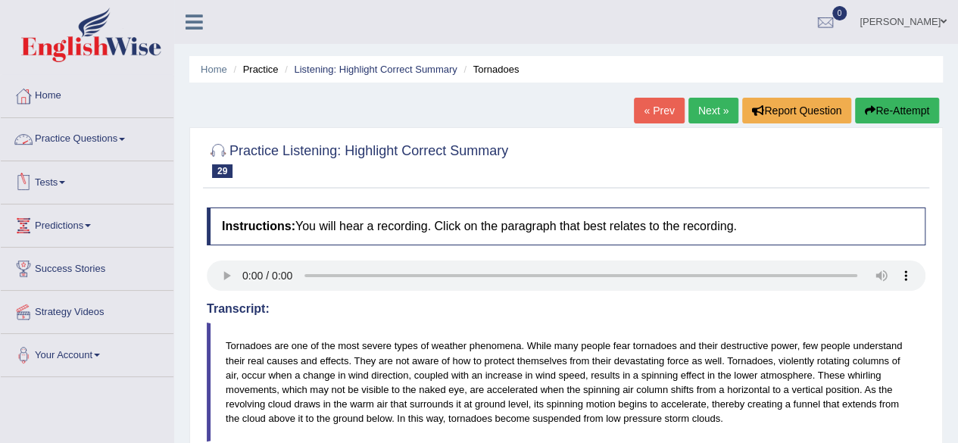
click at [94, 132] on link "Practice Questions" at bounding box center [87, 137] width 173 height 38
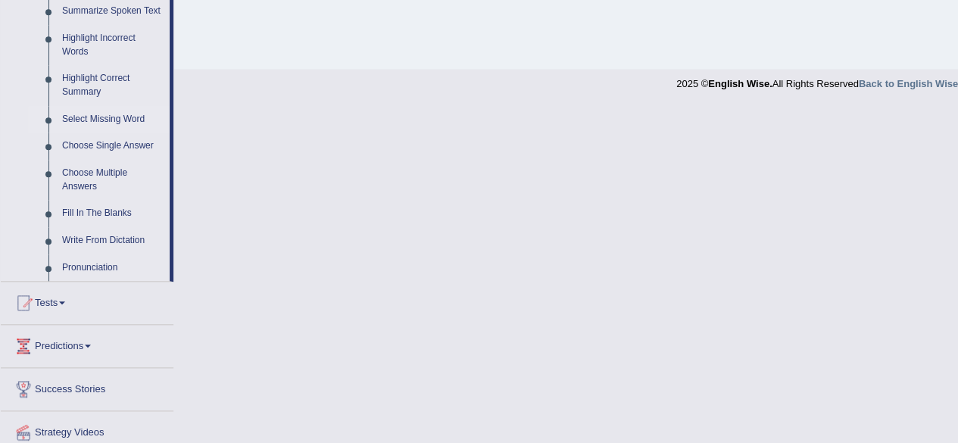
scroll to position [665, 0]
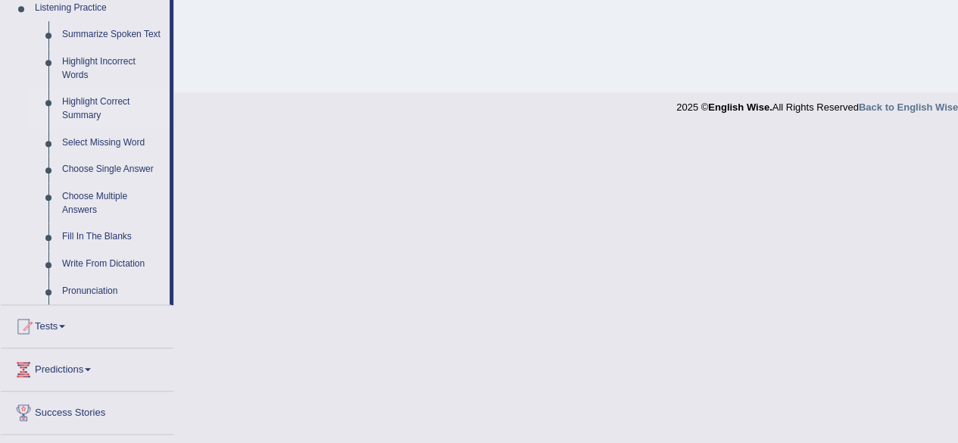
click at [123, 101] on link "Highlight Correct Summary" at bounding box center [112, 109] width 114 height 40
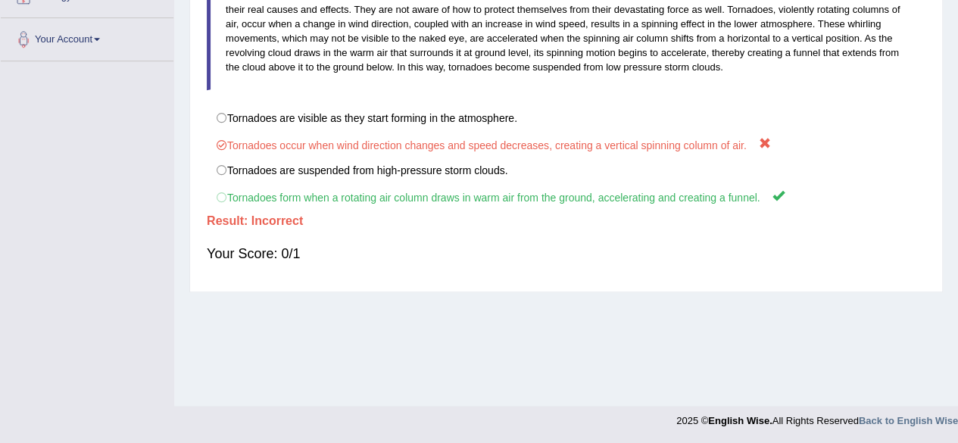
scroll to position [236, 0]
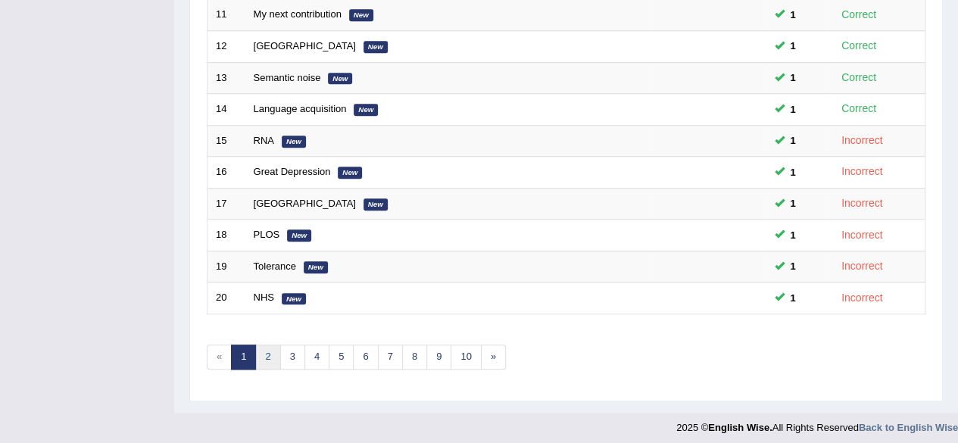
click at [262, 349] on link "2" at bounding box center [267, 356] width 25 height 25
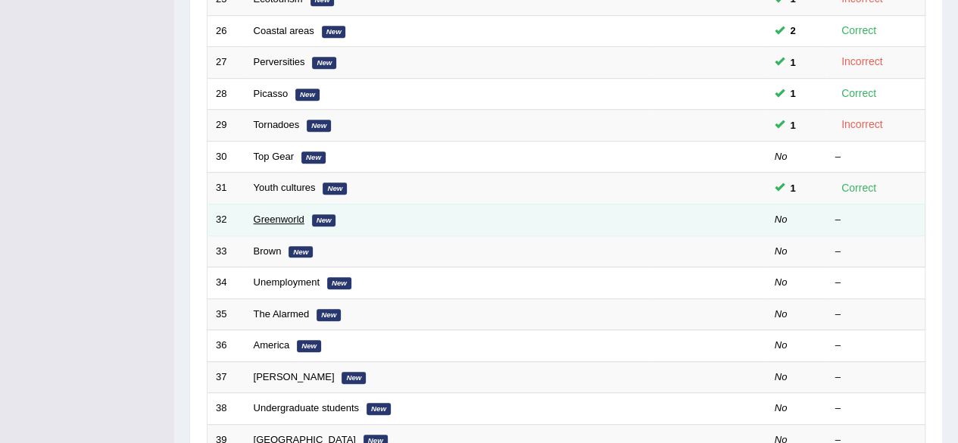
click at [286, 217] on link "Greenworld" at bounding box center [279, 218] width 51 height 11
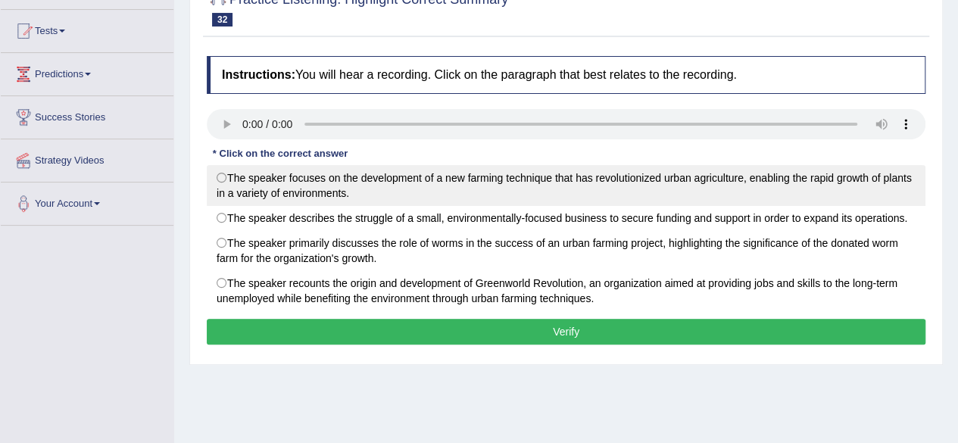
click at [262, 186] on label "The speaker focuses on the development of a new farming technique that has revo…" at bounding box center [566, 185] width 718 height 41
radio input "true"
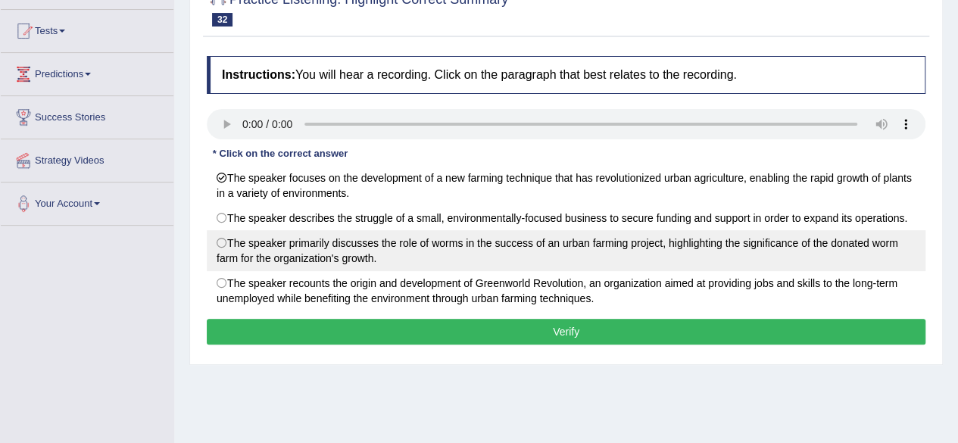
click at [295, 243] on label "The speaker primarily discusses the role of worms in the success of an urban fa…" at bounding box center [566, 250] width 718 height 41
radio input "true"
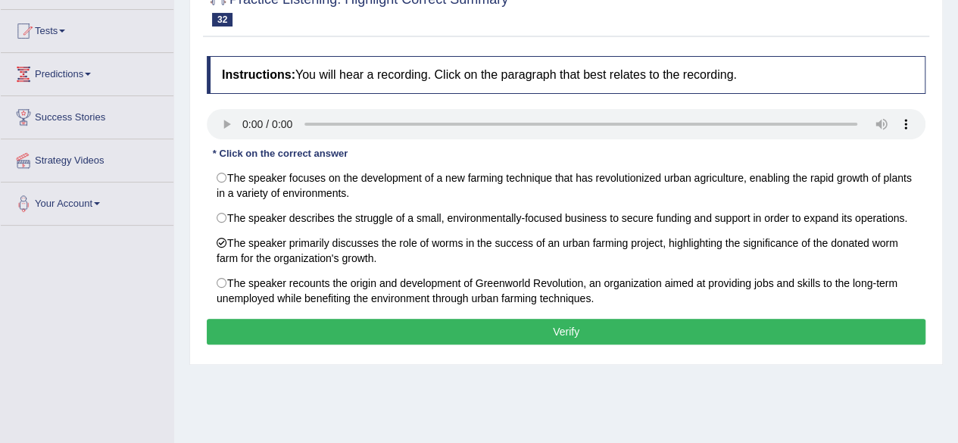
click at [360, 325] on button "Verify" at bounding box center [566, 332] width 718 height 26
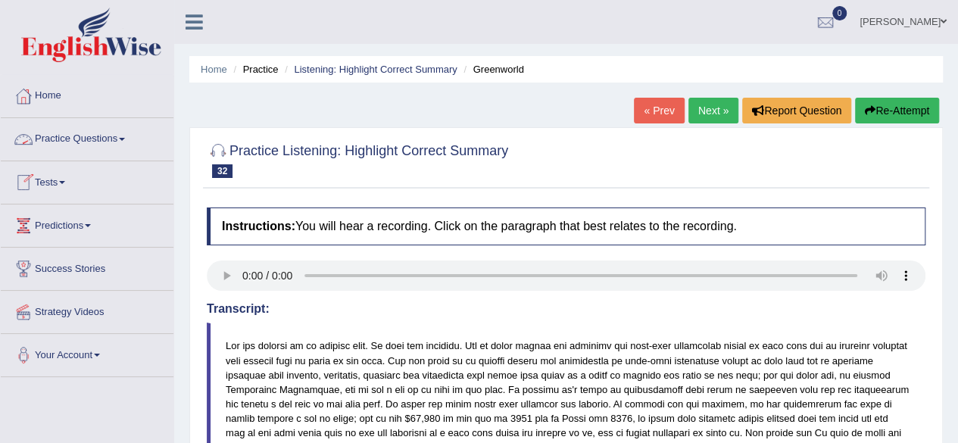
click at [89, 132] on link "Practice Questions" at bounding box center [87, 137] width 173 height 38
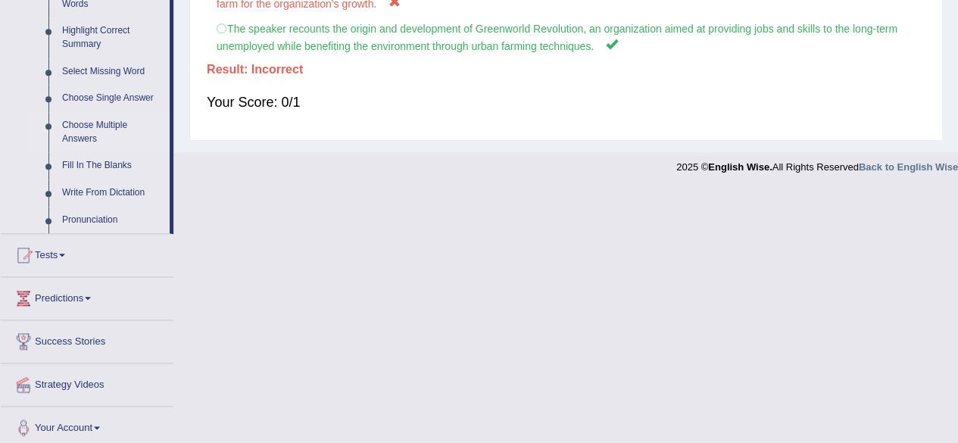
scroll to position [589, 0]
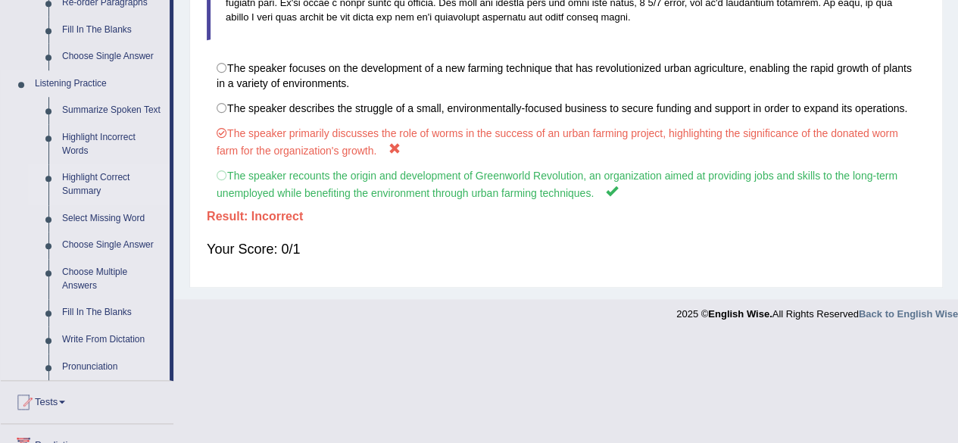
click at [92, 176] on link "Highlight Correct Summary" at bounding box center [112, 184] width 114 height 40
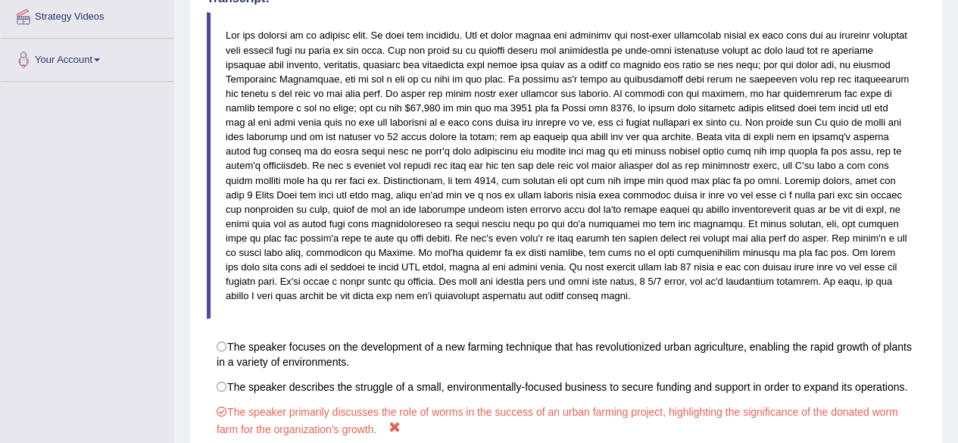
scroll to position [481, 0]
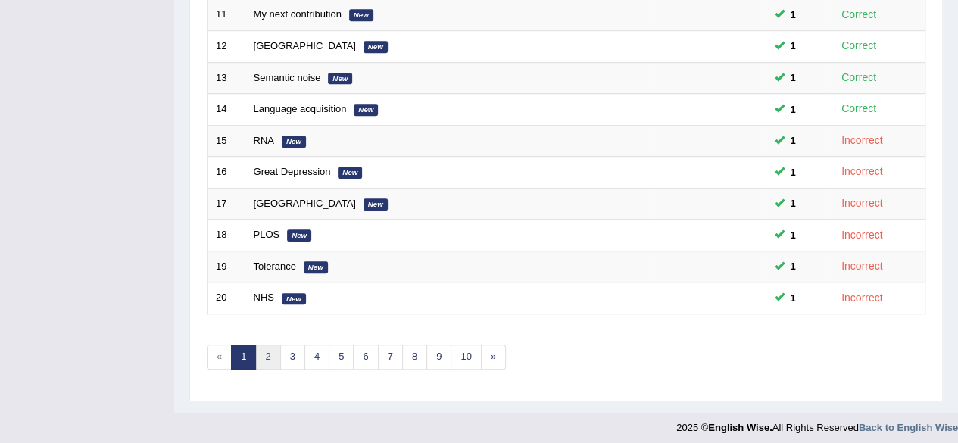
click at [266, 344] on link "2" at bounding box center [267, 356] width 25 height 25
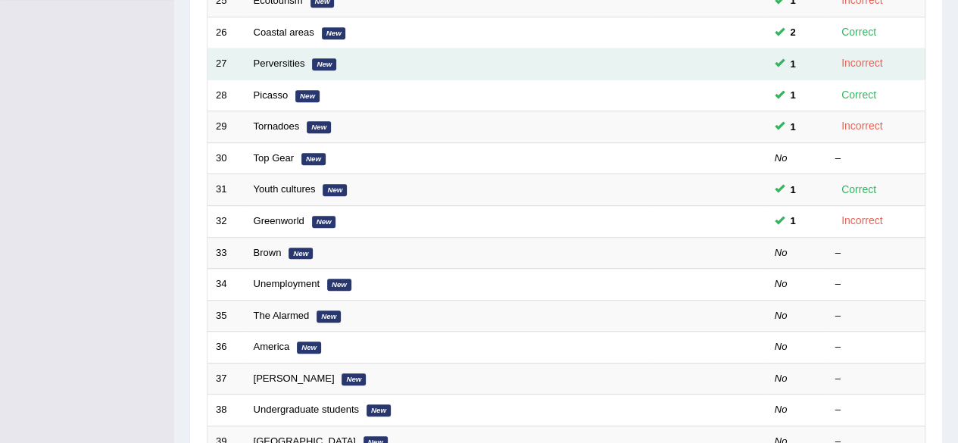
scroll to position [378, 0]
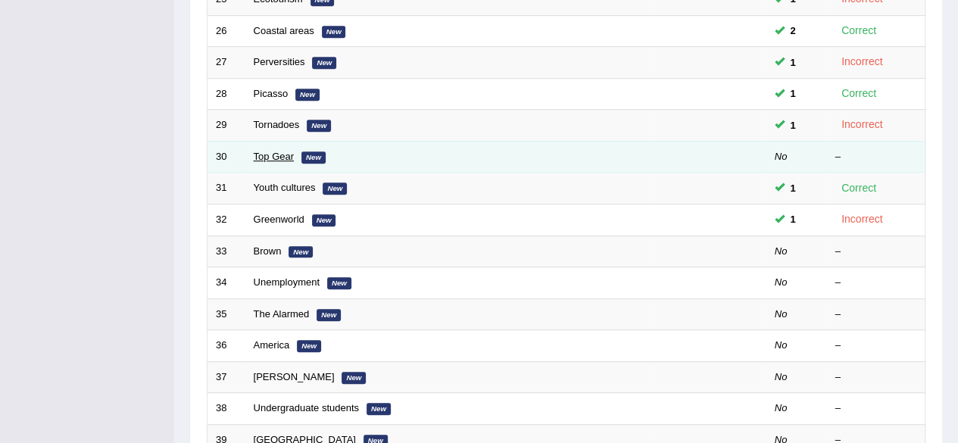
click at [274, 155] on link "Top Gear" at bounding box center [274, 156] width 40 height 11
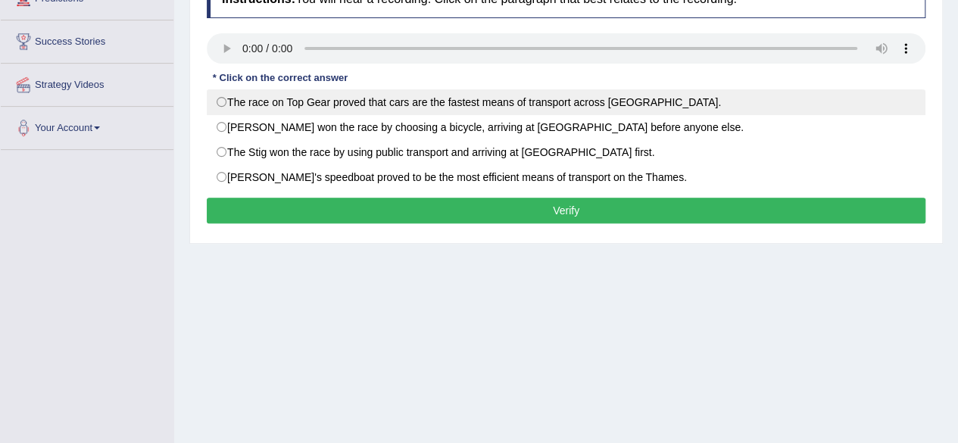
click at [488, 99] on label "The race on Top Gear proved that cars are the fastest means of transport across…" at bounding box center [566, 102] width 718 height 26
radio input "true"
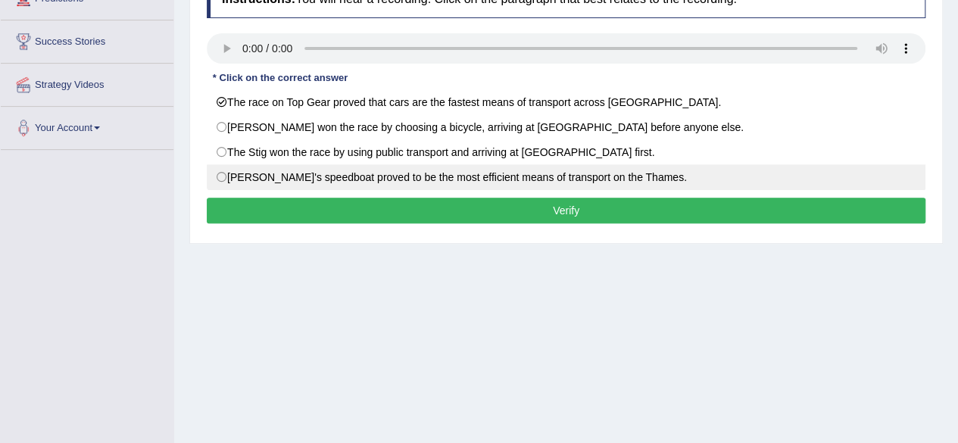
click at [430, 175] on label "Jeremy's speedboat proved to be the most efficient means of transport on the Th…" at bounding box center [566, 177] width 718 height 26
radio input "true"
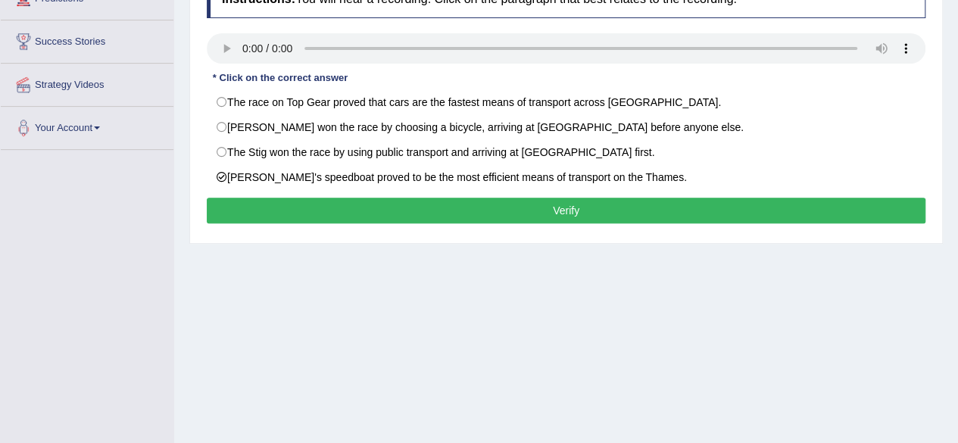
click at [400, 207] on button "Verify" at bounding box center [566, 211] width 718 height 26
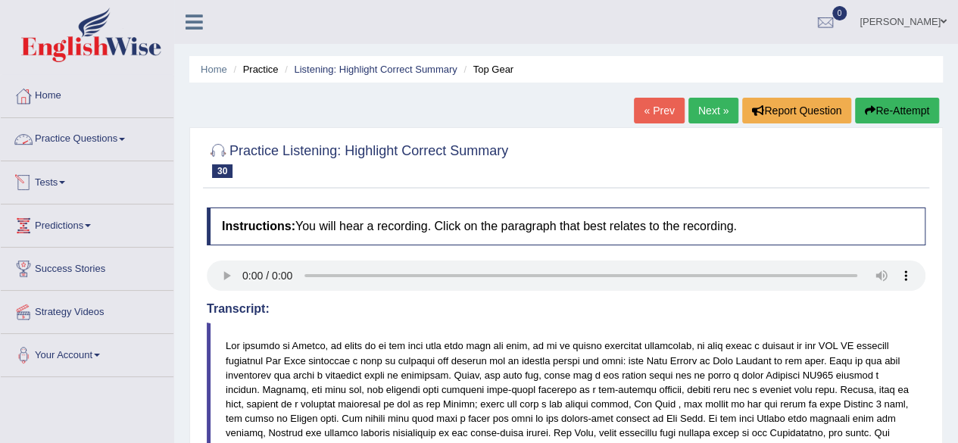
click at [91, 139] on link "Practice Questions" at bounding box center [87, 137] width 173 height 38
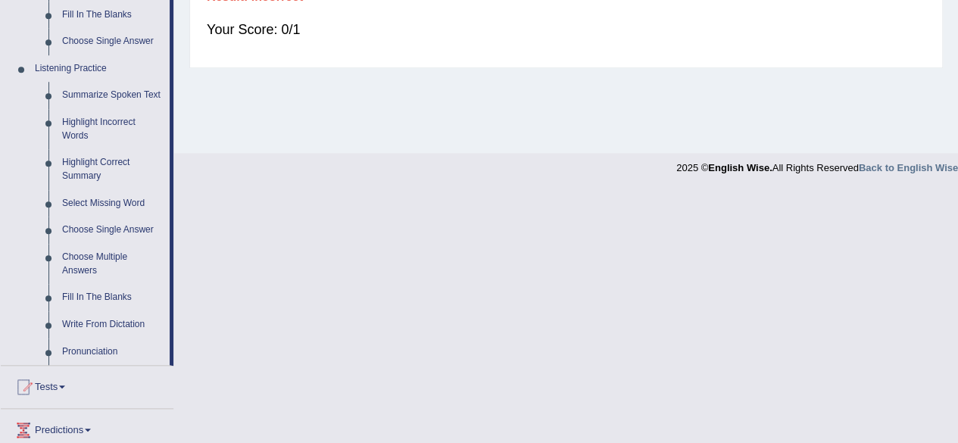
scroll to position [606, 0]
click at [97, 160] on link "Highlight Correct Summary" at bounding box center [112, 168] width 114 height 40
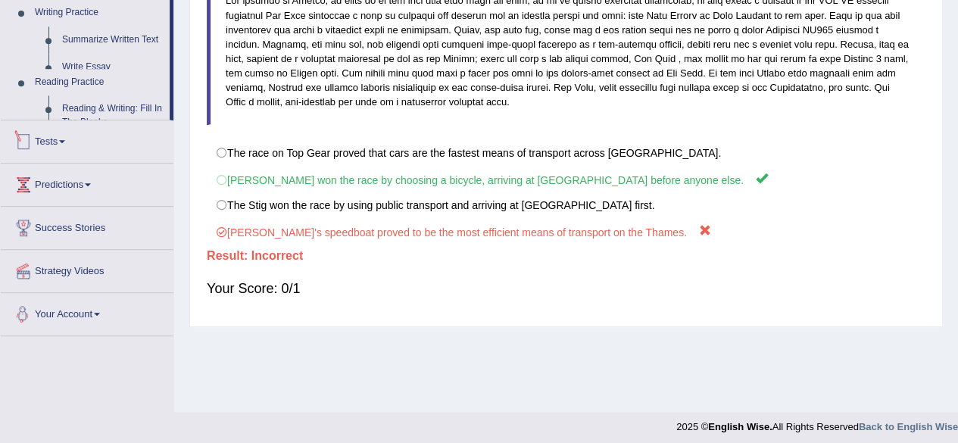
scroll to position [351, 0]
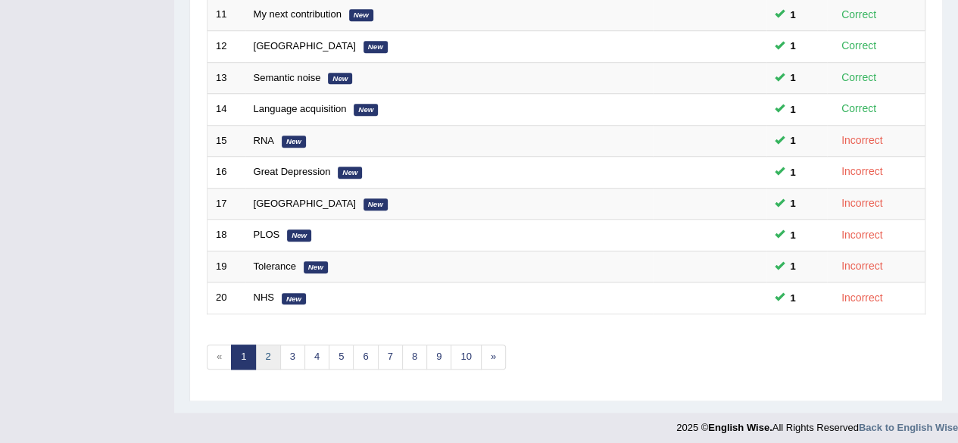
click at [266, 347] on link "2" at bounding box center [267, 356] width 25 height 25
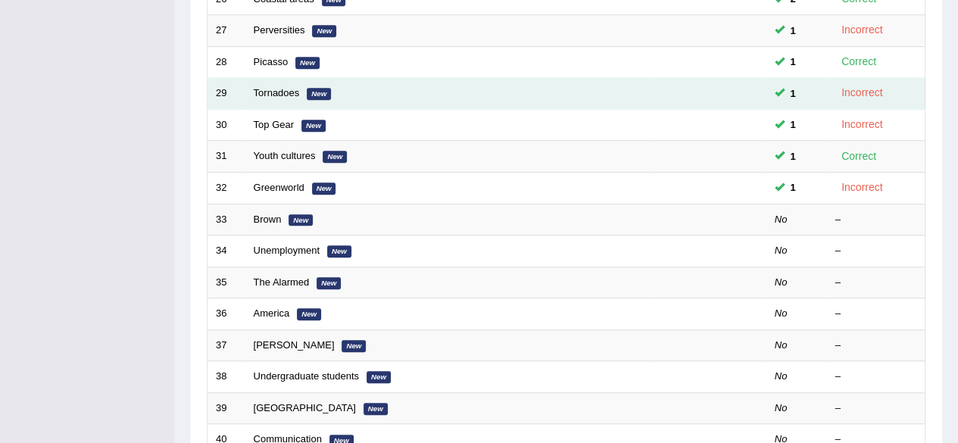
scroll to position [454, 0]
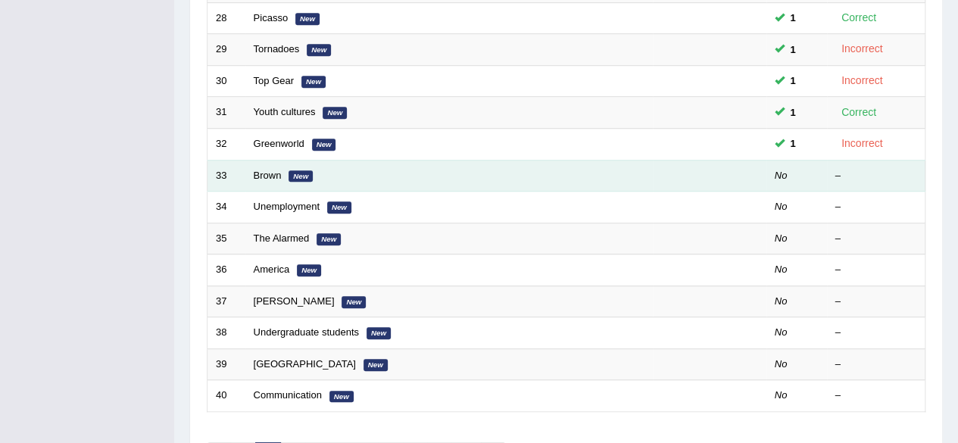
click at [302, 172] on em "New" at bounding box center [300, 176] width 24 height 12
click at [302, 176] on em "New" at bounding box center [300, 176] width 24 height 12
click at [276, 170] on link "Brown" at bounding box center [268, 175] width 28 height 11
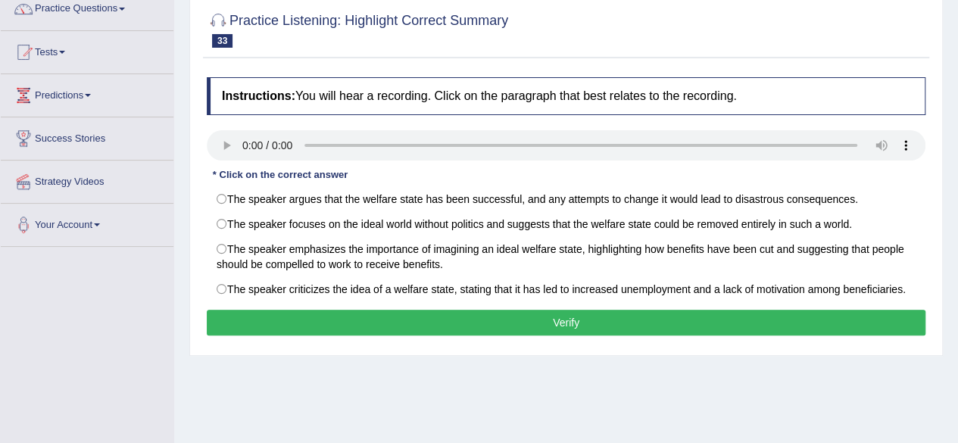
scroll to position [151, 0]
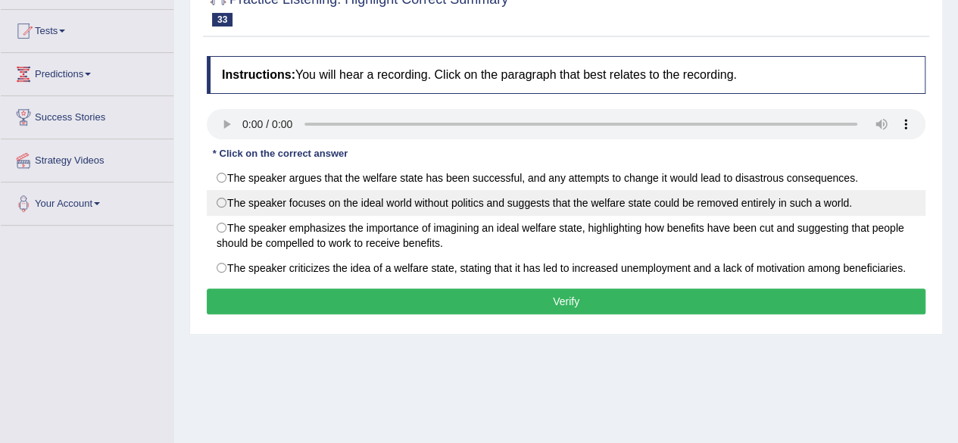
click at [325, 202] on label "The speaker focuses on the ideal world without politics and suggests that the w…" at bounding box center [566, 203] width 718 height 26
radio input "true"
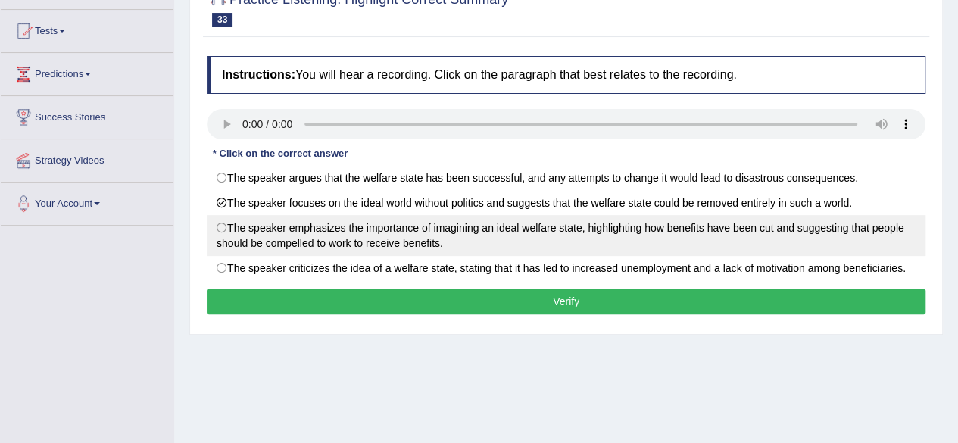
click at [366, 223] on label "The speaker emphasizes the importance of imagining an ideal welfare state, high…" at bounding box center [566, 235] width 718 height 41
radio input "true"
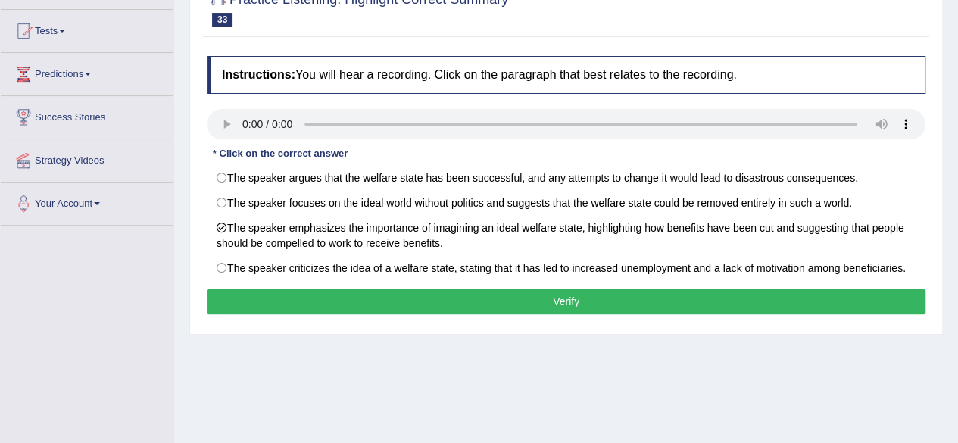
click at [361, 280] on div "Instructions: You will hear a recording. Click on the paragraph that best relat…" at bounding box center [566, 187] width 726 height 278
click at [363, 291] on button "Verify" at bounding box center [566, 301] width 718 height 26
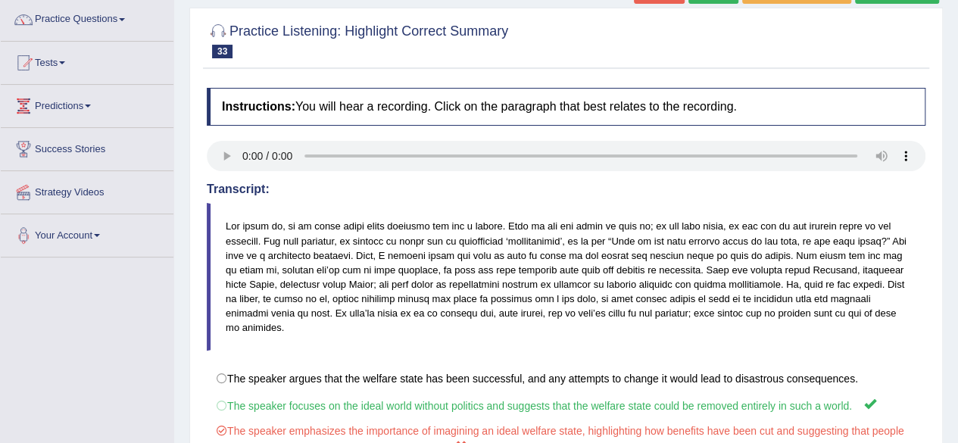
scroll to position [0, 0]
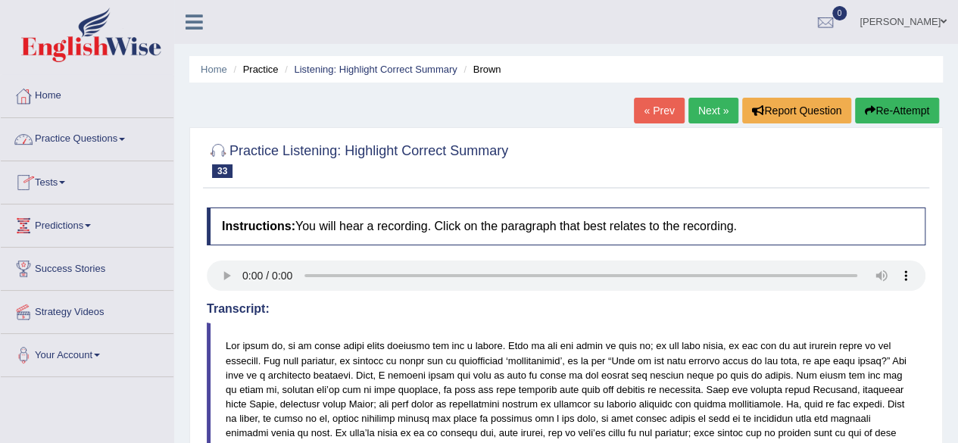
click at [115, 130] on link "Practice Questions" at bounding box center [87, 137] width 173 height 38
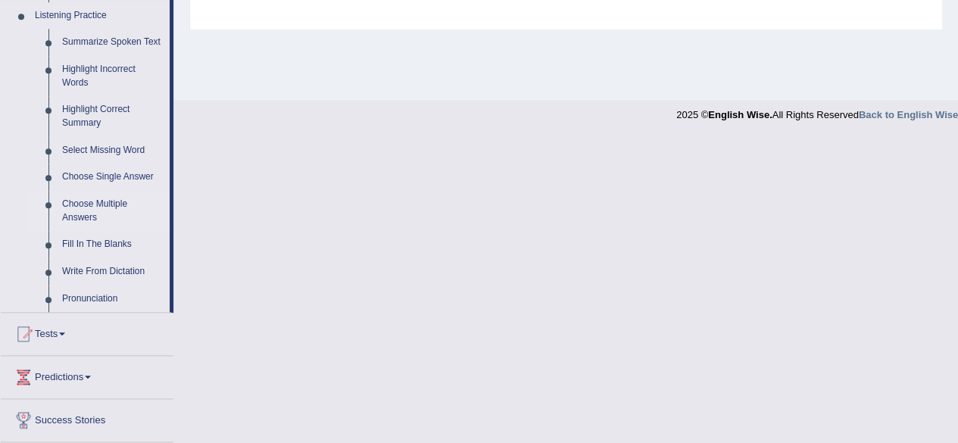
scroll to position [681, 0]
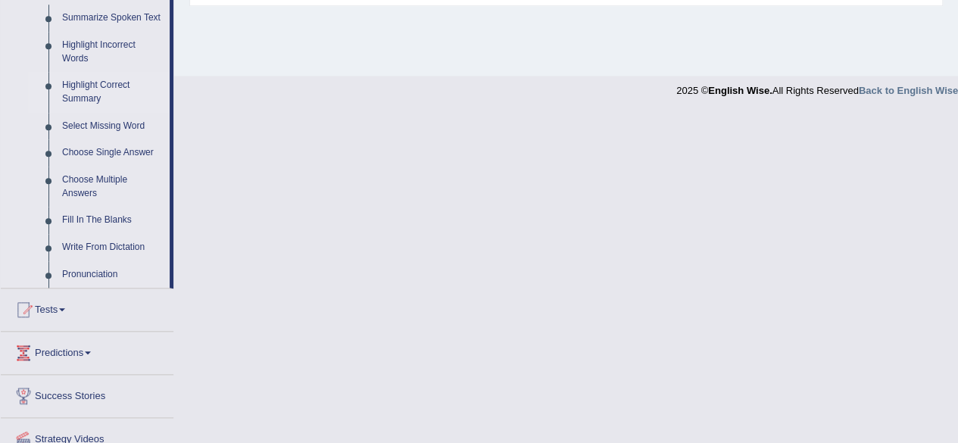
click at [108, 83] on link "Highlight Correct Summary" at bounding box center [112, 92] width 114 height 40
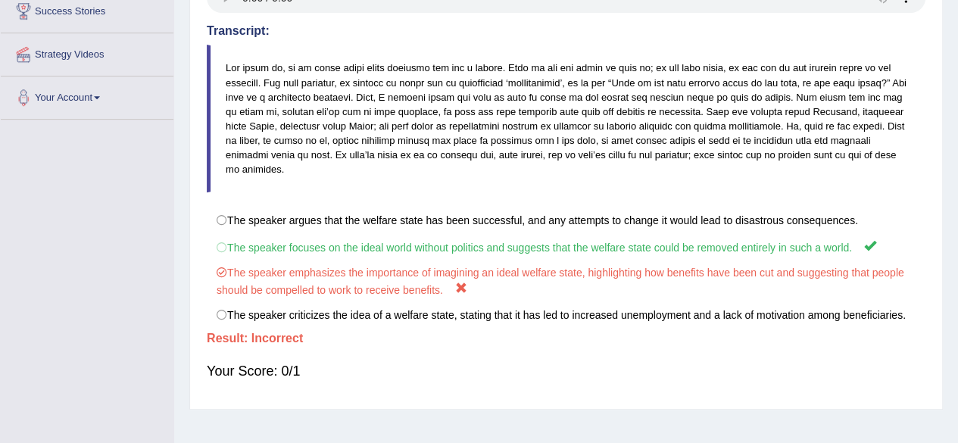
scroll to position [319, 0]
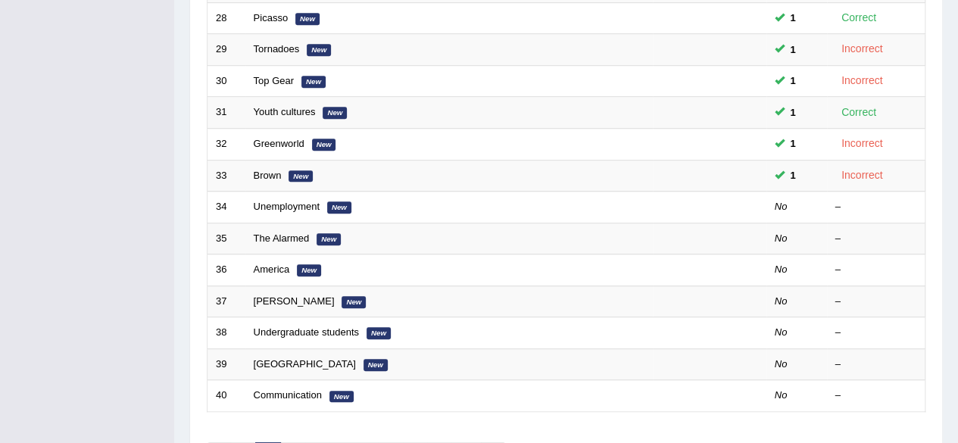
click at [276, 202] on link "Unemployment" at bounding box center [287, 206] width 66 height 11
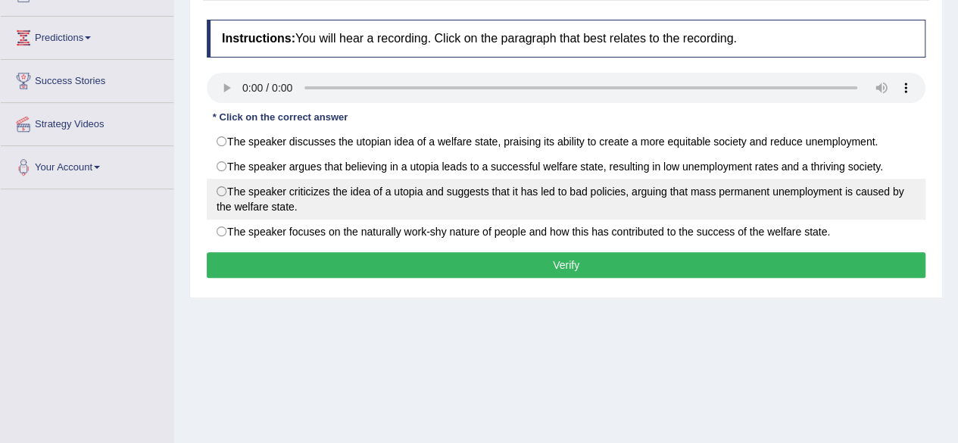
click at [310, 185] on label "The speaker criticizes the idea of a utopia and suggests that it has led to bad…" at bounding box center [566, 199] width 718 height 41
radio input "true"
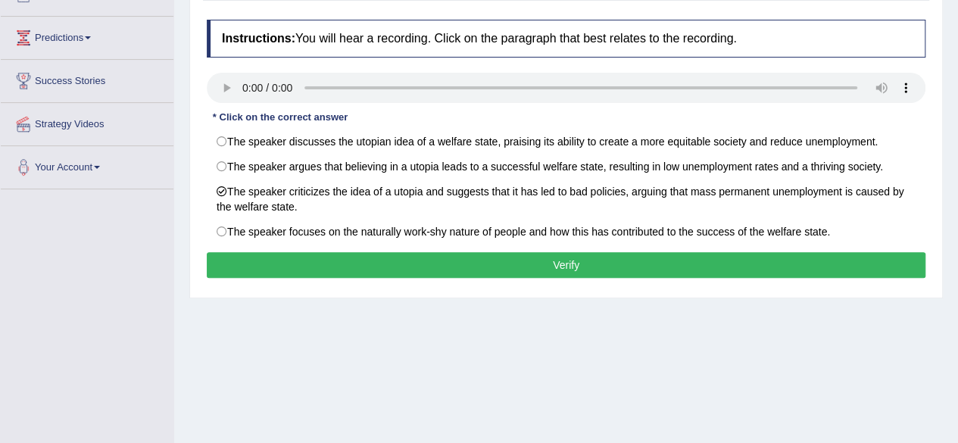
click at [386, 254] on button "Verify" at bounding box center [566, 265] width 718 height 26
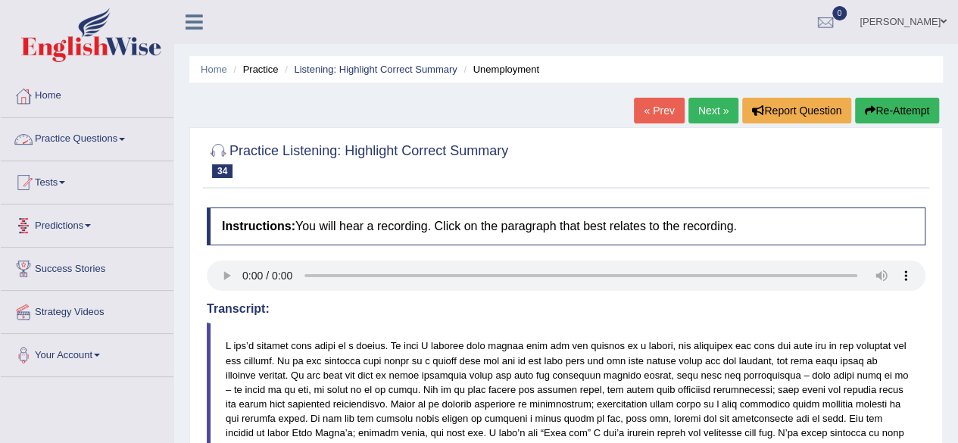
click at [62, 139] on link "Practice Questions" at bounding box center [87, 137] width 173 height 38
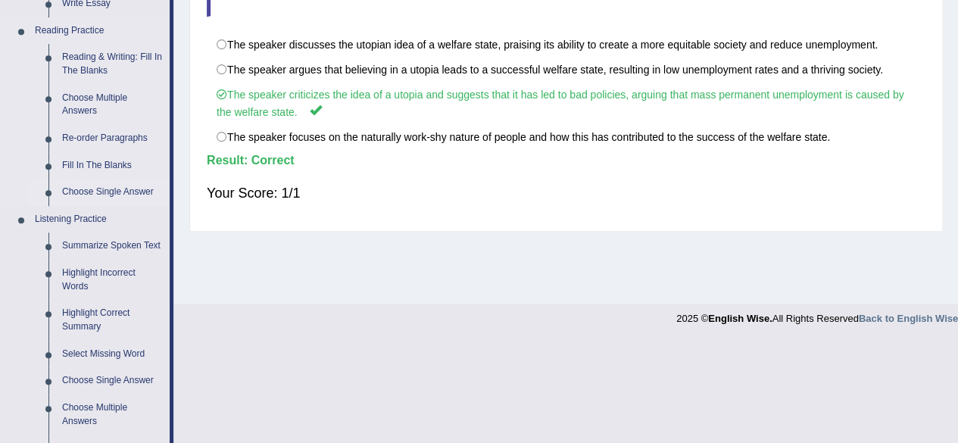
scroll to position [454, 0]
click at [98, 313] on link "Highlight Correct Summary" at bounding box center [112, 319] width 114 height 40
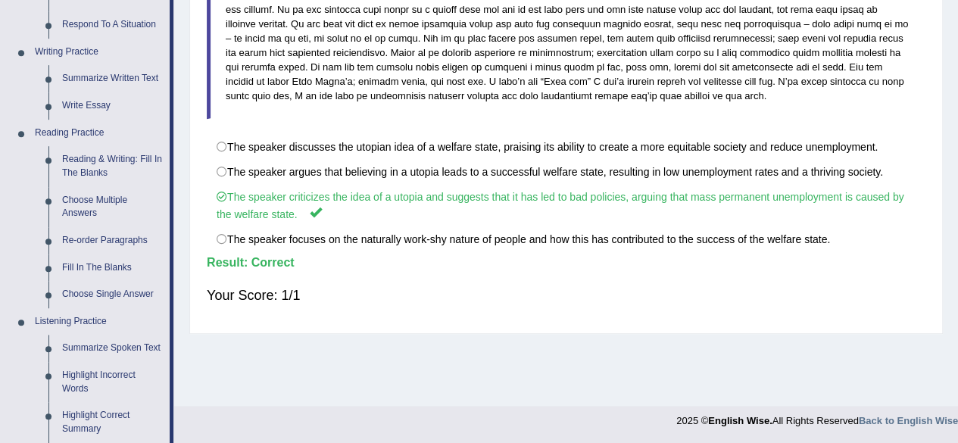
scroll to position [715, 0]
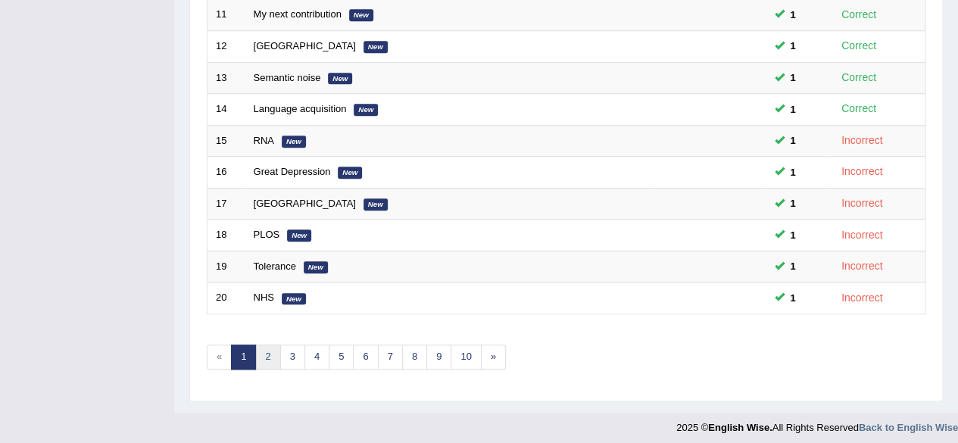
click at [266, 349] on link "2" at bounding box center [267, 356] width 25 height 25
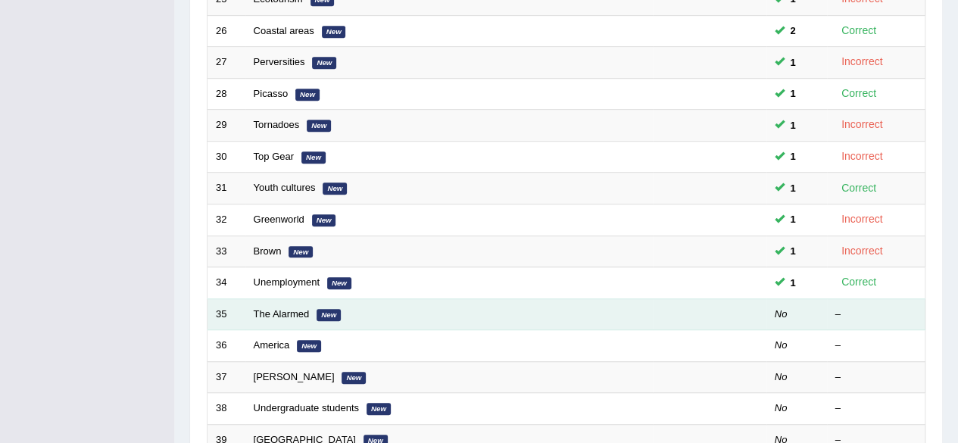
click at [272, 303] on td "The Alarmed New" at bounding box center [448, 314] width 407 height 32
click at [280, 309] on link "The Alarmed" at bounding box center [282, 313] width 56 height 11
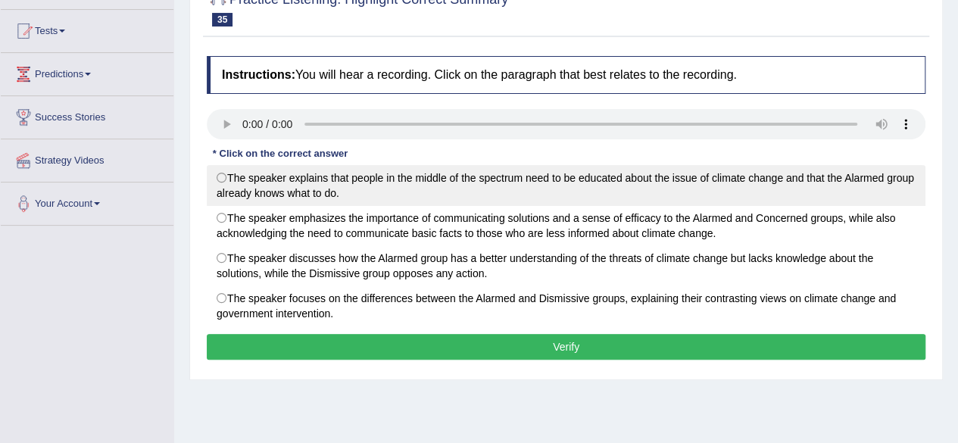
click at [276, 170] on label "The speaker explains that people in the middle of the spectrum need to be educa…" at bounding box center [566, 185] width 718 height 41
radio input "true"
click at [276, 170] on label "The speaker explains that people in the middle of the spectrum need to be educa…" at bounding box center [566, 185] width 718 height 41
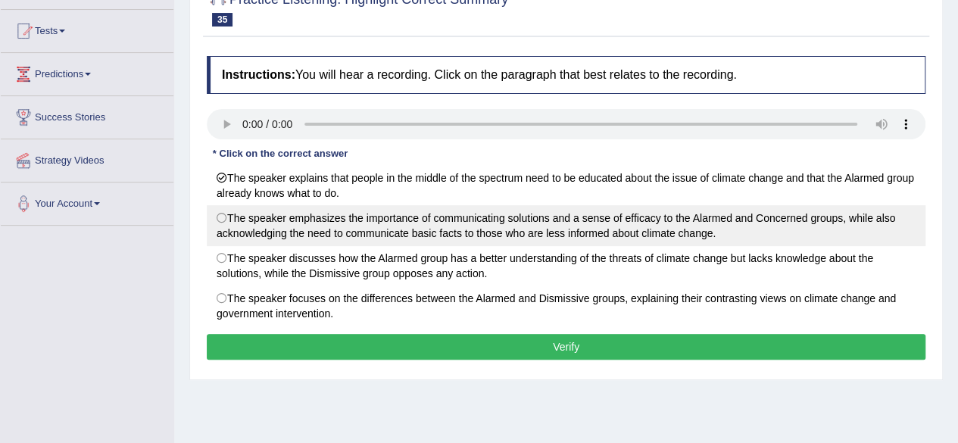
click at [329, 224] on label "The speaker emphasizes the importance of communicating solutions and a sense of…" at bounding box center [566, 225] width 718 height 41
radio input "true"
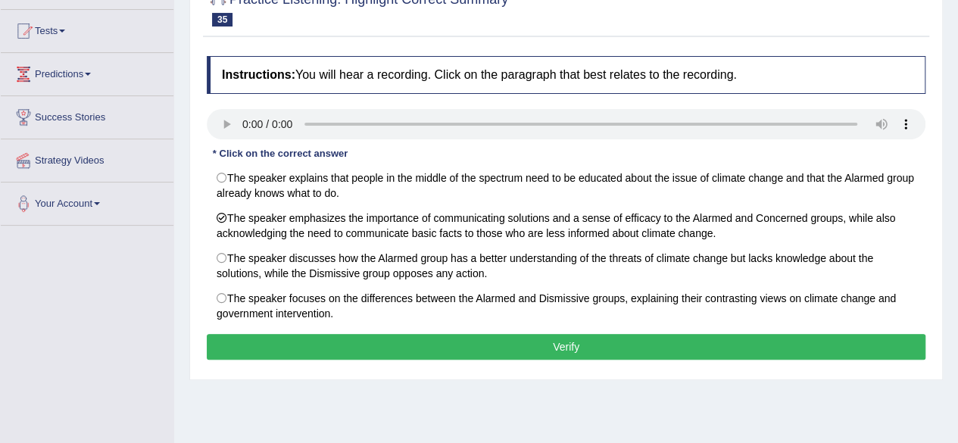
click at [383, 338] on button "Verify" at bounding box center [566, 347] width 718 height 26
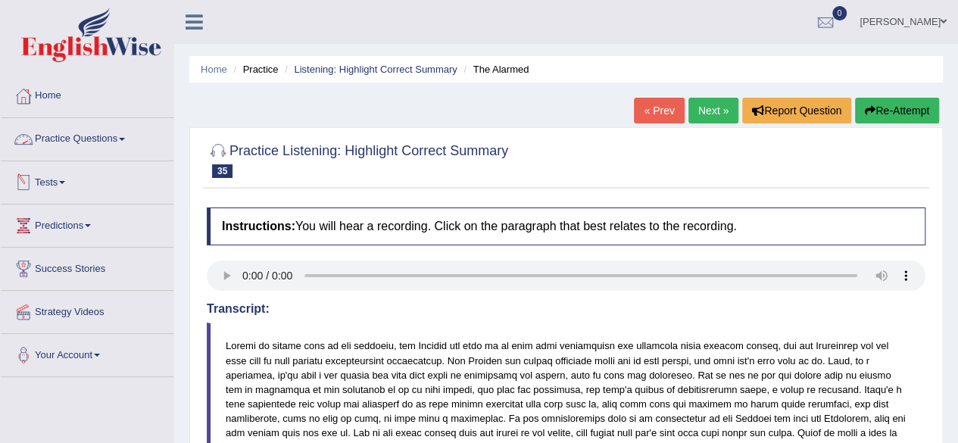
click at [53, 137] on link "Practice Questions" at bounding box center [87, 137] width 173 height 38
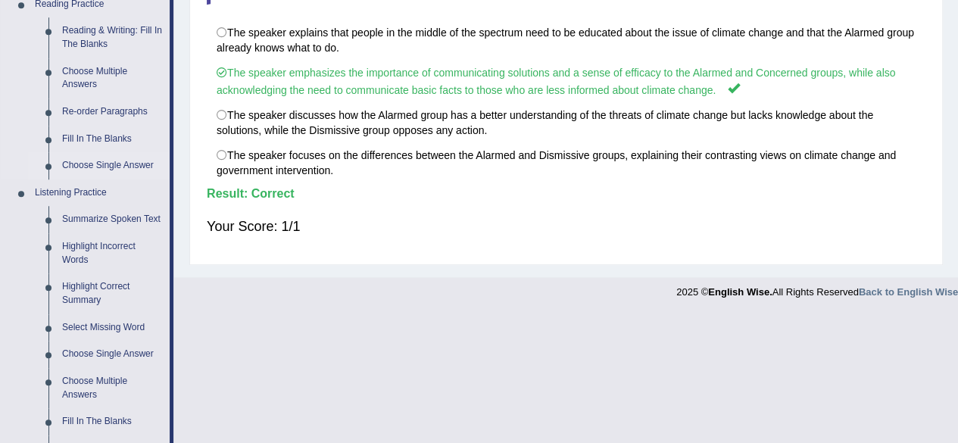
scroll to position [530, 0]
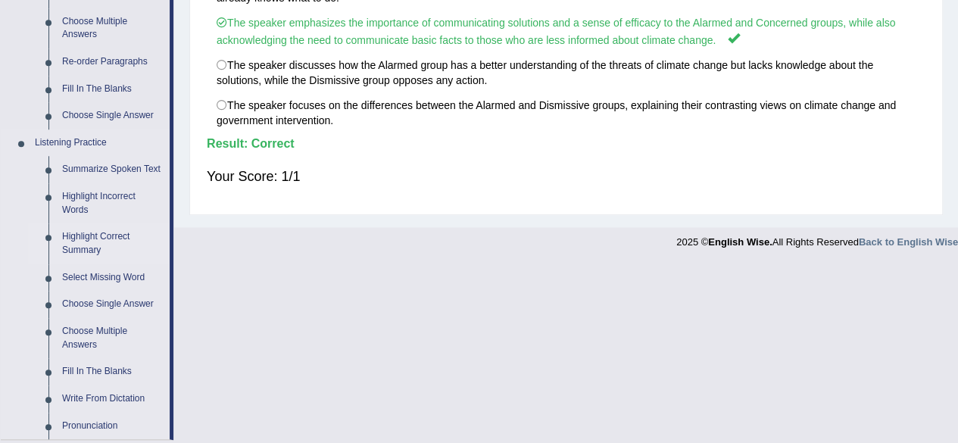
click at [87, 240] on link "Highlight Correct Summary" at bounding box center [112, 243] width 114 height 40
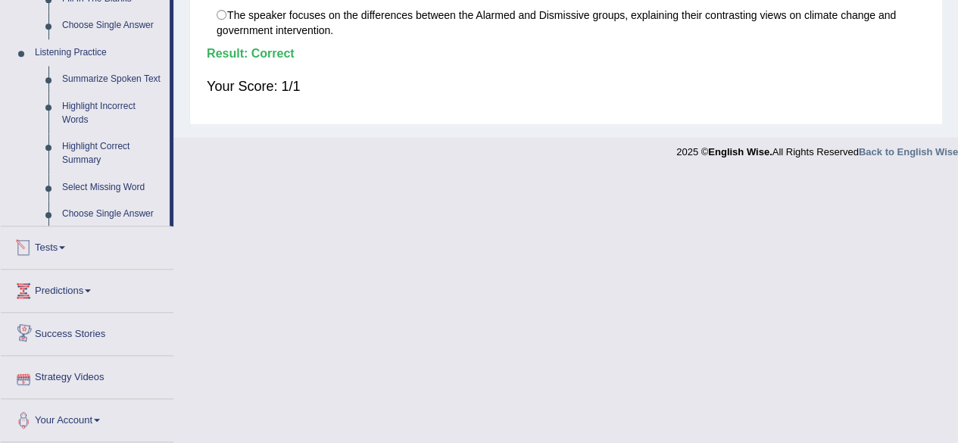
scroll to position [556, 0]
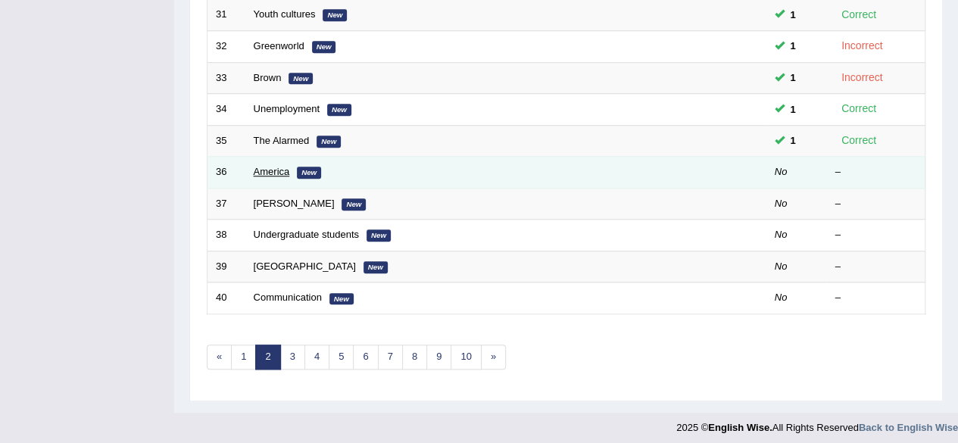
click at [268, 166] on link "America" at bounding box center [272, 171] width 36 height 11
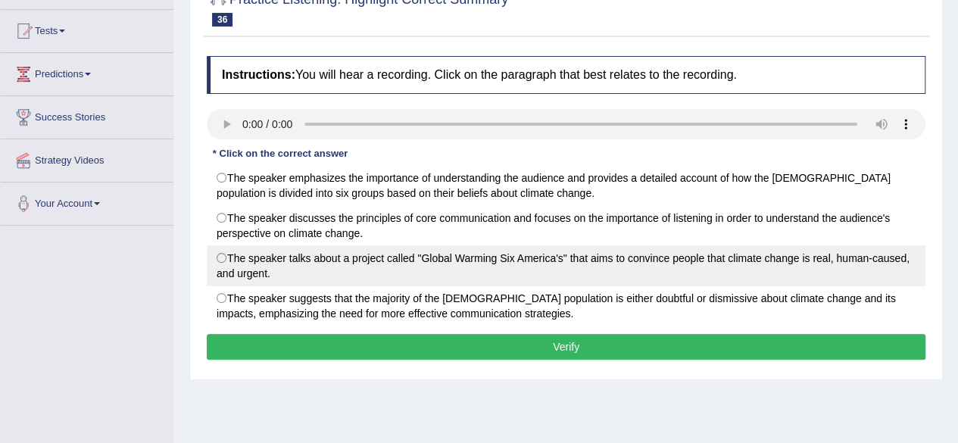
click at [334, 265] on label "The speaker talks about a project called "Global Warming Six America's" that ai…" at bounding box center [566, 265] width 718 height 41
radio input "true"
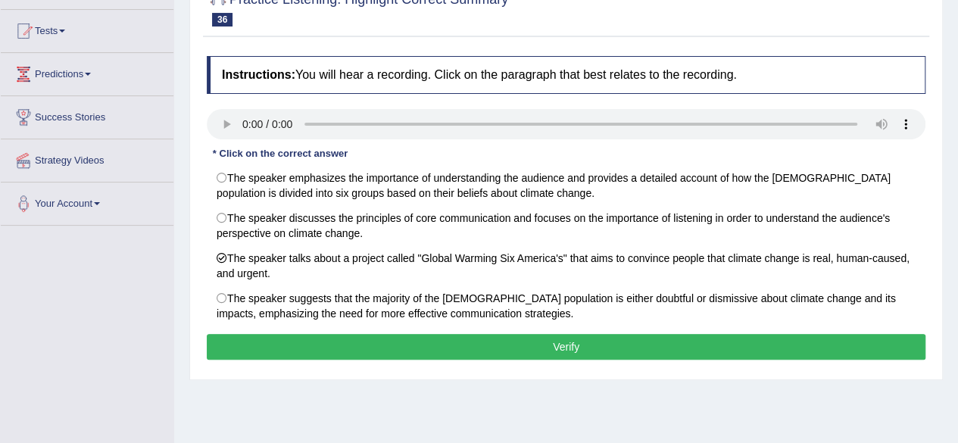
click at [355, 338] on button "Verify" at bounding box center [566, 347] width 718 height 26
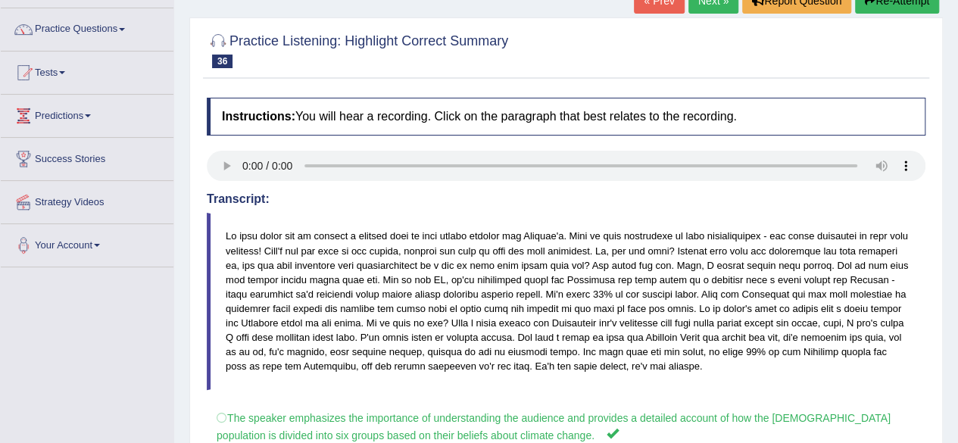
scroll to position [76, 0]
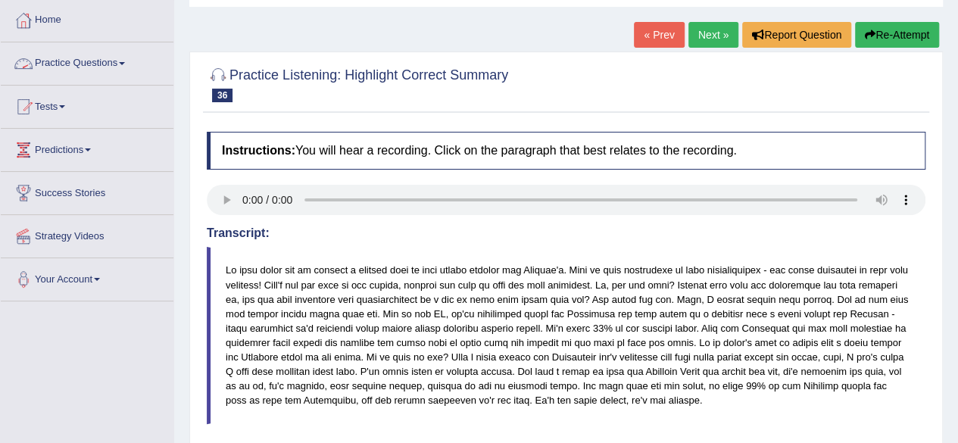
click at [73, 59] on link "Practice Questions" at bounding box center [87, 61] width 173 height 38
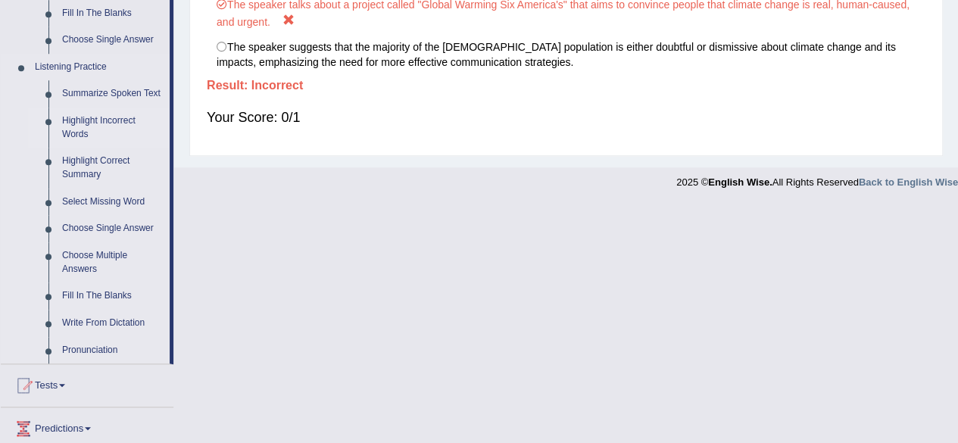
scroll to position [740, 0]
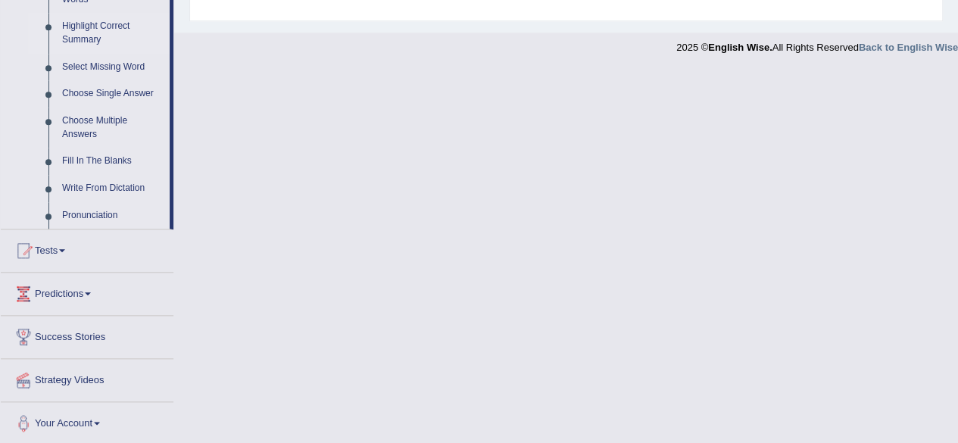
click at [107, 23] on link "Highlight Correct Summary" at bounding box center [112, 33] width 114 height 40
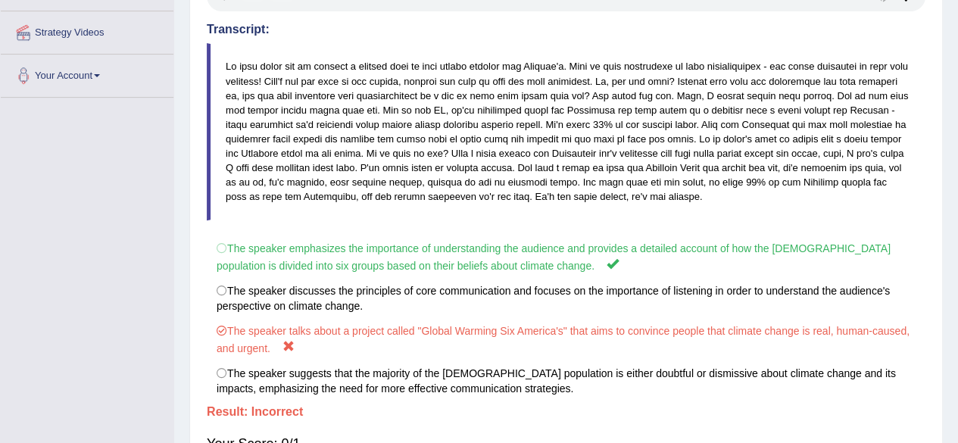
scroll to position [366, 0]
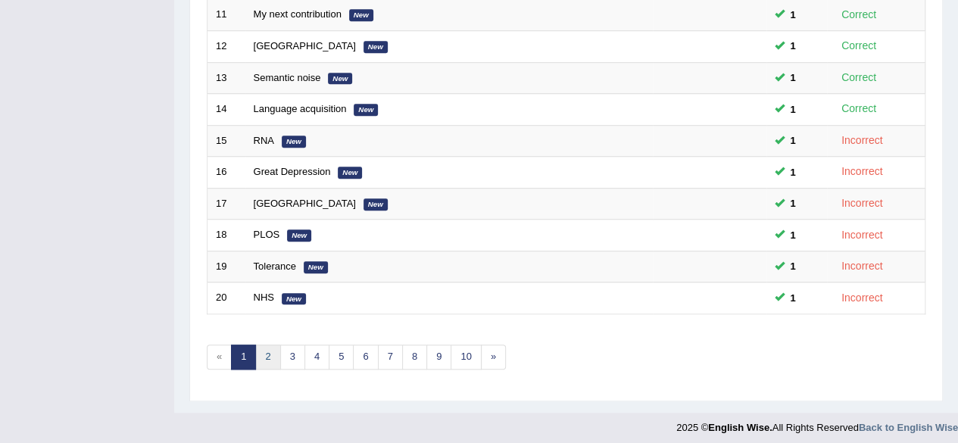
scroll to position [552, 0]
click at [266, 349] on link "2" at bounding box center [267, 356] width 25 height 25
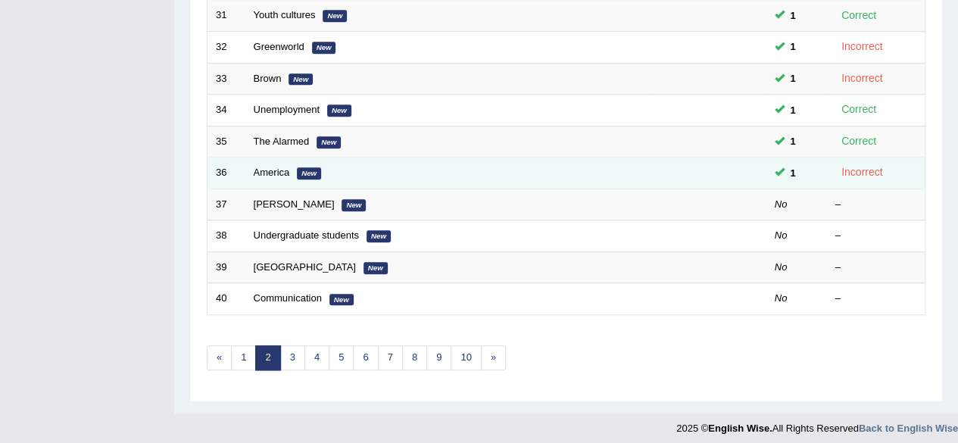
scroll to position [552, 0]
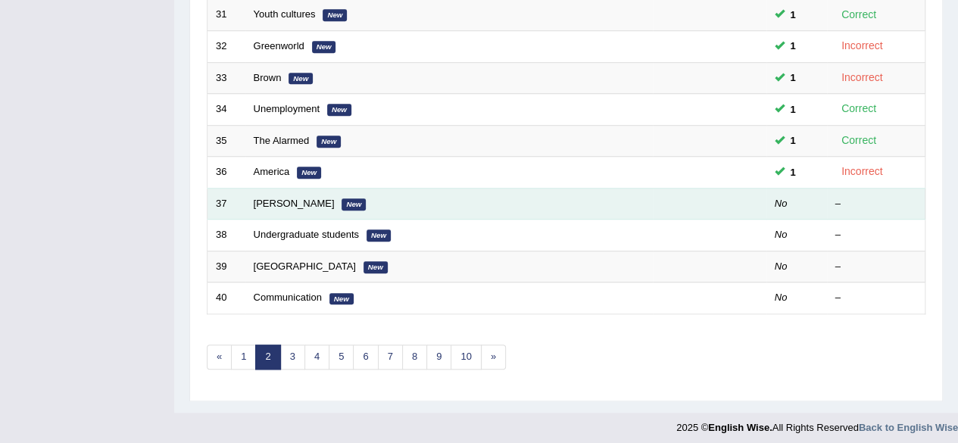
click at [341, 199] on em "New" at bounding box center [353, 204] width 24 height 12
click at [271, 198] on link "[PERSON_NAME]" at bounding box center [294, 203] width 81 height 11
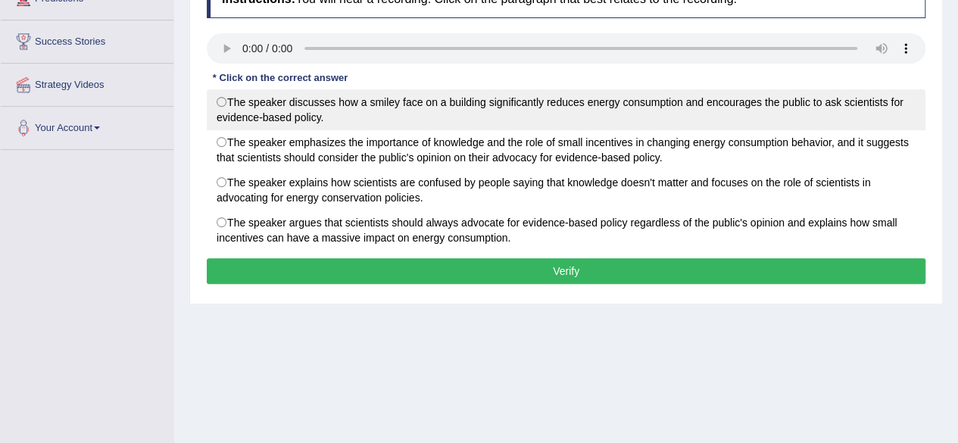
click at [406, 109] on label "The speaker discusses how a smiley face on a building significantly reduces ene…" at bounding box center [566, 109] width 718 height 41
radio input "true"
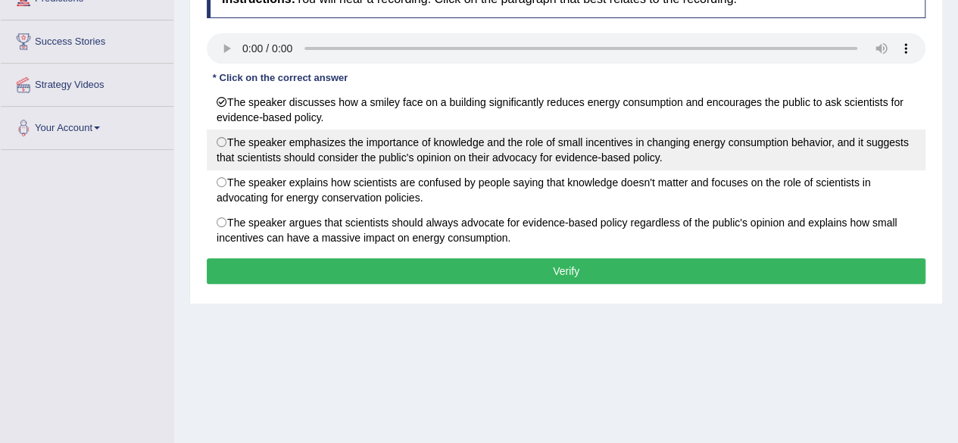
click at [455, 151] on label "The speaker emphasizes the importance of knowledge and the role of small incent…" at bounding box center [566, 149] width 718 height 41
radio input "true"
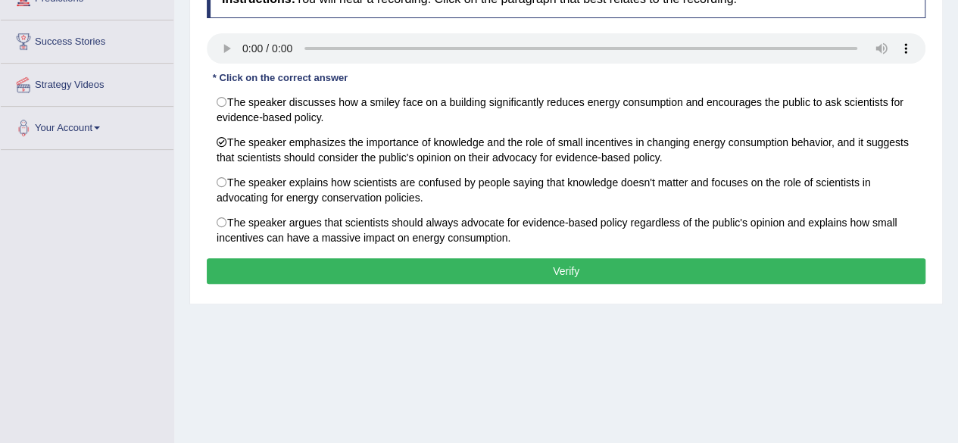
click at [328, 262] on button "Verify" at bounding box center [566, 271] width 718 height 26
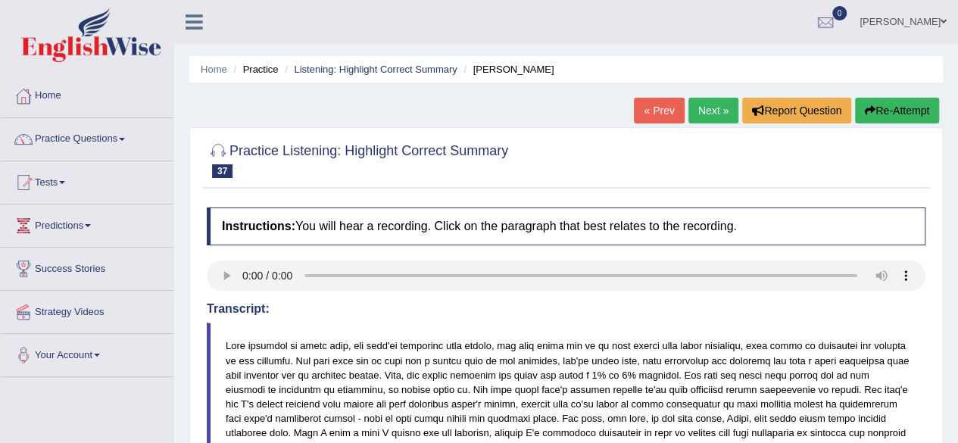
click at [78, 137] on link "Practice Questions" at bounding box center [87, 137] width 173 height 38
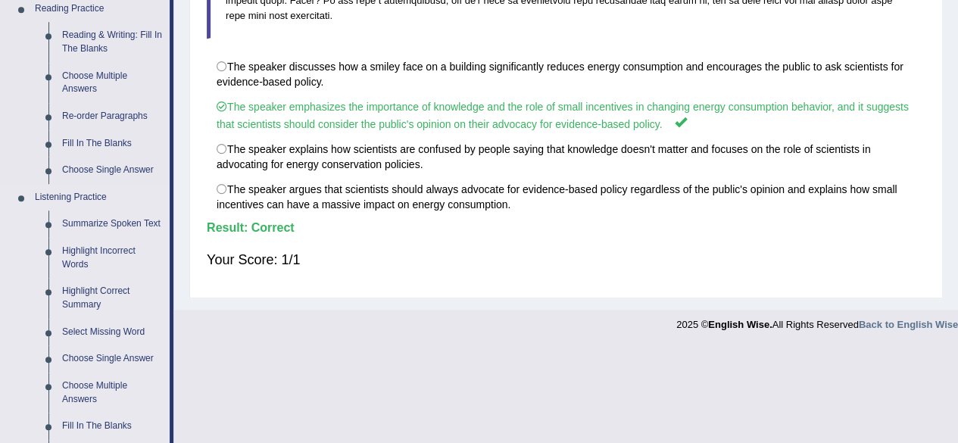
scroll to position [530, 0]
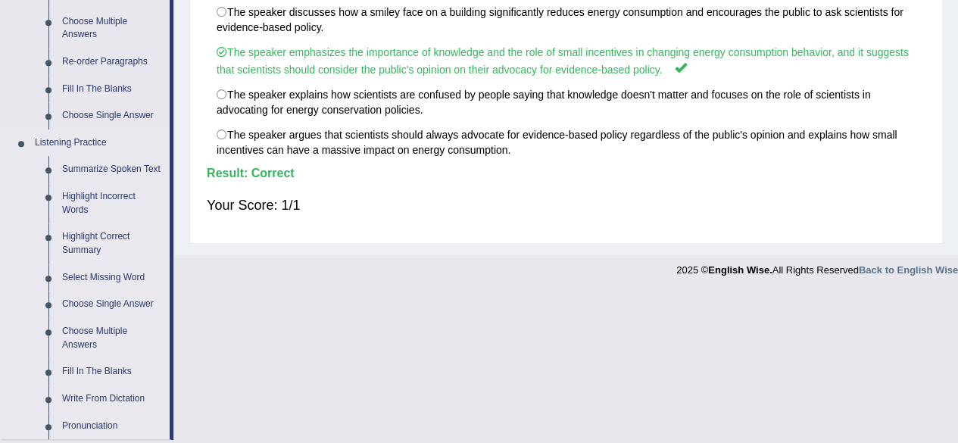
click at [114, 237] on link "Highlight Correct Summary" at bounding box center [112, 243] width 114 height 40
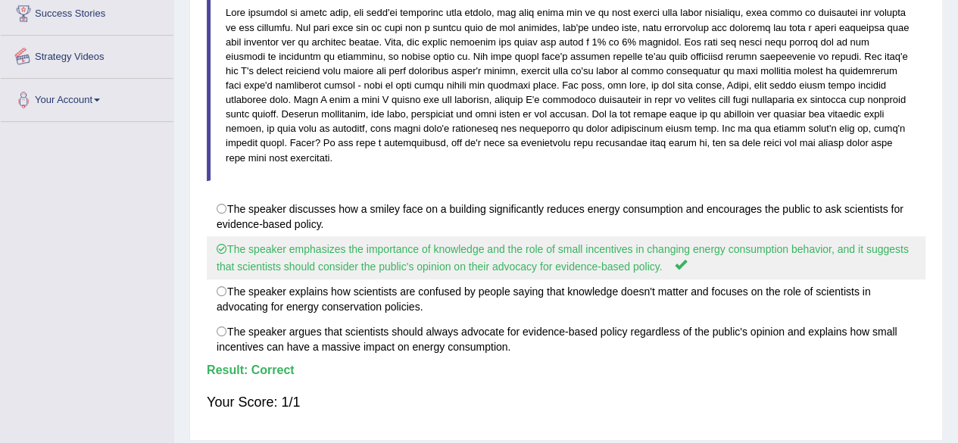
scroll to position [377, 0]
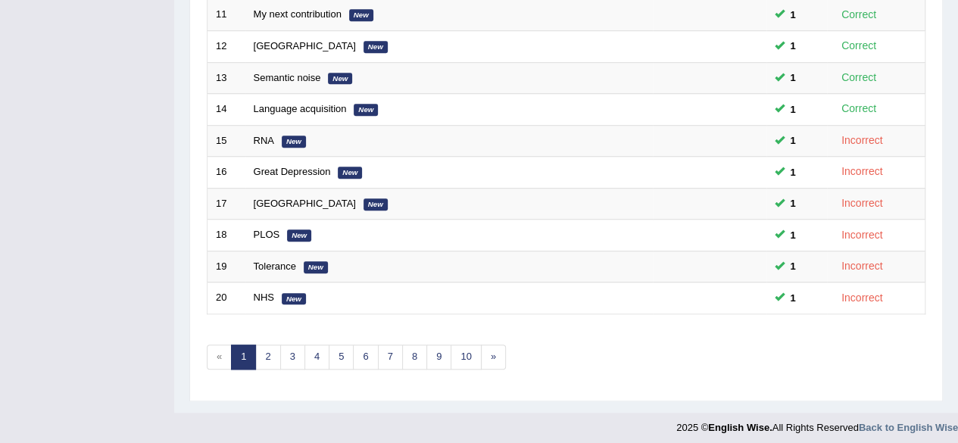
scroll to position [552, 0]
click at [266, 347] on link "2" at bounding box center [267, 356] width 25 height 25
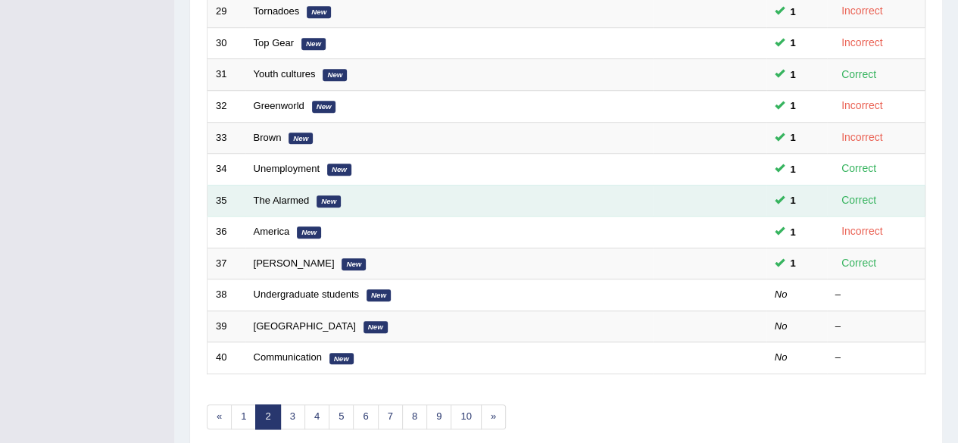
scroll to position [552, 0]
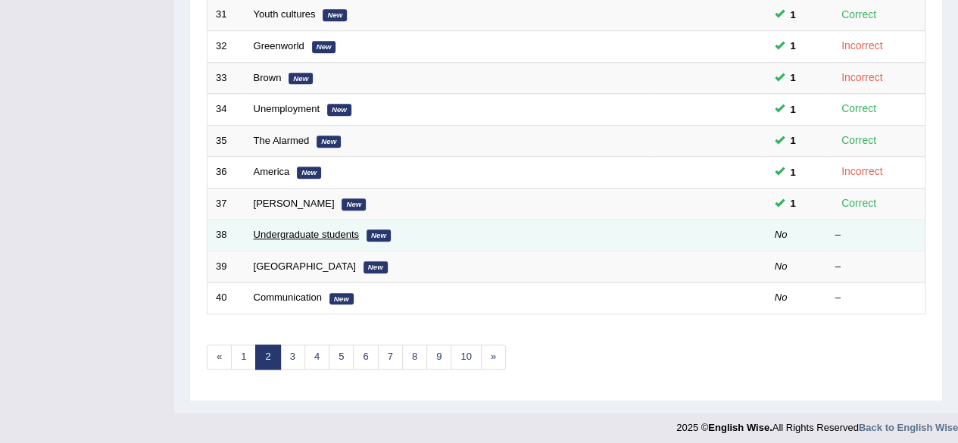
click at [327, 231] on link "Undergraduate students" at bounding box center [306, 234] width 105 height 11
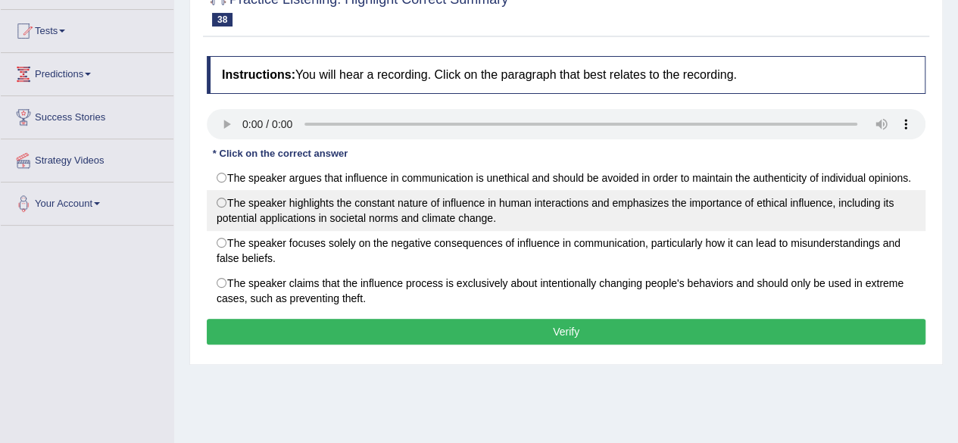
click at [407, 201] on label "The speaker highlights the constant nature of influence in human interactions a…" at bounding box center [566, 210] width 718 height 41
radio input "true"
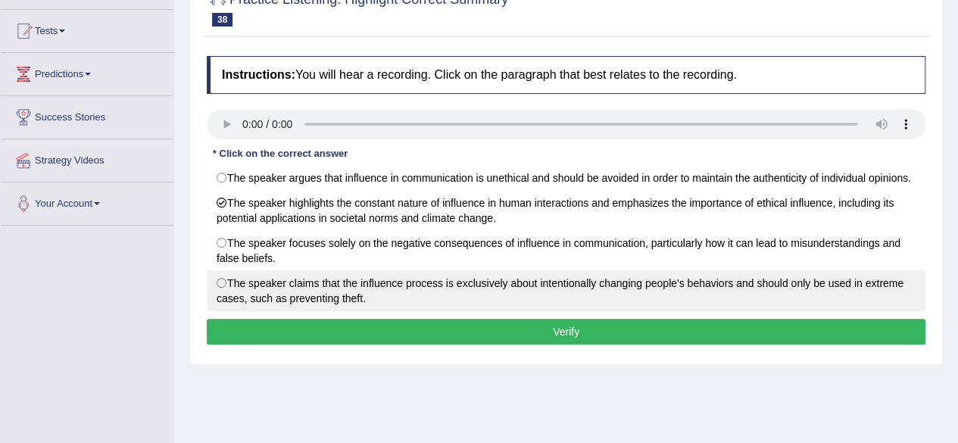
click at [397, 277] on label "The speaker claims that the influence process is exclusively about intentionall…" at bounding box center [566, 290] width 718 height 41
radio input "true"
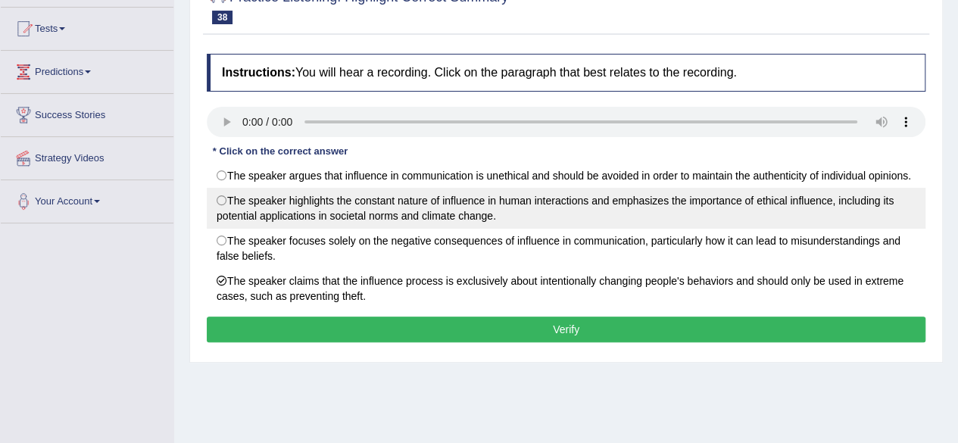
scroll to position [175, 0]
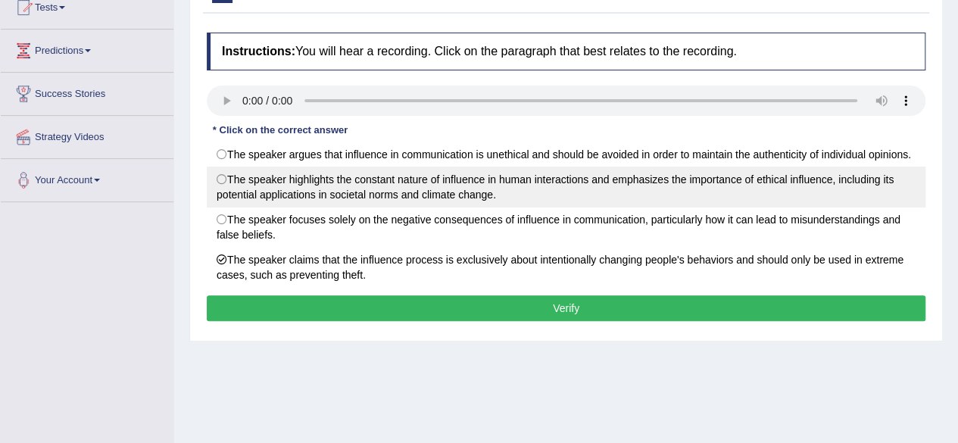
click at [498, 190] on label "The speaker highlights the constant nature of influence in human interactions a…" at bounding box center [566, 187] width 718 height 41
radio input "true"
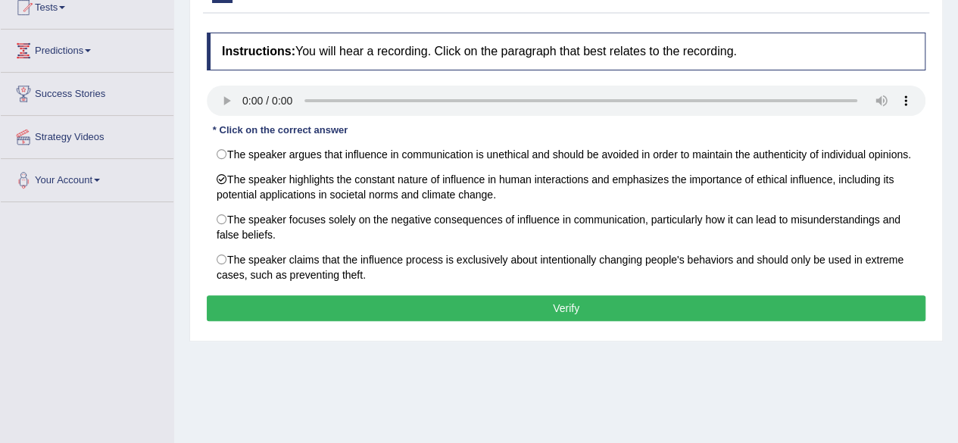
click at [479, 297] on button "Verify" at bounding box center [566, 308] width 718 height 26
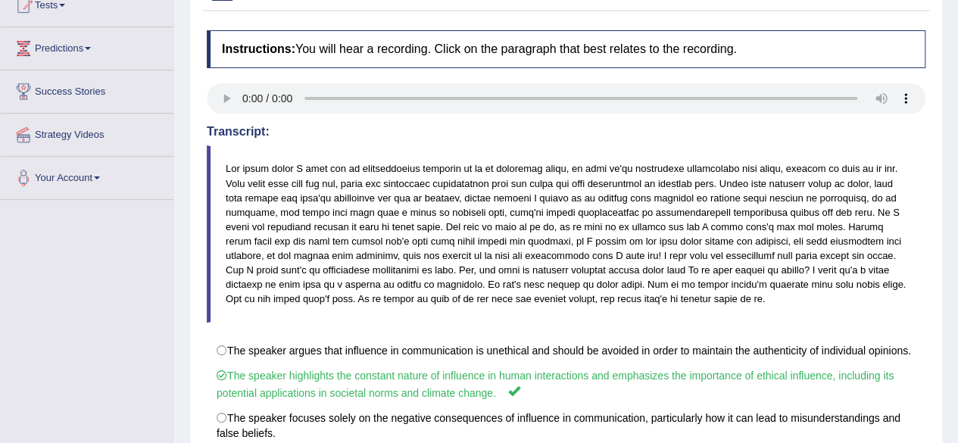
scroll to position [0, 0]
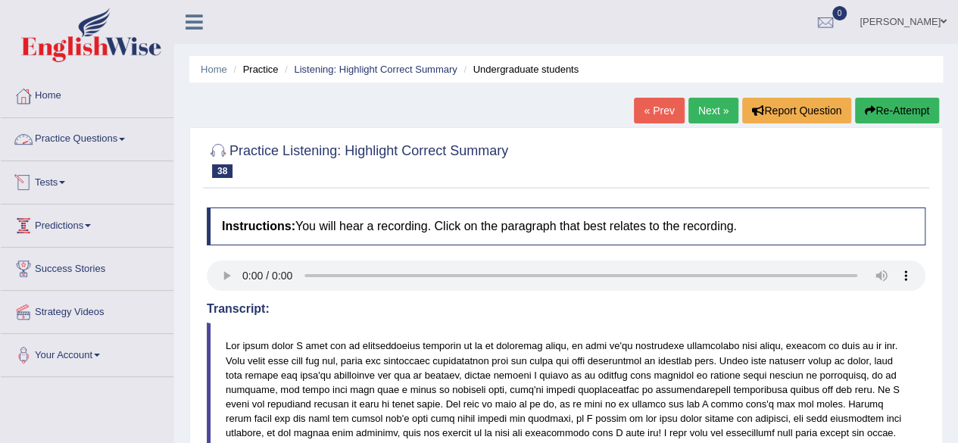
click at [92, 142] on link "Practice Questions" at bounding box center [87, 137] width 173 height 38
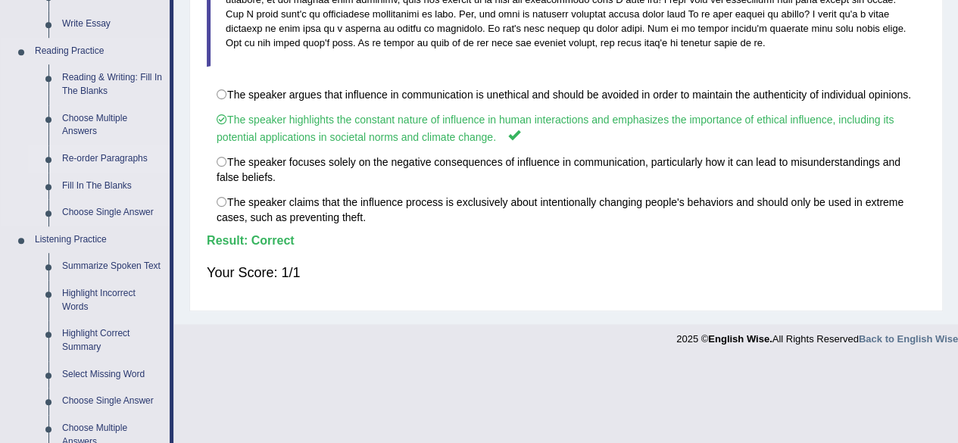
scroll to position [454, 0]
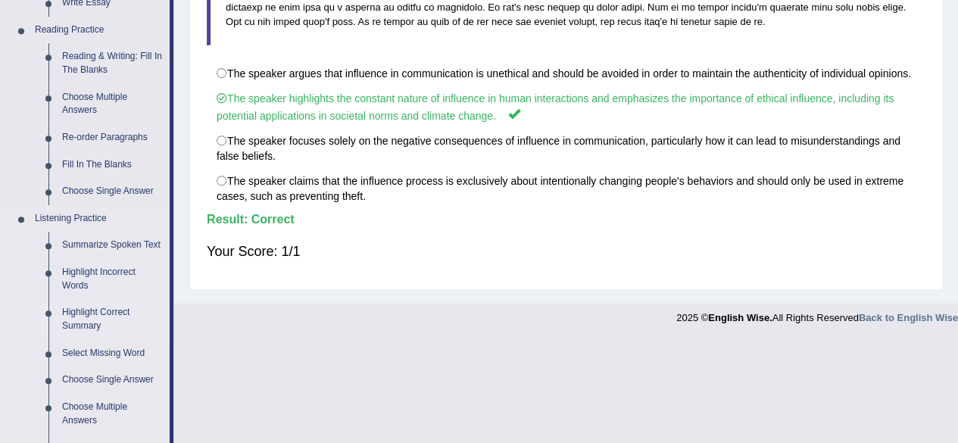
click at [86, 314] on link "Highlight Correct Summary" at bounding box center [112, 319] width 114 height 40
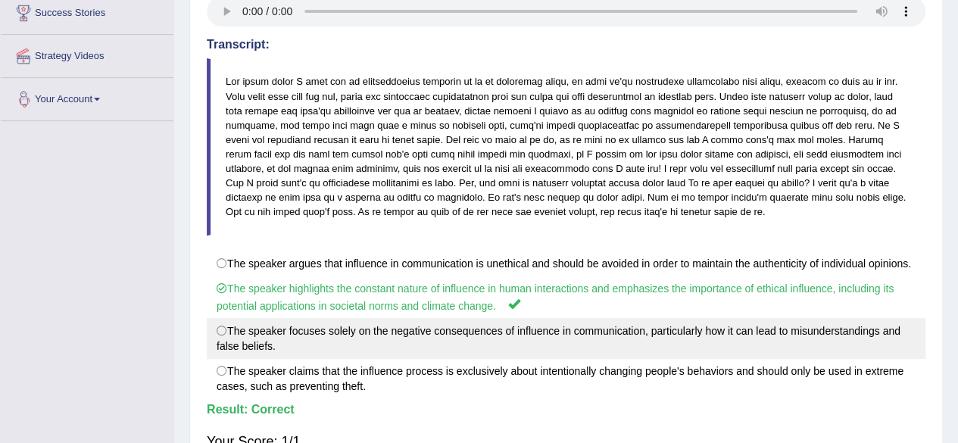
scroll to position [351, 0]
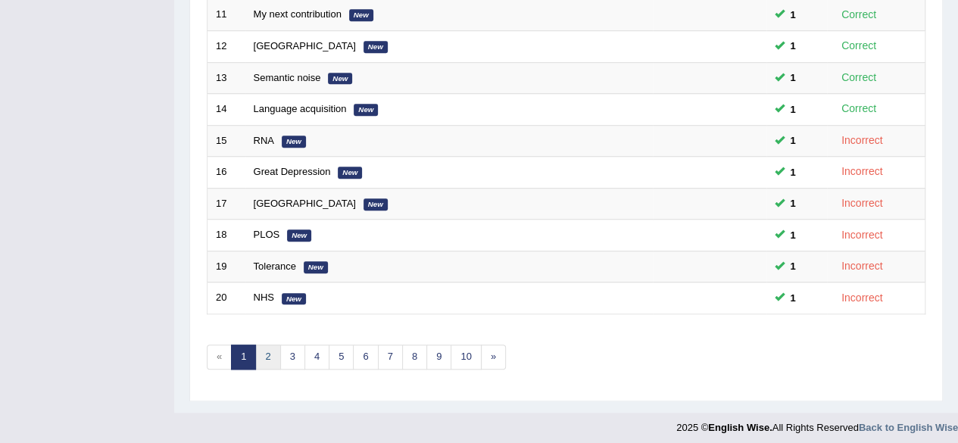
click at [265, 348] on link "2" at bounding box center [267, 356] width 25 height 25
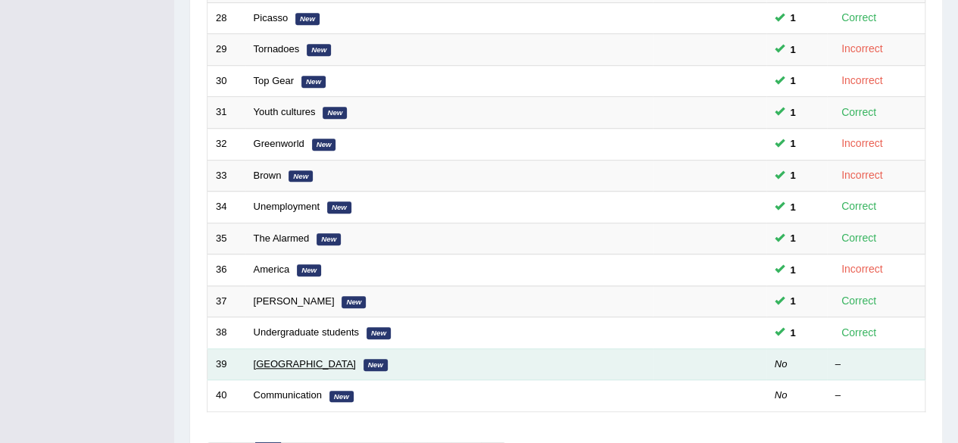
click at [276, 358] on link "Rwanda" at bounding box center [305, 363] width 102 height 11
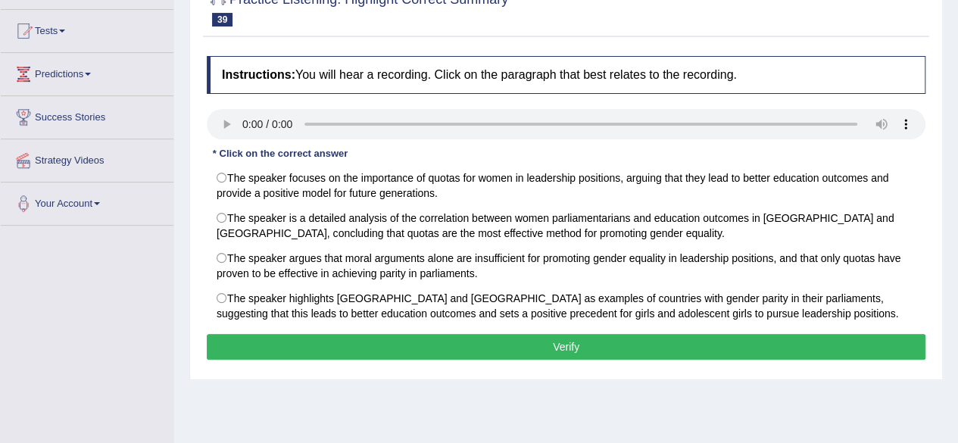
scroll to position [151, 0]
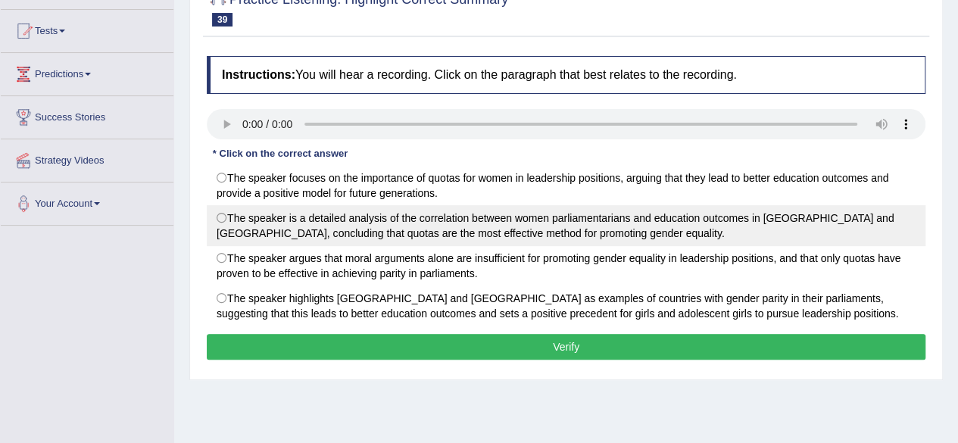
click at [428, 229] on label "The speaker is a detailed analysis of the correlation between women parliamenta…" at bounding box center [566, 225] width 718 height 41
radio input "true"
click at [428, 229] on label "The speaker is a detailed analysis of the correlation between women parliamenta…" at bounding box center [566, 225] width 718 height 41
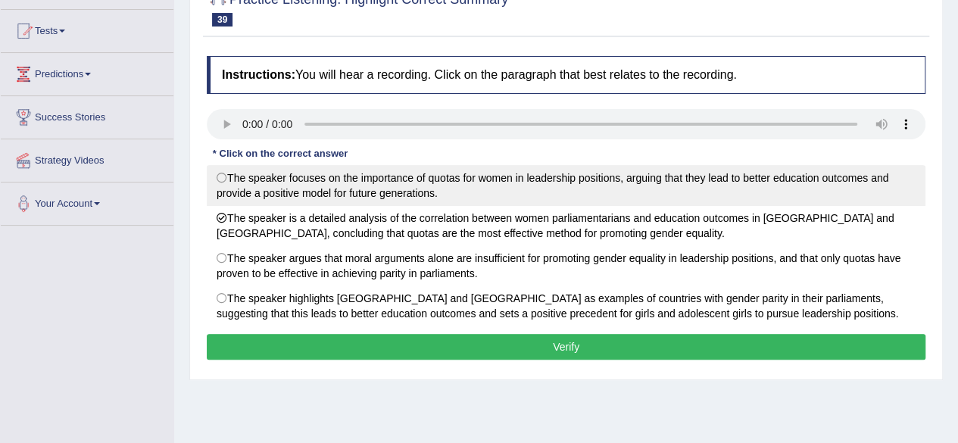
click at [343, 185] on label "The speaker focuses on the importance of quotas for women in leadership positio…" at bounding box center [566, 185] width 718 height 41
radio input "true"
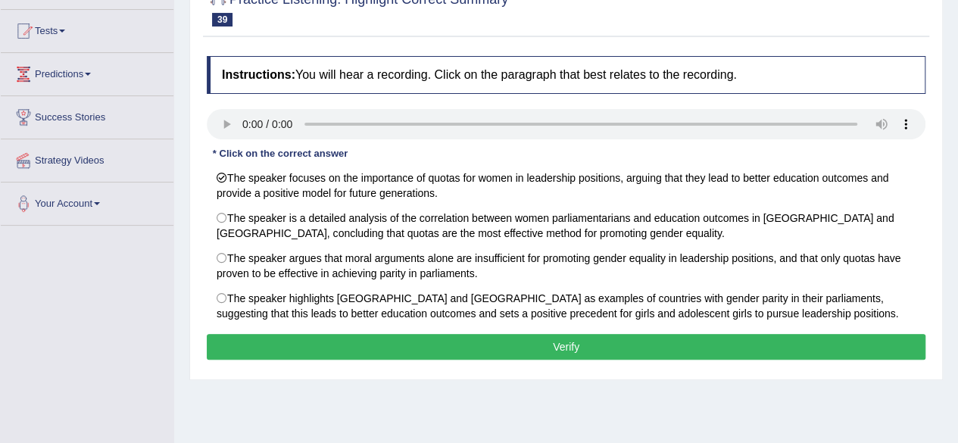
click at [380, 346] on button "Verify" at bounding box center [566, 347] width 718 height 26
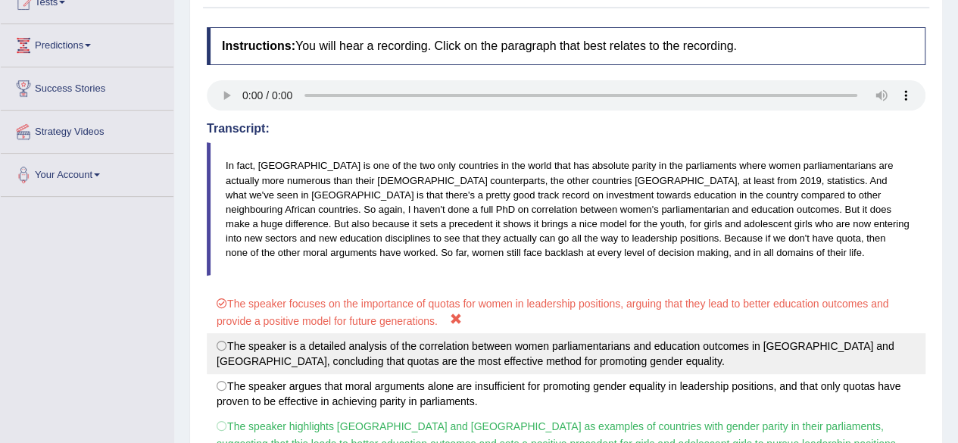
scroll to position [76, 0]
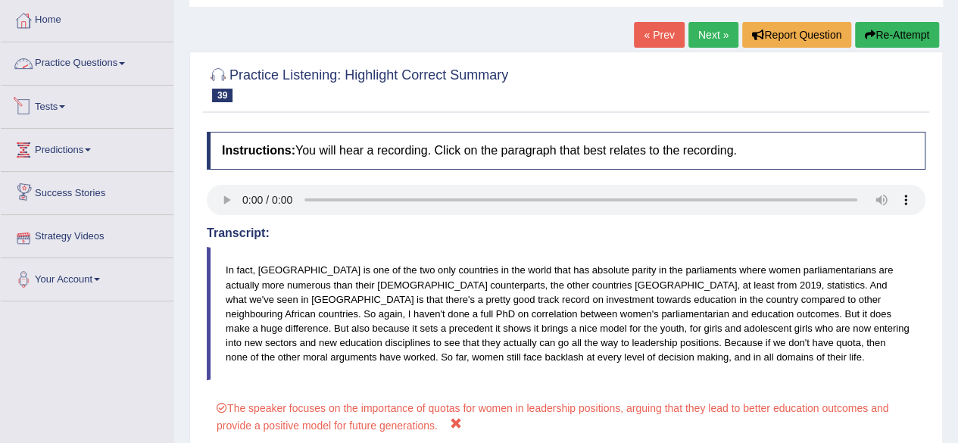
click at [59, 61] on link "Practice Questions" at bounding box center [87, 61] width 173 height 38
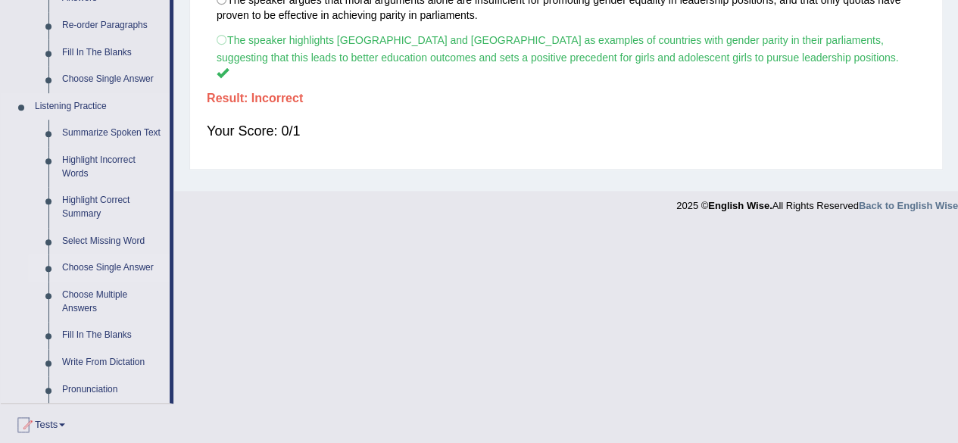
scroll to position [606, 0]
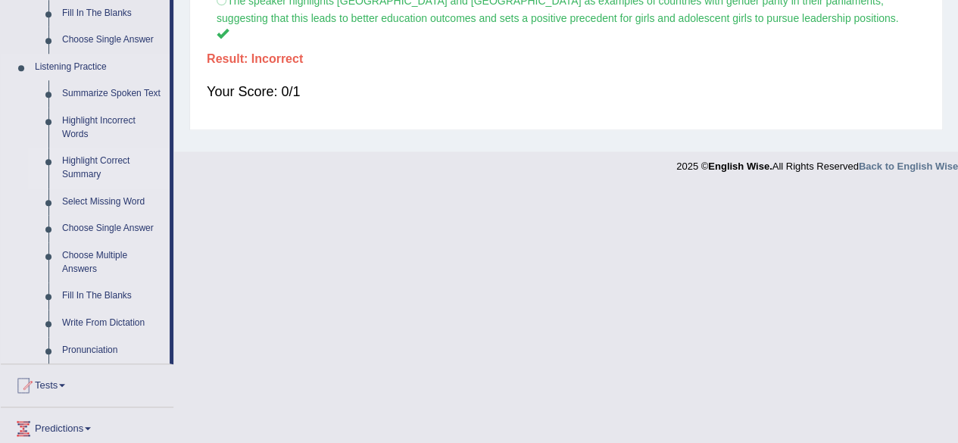
click at [101, 162] on link "Highlight Correct Summary" at bounding box center [112, 168] width 114 height 40
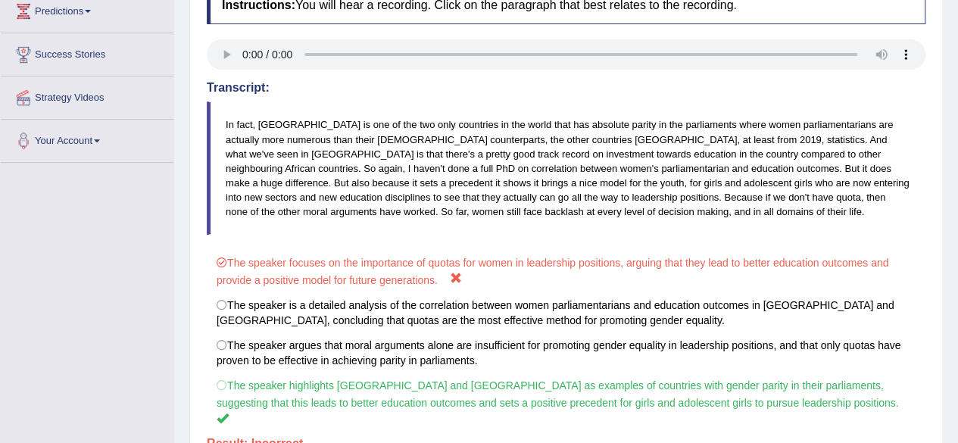
scroll to position [351, 0]
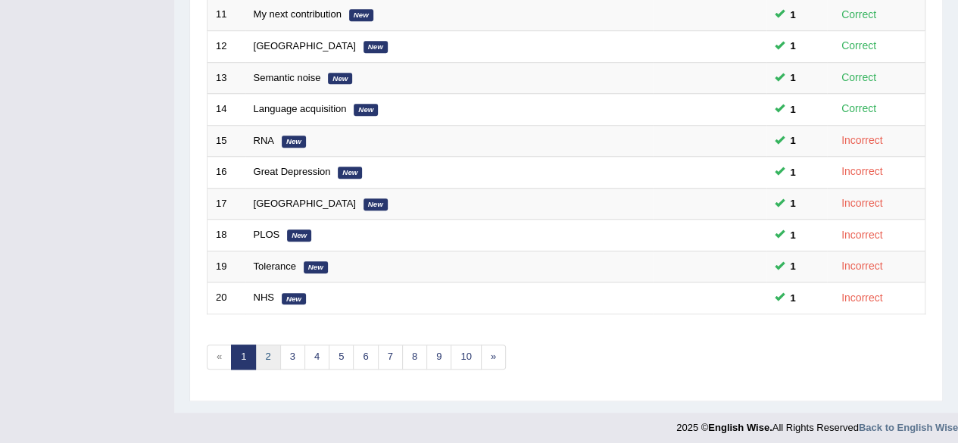
click at [269, 352] on link "2" at bounding box center [267, 356] width 25 height 25
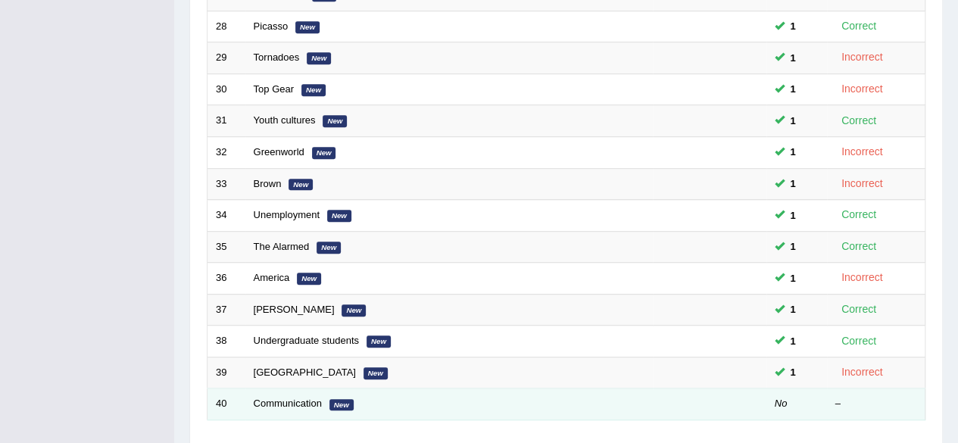
scroll to position [530, 0]
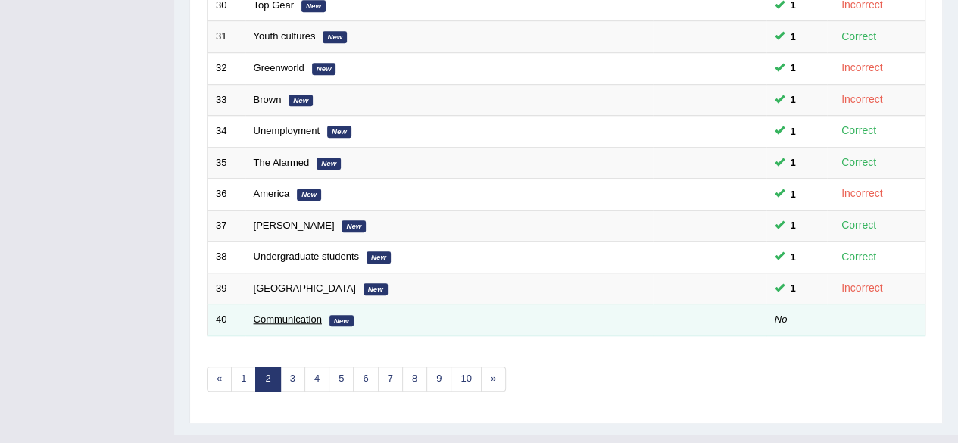
click at [301, 318] on link "Communication" at bounding box center [288, 318] width 68 height 11
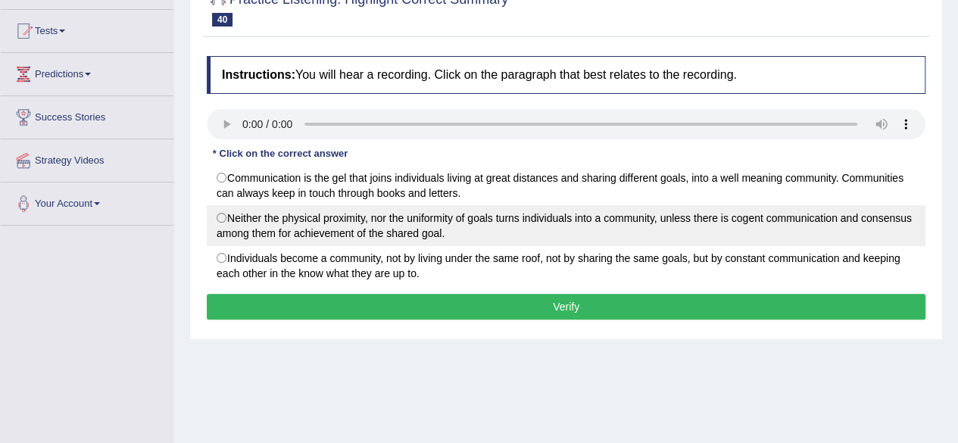
click at [342, 230] on label "Neither the physical proximity, nor the uniformity of goals turns individuals i…" at bounding box center [566, 225] width 718 height 41
radio input "true"
click at [360, 226] on label "Neither the physical proximity, nor the uniformity of goals turns individuals i…" at bounding box center [566, 225] width 718 height 41
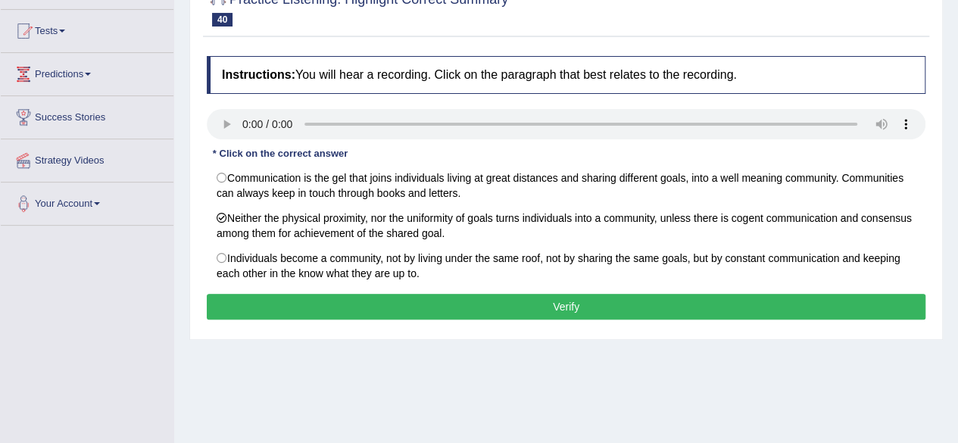
click at [389, 297] on button "Verify" at bounding box center [566, 307] width 718 height 26
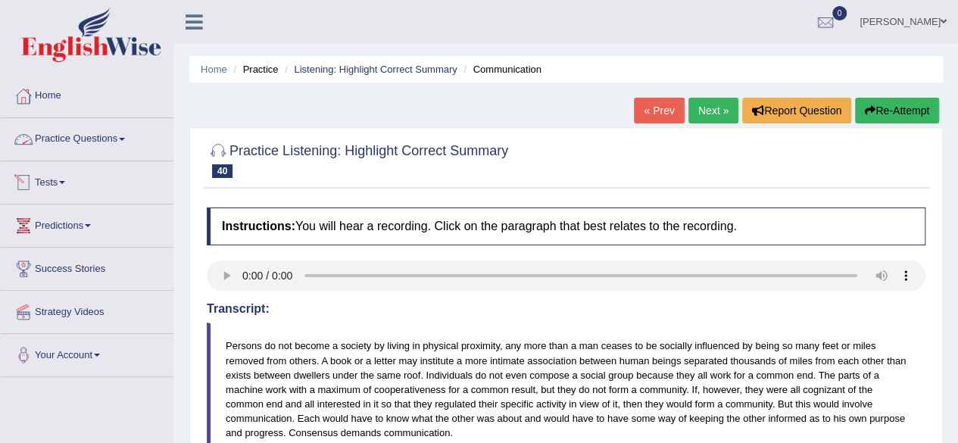
click at [62, 142] on link "Practice Questions" at bounding box center [87, 137] width 173 height 38
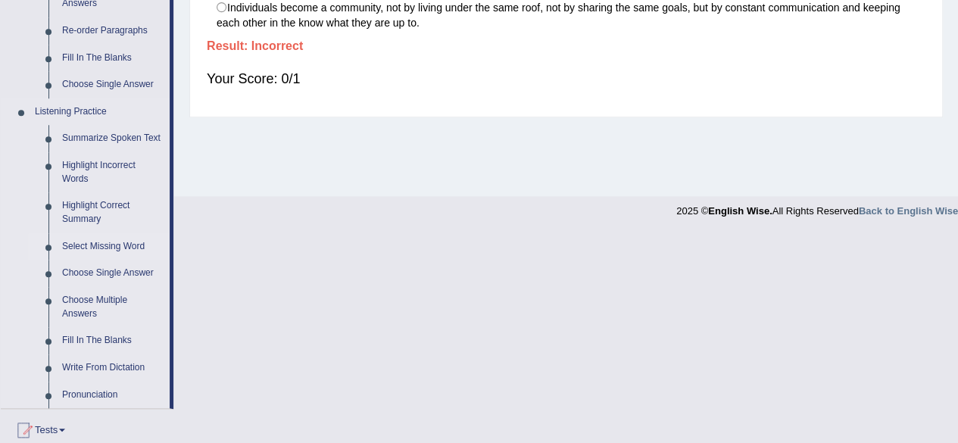
scroll to position [606, 0]
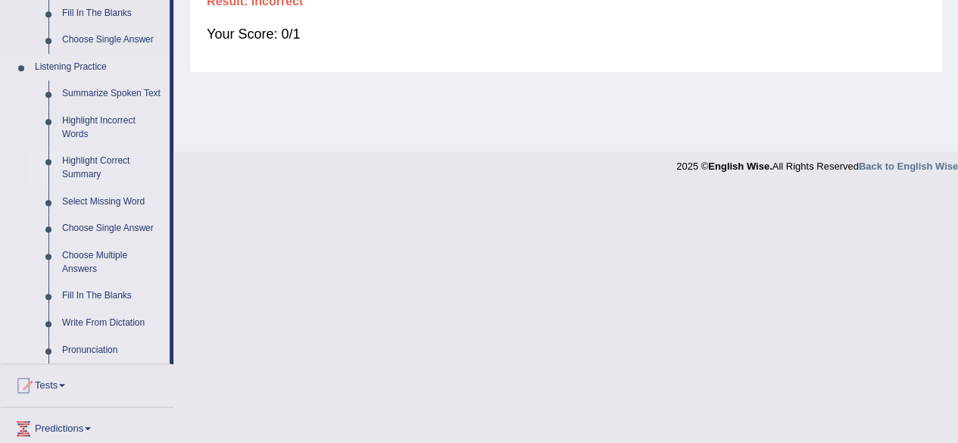
click at [103, 161] on link "Highlight Correct Summary" at bounding box center [112, 168] width 114 height 40
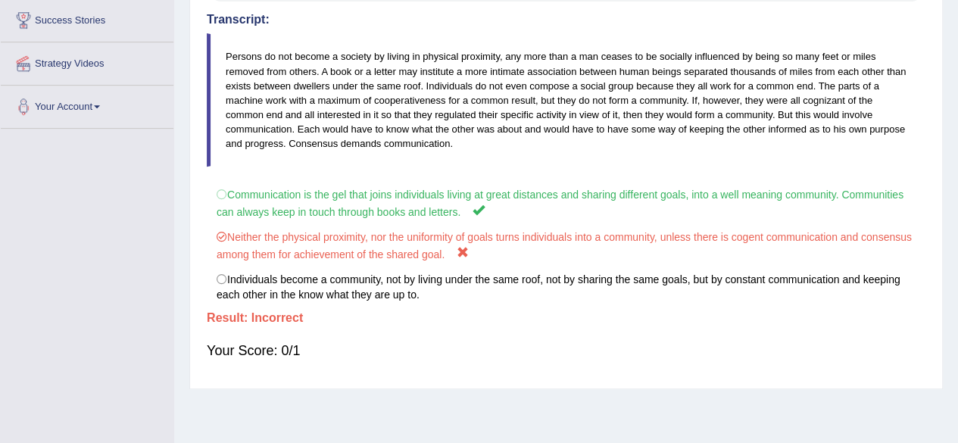
scroll to position [212, 0]
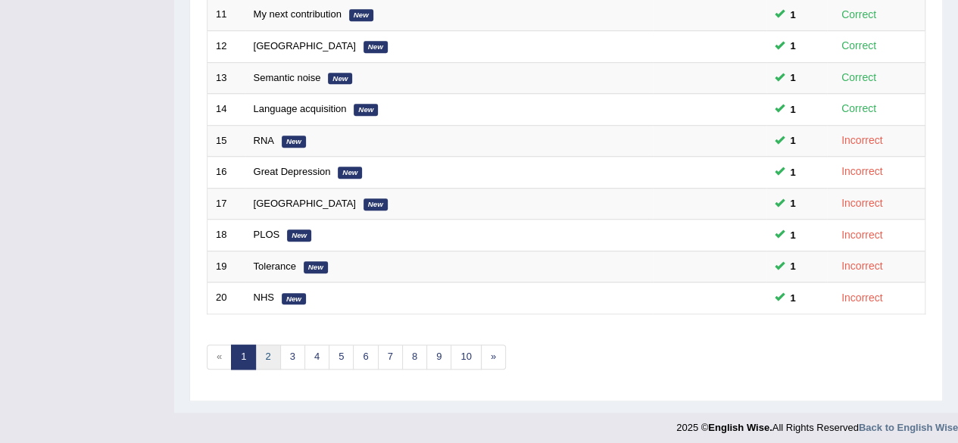
click at [269, 350] on link "2" at bounding box center [267, 356] width 25 height 25
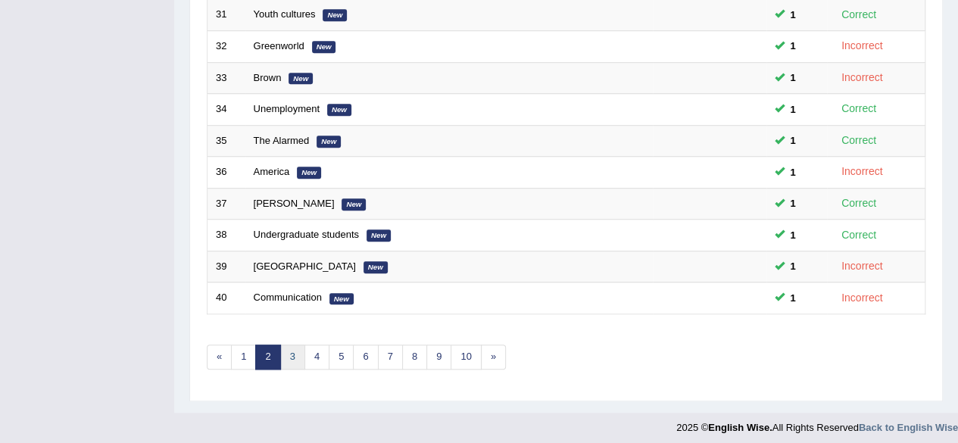
click at [290, 349] on link "3" at bounding box center [292, 356] width 25 height 25
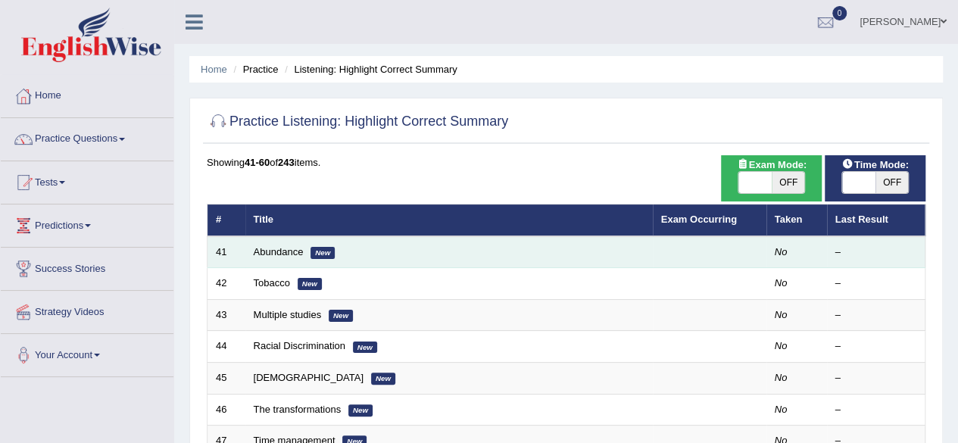
click at [282, 244] on td "Abundance New" at bounding box center [448, 252] width 407 height 32
click at [289, 257] on td "Abundance New" at bounding box center [448, 252] width 407 height 32
click at [289, 251] on link "Abundance" at bounding box center [279, 251] width 50 height 11
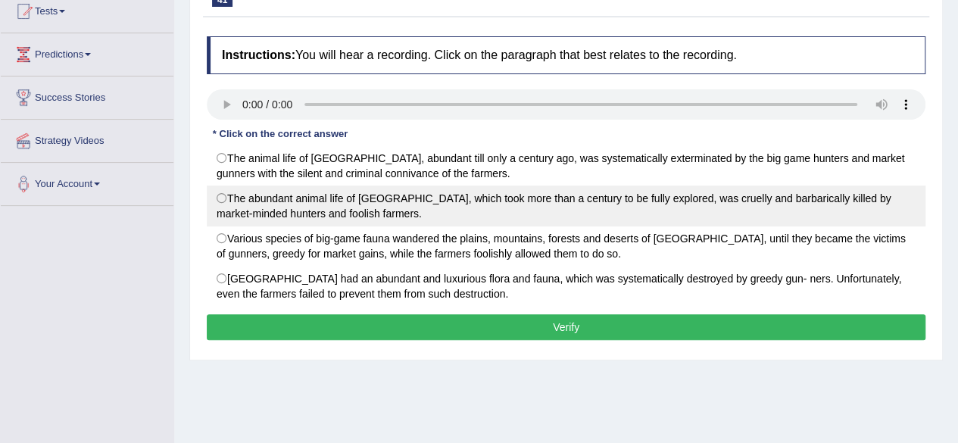
click at [465, 196] on label "The abundant animal life of North America, which took more than a century to be…" at bounding box center [566, 205] width 718 height 41
radio input "true"
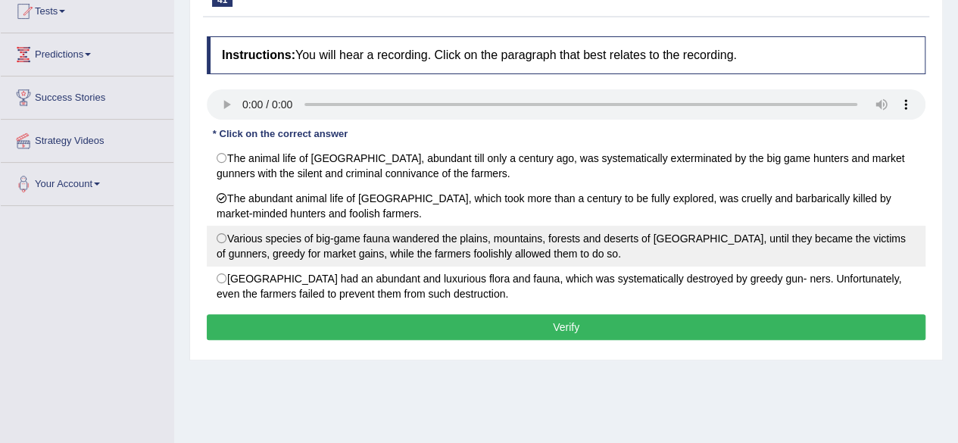
click at [422, 246] on label "Various species of big-game fauna wandered the plains, mountains, forests and d…" at bounding box center [566, 246] width 718 height 41
radio input "true"
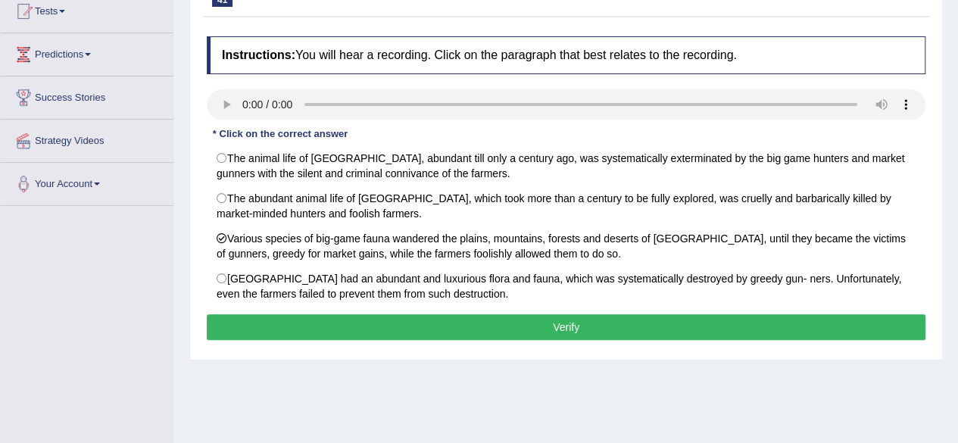
click at [426, 324] on button "Verify" at bounding box center [566, 327] width 718 height 26
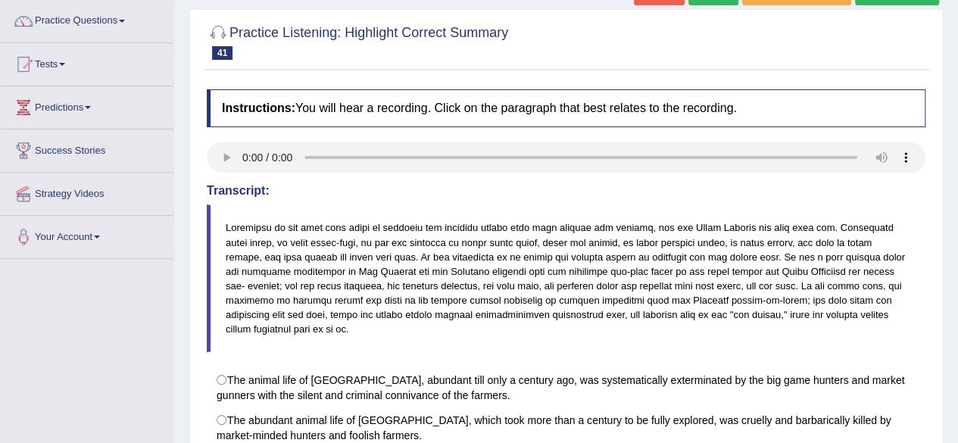
scroll to position [95, 0]
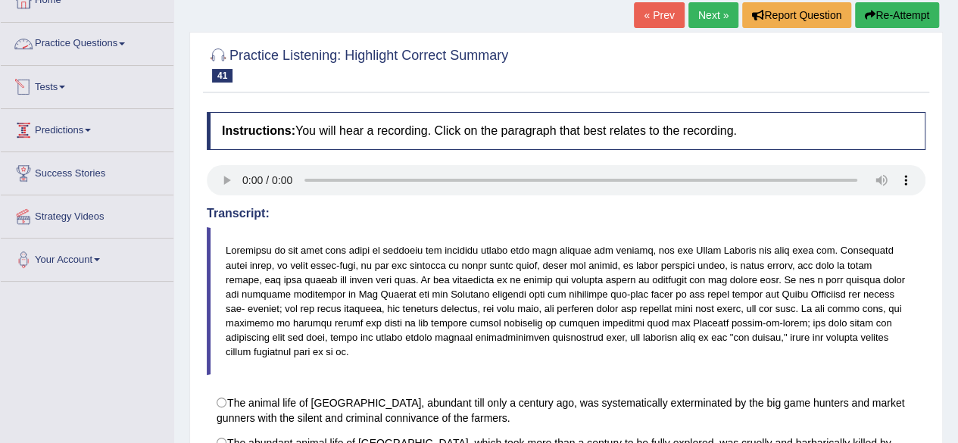
click at [58, 37] on link "Practice Questions" at bounding box center [87, 42] width 173 height 38
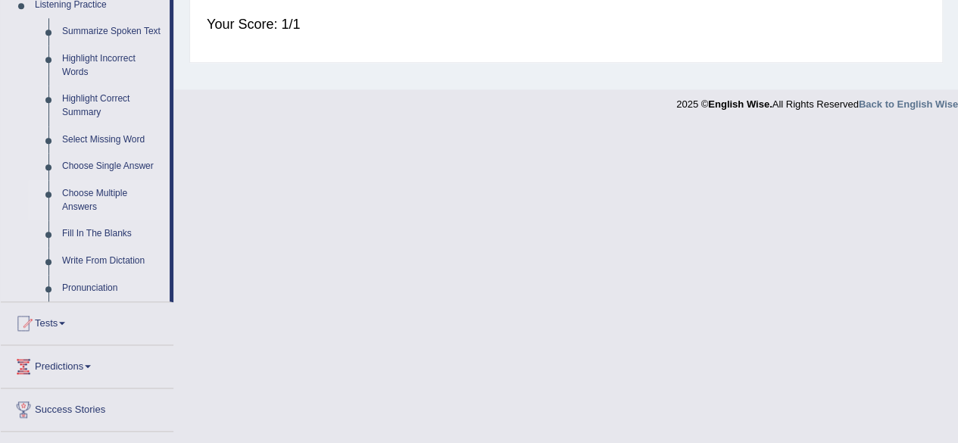
scroll to position [701, 0]
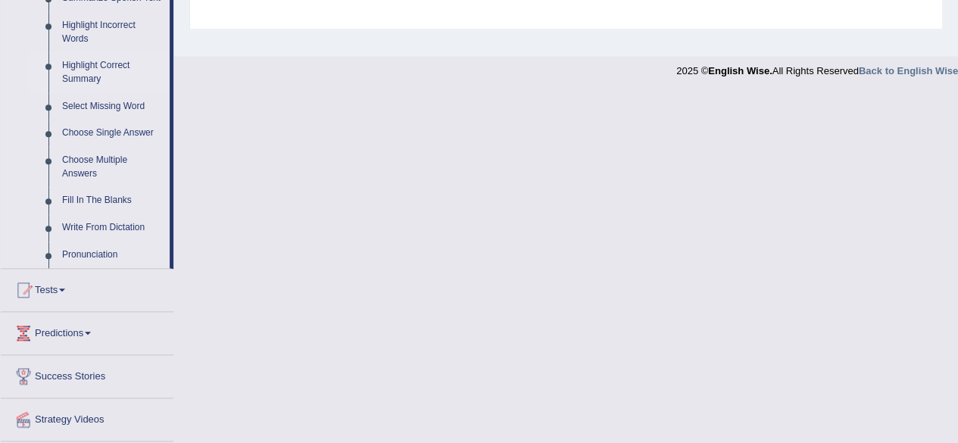
click at [88, 64] on link "Highlight Correct Summary" at bounding box center [112, 72] width 114 height 40
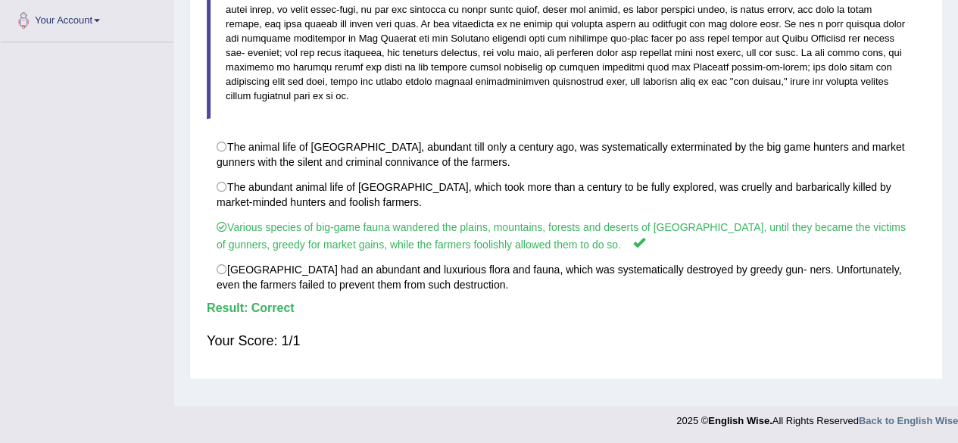
scroll to position [351, 0]
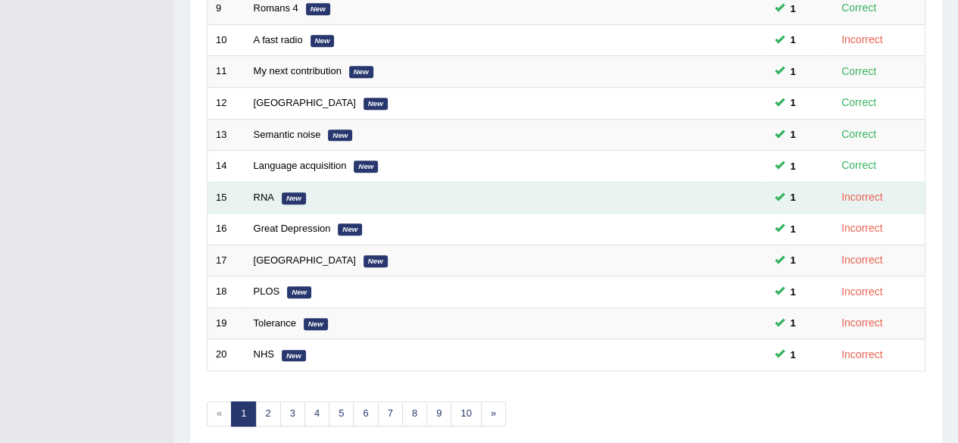
scroll to position [530, 0]
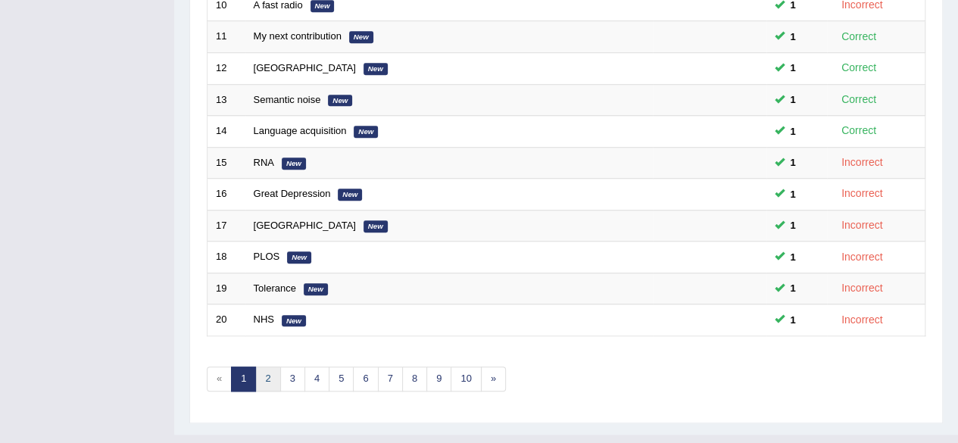
click at [266, 372] on link "2" at bounding box center [267, 378] width 25 height 25
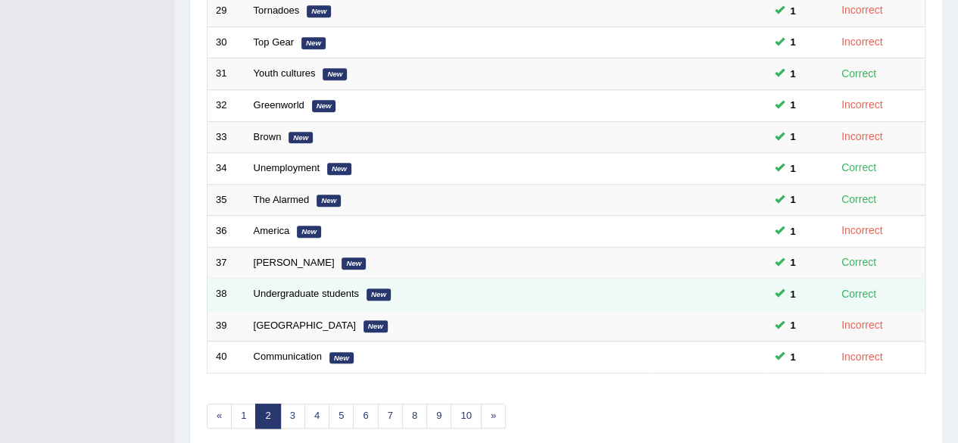
scroll to position [530, 0]
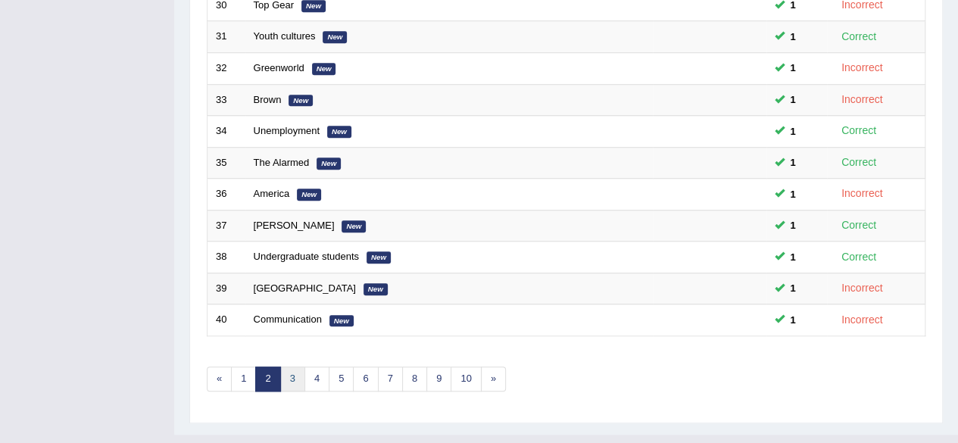
click at [288, 369] on link "3" at bounding box center [292, 378] width 25 height 25
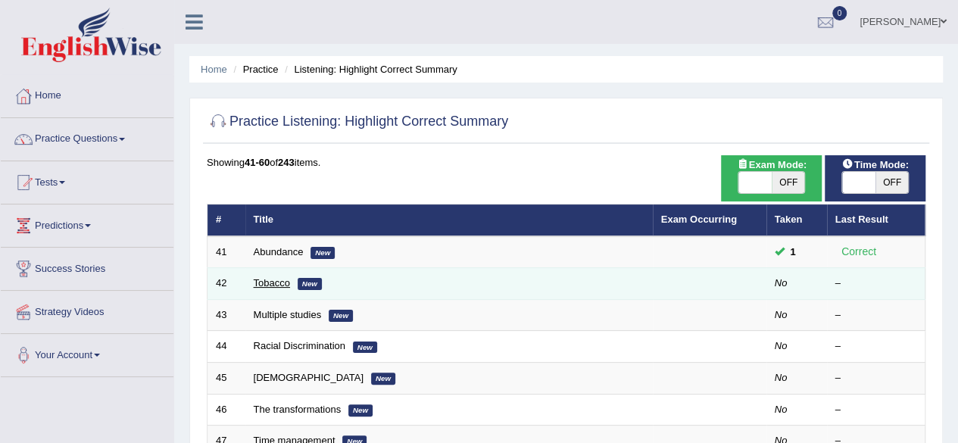
click at [279, 284] on link "Tobacco" at bounding box center [272, 282] width 36 height 11
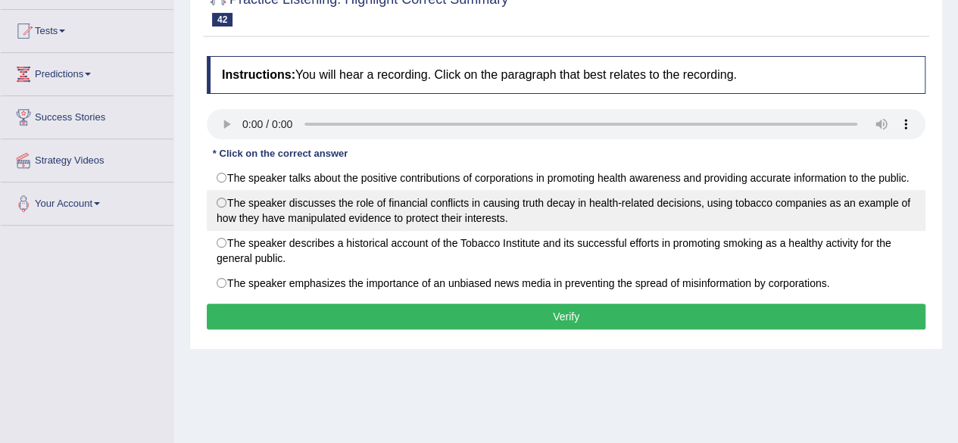
click at [344, 199] on label "The speaker discusses the role of financial conflicts in causing truth decay in…" at bounding box center [566, 210] width 718 height 41
radio input "true"
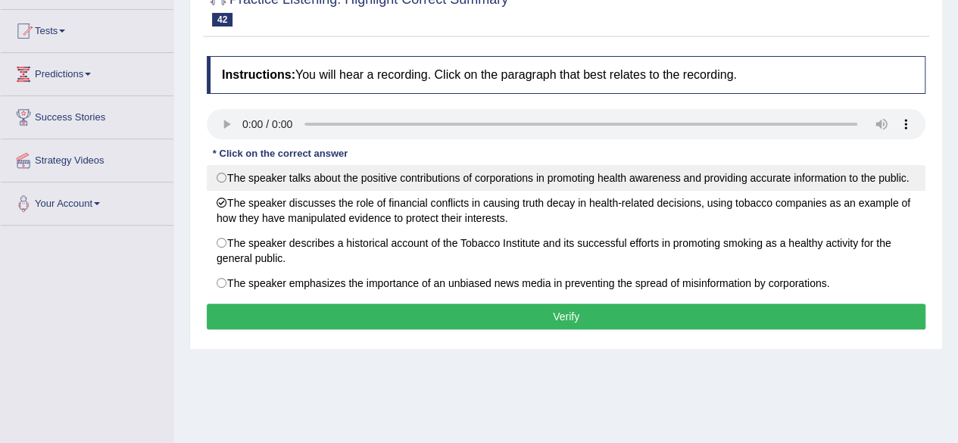
click at [752, 178] on label "The speaker talks about the positive contributions of corporations in promoting…" at bounding box center [566, 178] width 718 height 26
radio input "true"
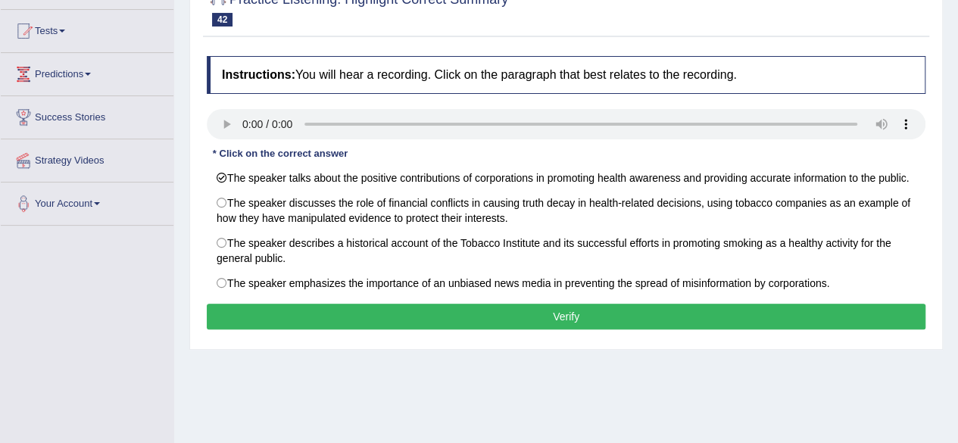
click at [671, 320] on button "Verify" at bounding box center [566, 317] width 718 height 26
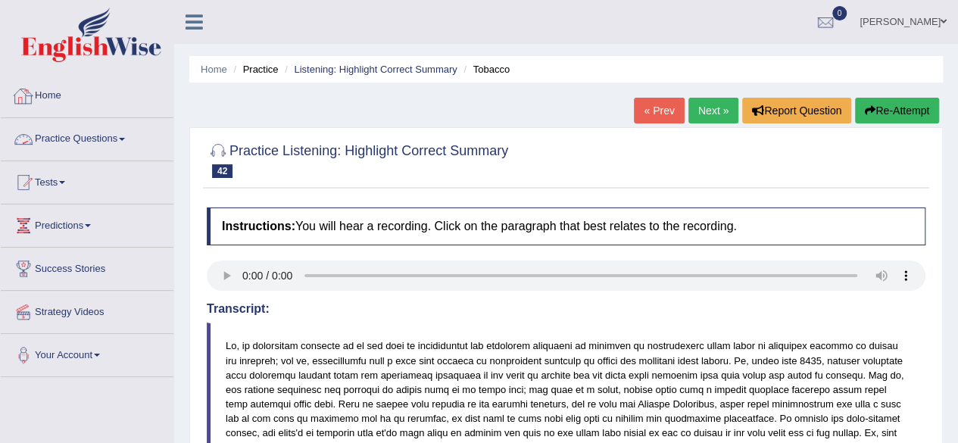
click at [83, 143] on link "Practice Questions" at bounding box center [87, 137] width 173 height 38
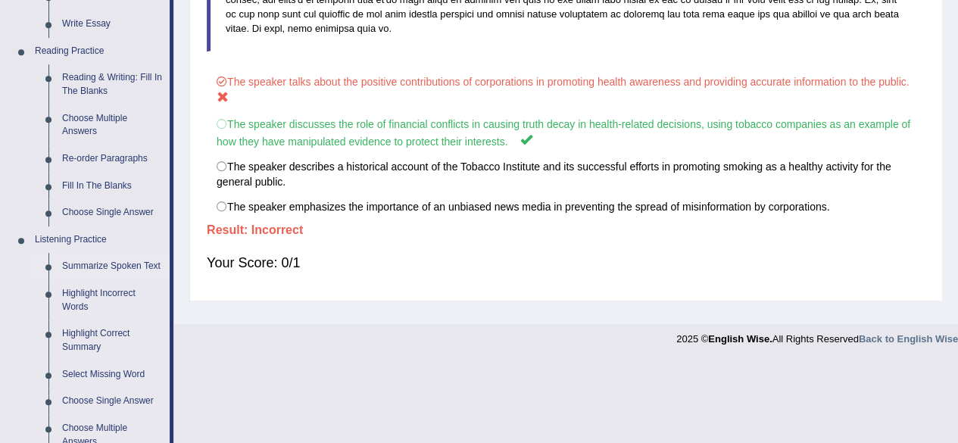
scroll to position [454, 0]
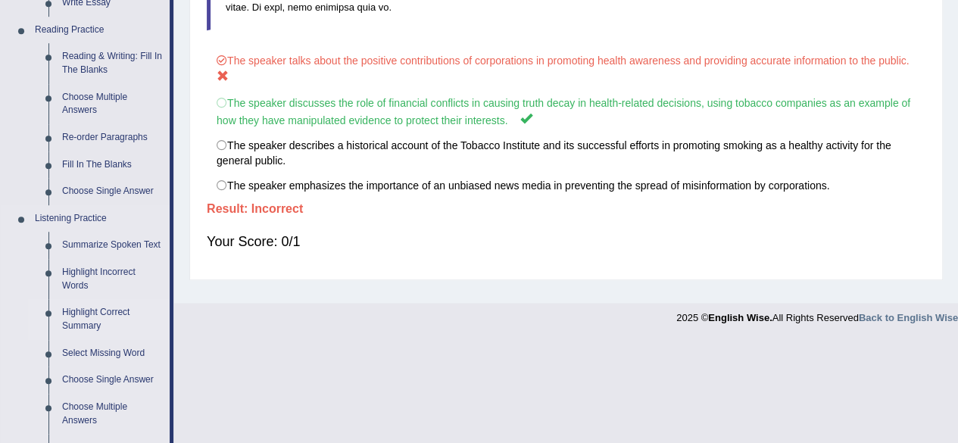
click at [86, 316] on link "Highlight Correct Summary" at bounding box center [112, 319] width 114 height 40
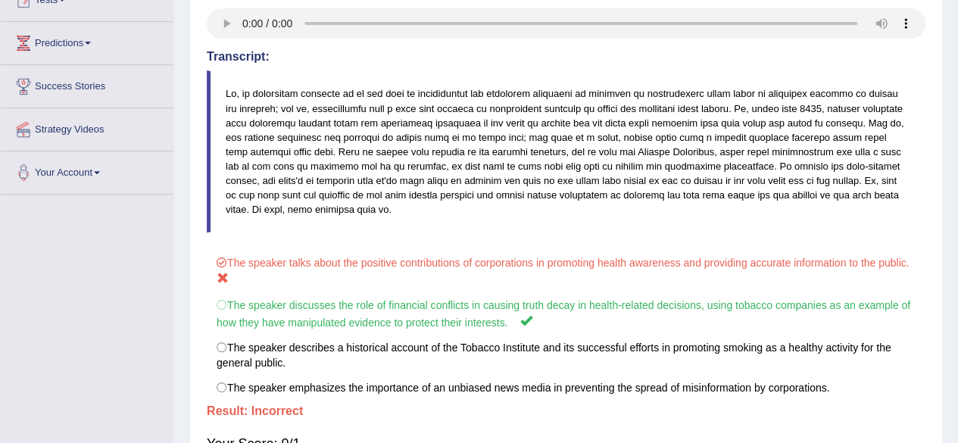
scroll to position [223, 0]
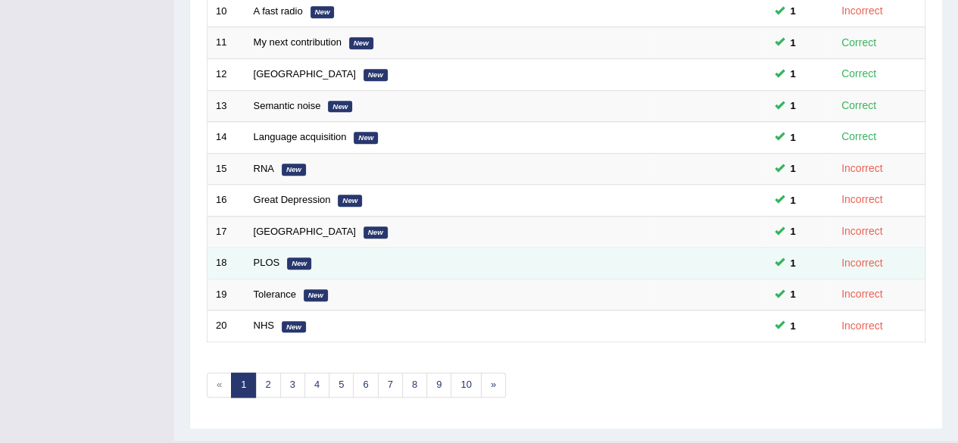
scroll to position [530, 0]
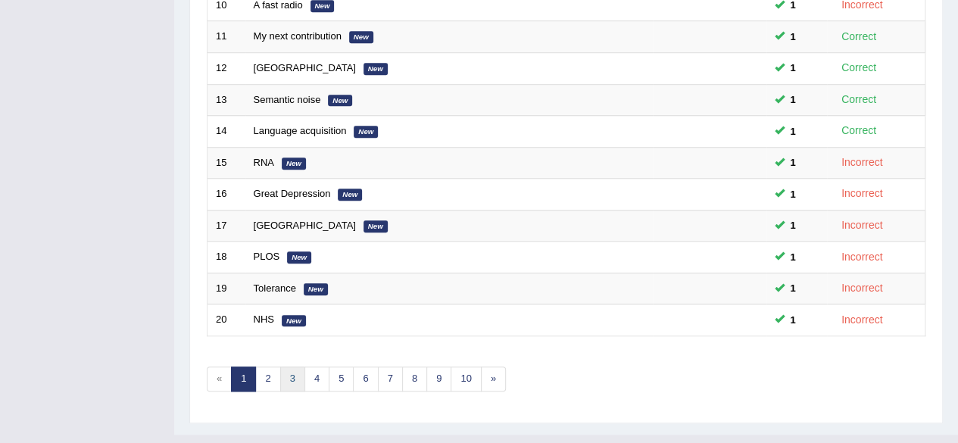
click at [294, 378] on link "3" at bounding box center [292, 378] width 25 height 25
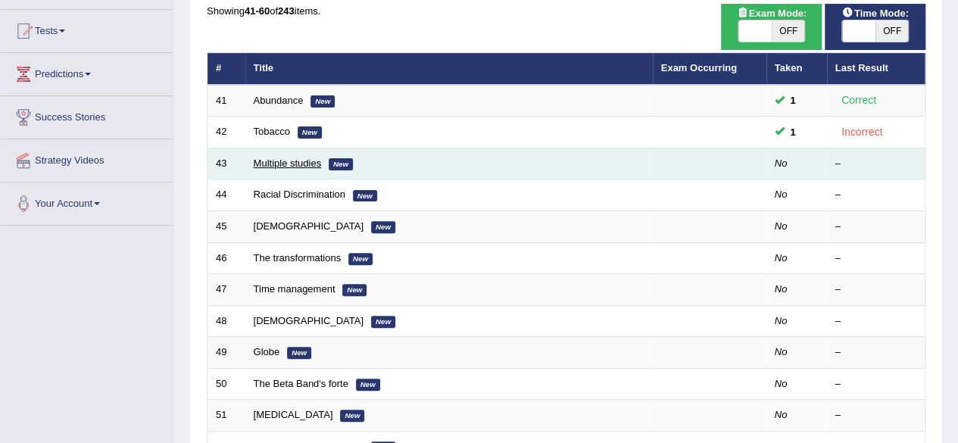
click at [319, 164] on link "Multiple studies" at bounding box center [288, 162] width 68 height 11
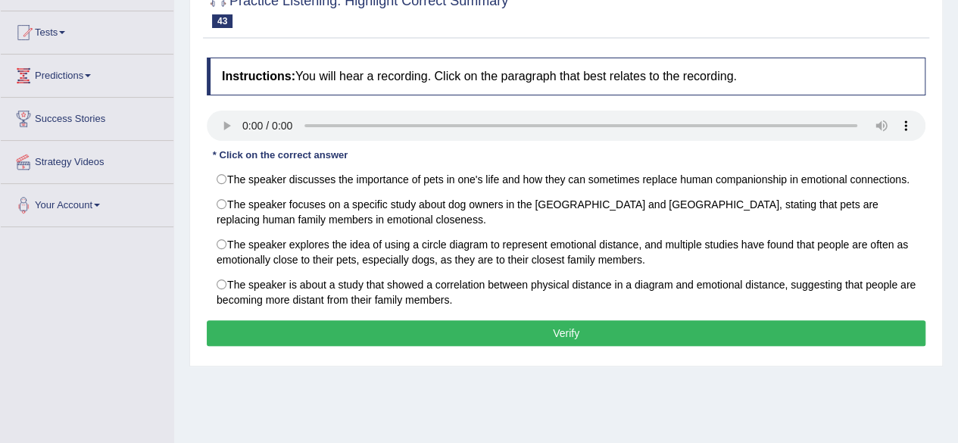
scroll to position [151, 0]
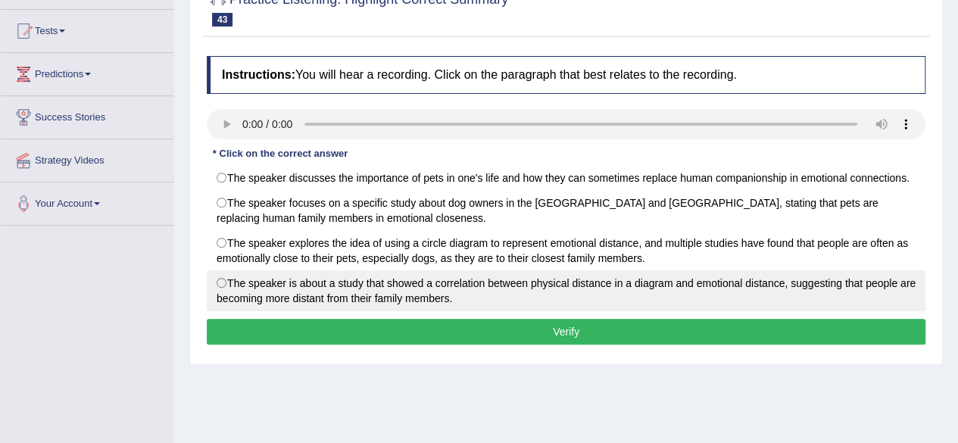
click at [301, 278] on label "The speaker is about a study that showed a correlation between physical distanc…" at bounding box center [566, 290] width 718 height 41
radio input "true"
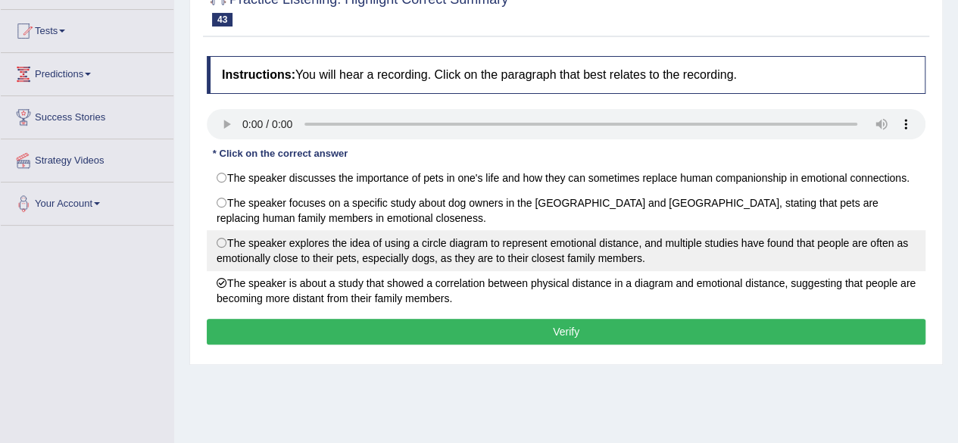
click at [389, 243] on label "The speaker explores the idea of using a circle diagram to represent emotional …" at bounding box center [566, 250] width 718 height 41
radio input "true"
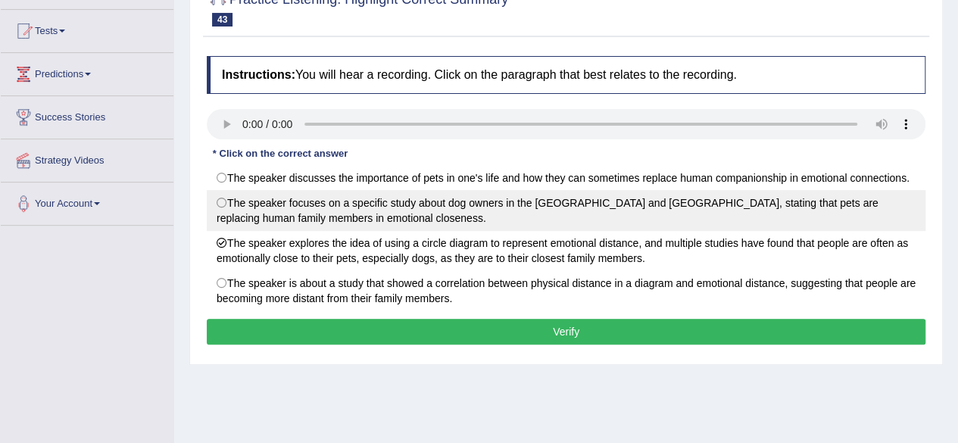
click at [398, 212] on label "The speaker focuses on a specific study about dog owners in the US and Canada, …" at bounding box center [566, 210] width 718 height 41
radio input "true"
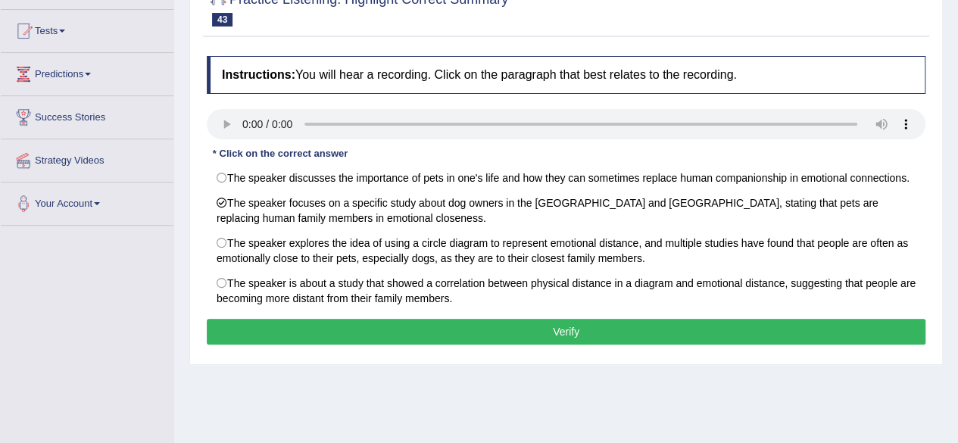
click at [389, 325] on button "Verify" at bounding box center [566, 332] width 718 height 26
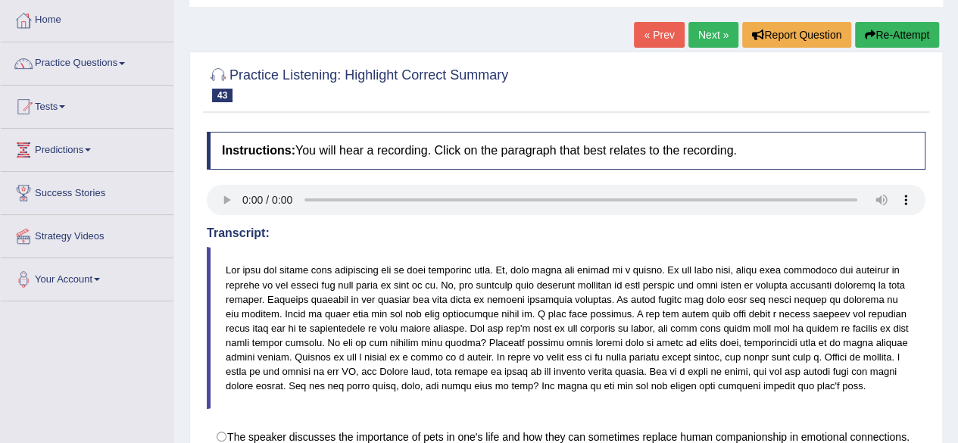
scroll to position [0, 0]
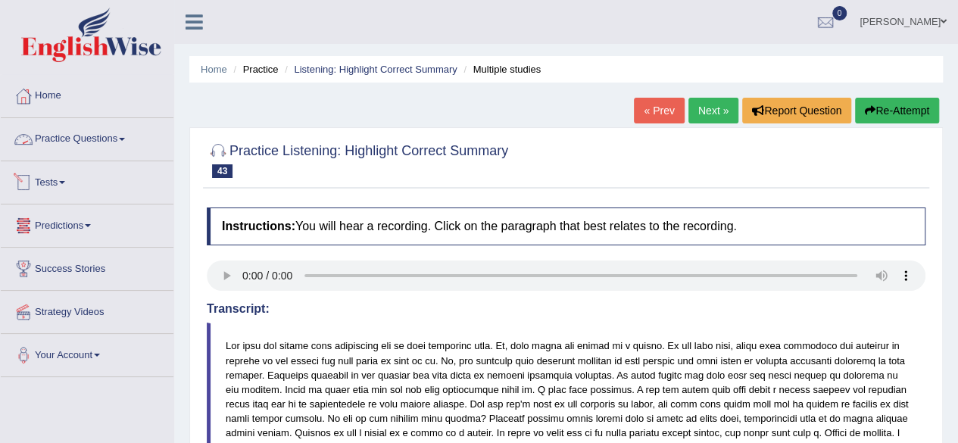
click at [58, 139] on link "Practice Questions" at bounding box center [87, 137] width 173 height 38
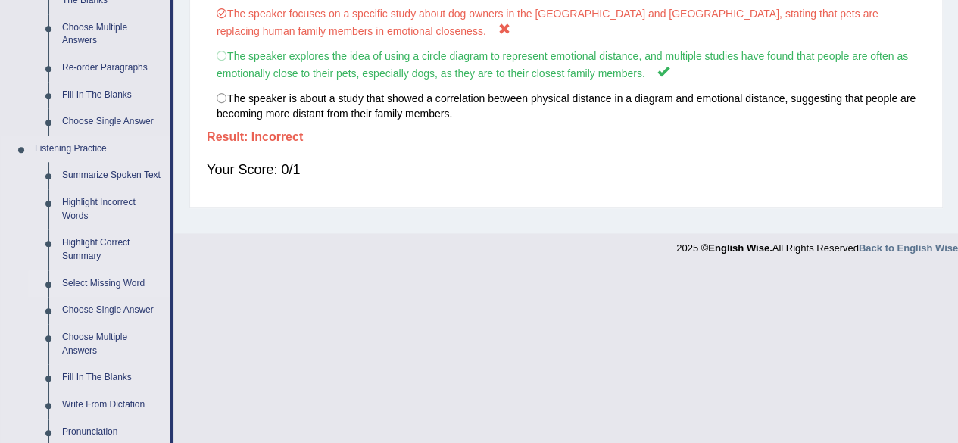
scroll to position [530, 0]
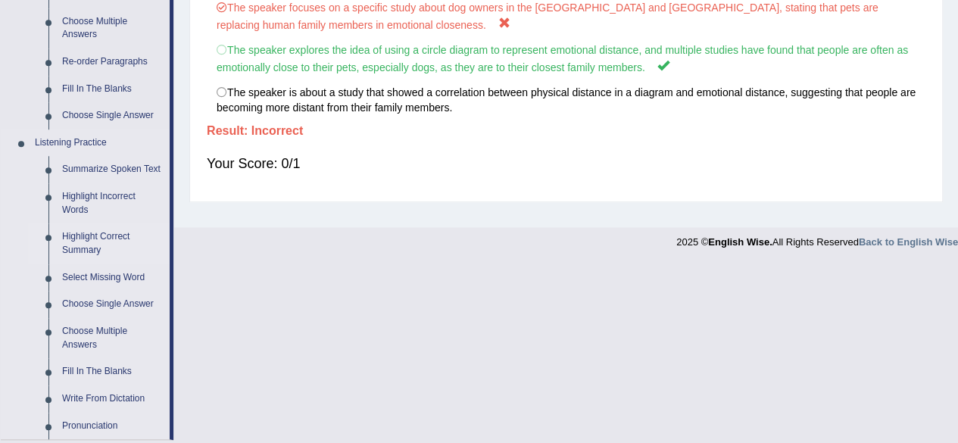
click at [85, 240] on link "Highlight Correct Summary" at bounding box center [112, 243] width 114 height 40
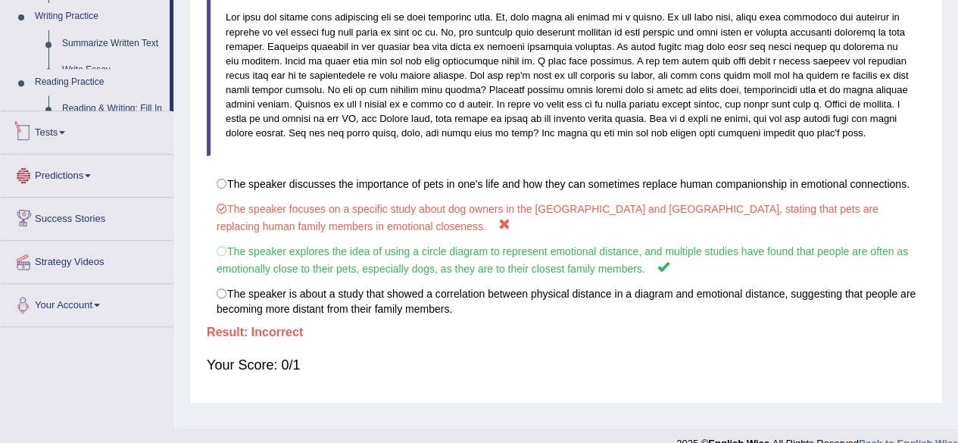
scroll to position [351, 0]
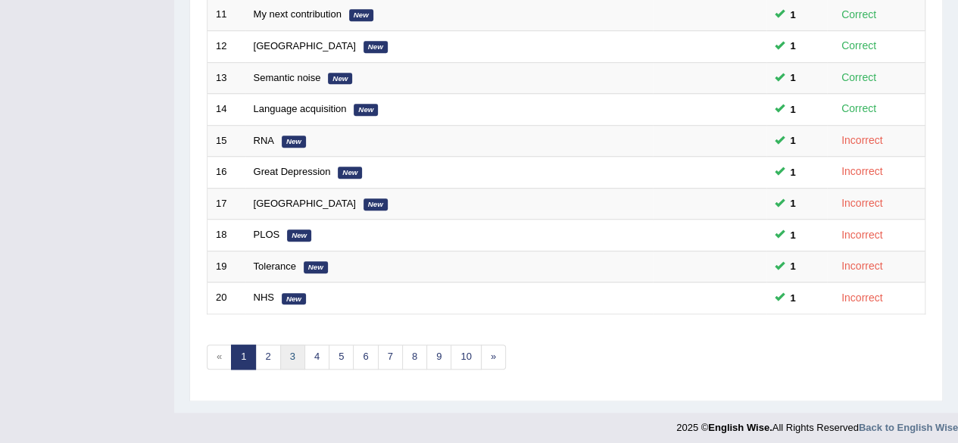
click at [298, 350] on link "3" at bounding box center [292, 356] width 25 height 25
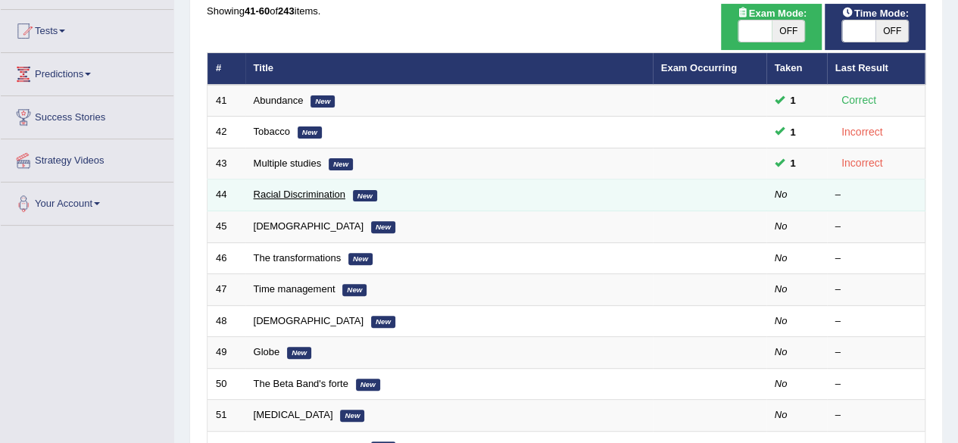
click at [277, 192] on link "Racial Discrimination" at bounding box center [300, 193] width 92 height 11
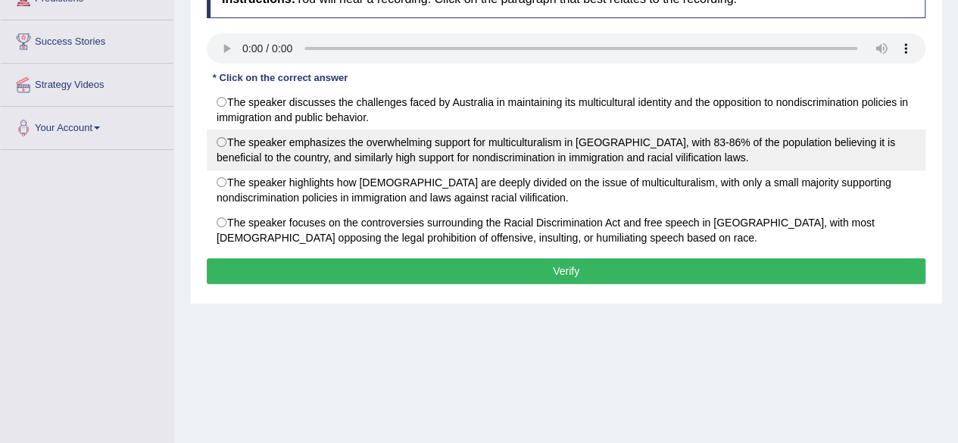
click at [334, 151] on label "The speaker emphasizes the overwhelming support for multiculturalism in Austral…" at bounding box center [566, 149] width 718 height 41
radio input "true"
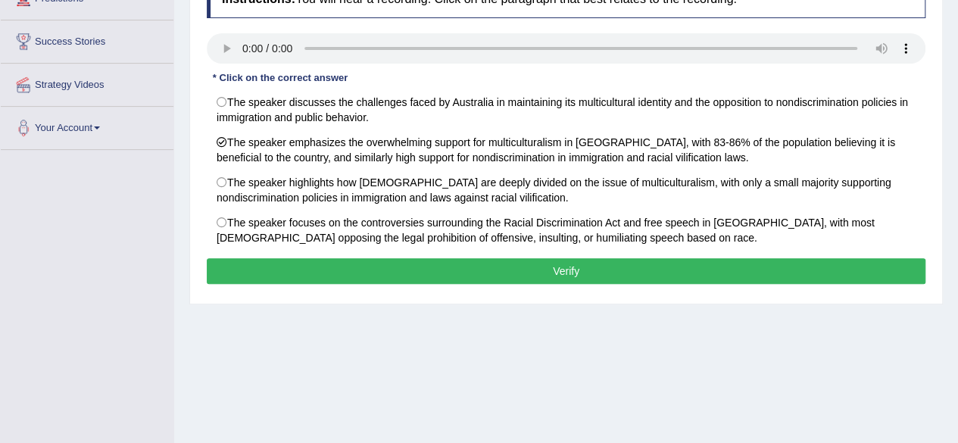
click at [362, 262] on button "Verify" at bounding box center [566, 271] width 718 height 26
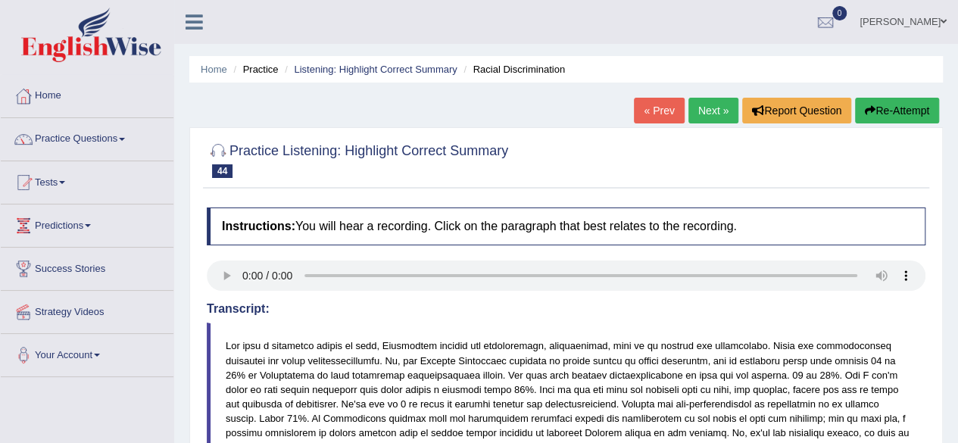
click at [55, 148] on link "Practice Questions" at bounding box center [87, 137] width 173 height 38
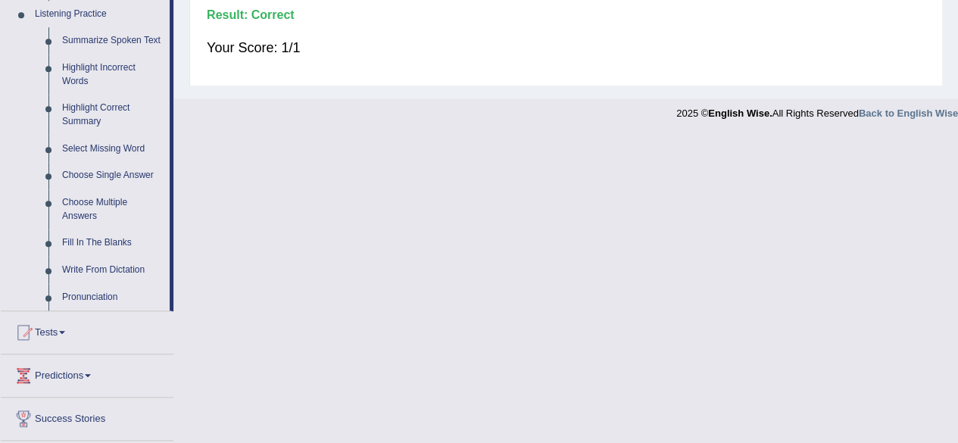
scroll to position [681, 0]
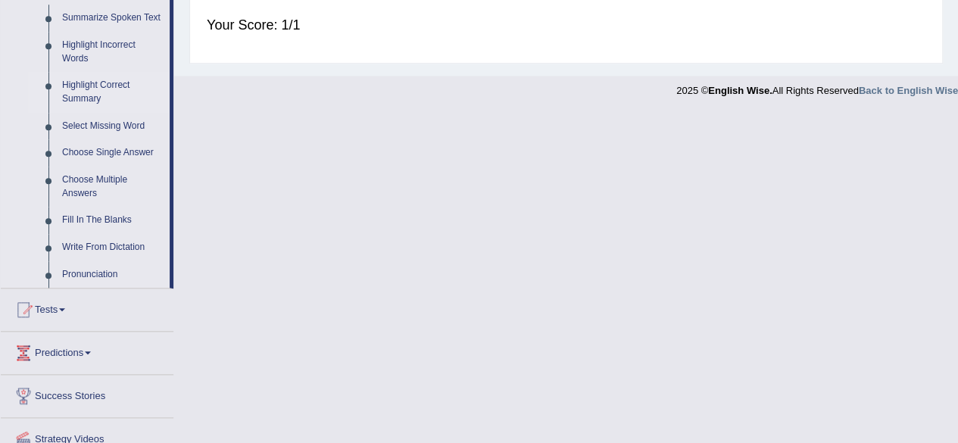
click at [98, 86] on link "Highlight Correct Summary" at bounding box center [112, 92] width 114 height 40
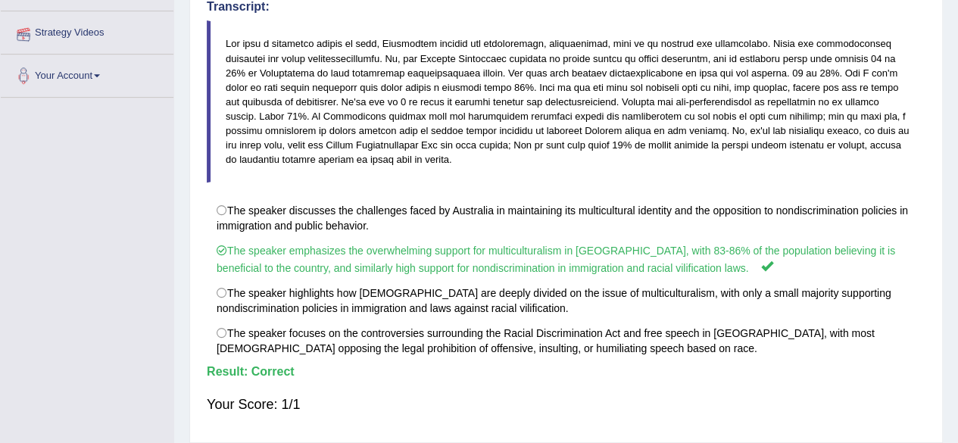
scroll to position [351, 0]
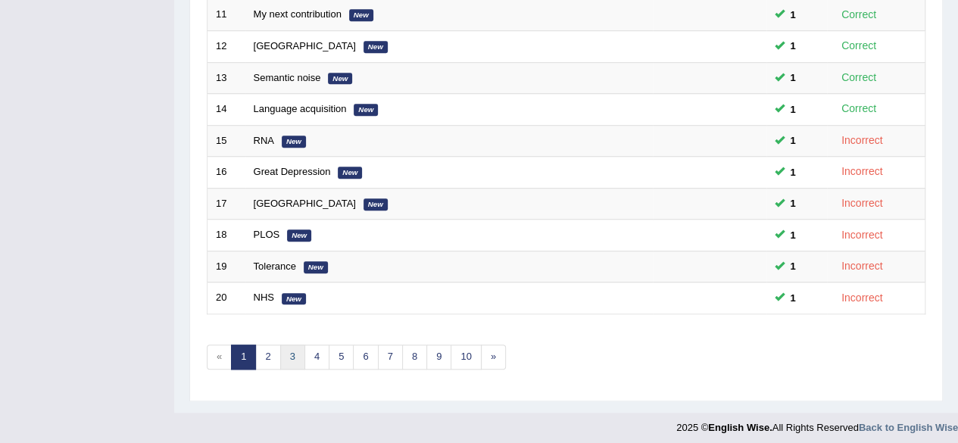
click at [283, 344] on link "3" at bounding box center [292, 356] width 25 height 25
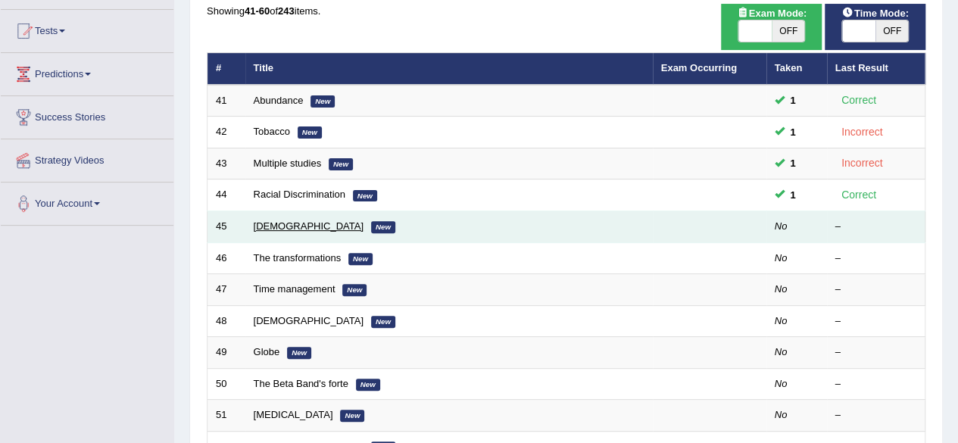
click at [268, 222] on link "[DEMOGRAPHIC_DATA]" at bounding box center [309, 225] width 110 height 11
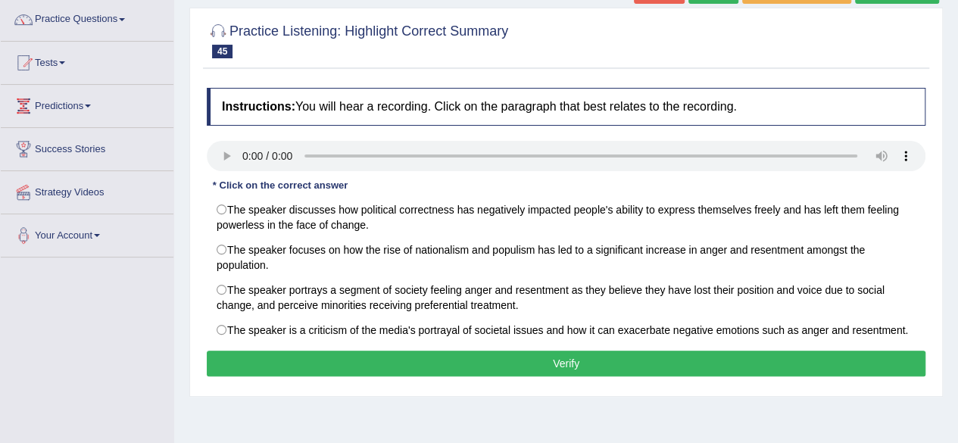
scroll to position [151, 0]
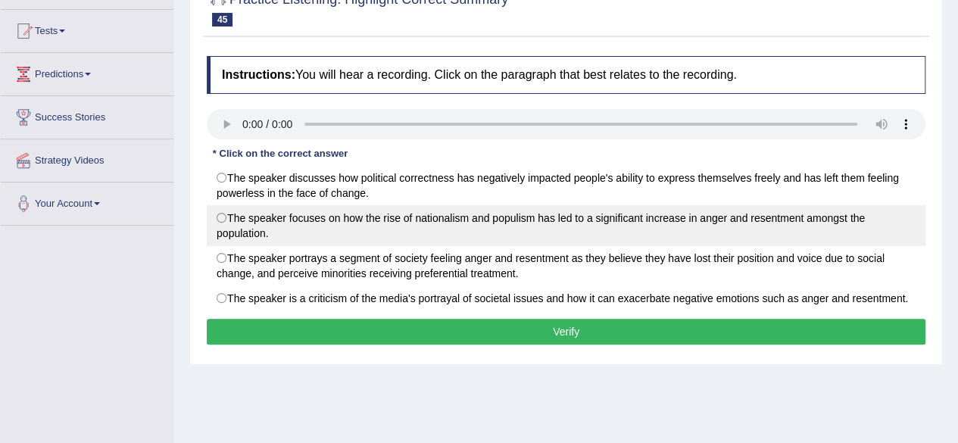
click at [315, 223] on label "The speaker focuses on how the rise of nationalism and populism has led to a si…" at bounding box center [566, 225] width 718 height 41
radio input "true"
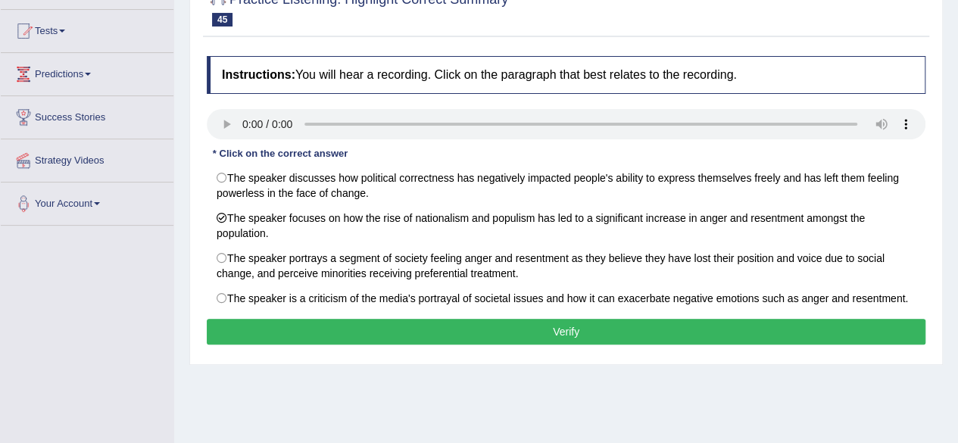
click at [379, 312] on div "Instructions: You will hear a recording. Click on the paragraph that best relat…" at bounding box center [566, 202] width 726 height 308
click at [385, 322] on button "Verify" at bounding box center [566, 332] width 718 height 26
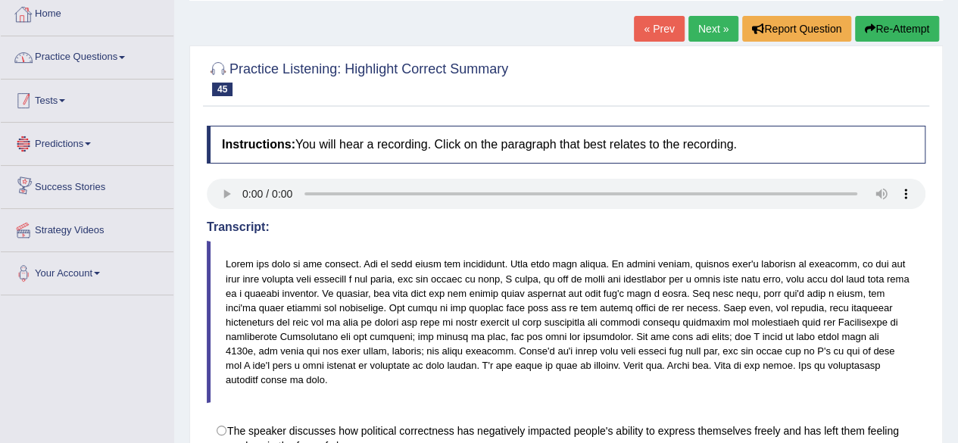
scroll to position [0, 0]
